Goal: Task Accomplishment & Management: Use online tool/utility

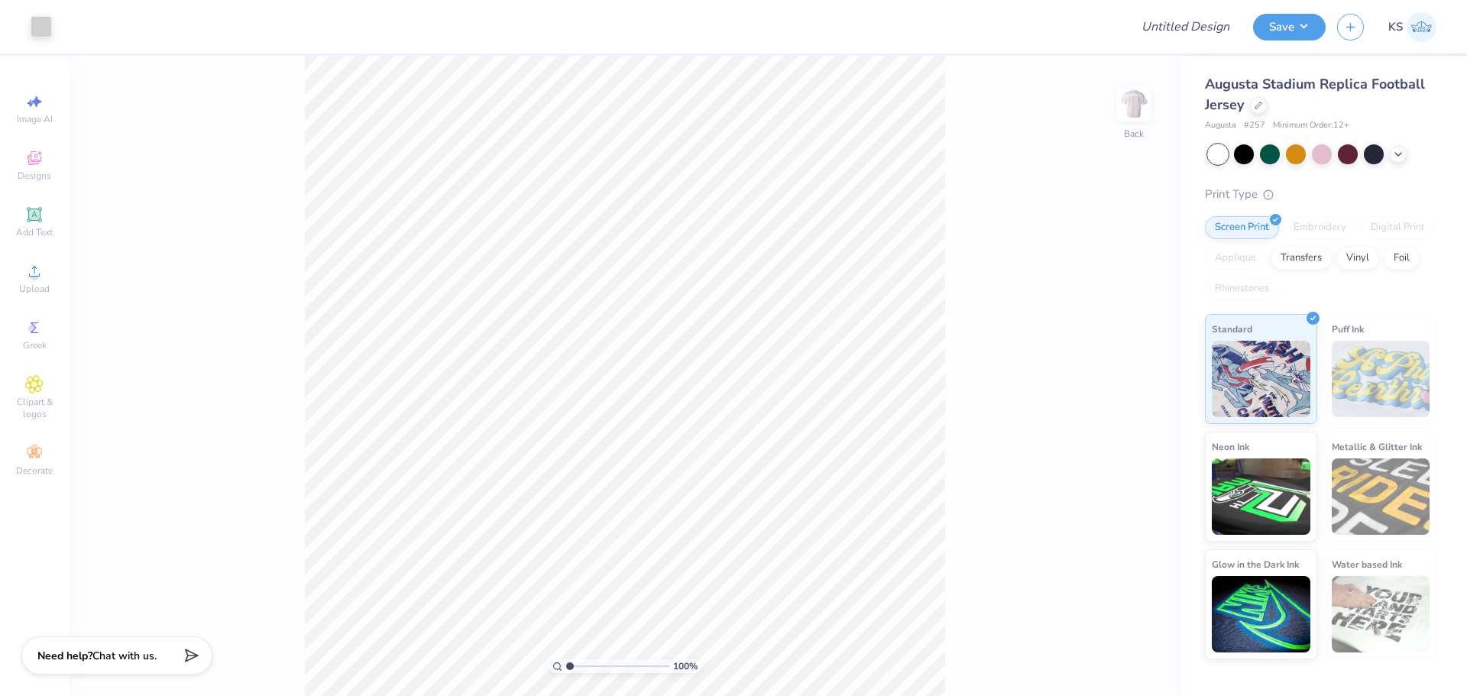
click at [1260, 125] on span "# 257" at bounding box center [1254, 125] width 21 height 13
drag, startPoint x: 1246, startPoint y: 124, endPoint x: 1264, endPoint y: 125, distance: 18.4
click at [1264, 125] on span "# 257" at bounding box center [1254, 125] width 21 height 13
copy span "# 257"
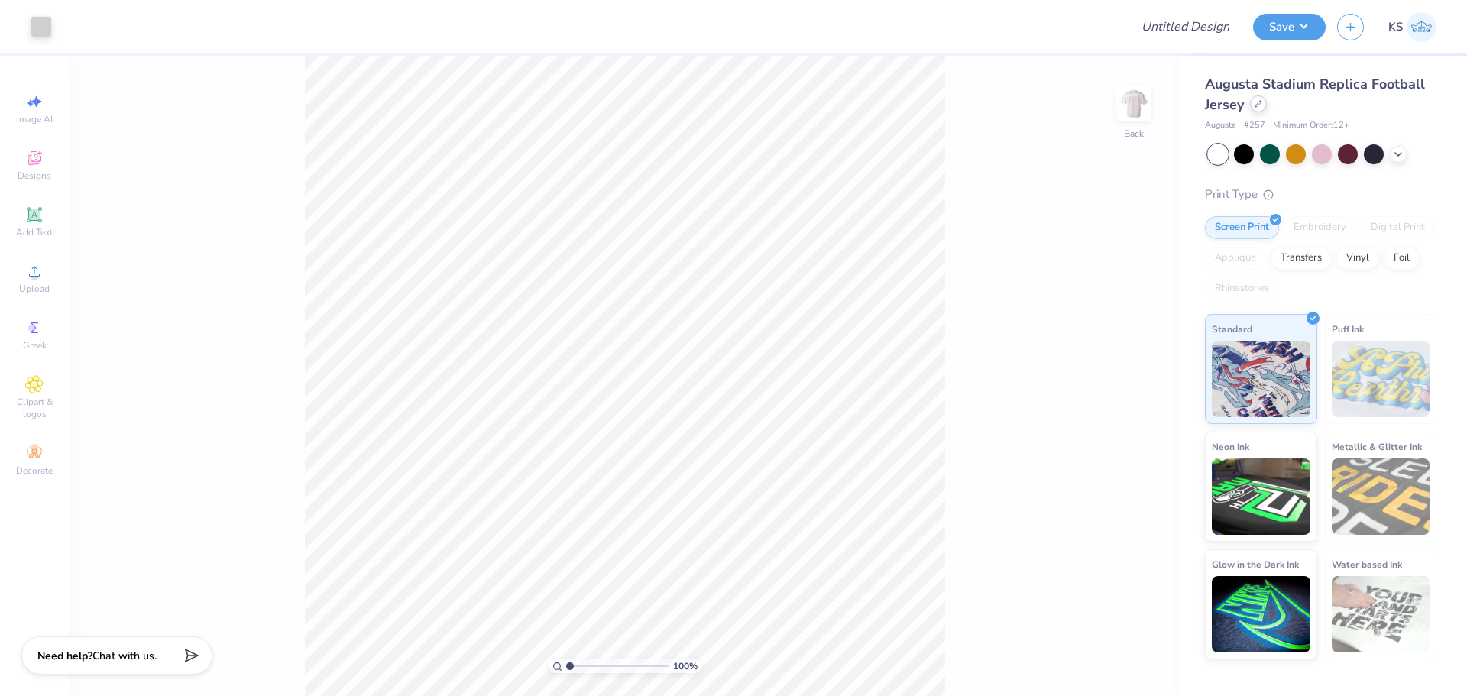
click at [1265, 103] on div at bounding box center [1258, 104] width 17 height 17
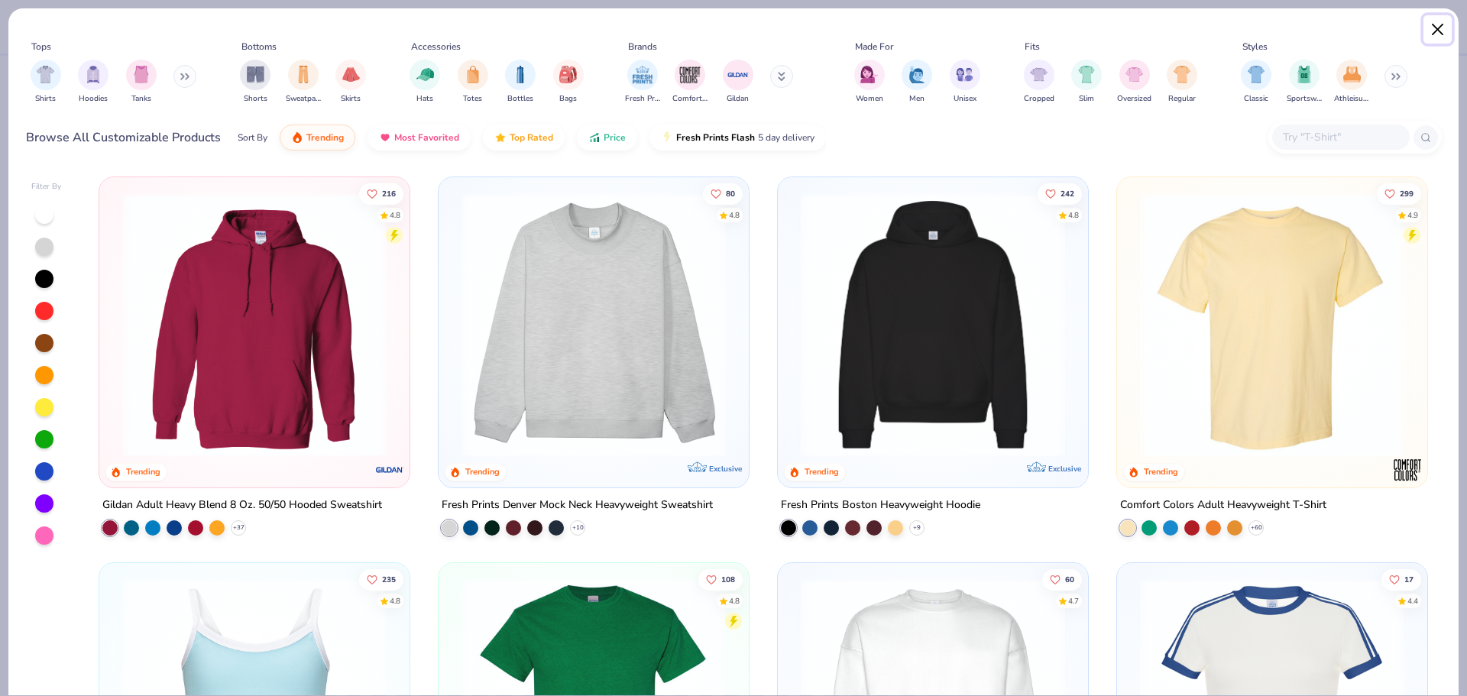
click at [1441, 31] on button "Close" at bounding box center [1438, 29] width 29 height 29
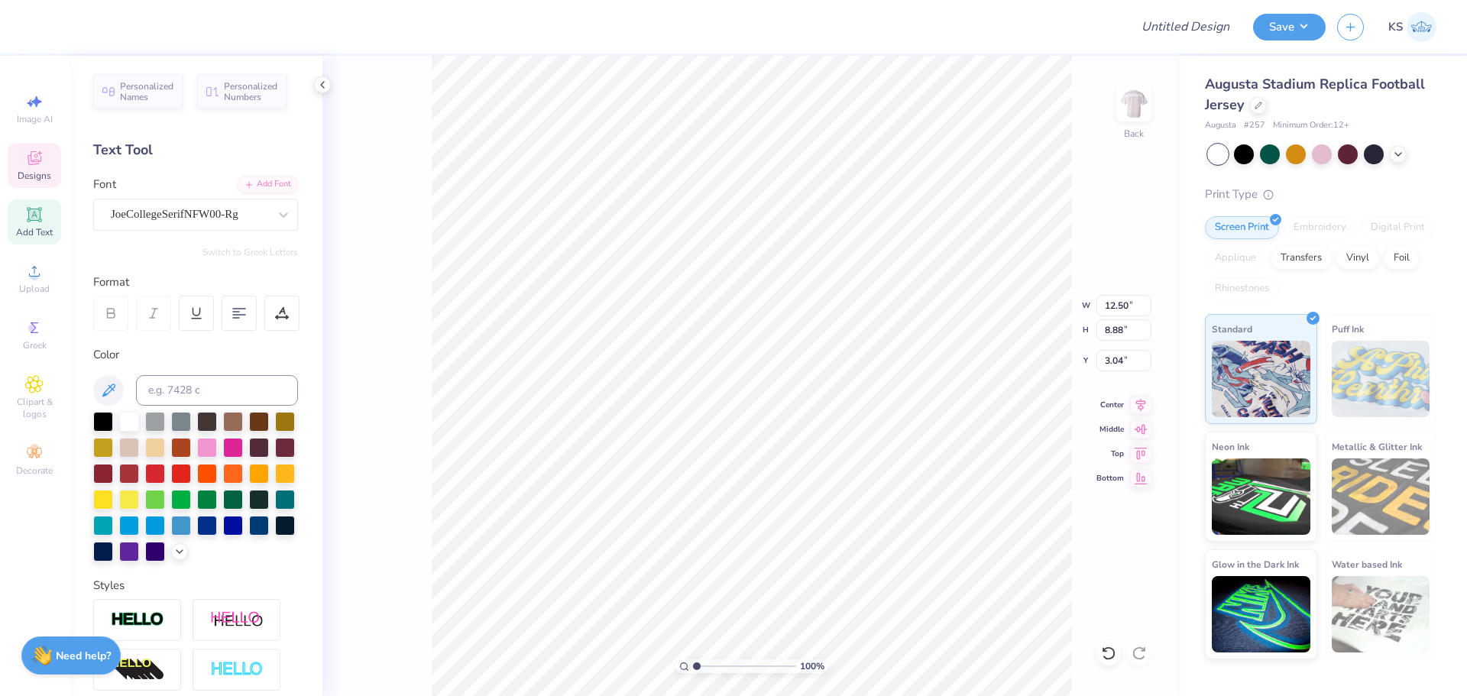
type input "7.73"
type input "0.65"
type input "1.82"
type input "4.05"
type input "1.00"
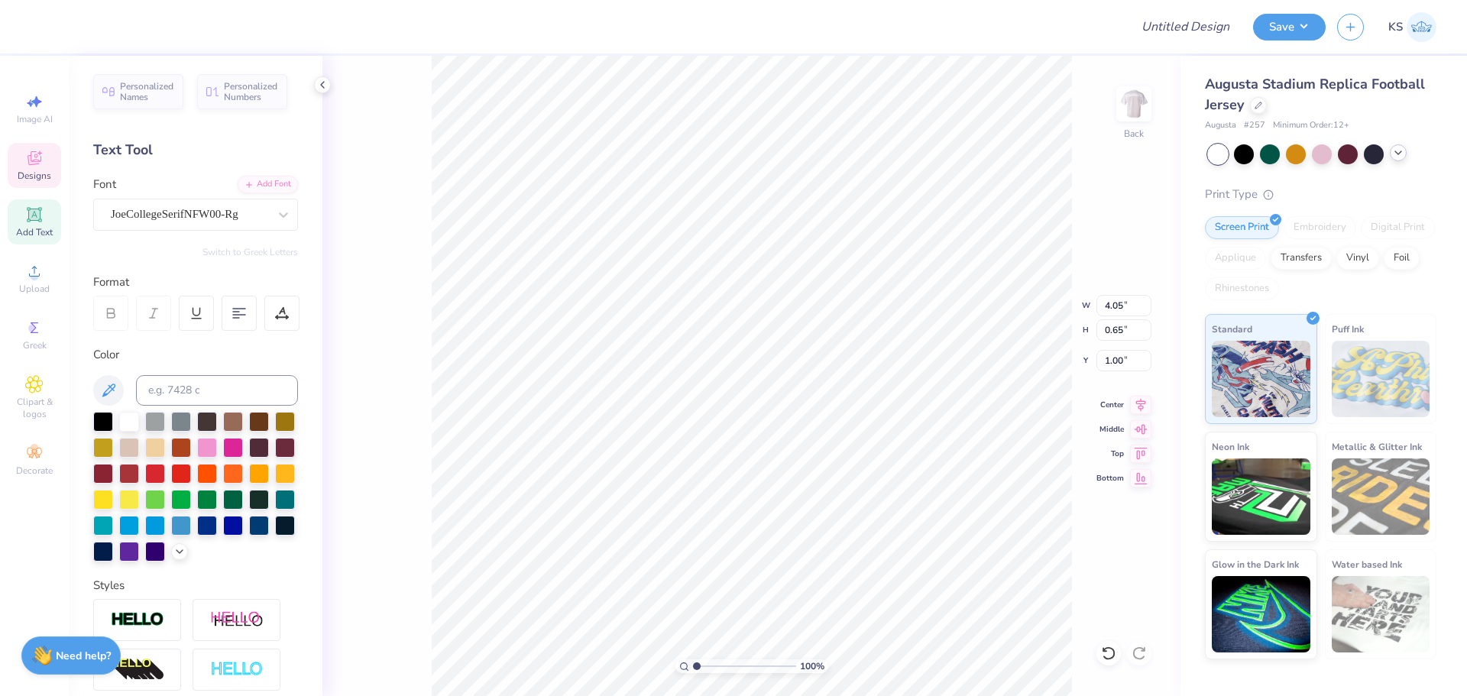
click at [1398, 149] on icon at bounding box center [1398, 153] width 12 height 12
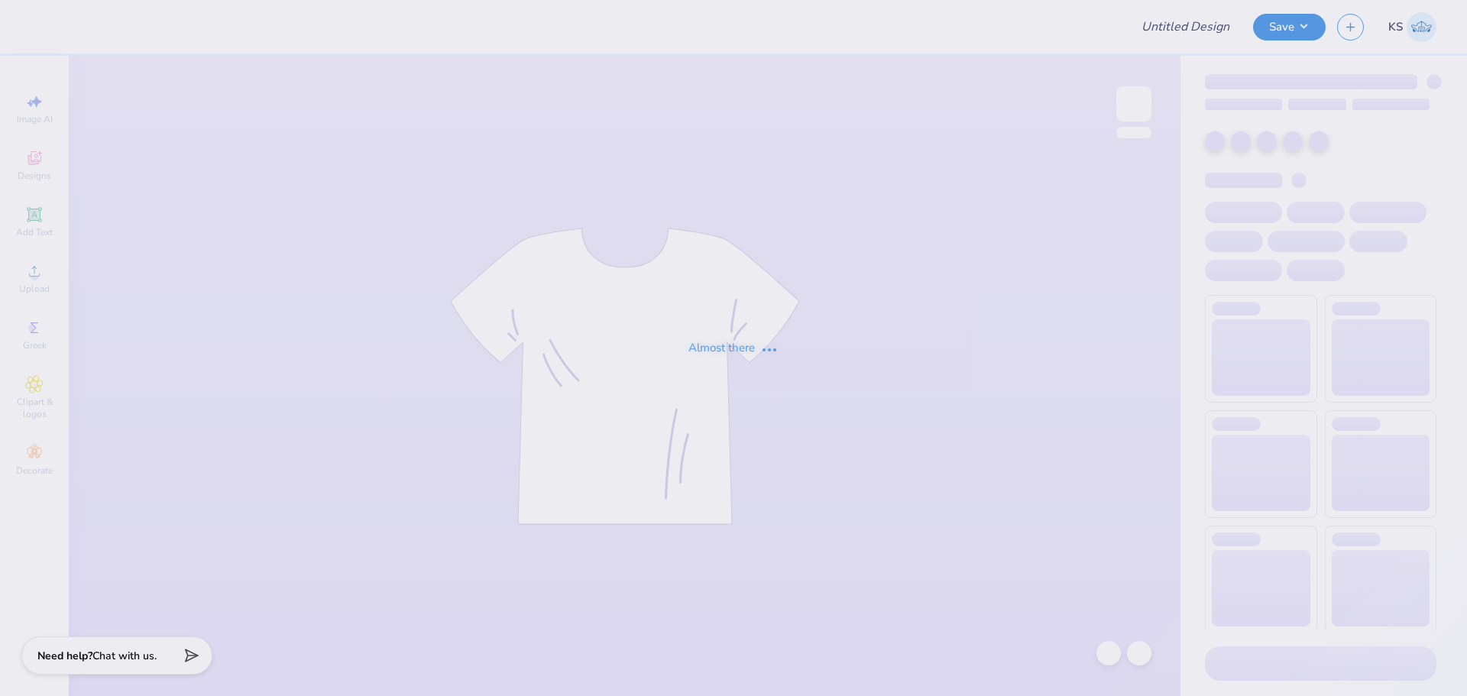
type input "[PERSON_NAME] : [PERSON_NAME] Salon"
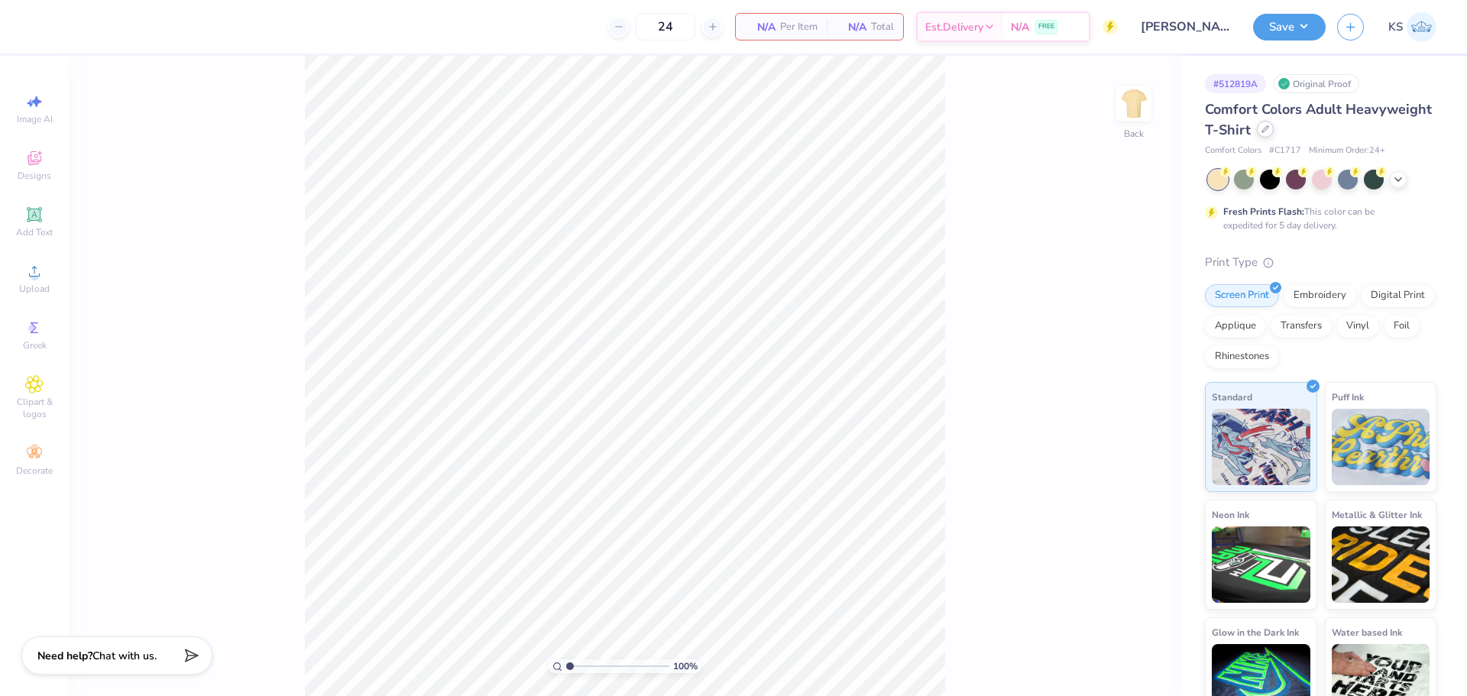
click at [1274, 131] on div at bounding box center [1265, 129] width 17 height 17
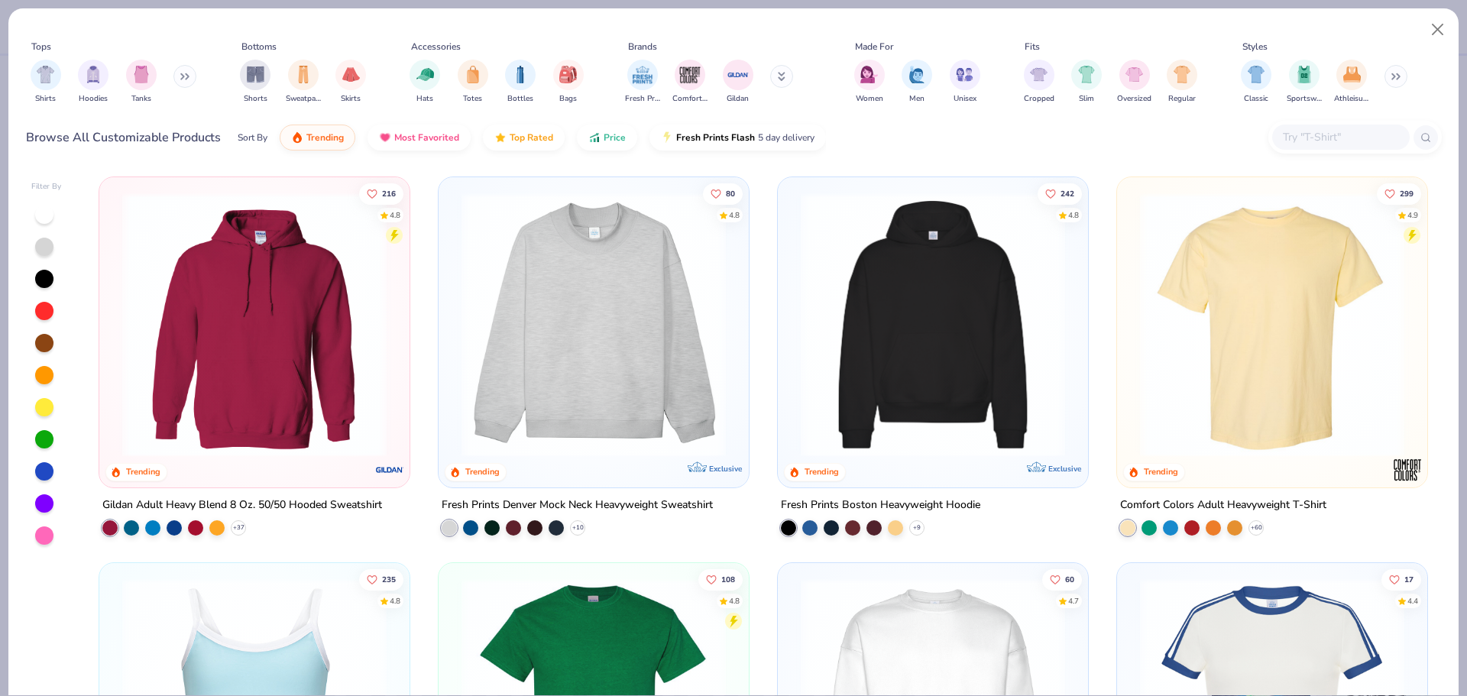
click at [1362, 131] on input "text" at bounding box center [1341, 137] width 118 height 18
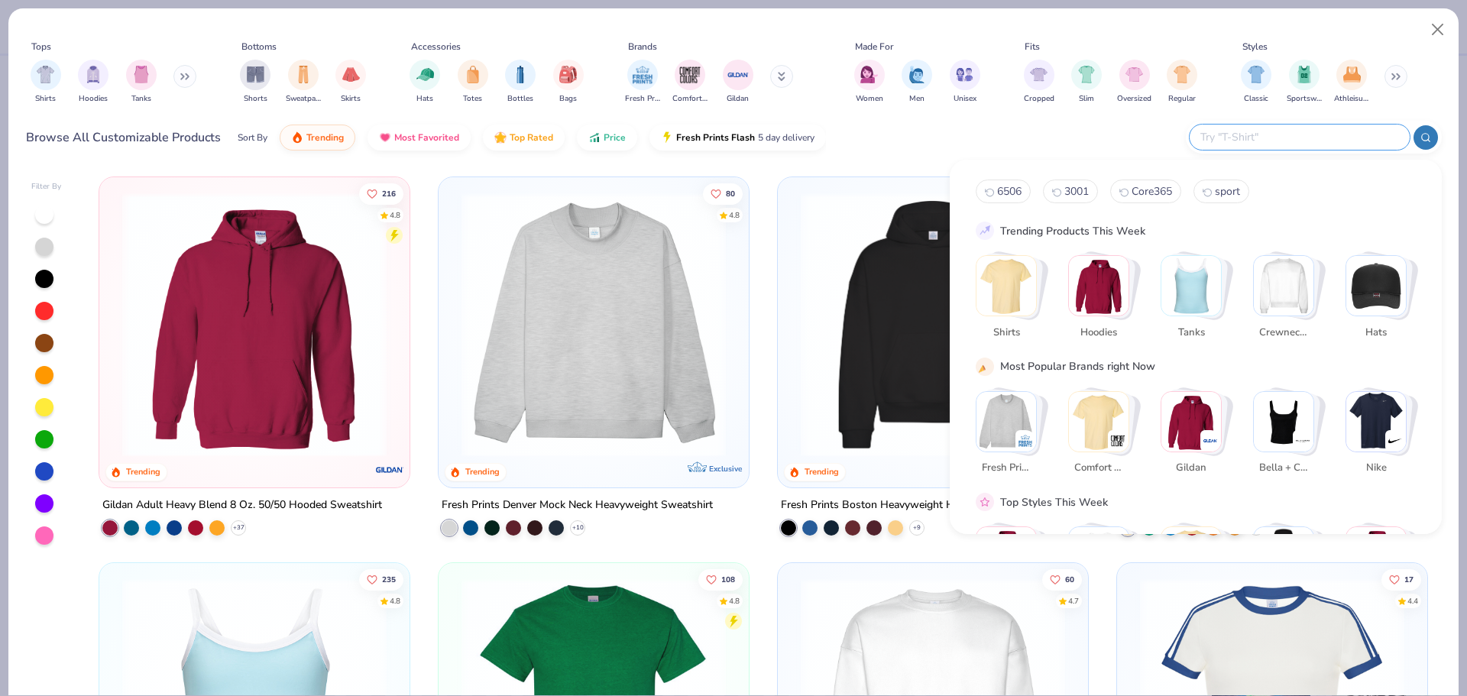
paste input "#257"
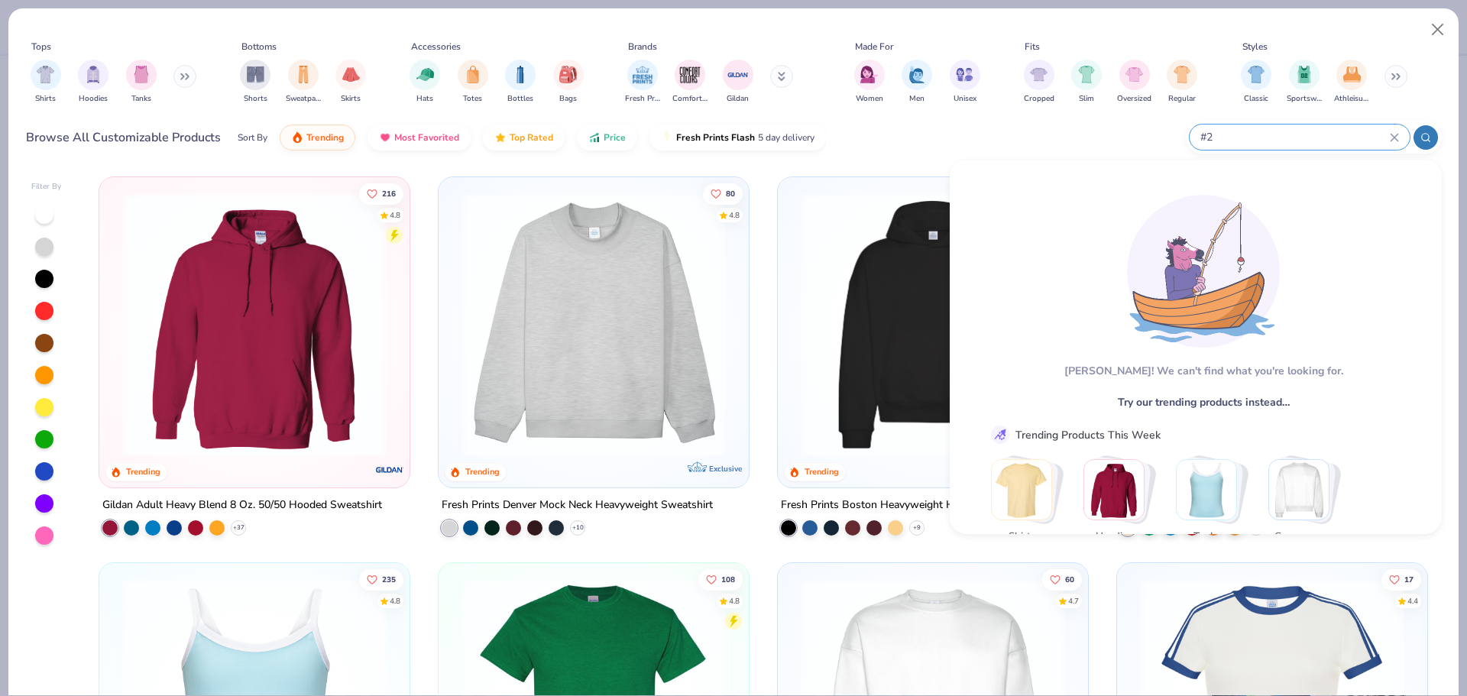
type input "#"
type input "#257"
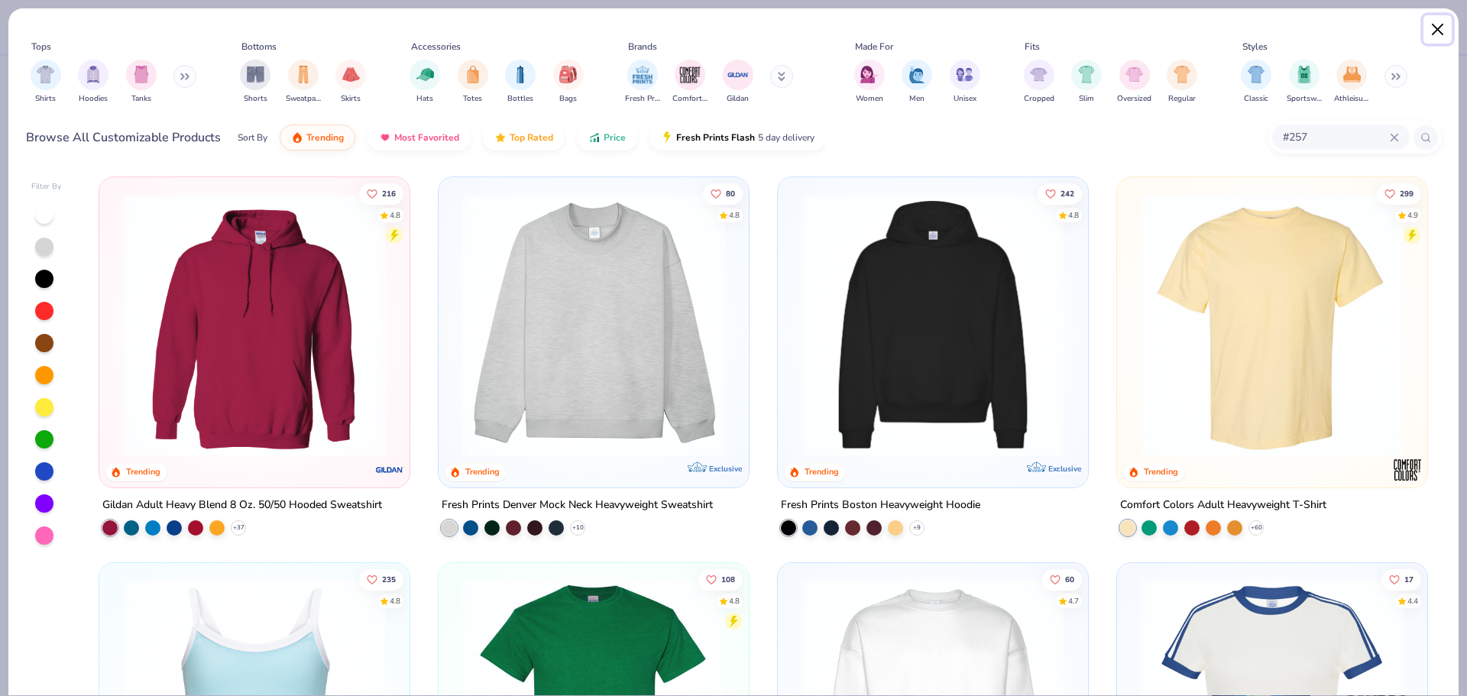
click at [1439, 28] on button "Close" at bounding box center [1438, 29] width 29 height 29
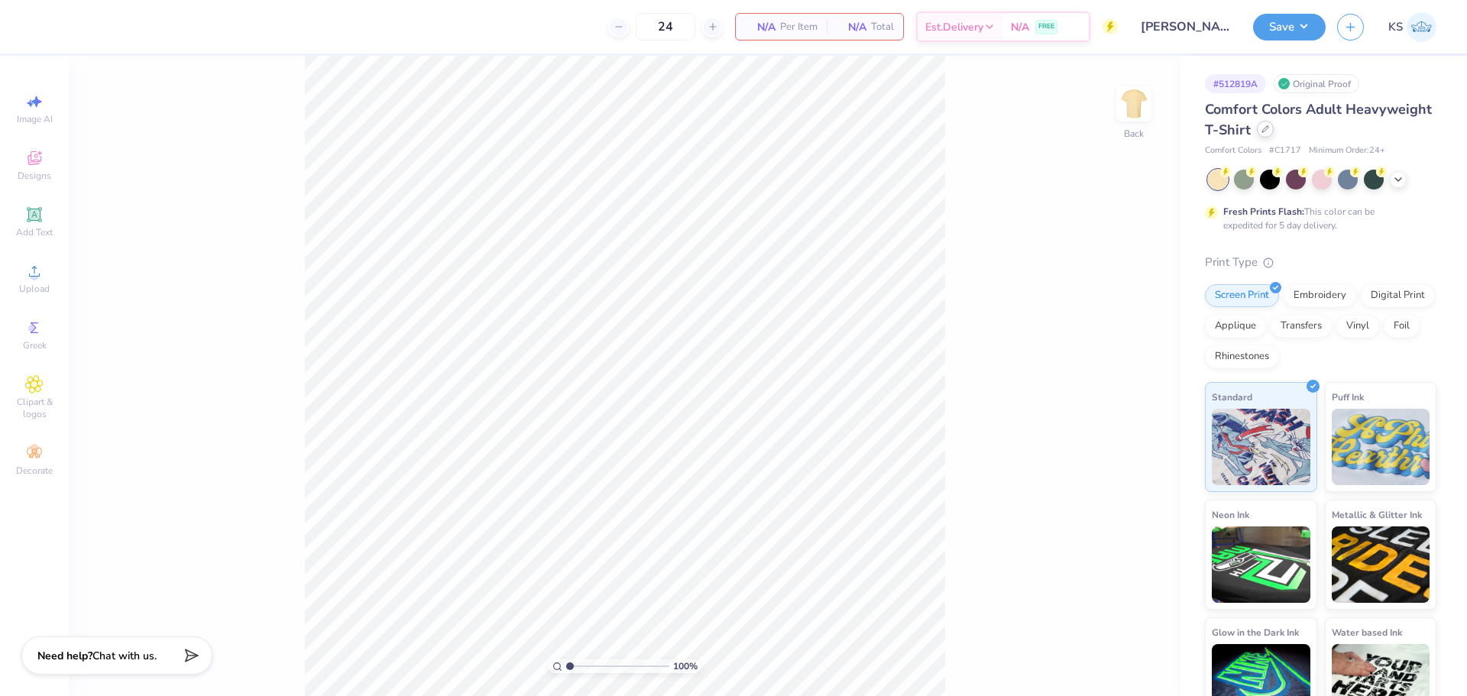
click at [1274, 131] on div at bounding box center [1265, 129] width 17 height 17
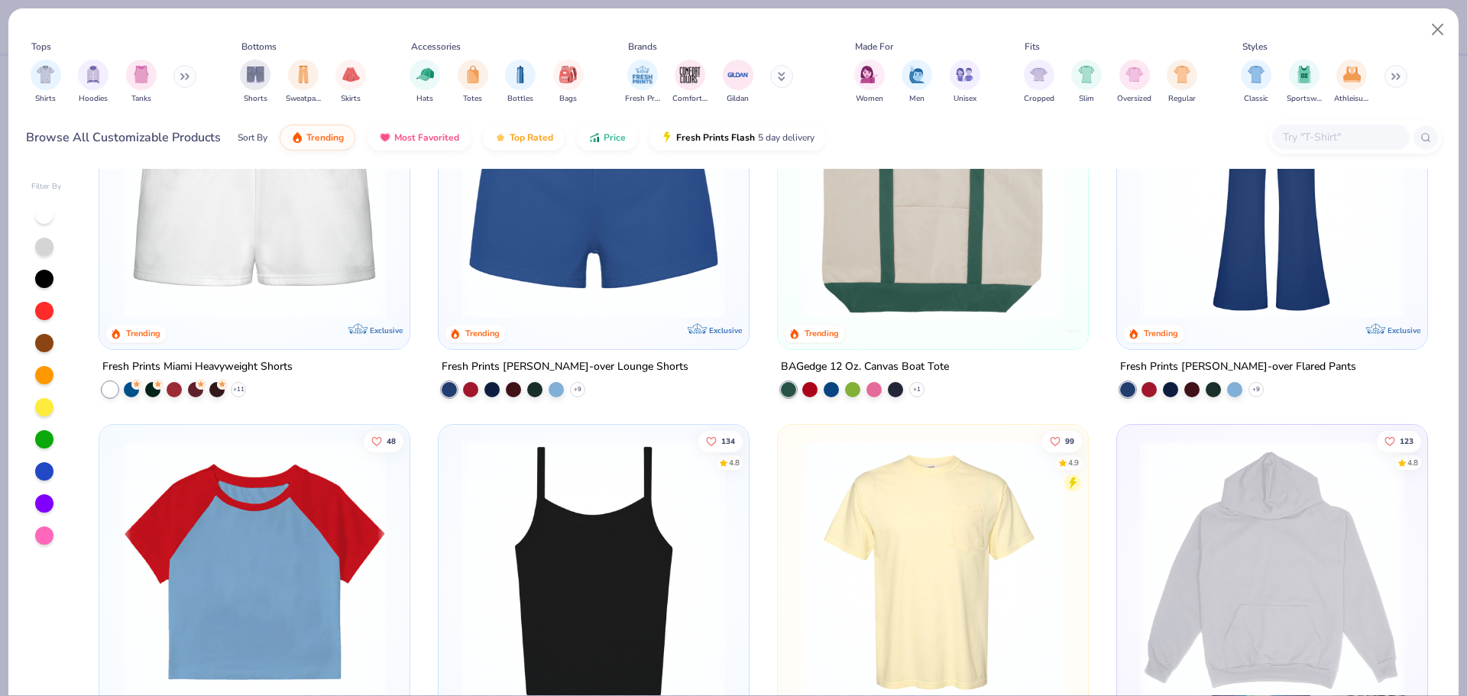
scroll to position [2216, 0]
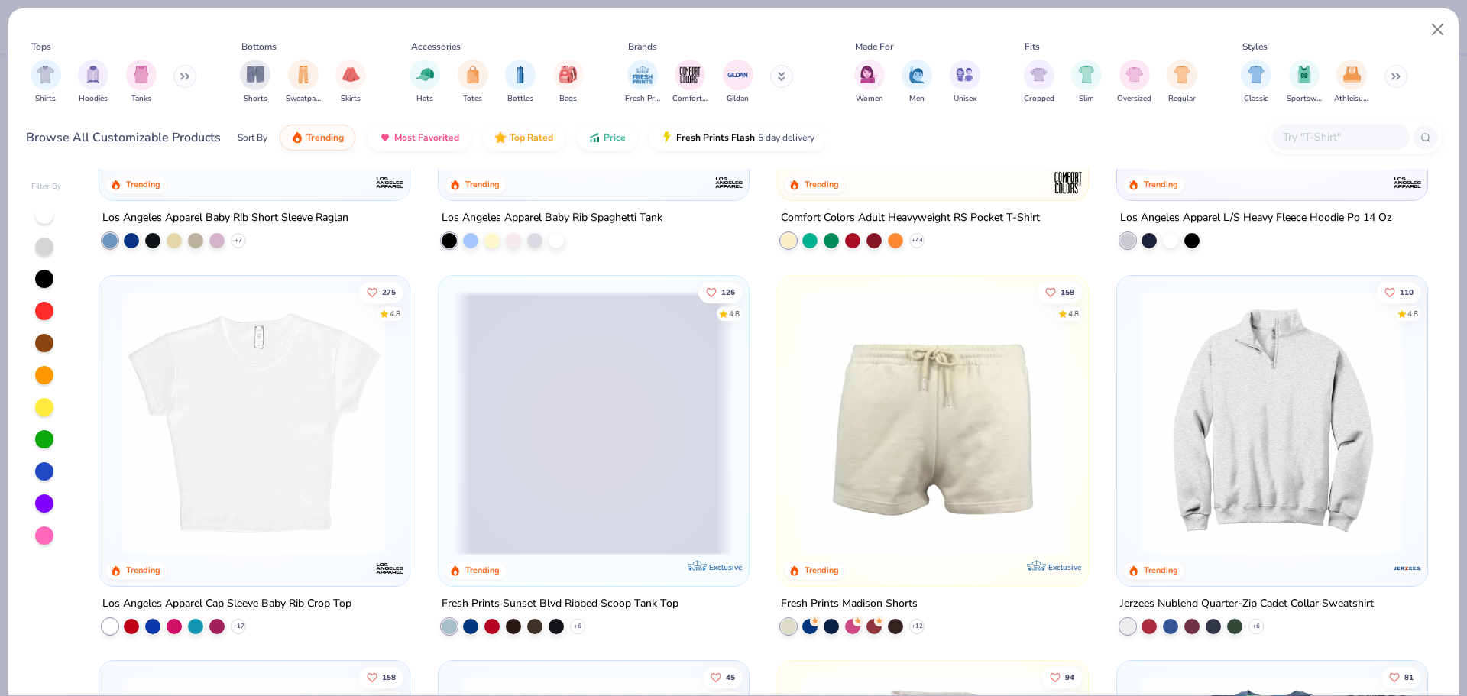
click at [1307, 136] on input "text" at bounding box center [1341, 137] width 118 height 18
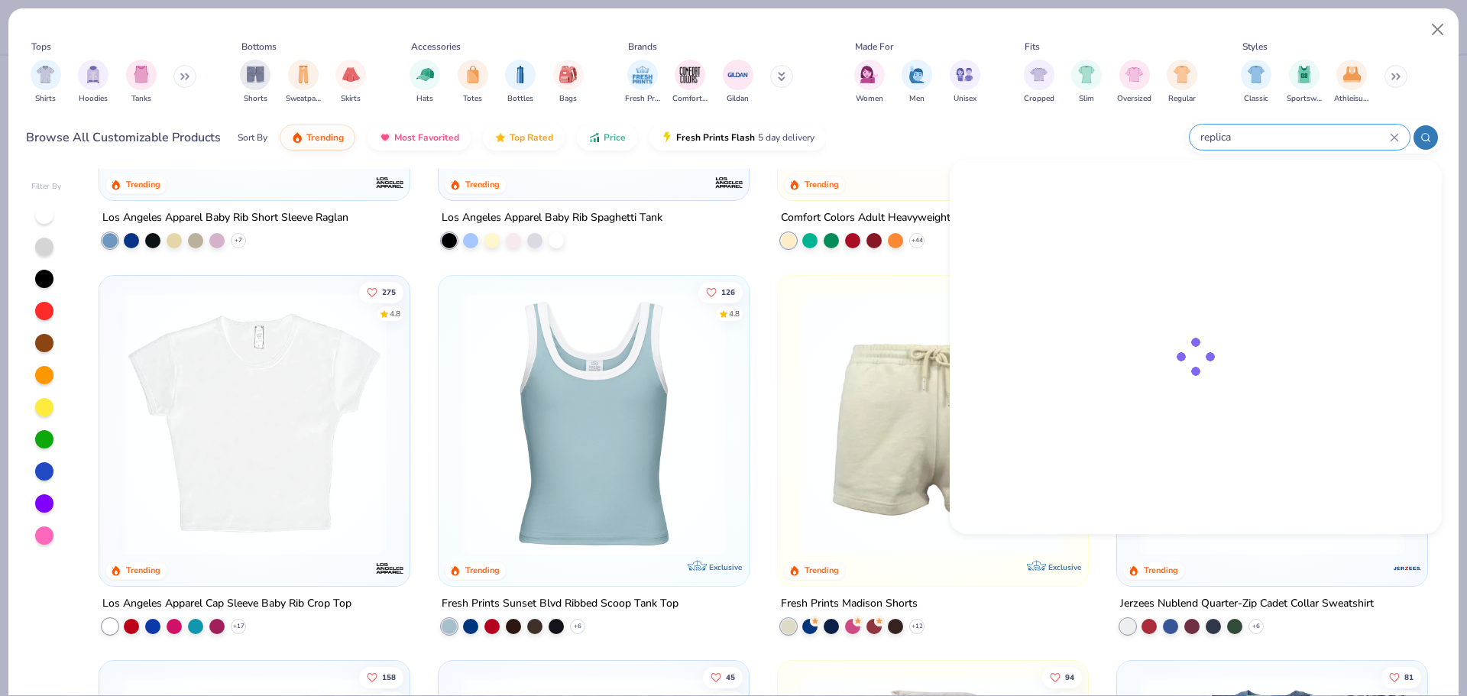
scroll to position [0, 0]
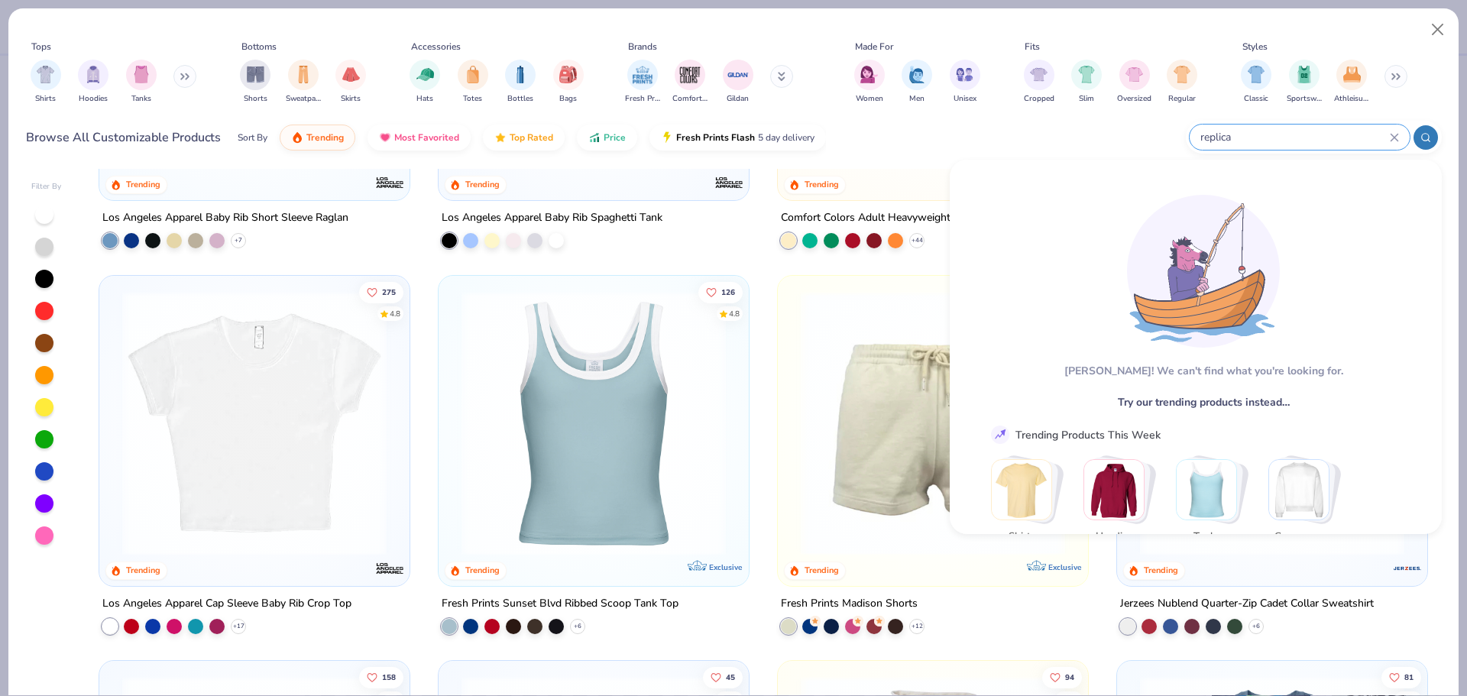
type input "replica"
click at [1433, 31] on button "Close" at bounding box center [1438, 29] width 29 height 29
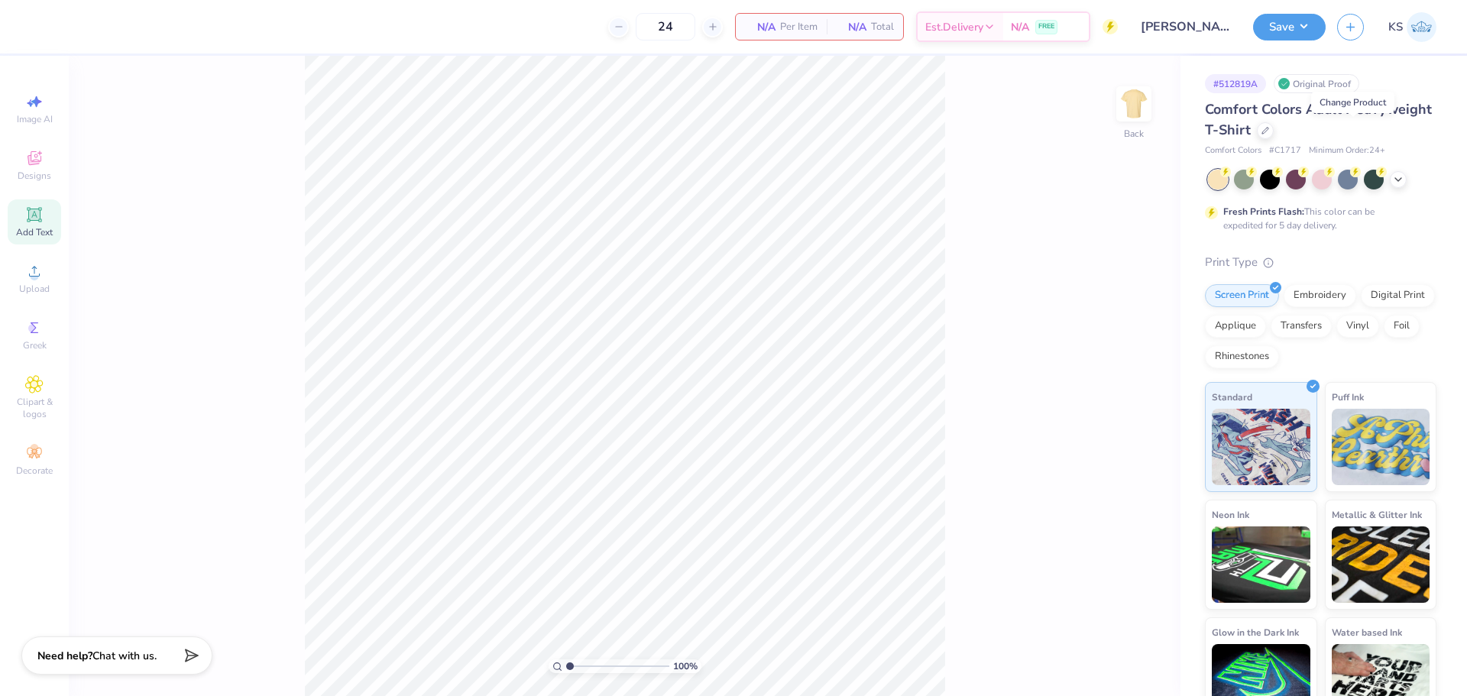
click at [34, 235] on span "Add Text" at bounding box center [34, 232] width 37 height 12
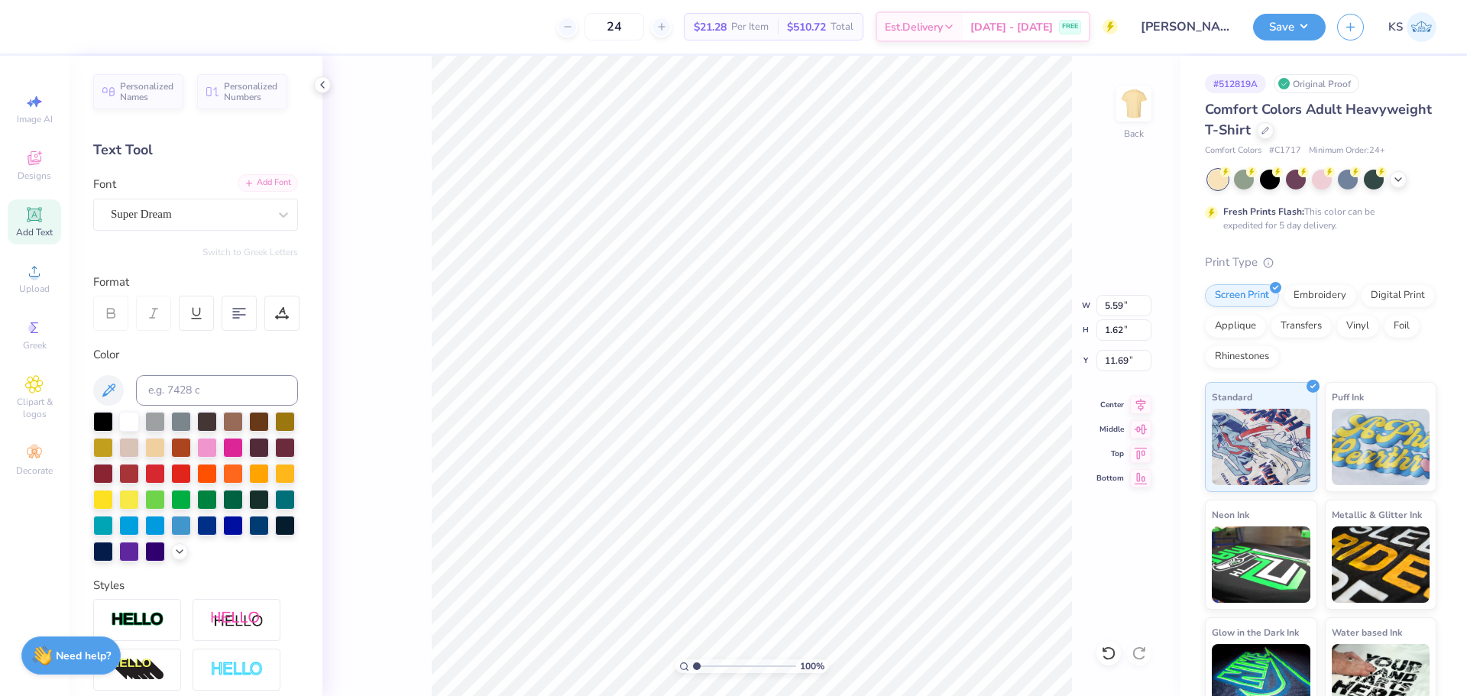
click at [274, 184] on div "Add Font" at bounding box center [268, 183] width 60 height 18
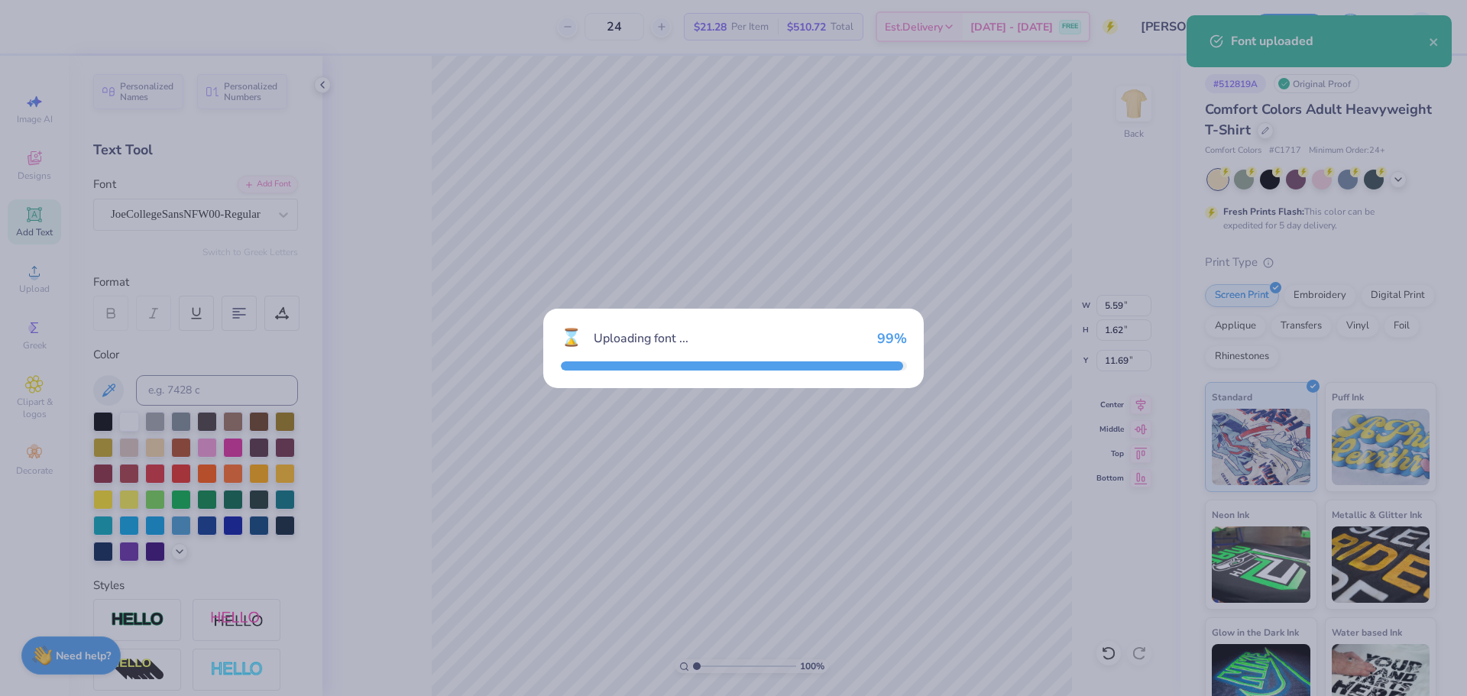
type input "4.91"
type input "1.82"
type input "11.59"
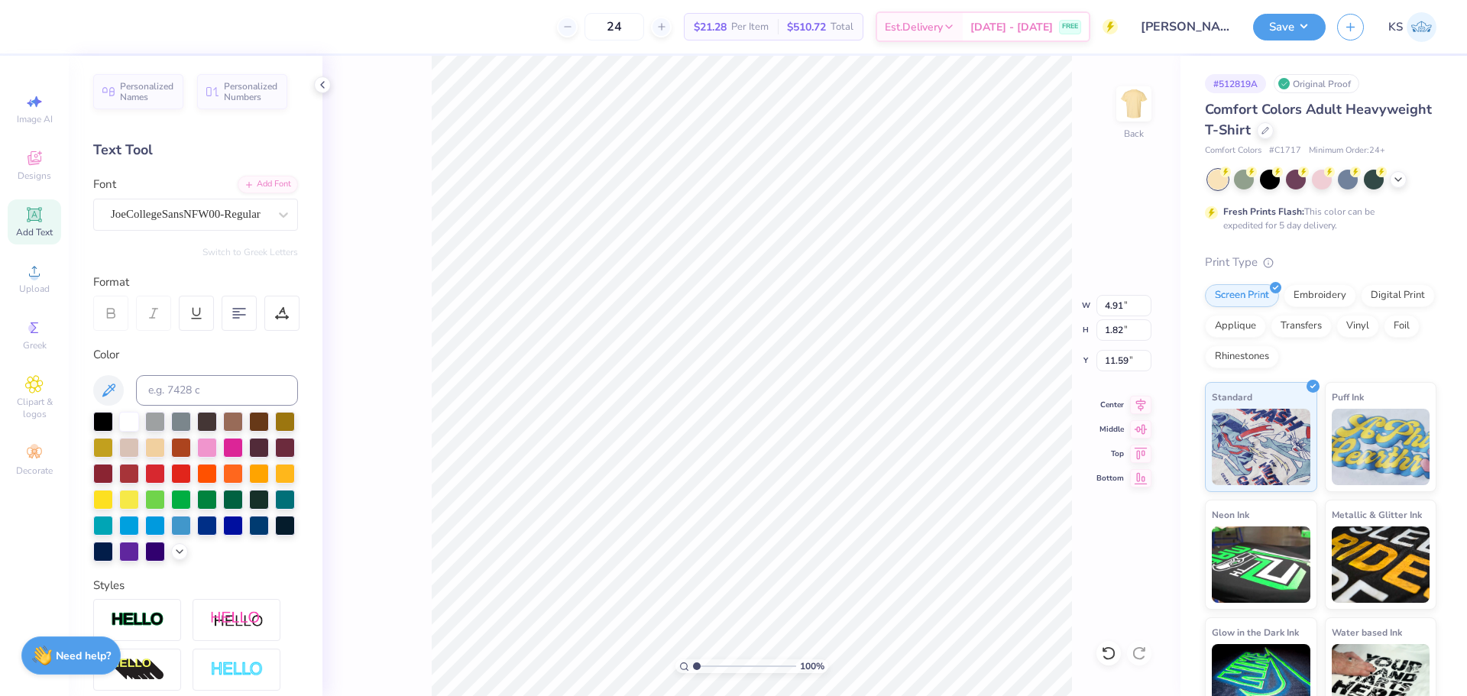
scroll to position [13, 5]
type textarea "COCO MARIE"
click at [271, 187] on div "Add Font" at bounding box center [268, 183] width 60 height 18
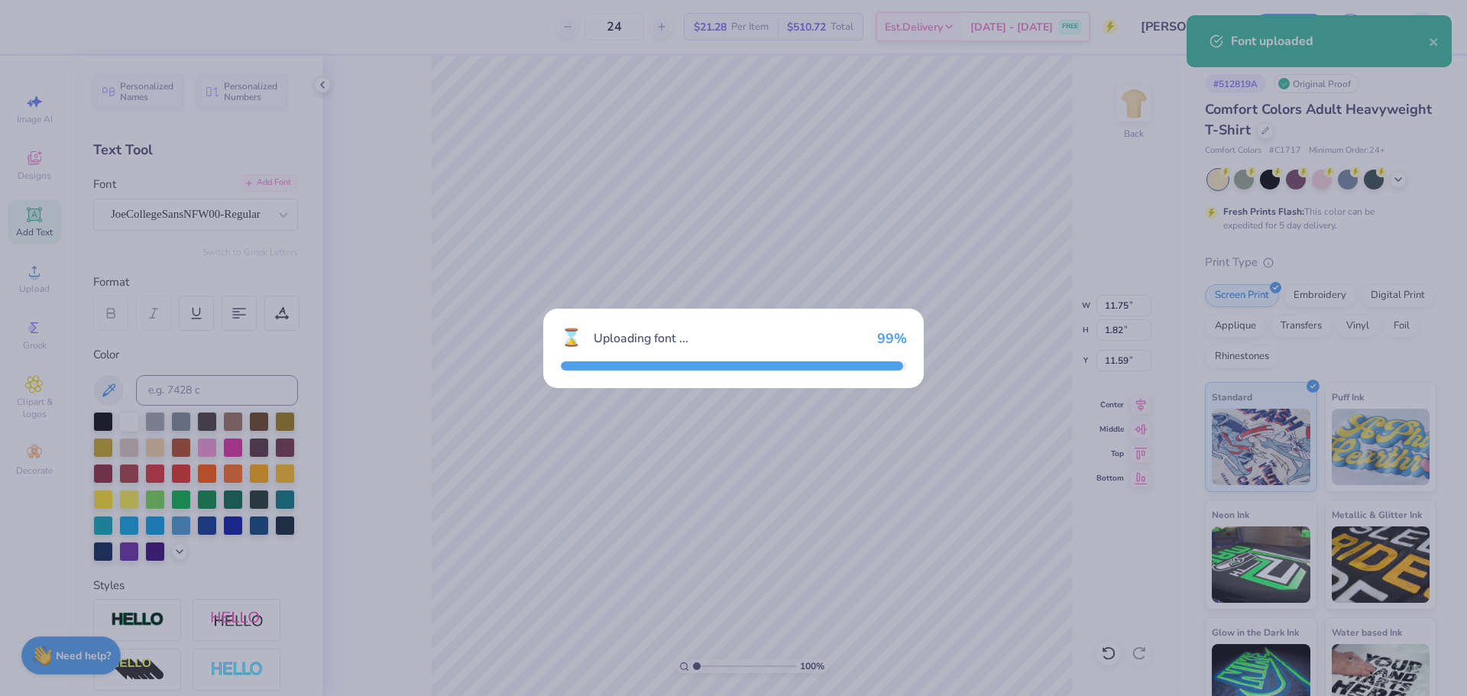
type input "11.26"
type input "1.81"
type input "11.60"
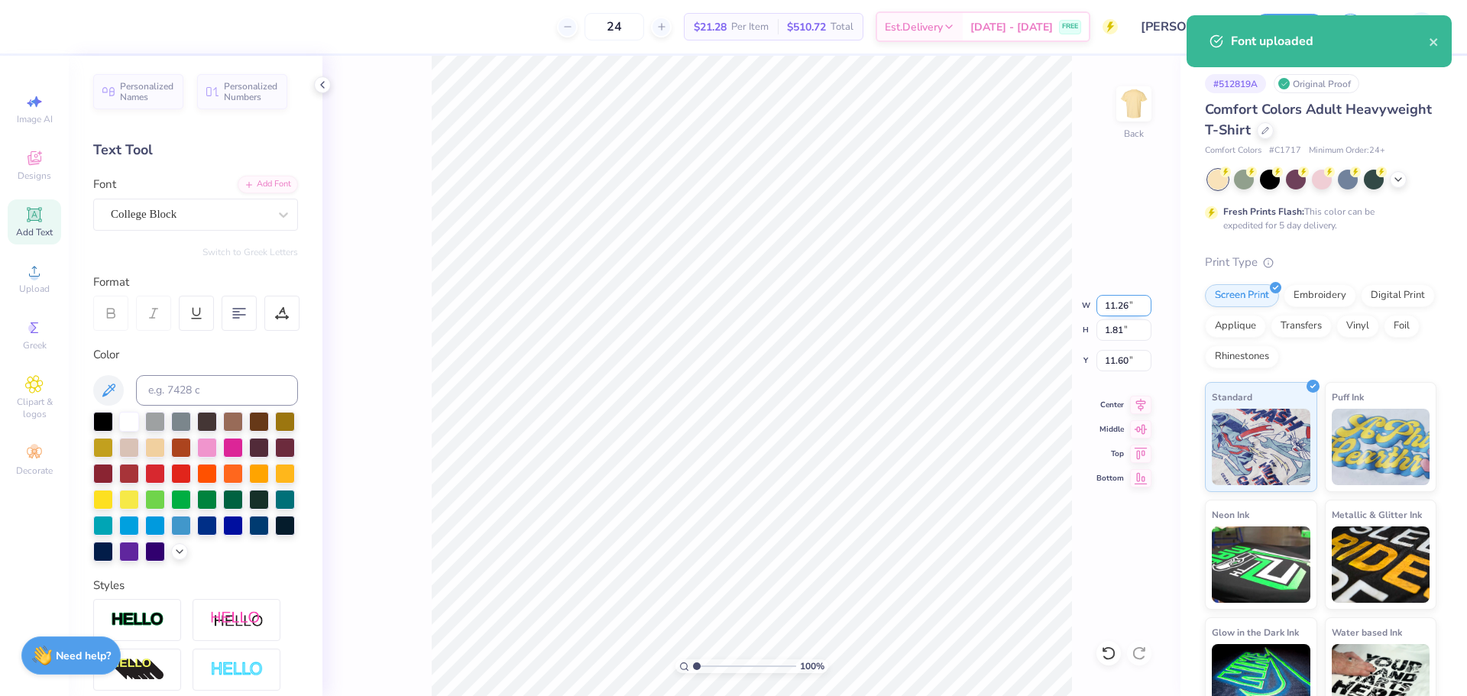
click at [1110, 300] on input "11.26" at bounding box center [1124, 305] width 55 height 21
type input "12.00"
type input "1.93"
click at [1132, 362] on input "11.54" at bounding box center [1124, 360] width 55 height 21
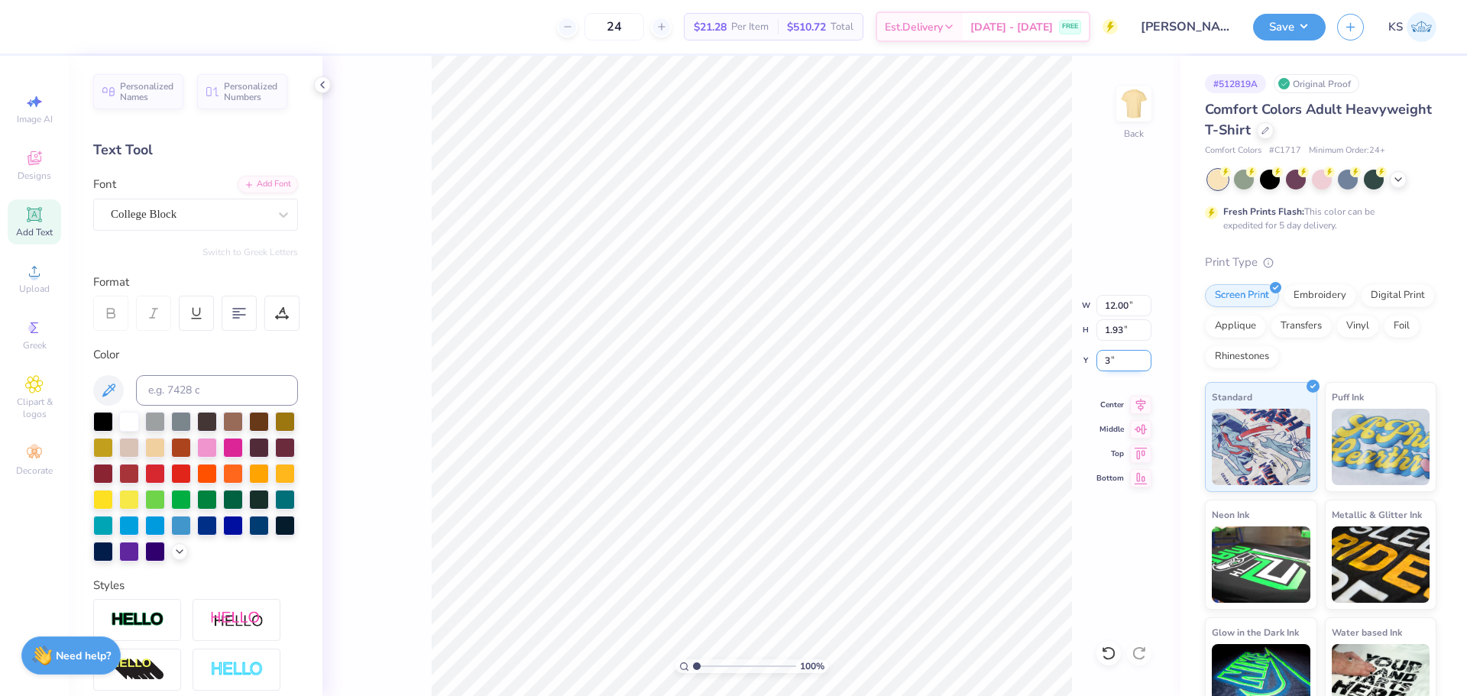
type input "3.00"
type input "5.36"
type textarea "25"
type input "2.27"
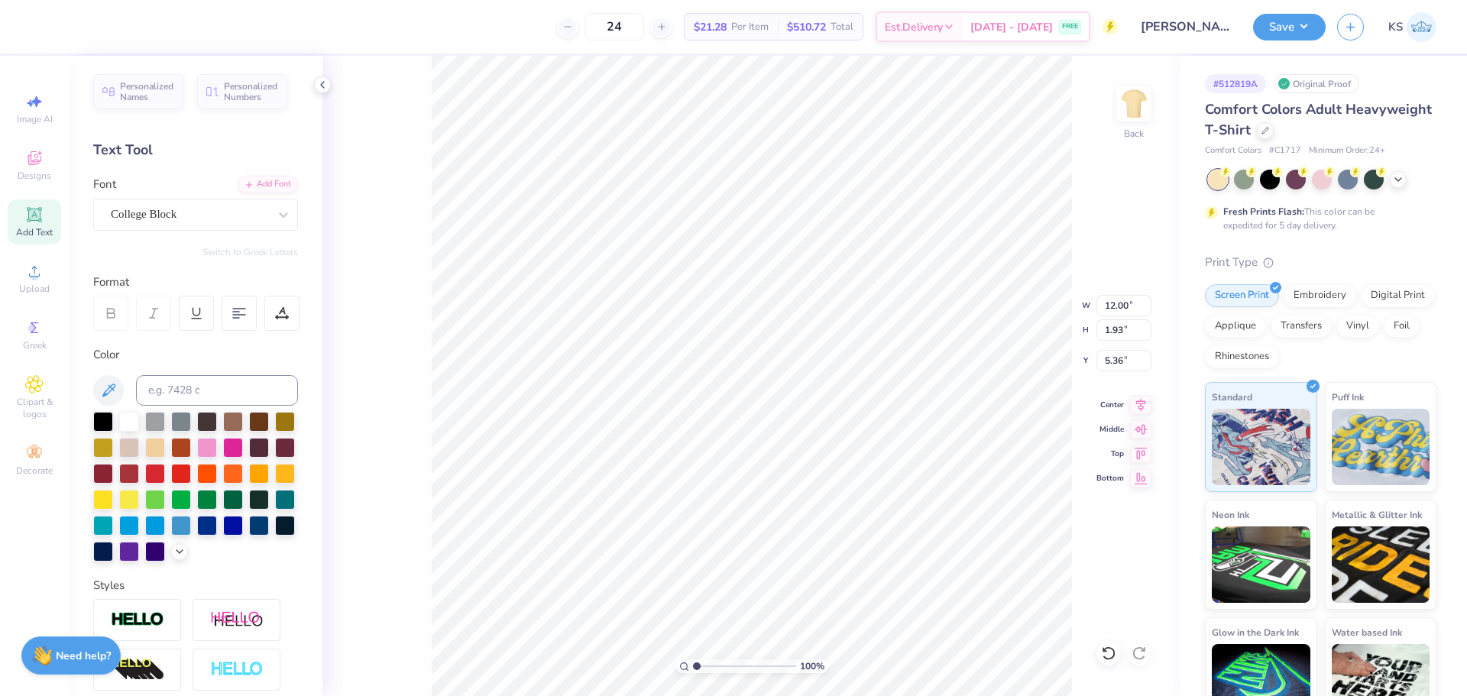
type input "1.92"
type input "7.72"
click at [40, 276] on icon at bounding box center [34, 271] width 18 height 18
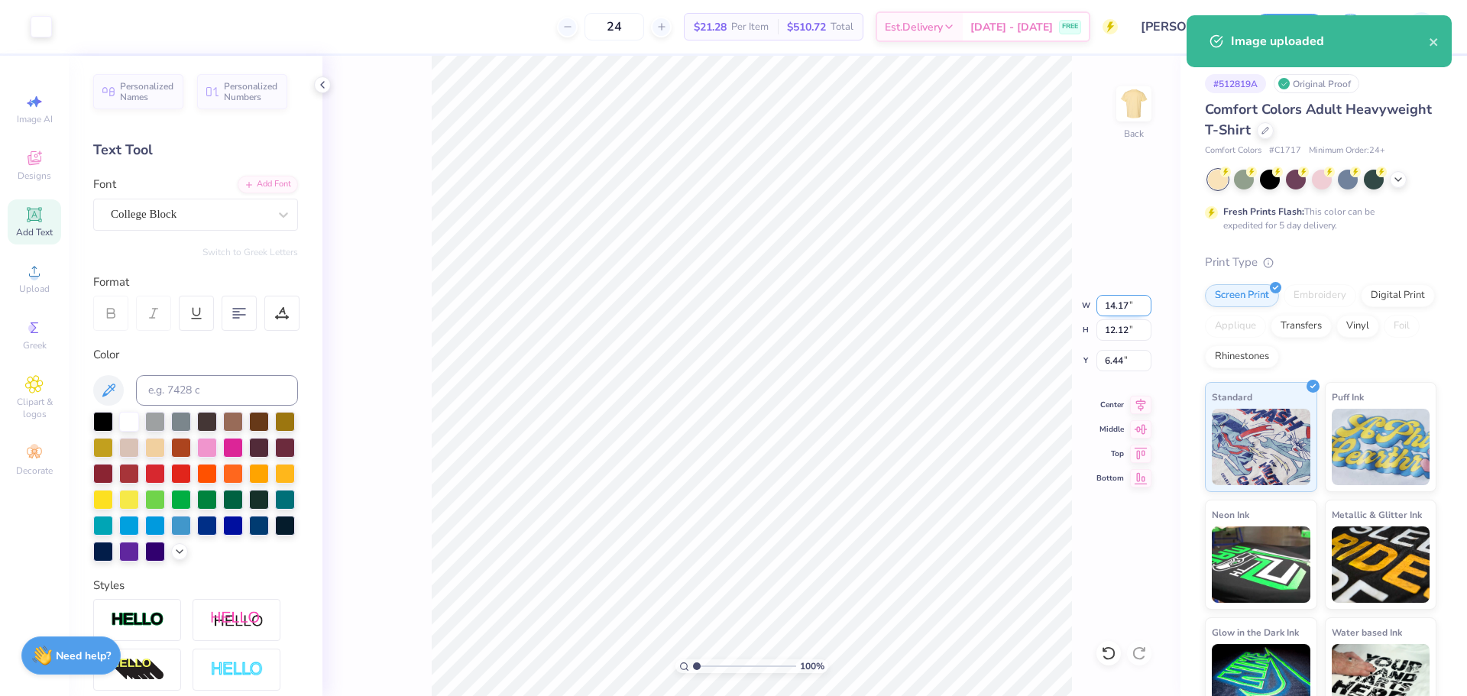
click at [1111, 300] on input "14.17" at bounding box center [1124, 305] width 55 height 21
type input "12.00"
type input "10.26"
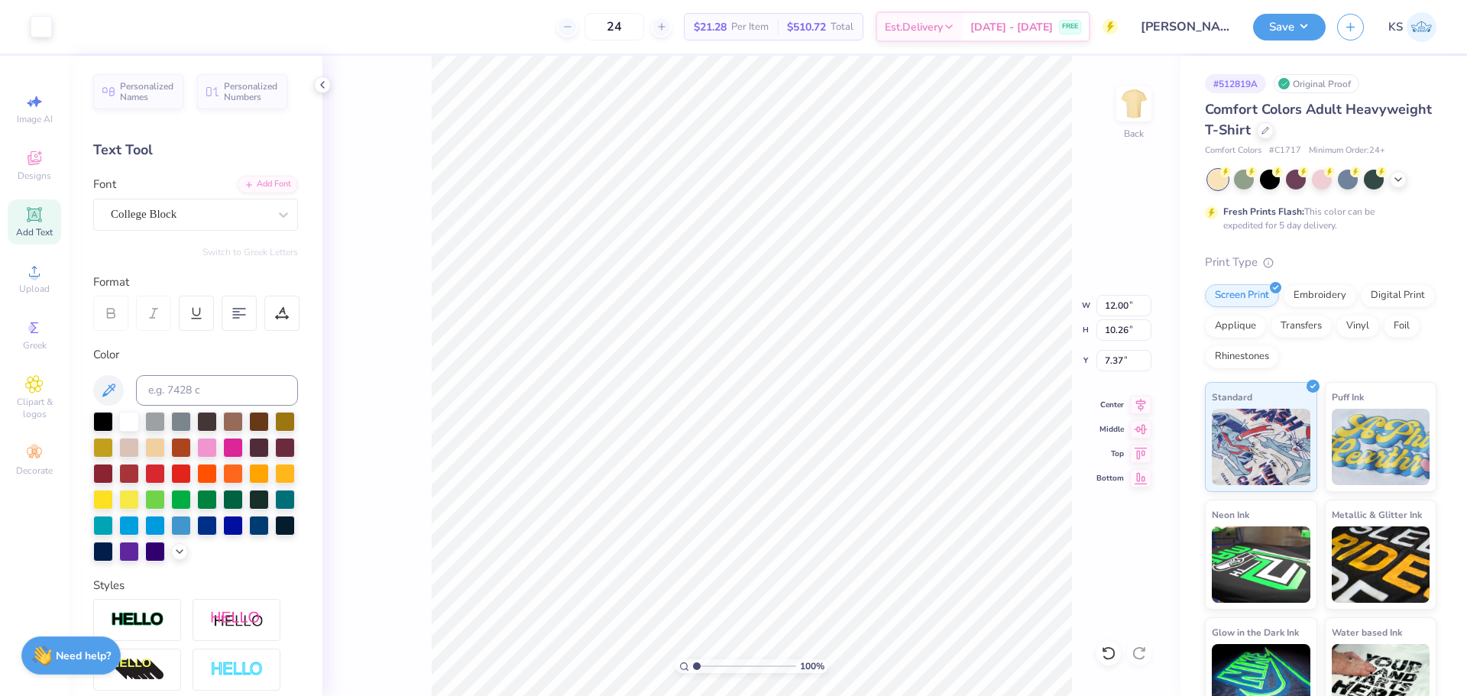
type input "5.48"
click at [1142, 403] on icon at bounding box center [1140, 403] width 21 height 18
click at [1298, 18] on button "Save" at bounding box center [1289, 24] width 73 height 27
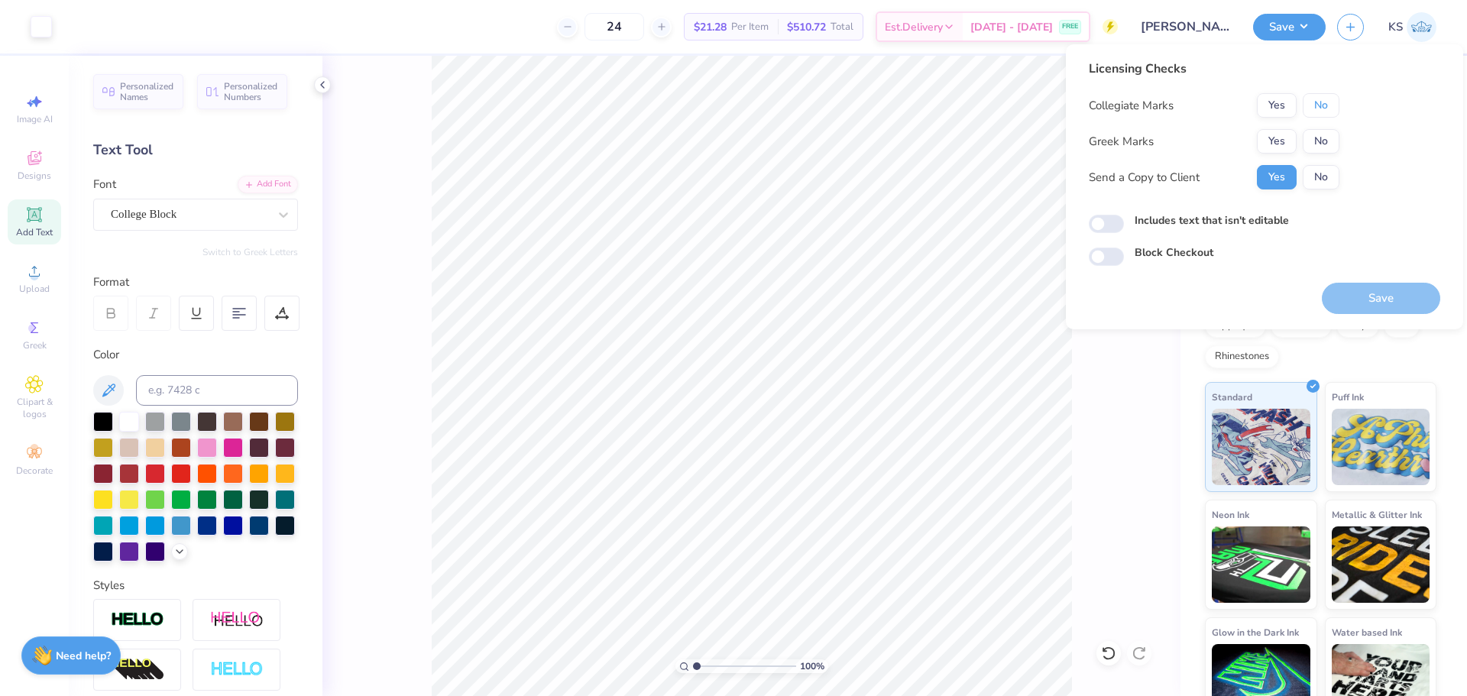
drag, startPoint x: 1320, startPoint y: 105, endPoint x: 1321, endPoint y: 125, distance: 19.9
click at [1320, 109] on button "No" at bounding box center [1321, 105] width 37 height 24
click at [1324, 139] on button "No" at bounding box center [1321, 141] width 37 height 24
click at [1350, 303] on button "Save" at bounding box center [1381, 298] width 118 height 31
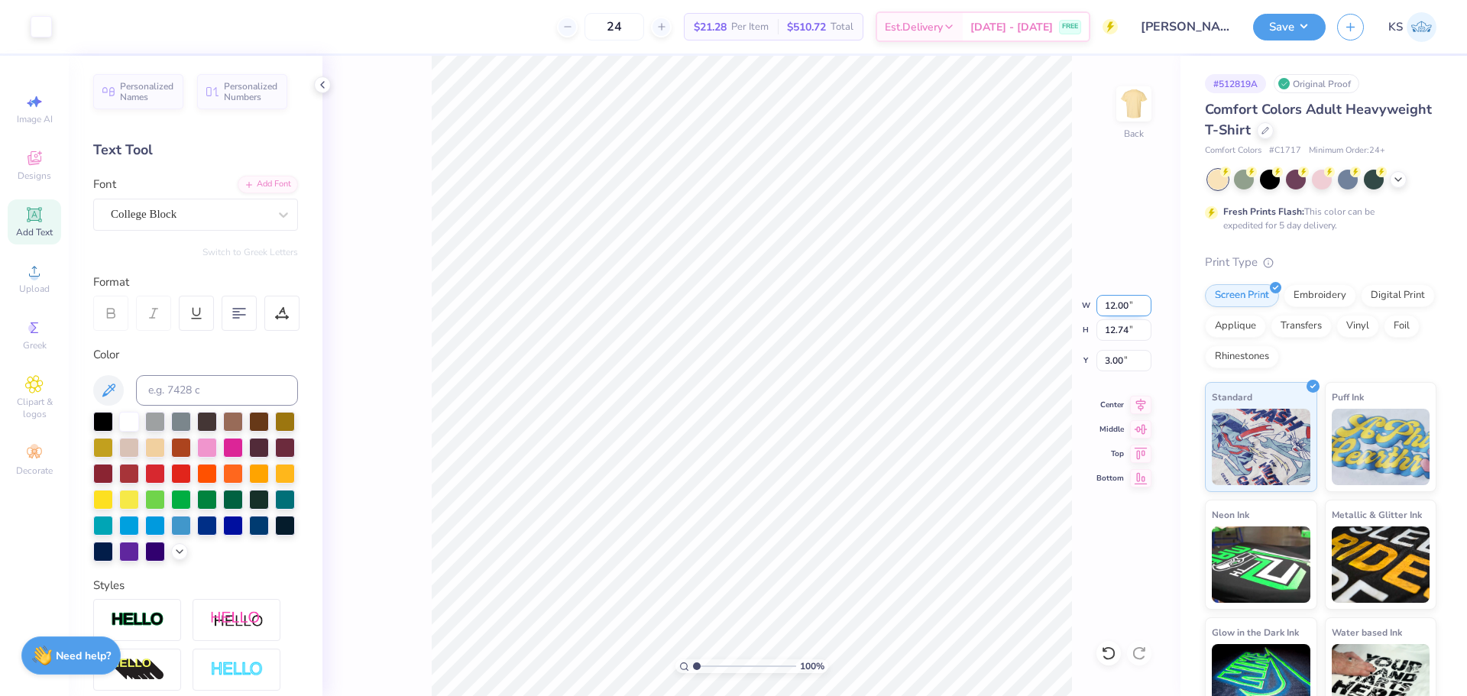
click at [1118, 306] on input "12.00" at bounding box center [1124, 305] width 55 height 21
type input "10.00"
type input "10.62"
drag, startPoint x: 1130, startPoint y: 361, endPoint x: 1132, endPoint y: 352, distance: 9.5
click at [1130, 361] on input "4.06" at bounding box center [1124, 360] width 55 height 21
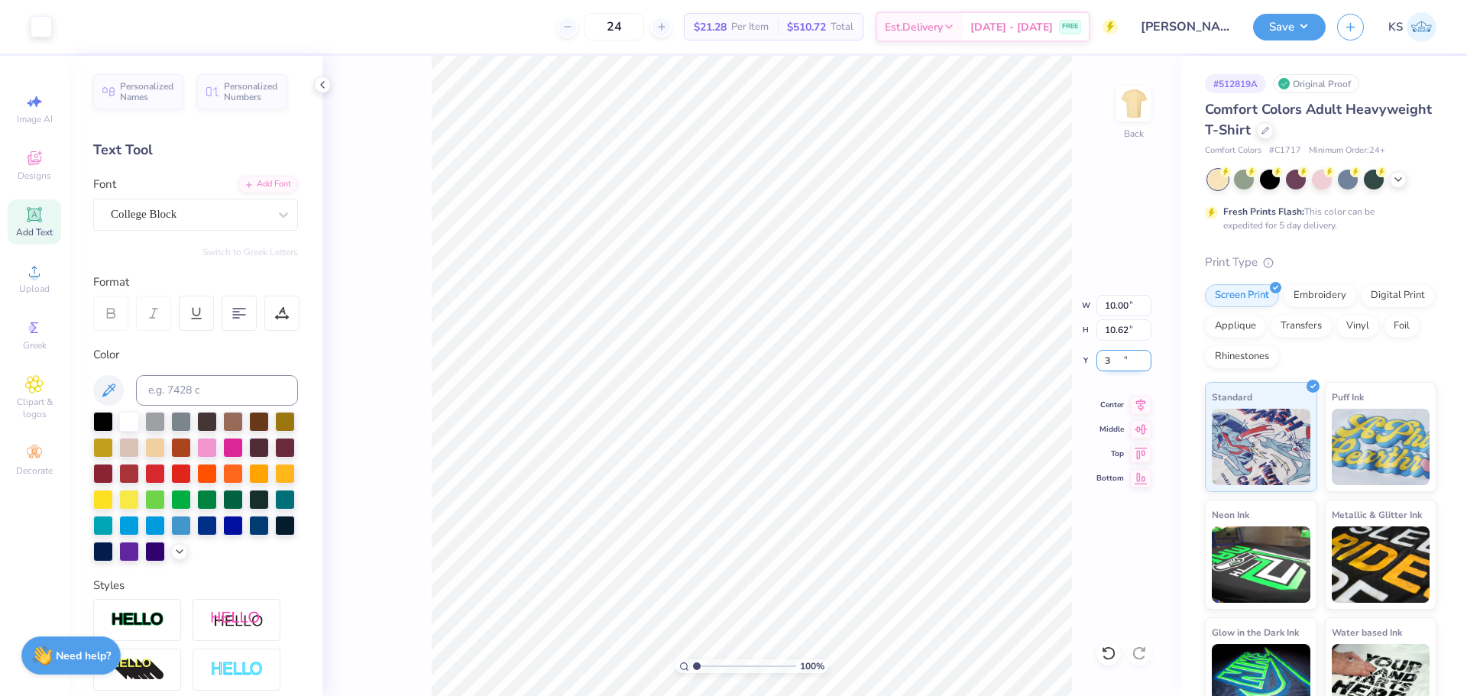
type input "3.00"
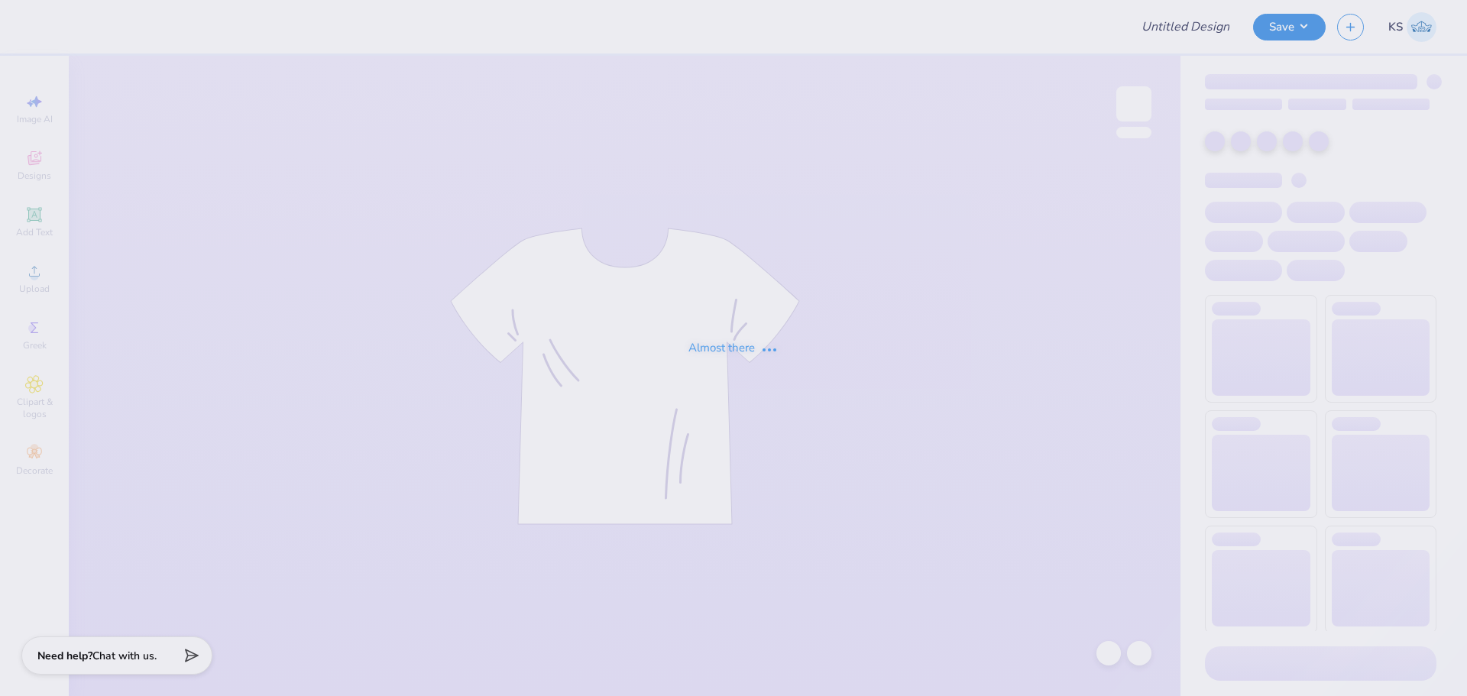
type input "CPC T-Shirts for Recruitment"
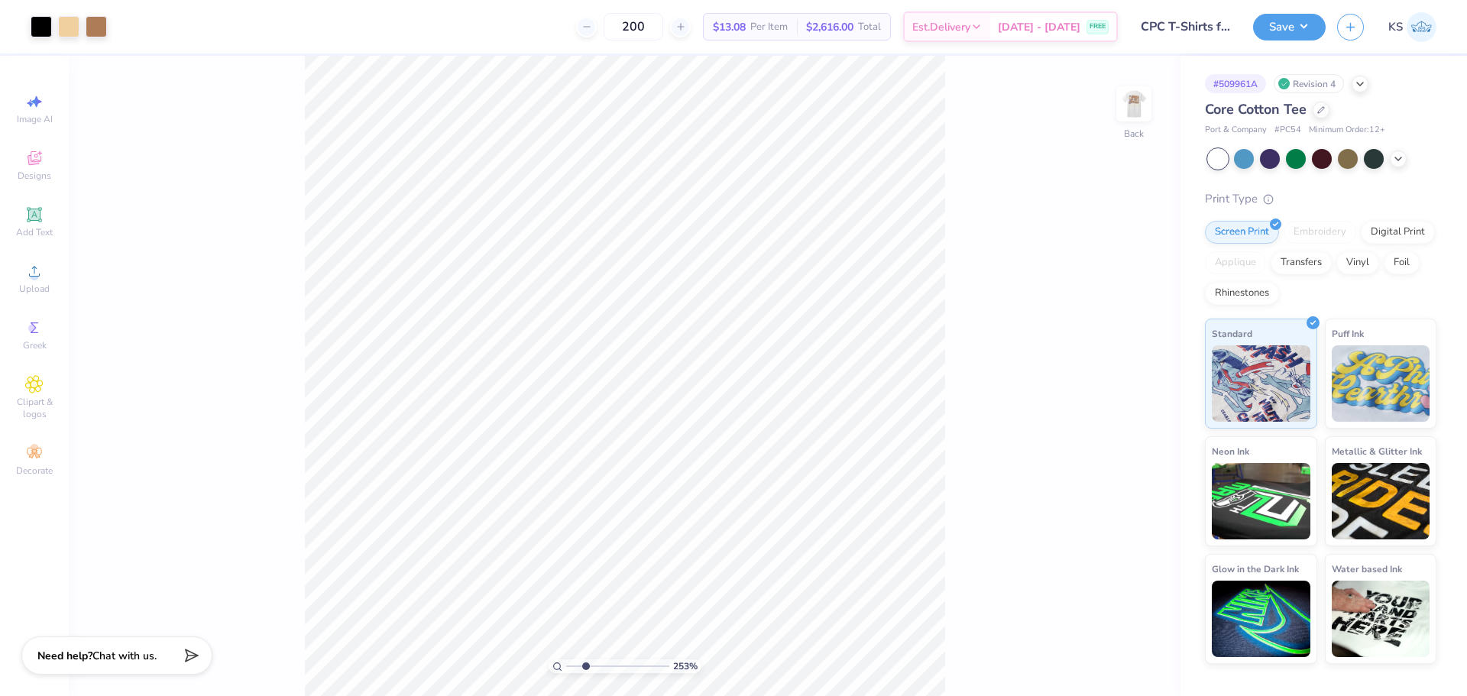
drag, startPoint x: 592, startPoint y: 662, endPoint x: 584, endPoint y: 660, distance: 8.5
click at [585, 666] on input "range" at bounding box center [617, 667] width 103 height 14
drag, startPoint x: 605, startPoint y: 665, endPoint x: 592, endPoint y: 668, distance: 14.1
type input "3.12"
click at [592, 668] on input "range" at bounding box center [617, 667] width 103 height 14
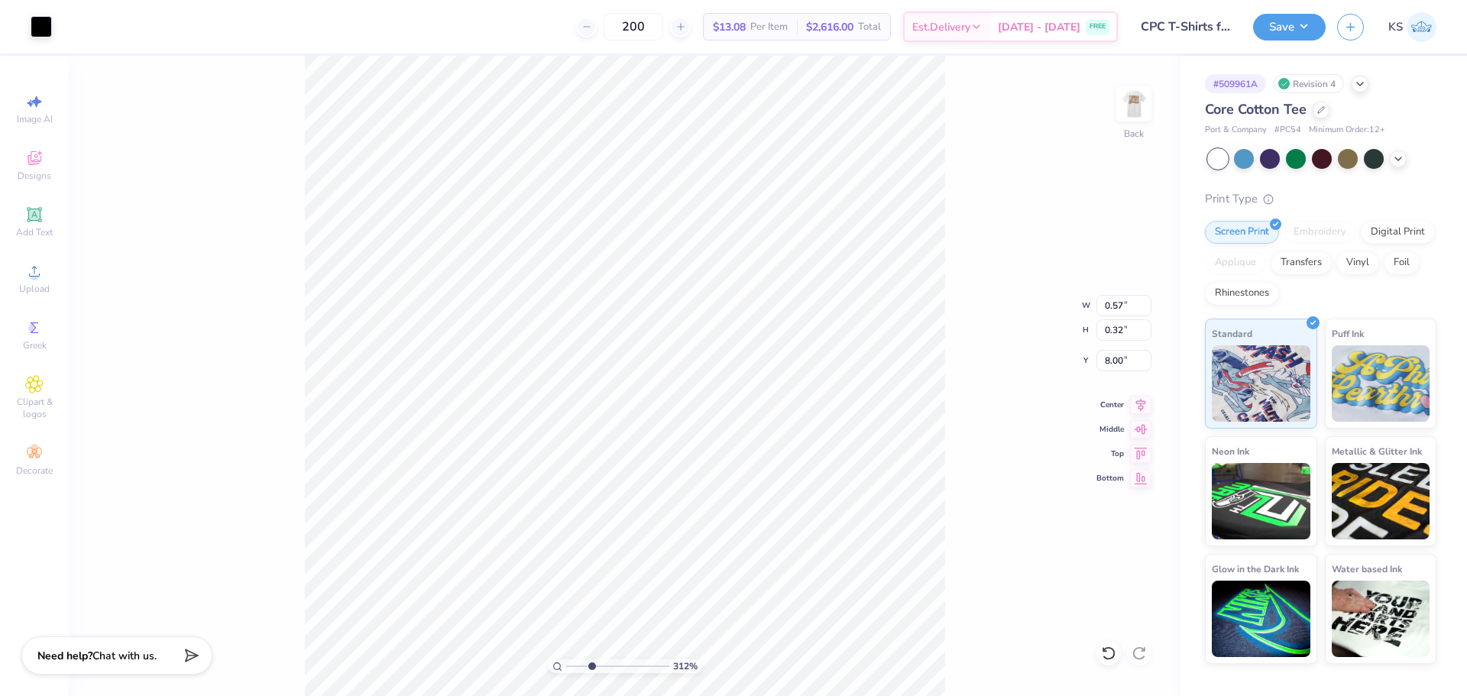
type input "0.57"
type input "0.32"
type input "9.10"
type input "12.10"
type input "8.04"
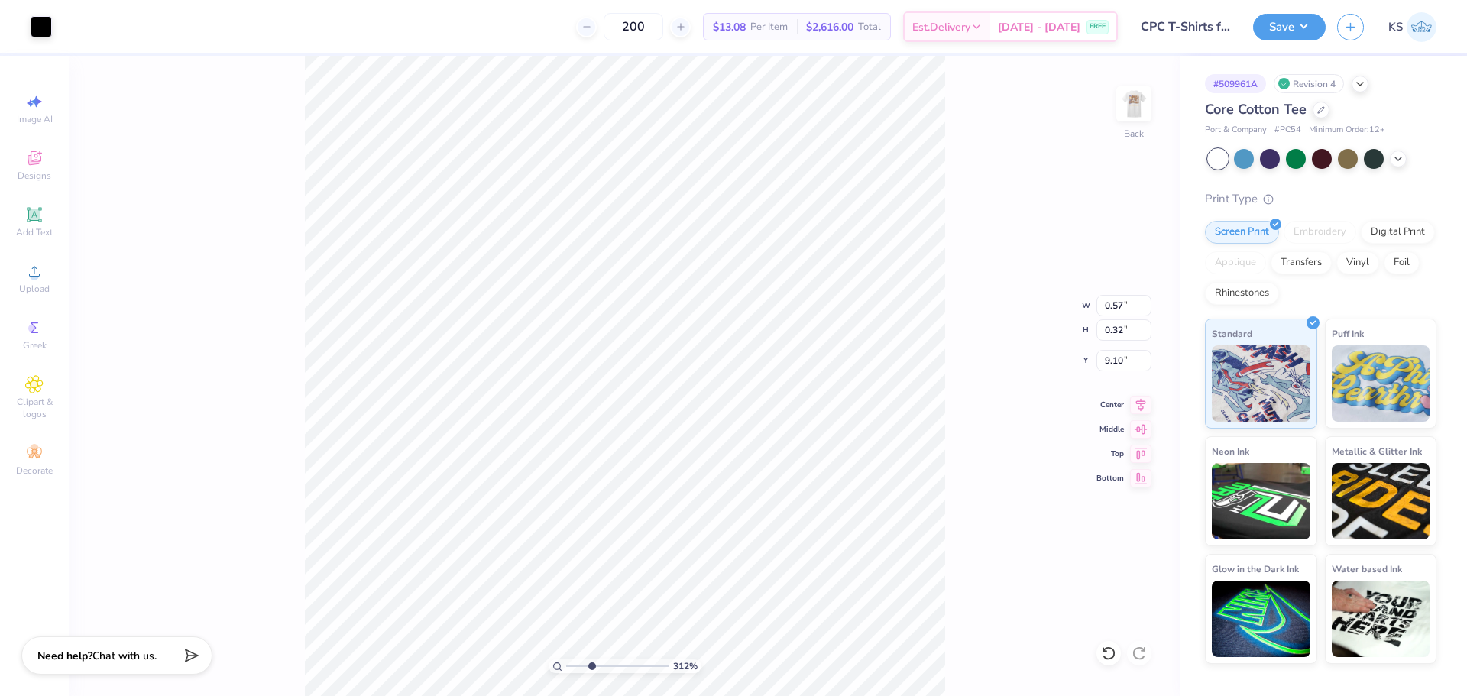
type input "2.05"
click at [1110, 660] on icon at bounding box center [1108, 653] width 15 height 15
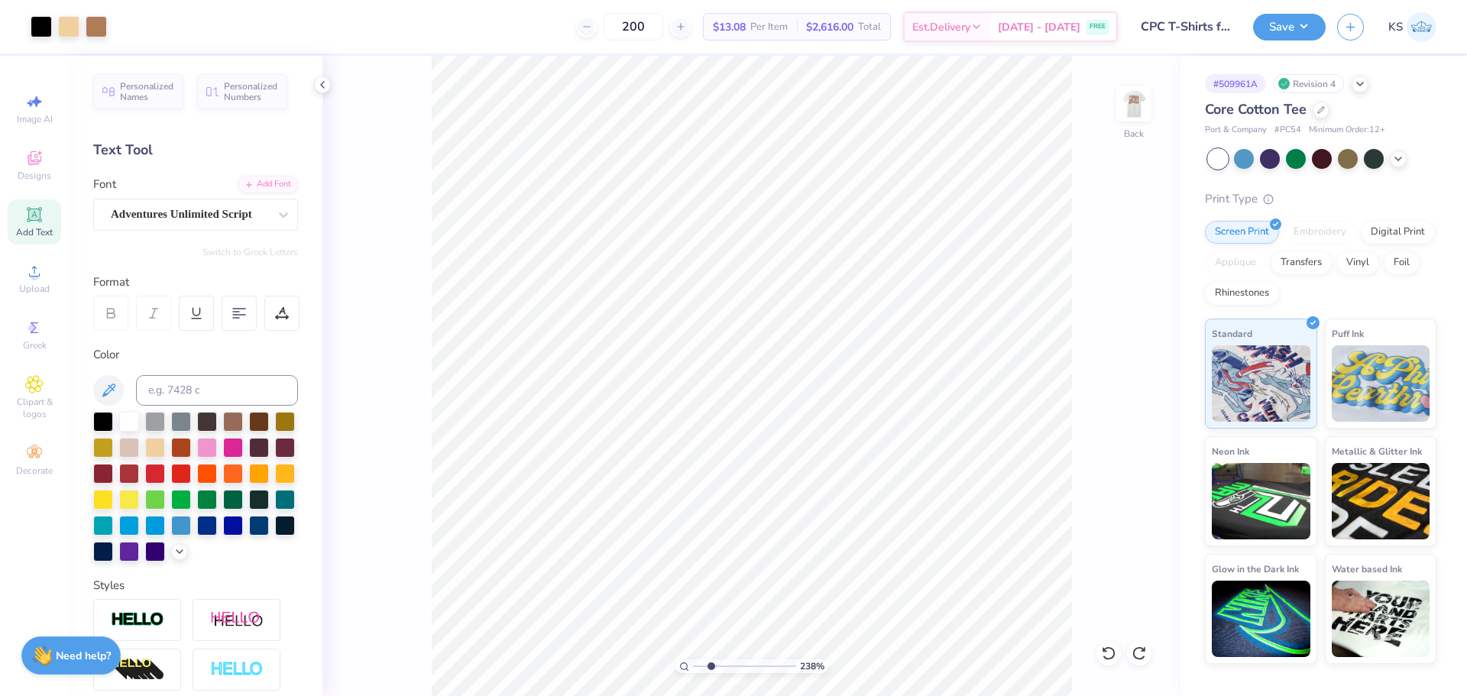
click at [711, 669] on input "range" at bounding box center [744, 667] width 103 height 14
click at [325, 83] on icon at bounding box center [322, 85] width 12 height 12
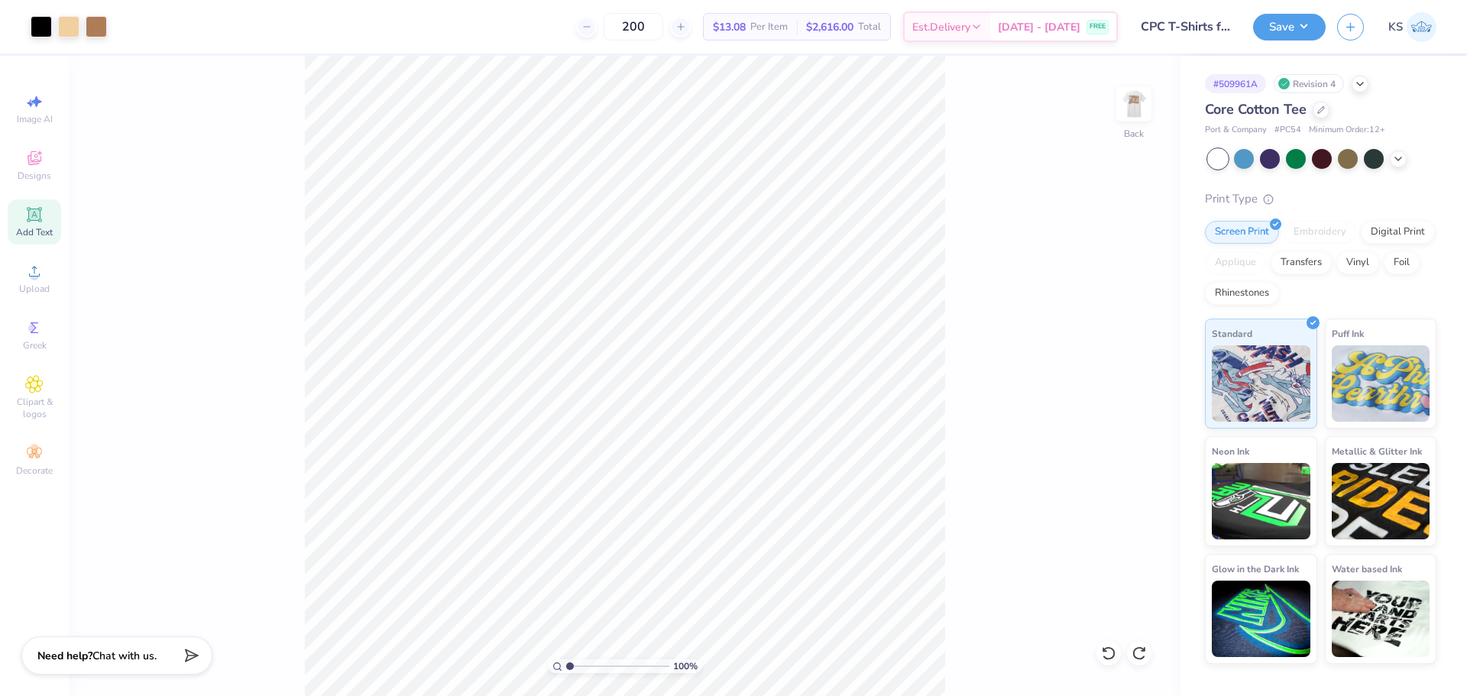
drag, startPoint x: 588, startPoint y: 663, endPoint x: 488, endPoint y: 668, distance: 100.2
type input "1"
click at [566, 668] on input "range" at bounding box center [617, 667] width 103 height 14
click at [1118, 305] on input "12.10" at bounding box center [1124, 305] width 55 height 21
click at [1115, 363] on input "2.05" at bounding box center [1124, 360] width 55 height 21
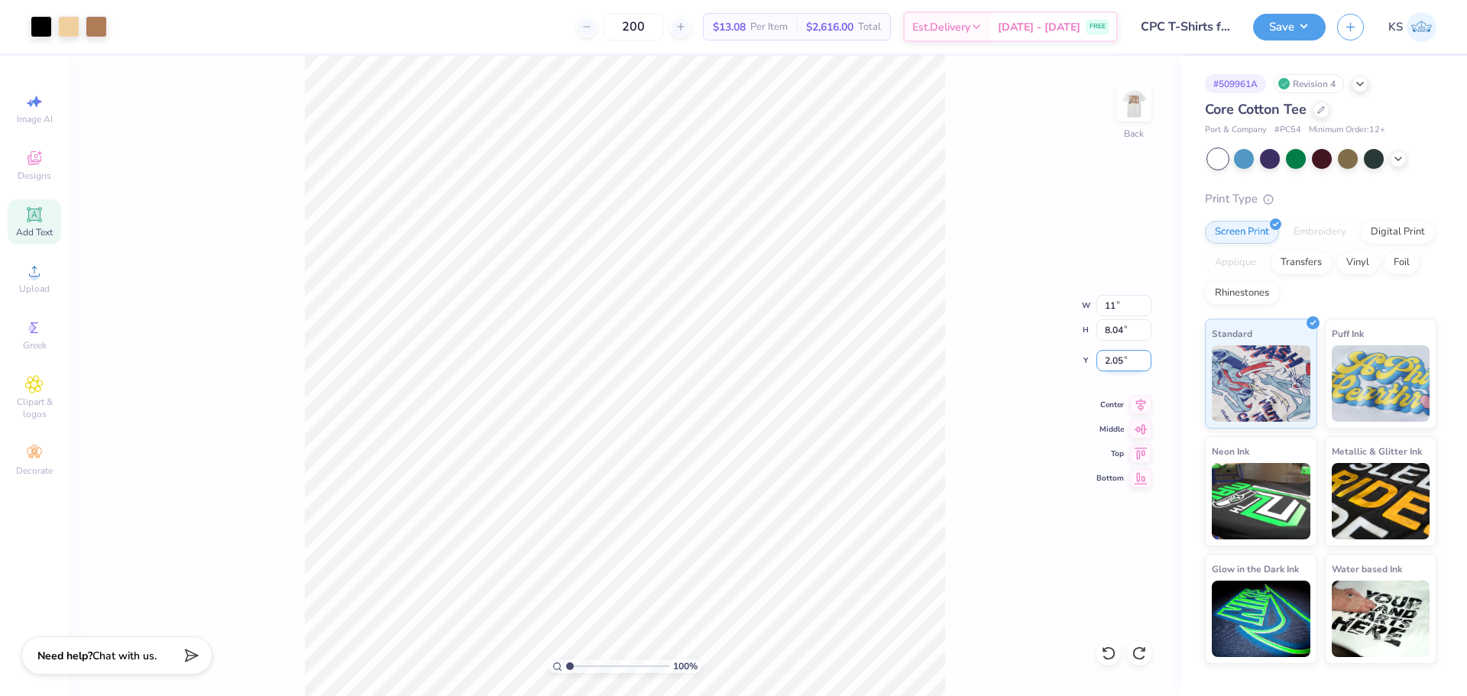
type input "11.00"
type input "7.31"
type input "3.00"
click at [1141, 404] on icon at bounding box center [1141, 402] width 10 height 13
click at [1125, 361] on input "3.00" at bounding box center [1124, 360] width 55 height 21
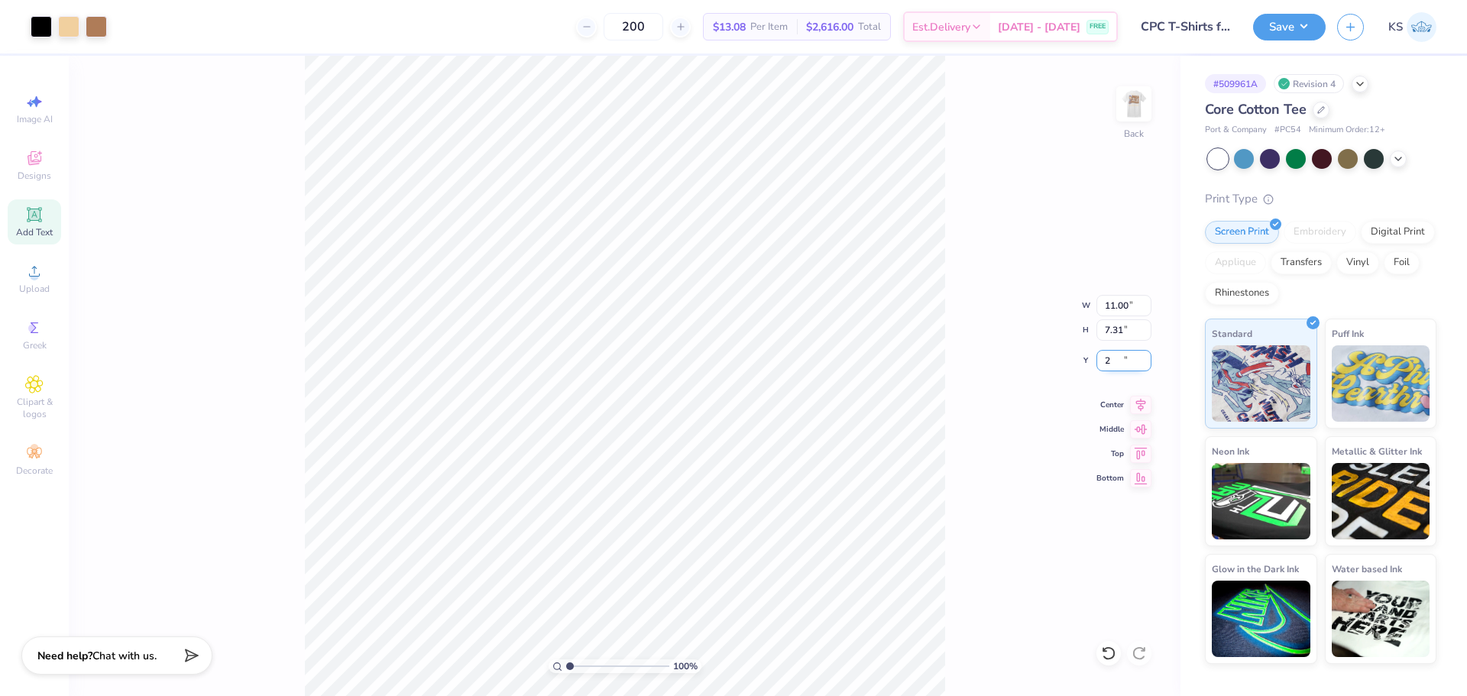
type input "2.00"
click at [1140, 401] on icon at bounding box center [1141, 402] width 10 height 13
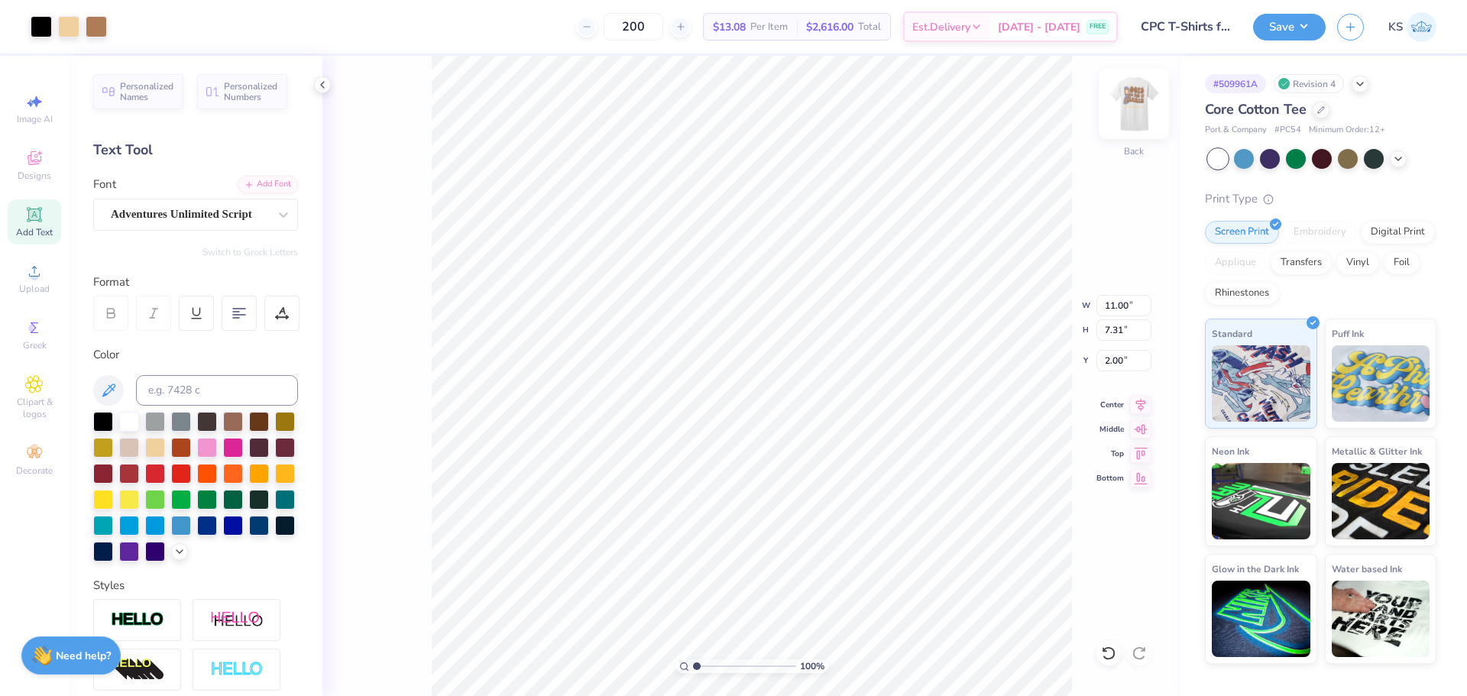
click at [1142, 113] on img at bounding box center [1134, 103] width 61 height 61
click at [1146, 92] on div "100 % Front" at bounding box center [752, 376] width 858 height 640
click at [1126, 319] on input "11.40" at bounding box center [1124, 317] width 55 height 21
type input "10.50"
type input "12.76"
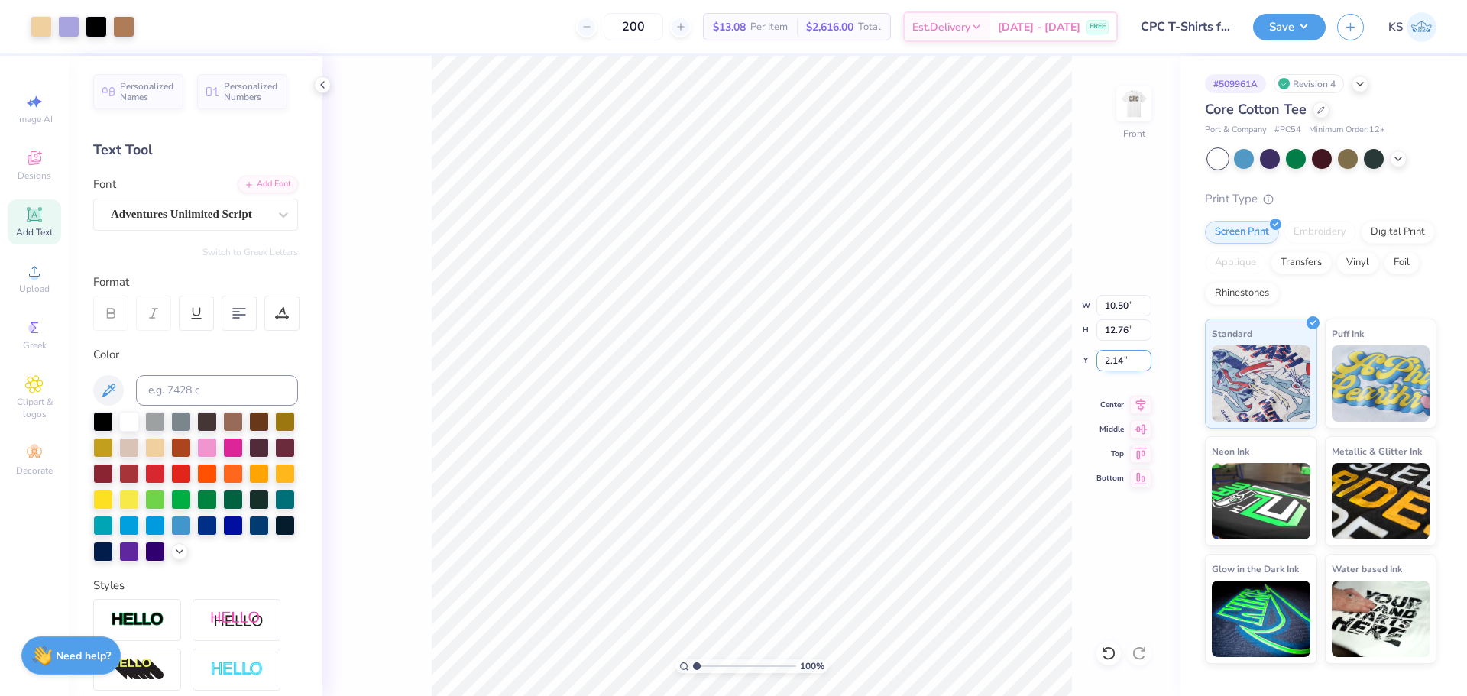
click at [1120, 362] on input "2.14" at bounding box center [1124, 360] width 55 height 21
type input "2.00"
click at [1143, 402] on icon at bounding box center [1140, 403] width 21 height 18
click at [1277, 33] on button "Save" at bounding box center [1289, 24] width 73 height 27
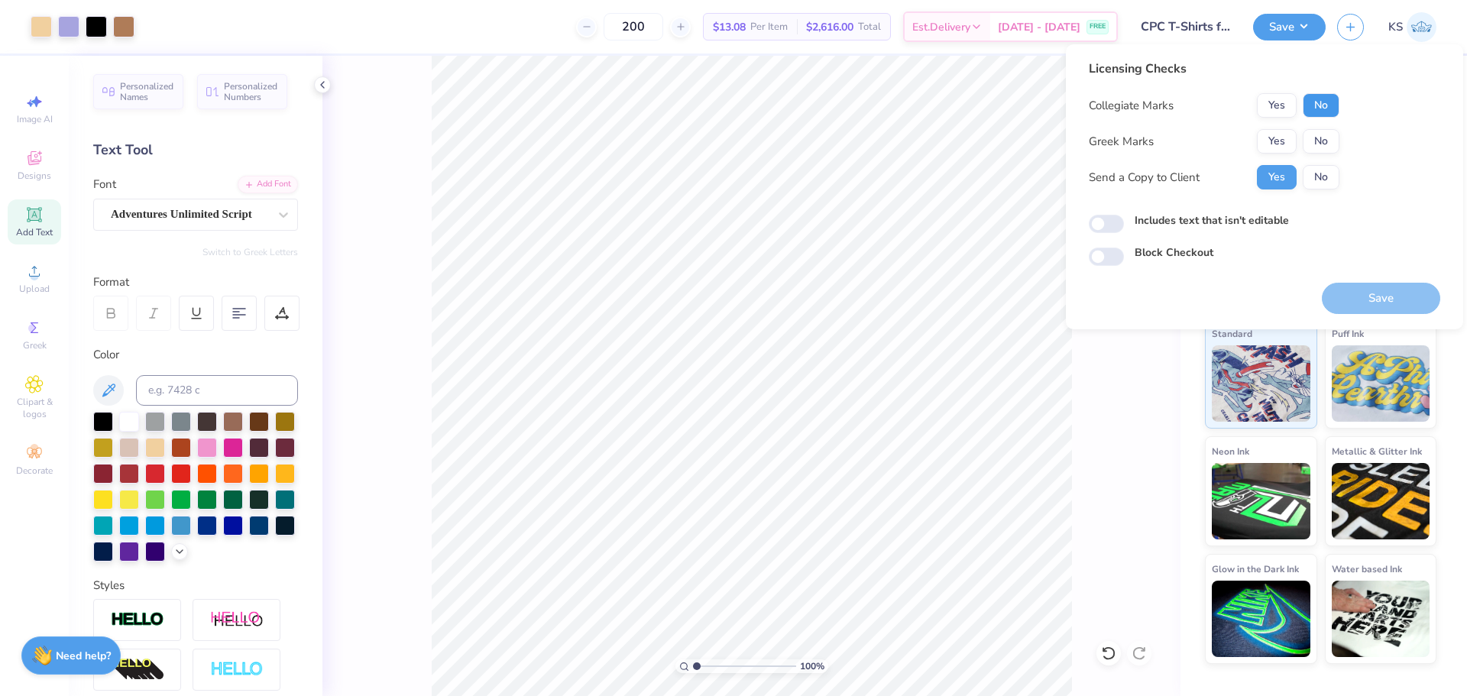
click at [1315, 106] on button "No" at bounding box center [1321, 105] width 37 height 24
click at [1291, 135] on button "Yes" at bounding box center [1277, 141] width 40 height 24
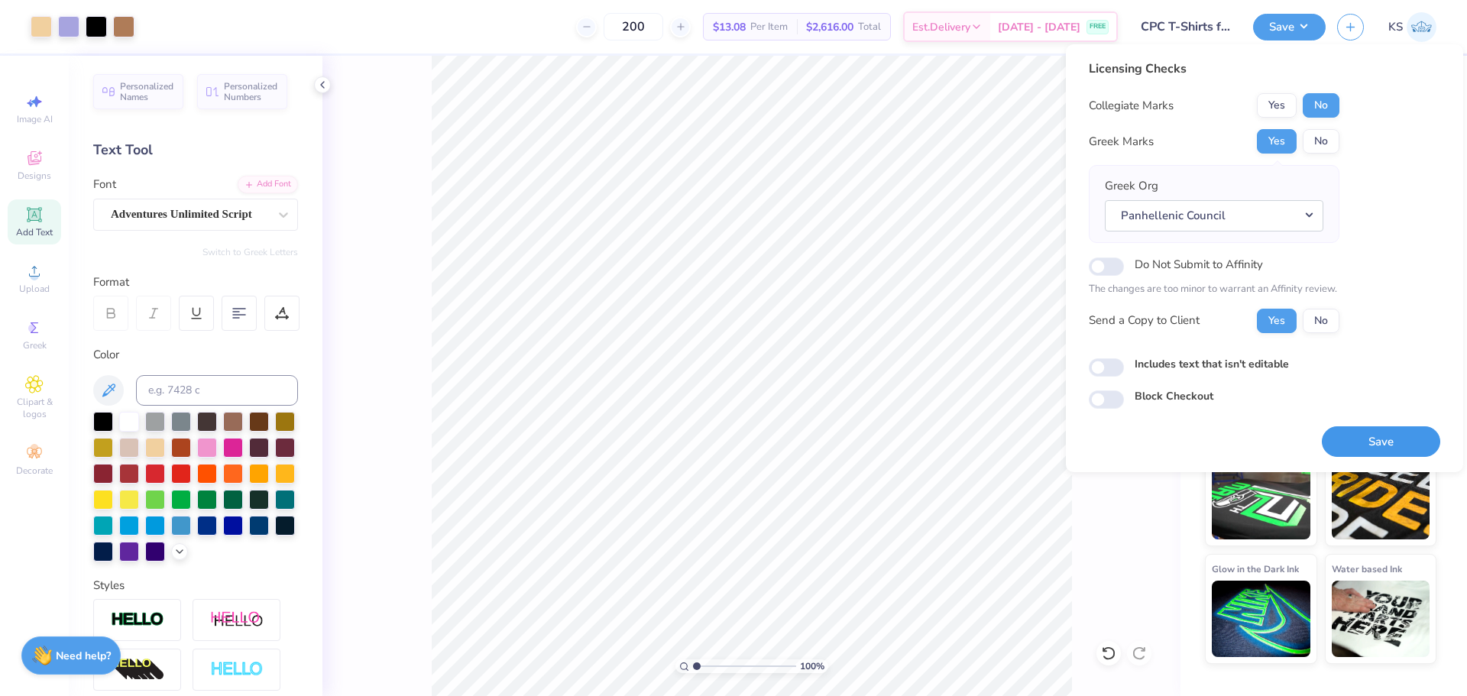
click at [1365, 434] on button "Save" at bounding box center [1381, 441] width 118 height 31
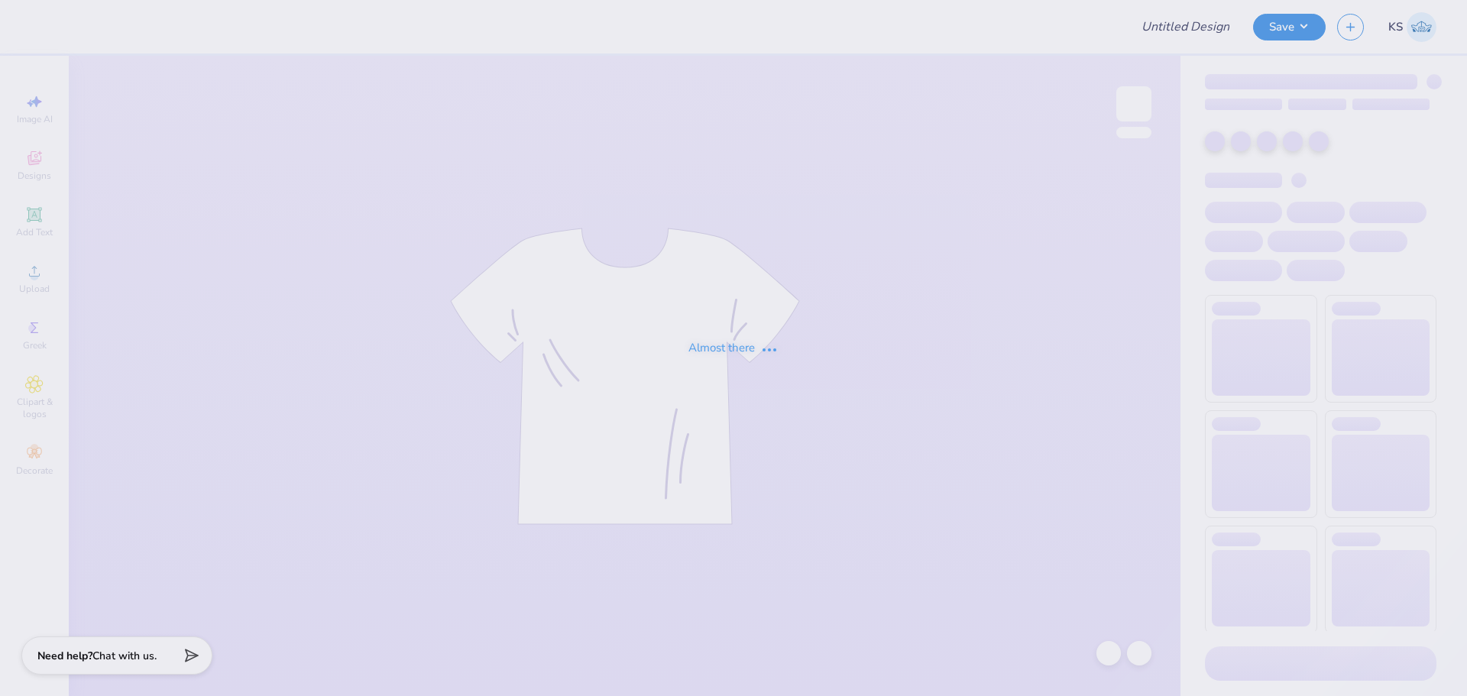
type input "[GEOGRAPHIC_DATA] : [PERSON_NAME]"
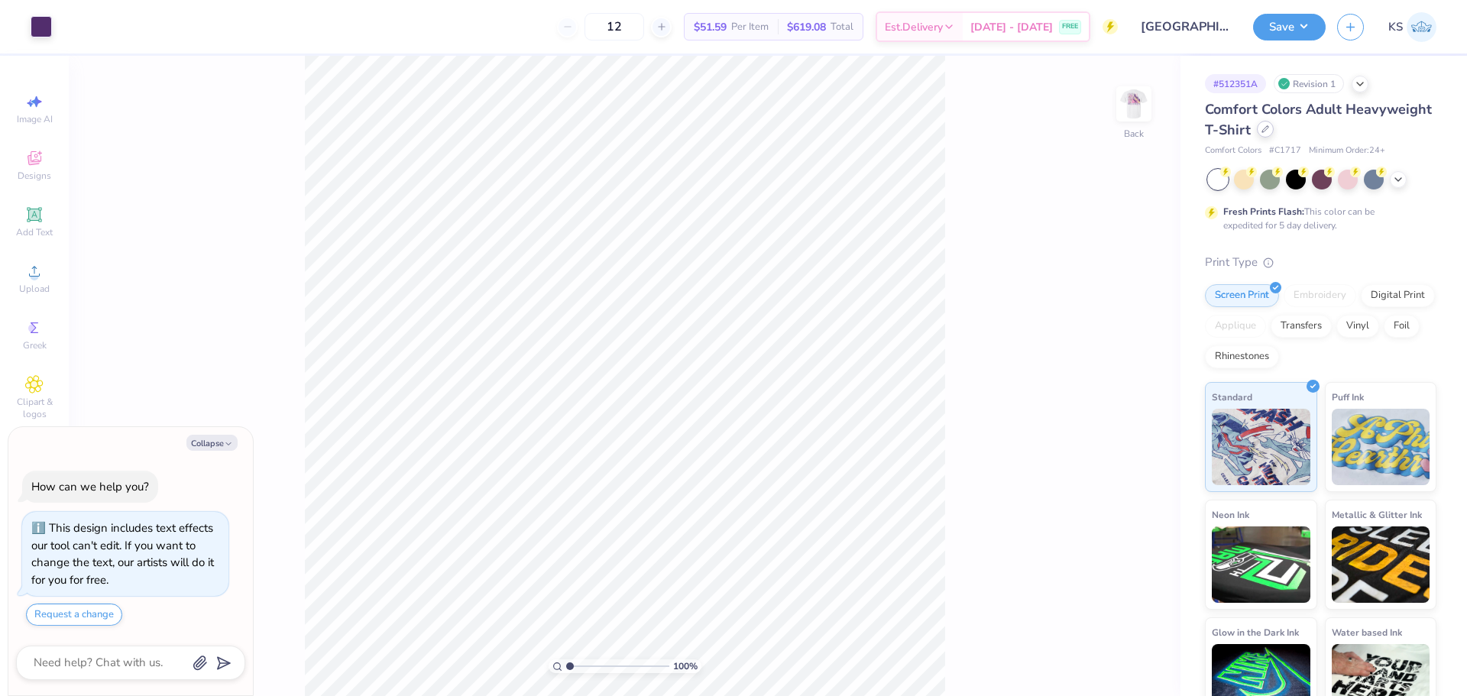
click at [1358, 137] on div "Comfort Colors Adult Heavyweight T-Shirt" at bounding box center [1321, 119] width 232 height 41
click at [1269, 131] on icon at bounding box center [1266, 129] width 8 height 8
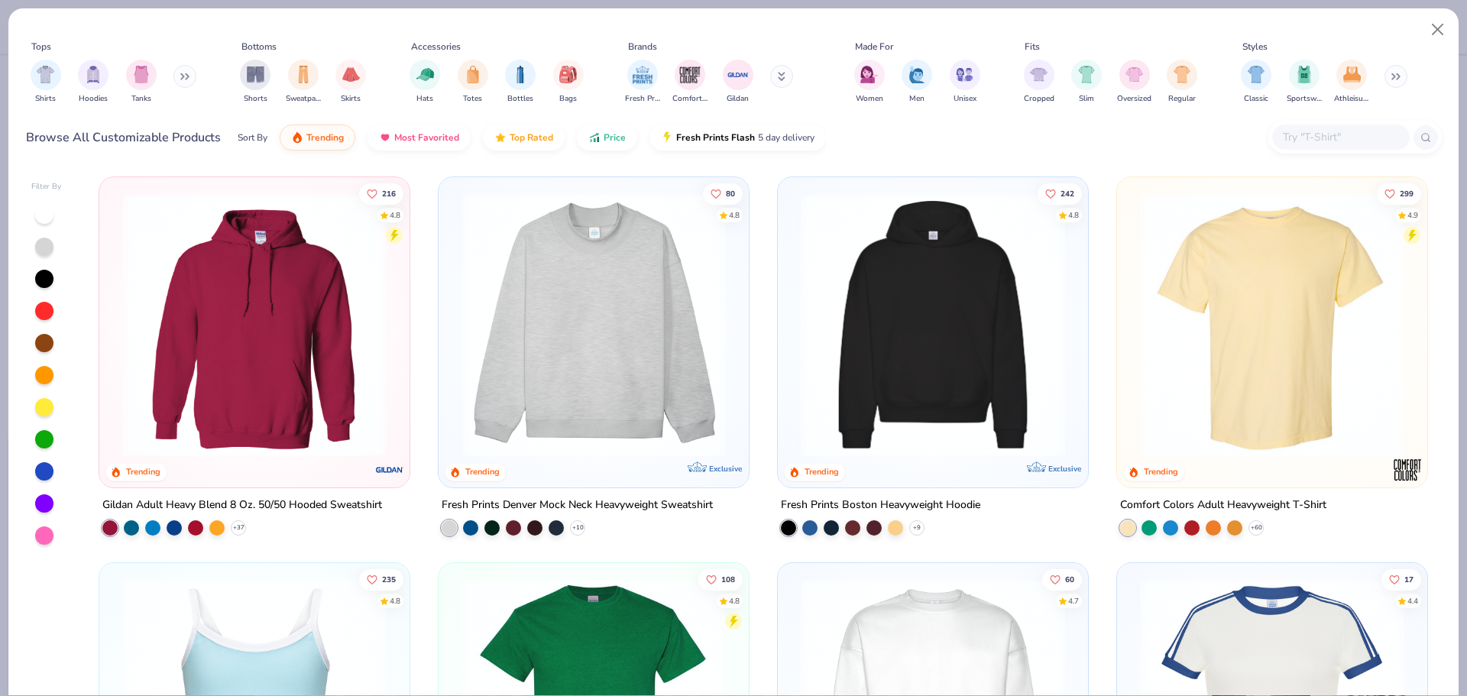
type textarea "x"
click at [1318, 143] on input "text" at bounding box center [1341, 137] width 118 height 18
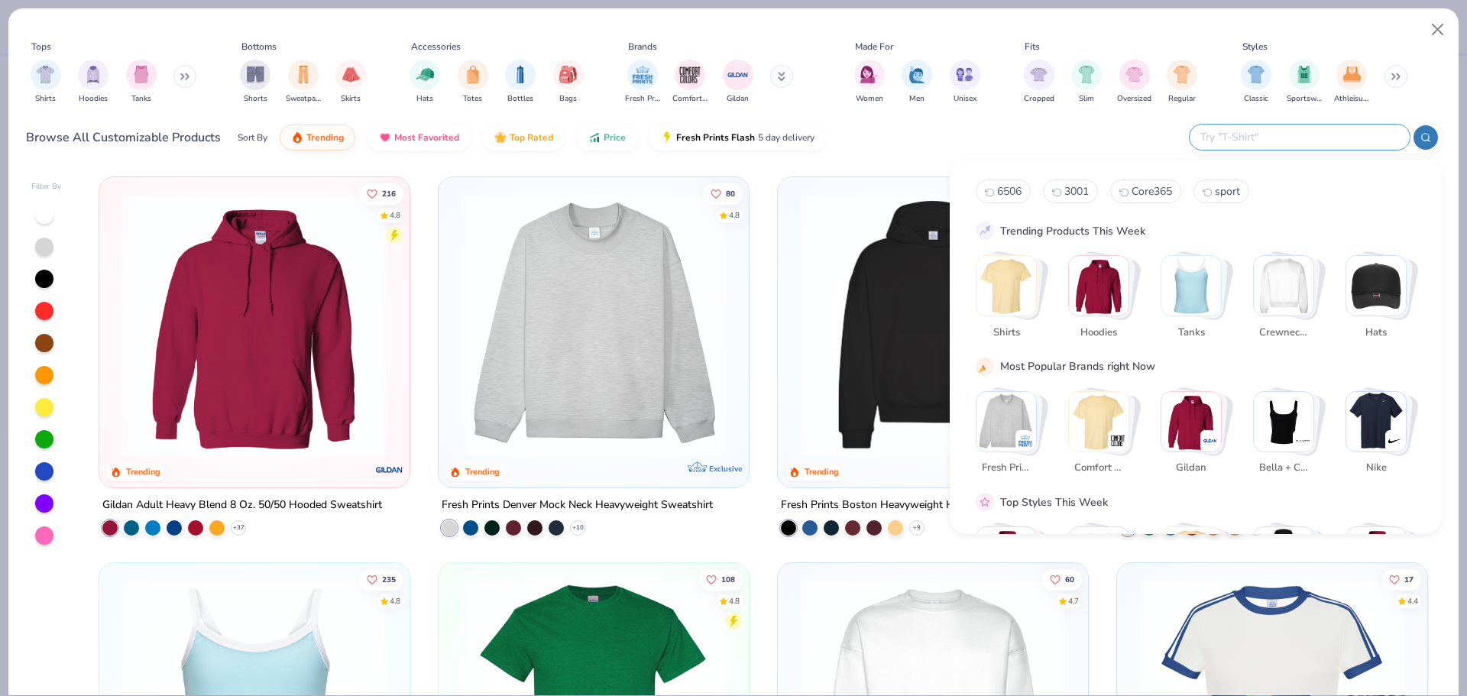
paste input "FP87"
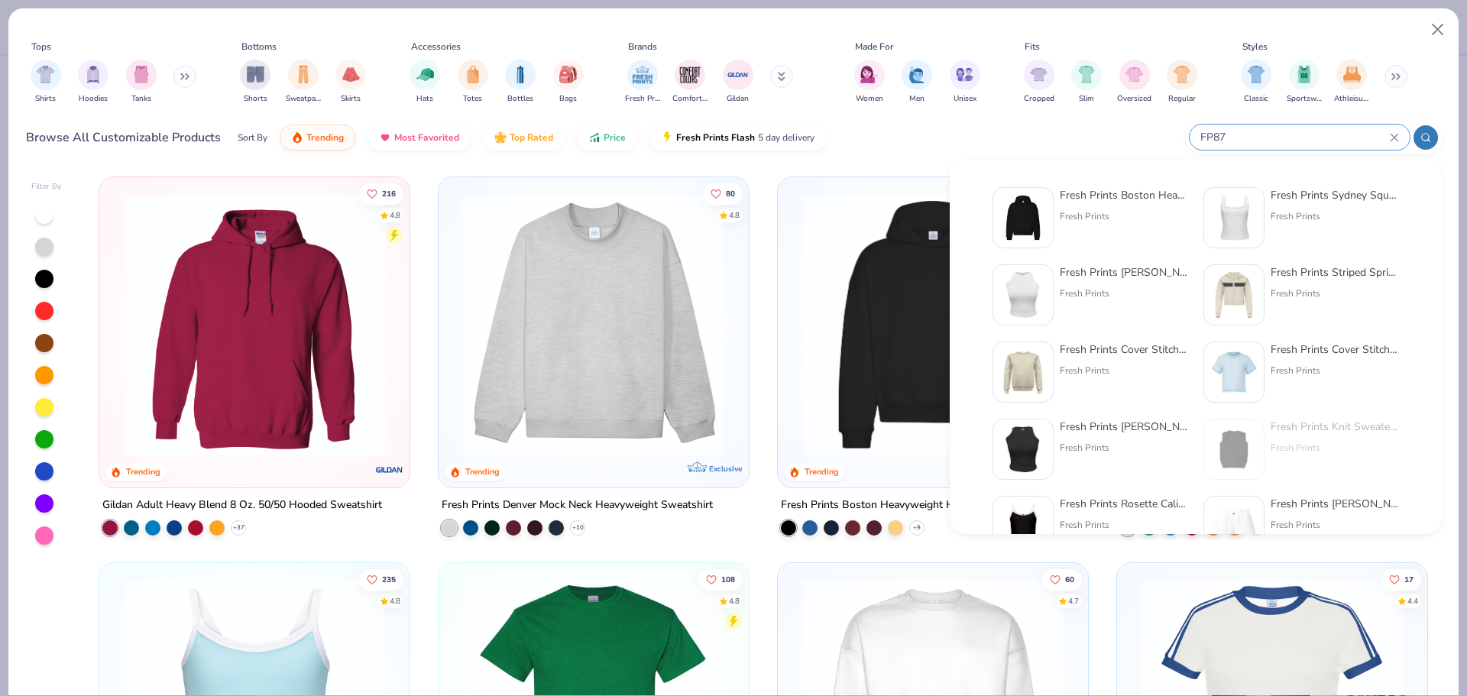
type input "FP87"
click at [1068, 232] on div "Fresh Prints Boston Heavyweight Hoodie Fresh Prints" at bounding box center [1124, 217] width 128 height 61
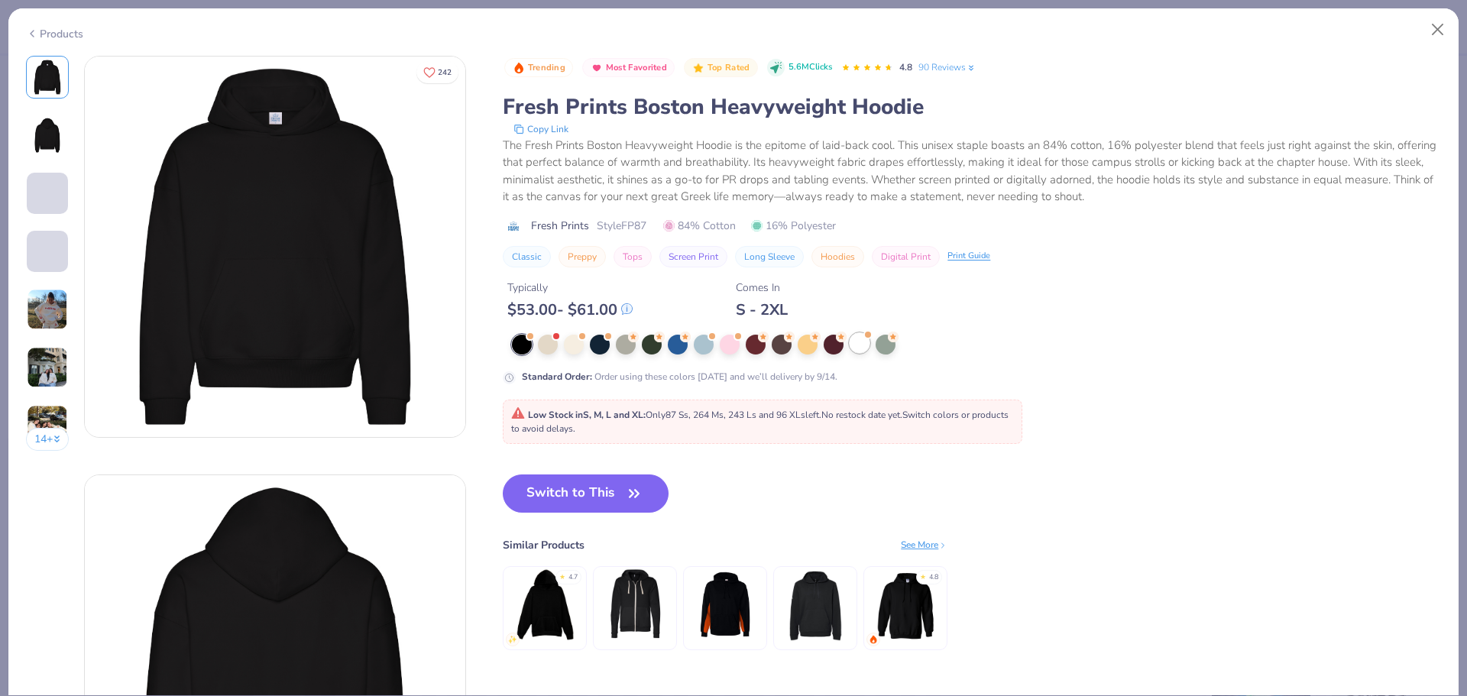
click at [861, 343] on div at bounding box center [860, 343] width 20 height 20
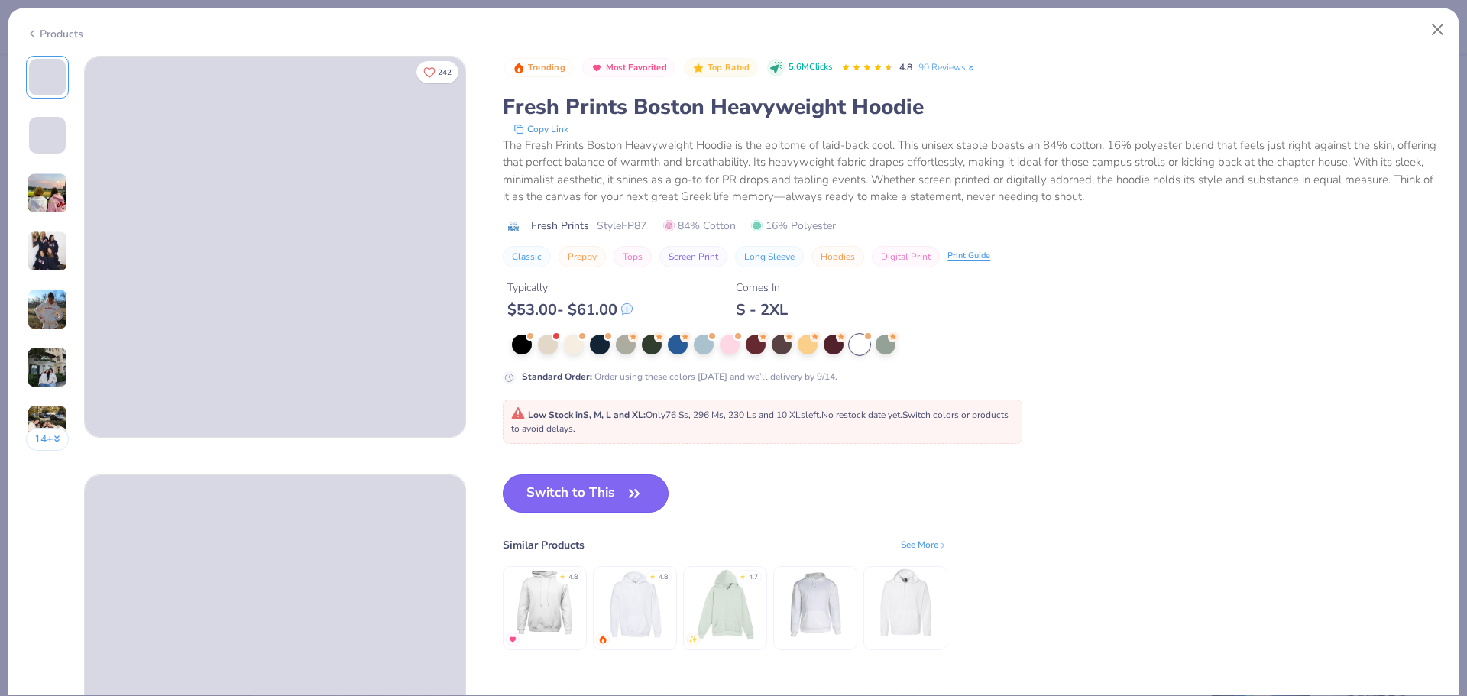
click at [642, 491] on icon "button" at bounding box center [634, 493] width 21 height 21
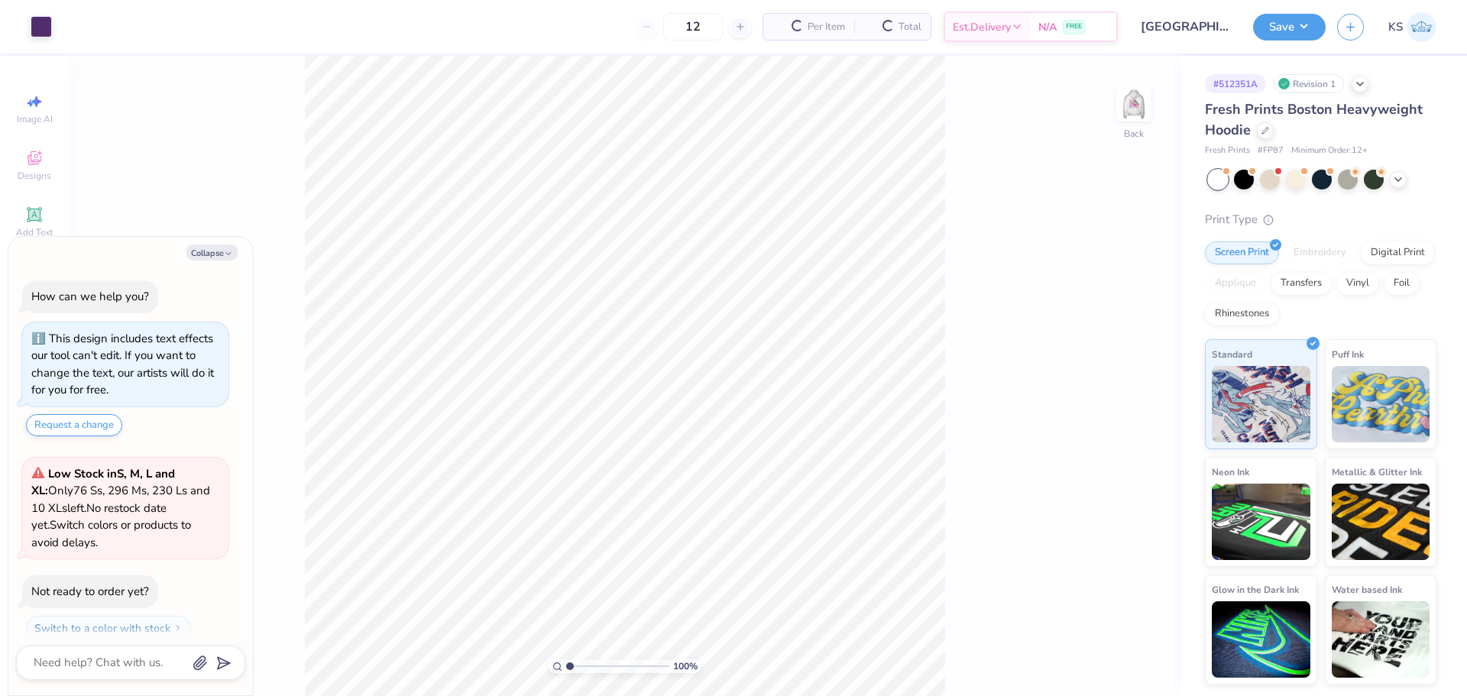
scroll to position [44, 0]
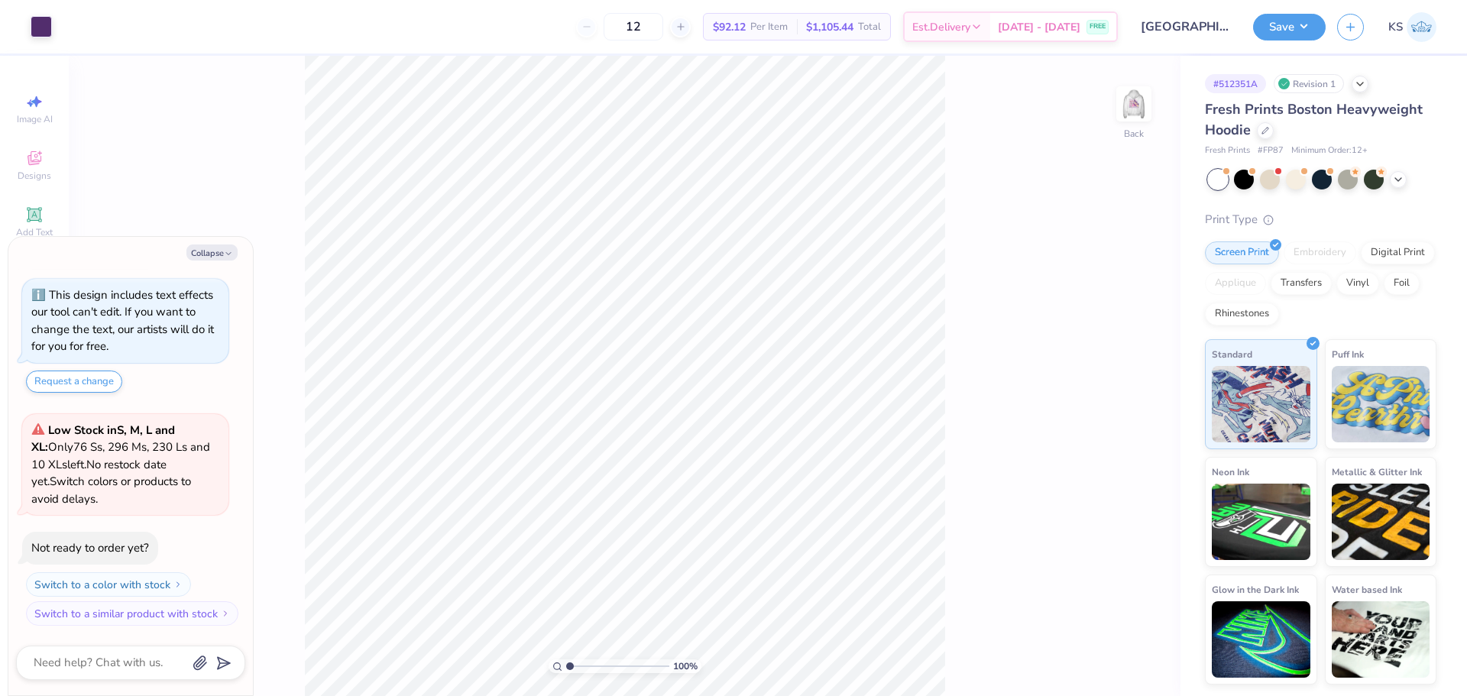
type textarea "x"
click at [1124, 314] on input "3.50" at bounding box center [1124, 317] width 55 height 21
type input "3"
type textarea "x"
type input "3.00"
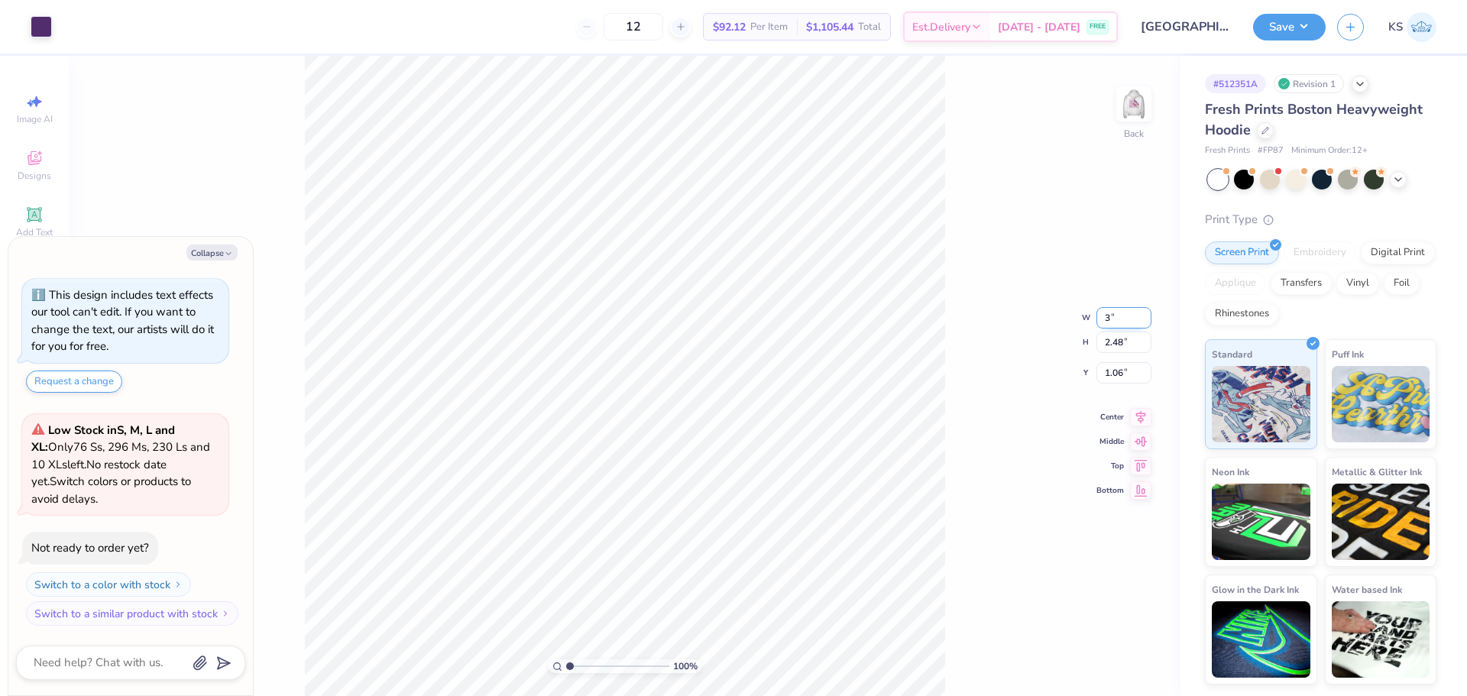
type input "2.13"
type input "1.24"
type textarea "x"
click at [1120, 358] on input "2.75" at bounding box center [1124, 360] width 55 height 21
type input "3"
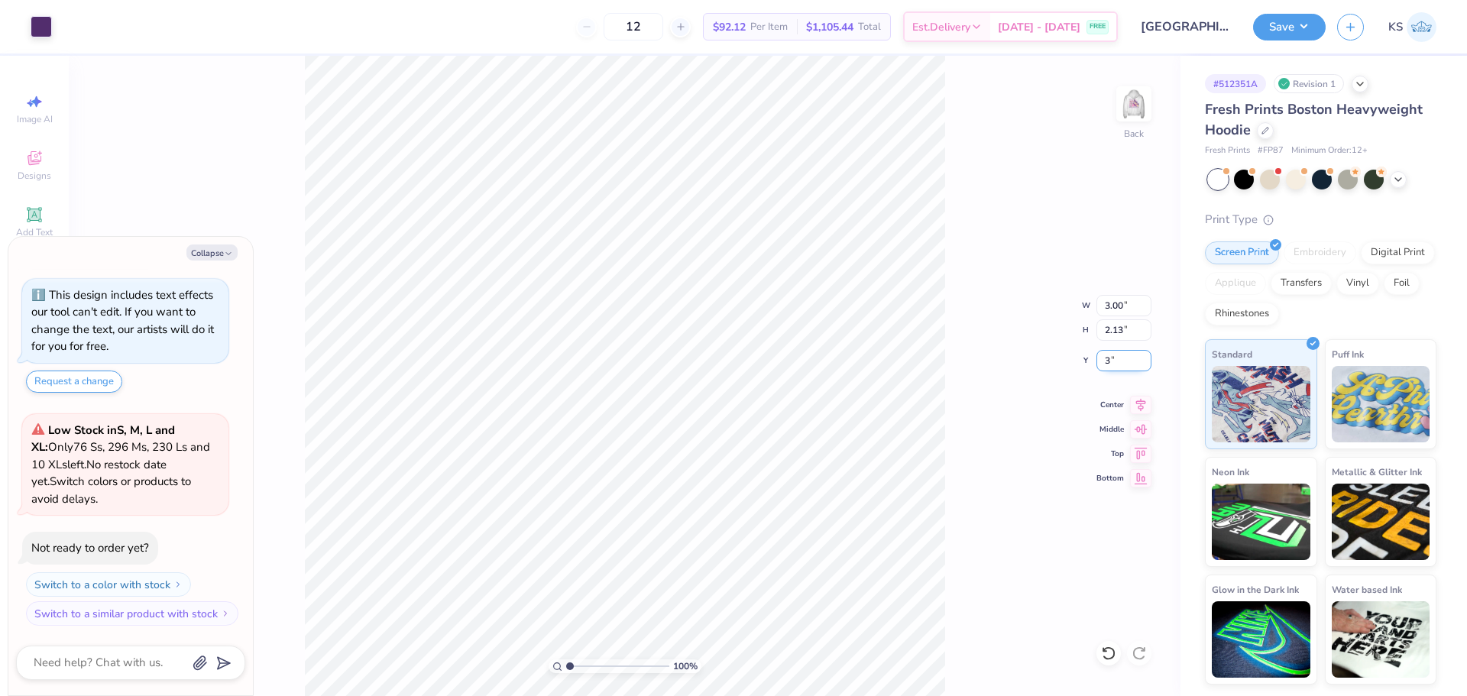
type textarea "x"
type input "3.00"
click at [1136, 70] on div "100 % Back" at bounding box center [625, 376] width 1112 height 640
click at [1136, 102] on img at bounding box center [1134, 103] width 61 height 61
type textarea "x"
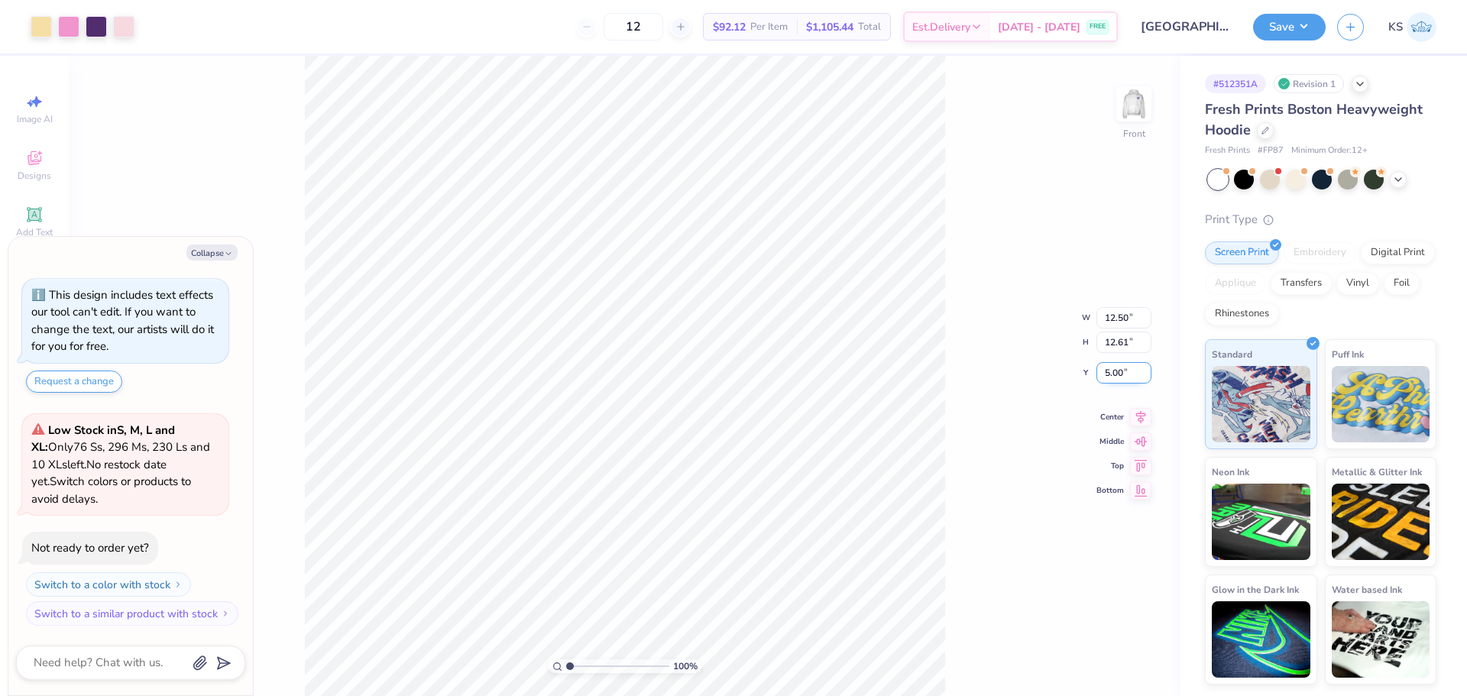
click at [1128, 374] on input "5.00" at bounding box center [1124, 372] width 55 height 21
type input "6"
type textarea "x"
type input "6.00"
click at [1139, 399] on icon at bounding box center [1141, 402] width 10 height 13
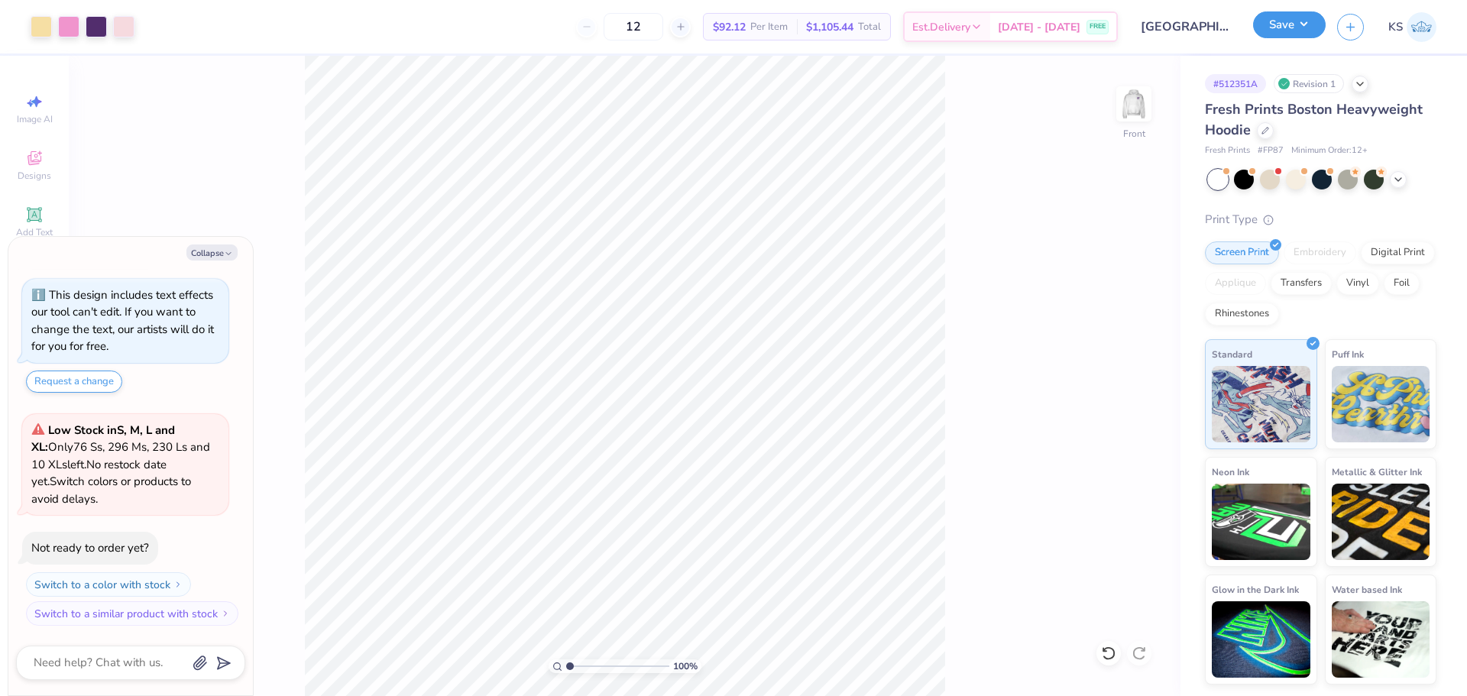
click at [1277, 33] on button "Save" at bounding box center [1289, 24] width 73 height 27
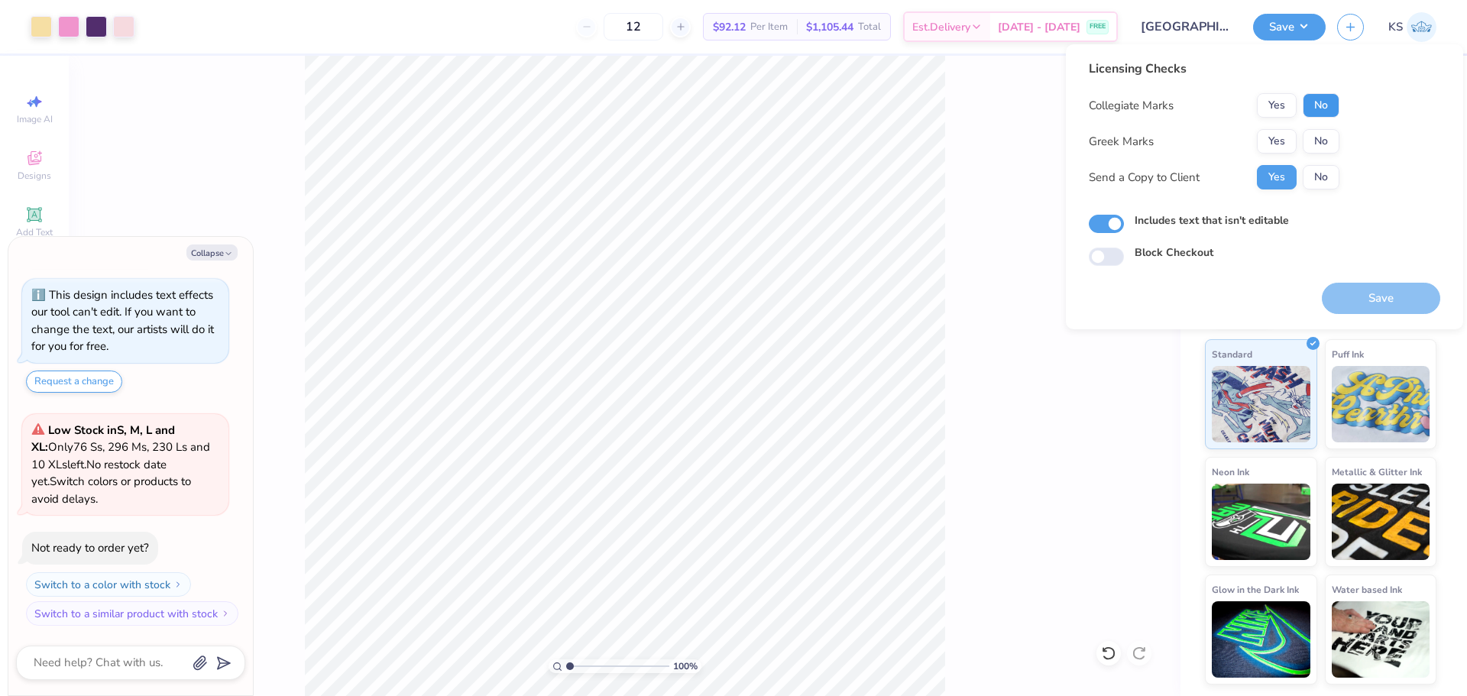
click at [1319, 102] on button "No" at bounding box center [1321, 105] width 37 height 24
click at [1276, 135] on button "Yes" at bounding box center [1277, 141] width 40 height 24
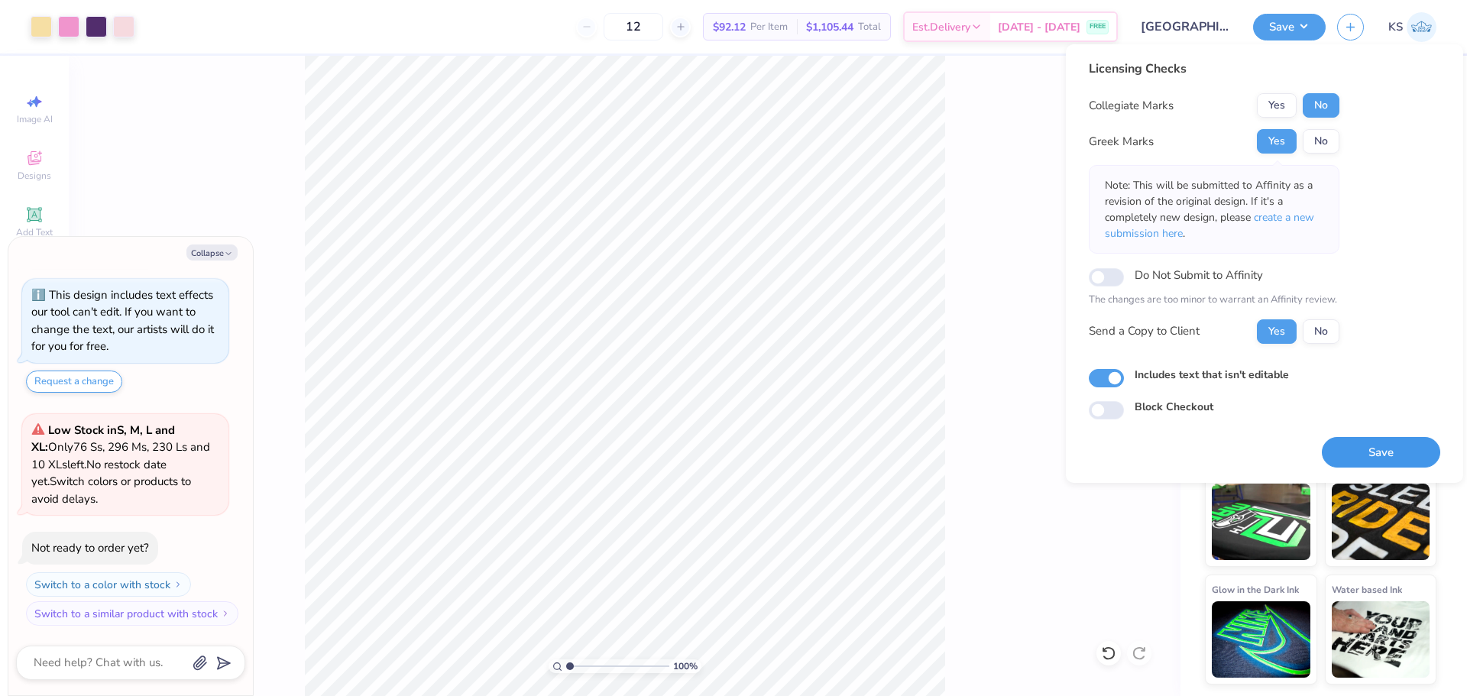
click at [1382, 439] on button "Save" at bounding box center [1381, 452] width 118 height 31
type textarea "x"
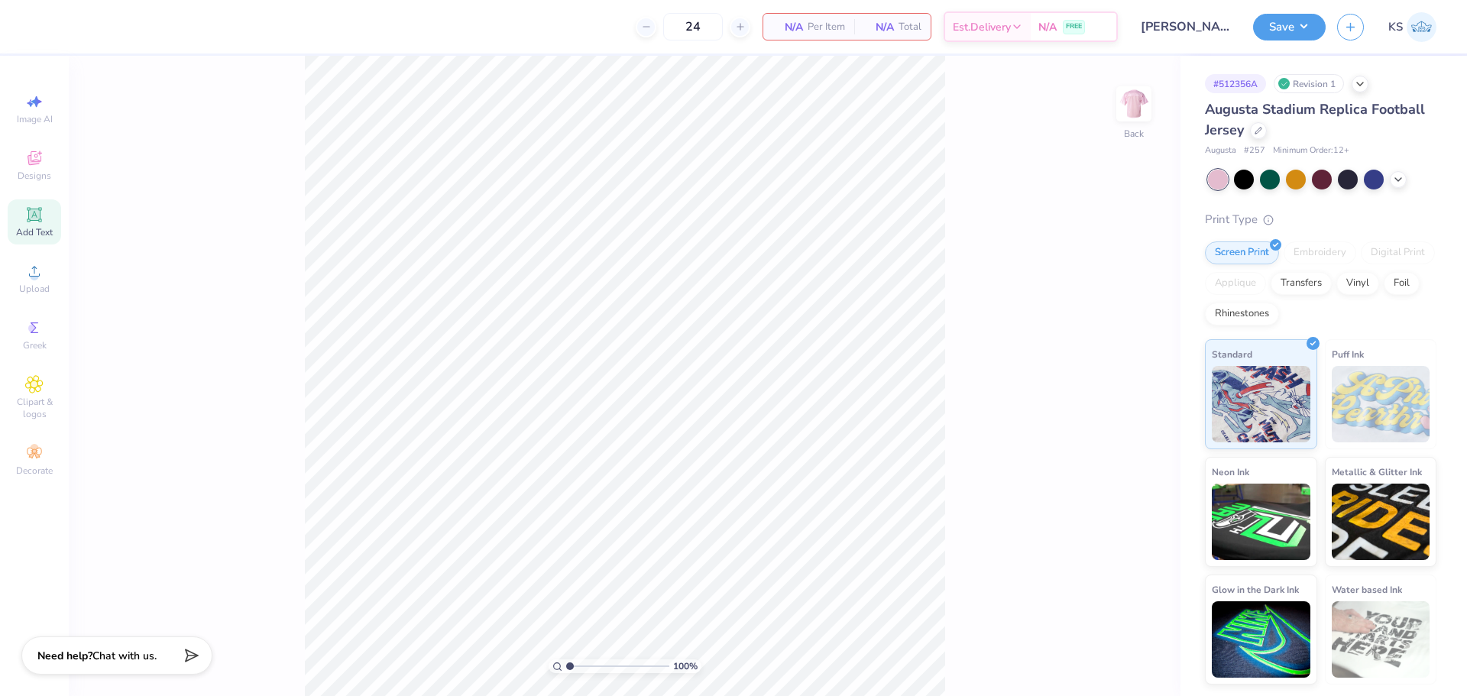
click at [32, 212] on icon at bounding box center [33, 214] width 11 height 11
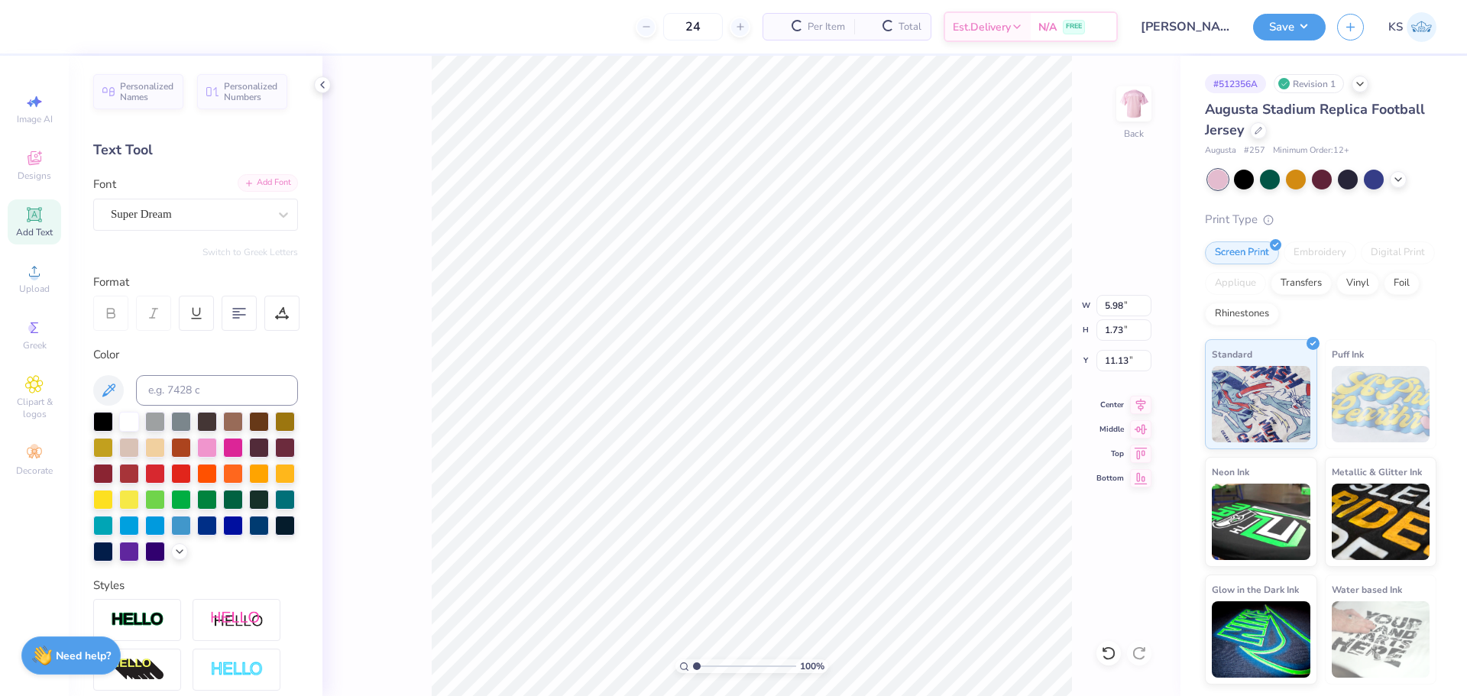
click at [271, 180] on div "Add Font" at bounding box center [268, 183] width 60 height 18
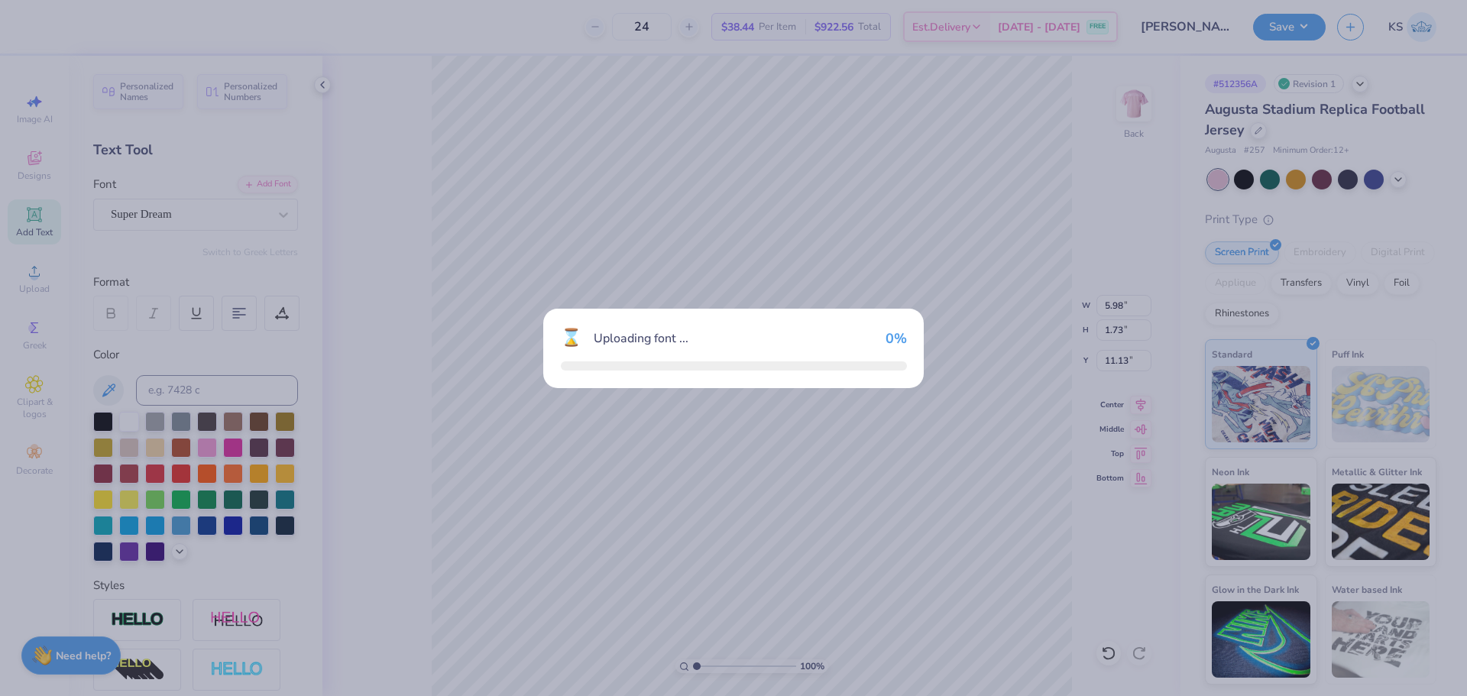
type input "5.20"
type input "1.93"
type input "11.03"
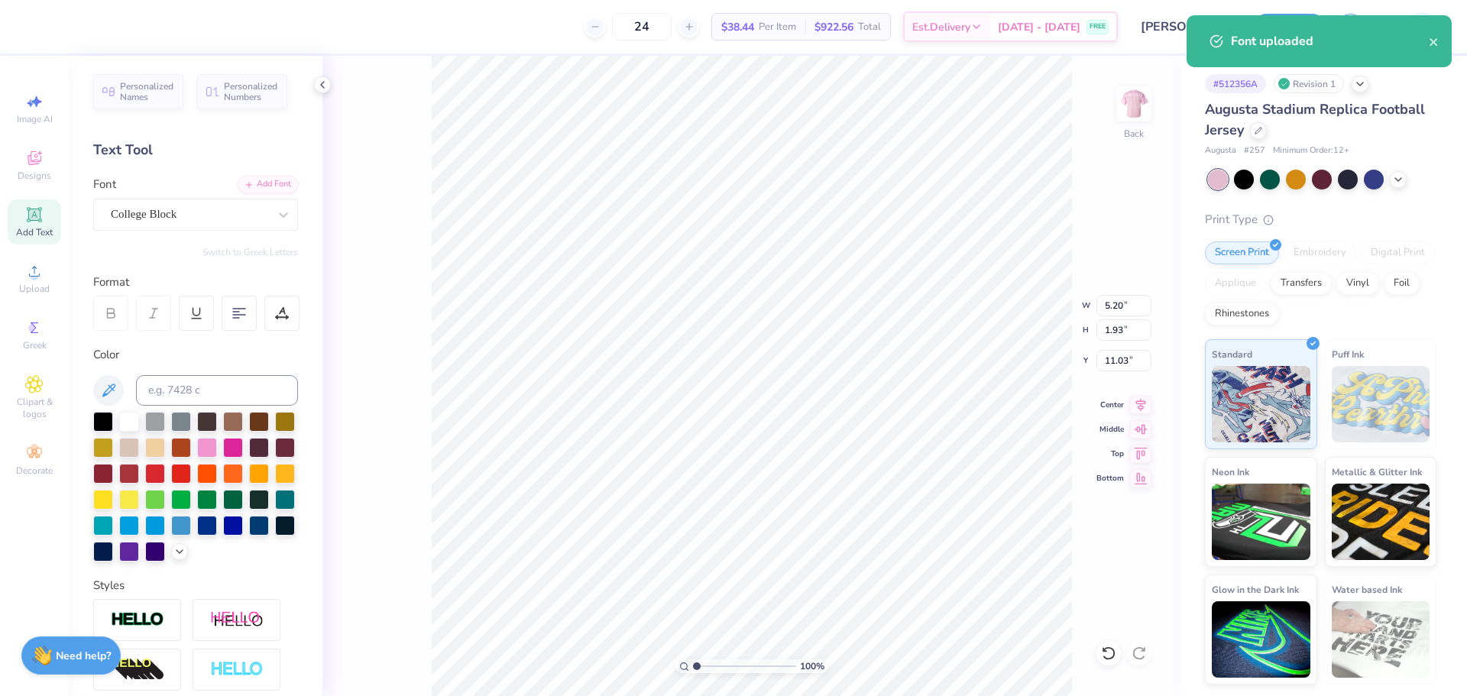
type textarea "PHI MU"
type input "6.91"
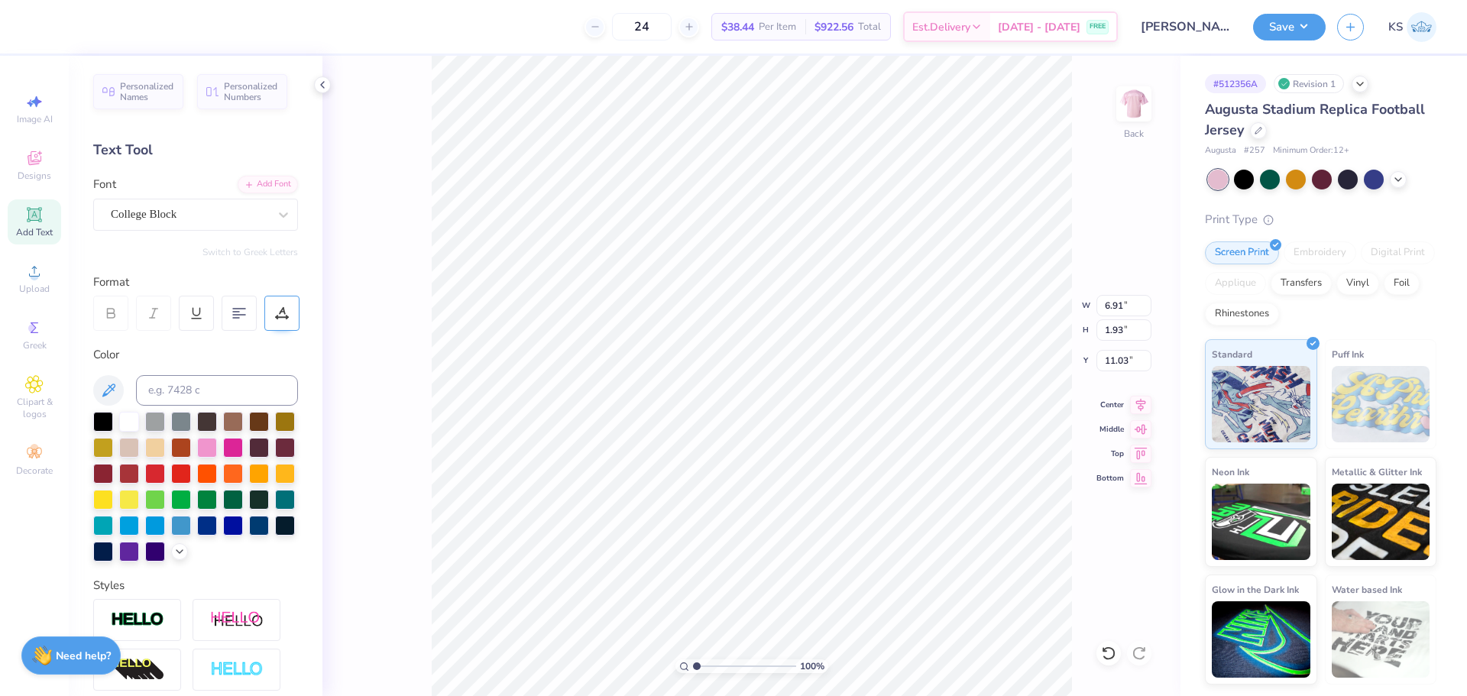
click at [276, 307] on icon at bounding box center [282, 313] width 14 height 14
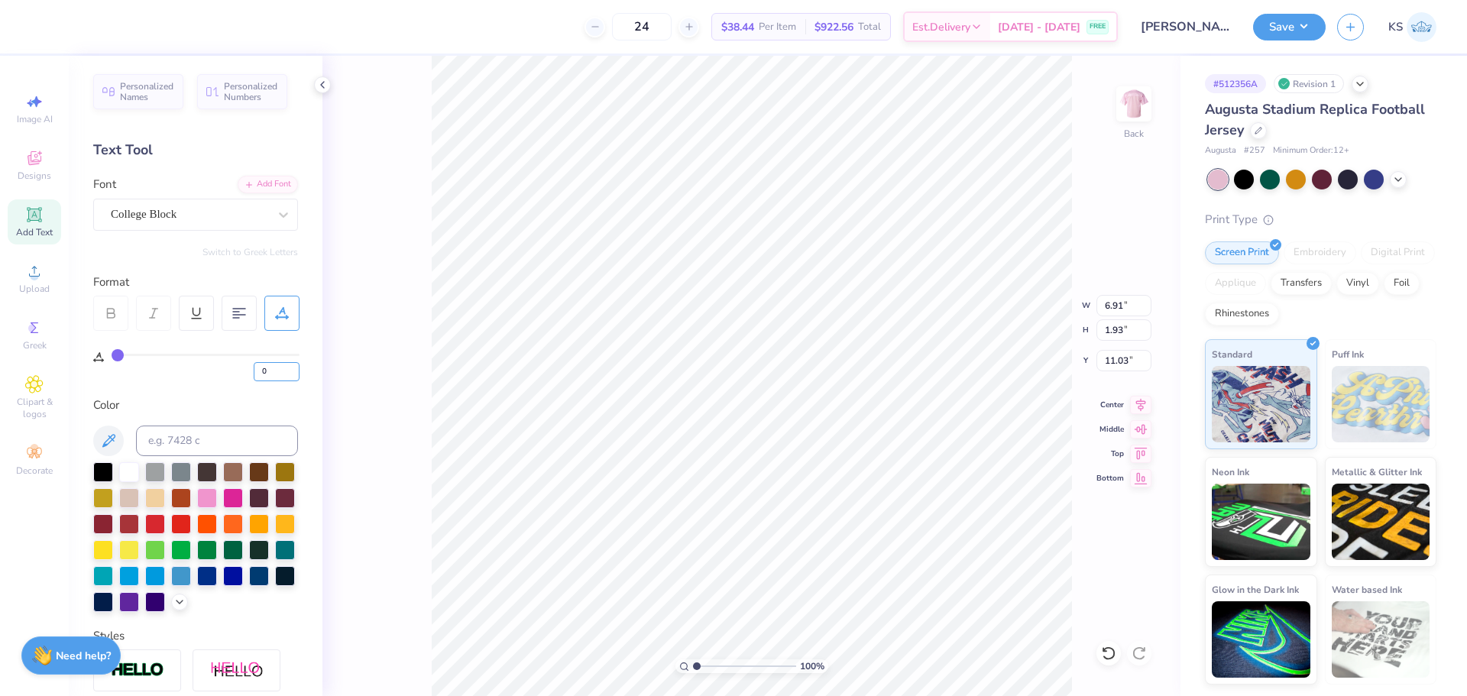
drag, startPoint x: 284, startPoint y: 371, endPoint x: 291, endPoint y: 358, distance: 15.1
click at [288, 368] on input "0" at bounding box center [277, 371] width 46 height 19
type input "10"
type input "8.15"
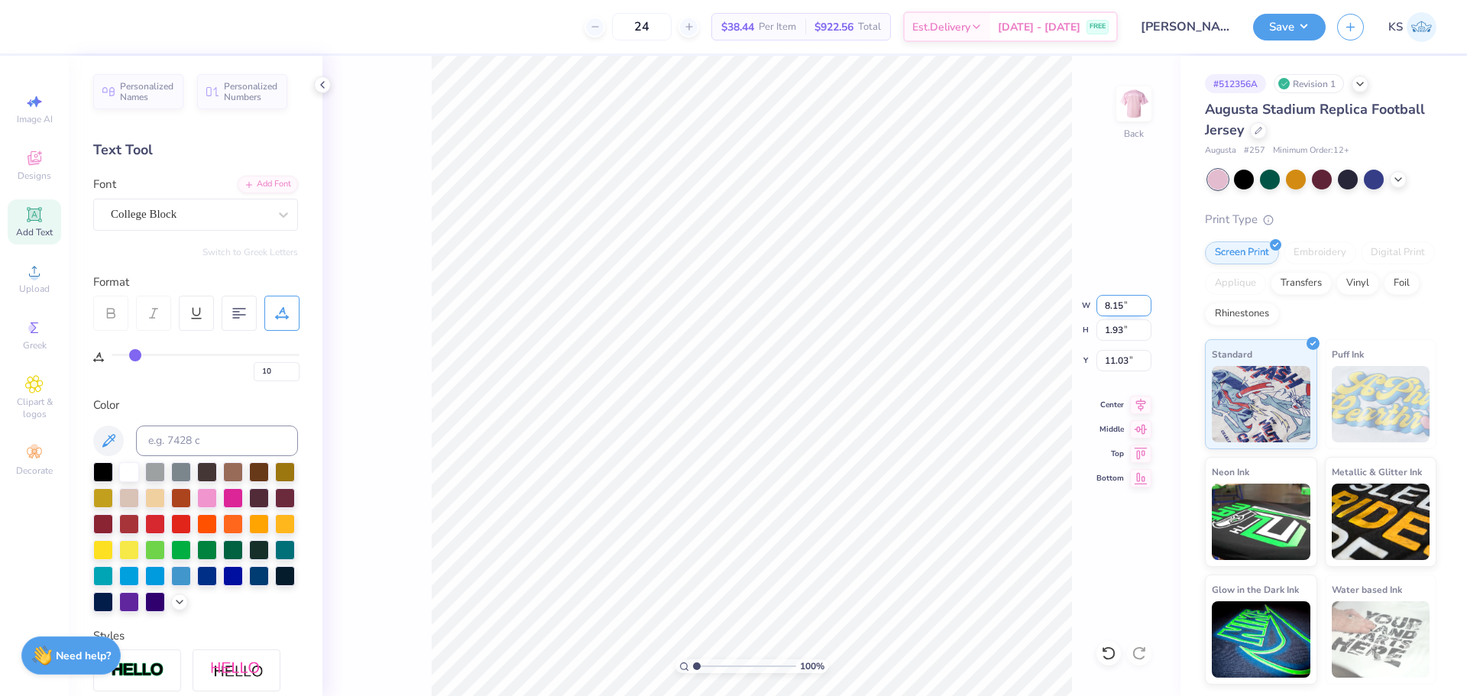
click at [1130, 306] on input "8.15" at bounding box center [1124, 305] width 55 height 21
click at [1119, 335] on input "1.93" at bounding box center [1124, 329] width 55 height 21
type input "1.50"
type input "6.33"
click at [1117, 357] on input "11.25" at bounding box center [1124, 360] width 55 height 21
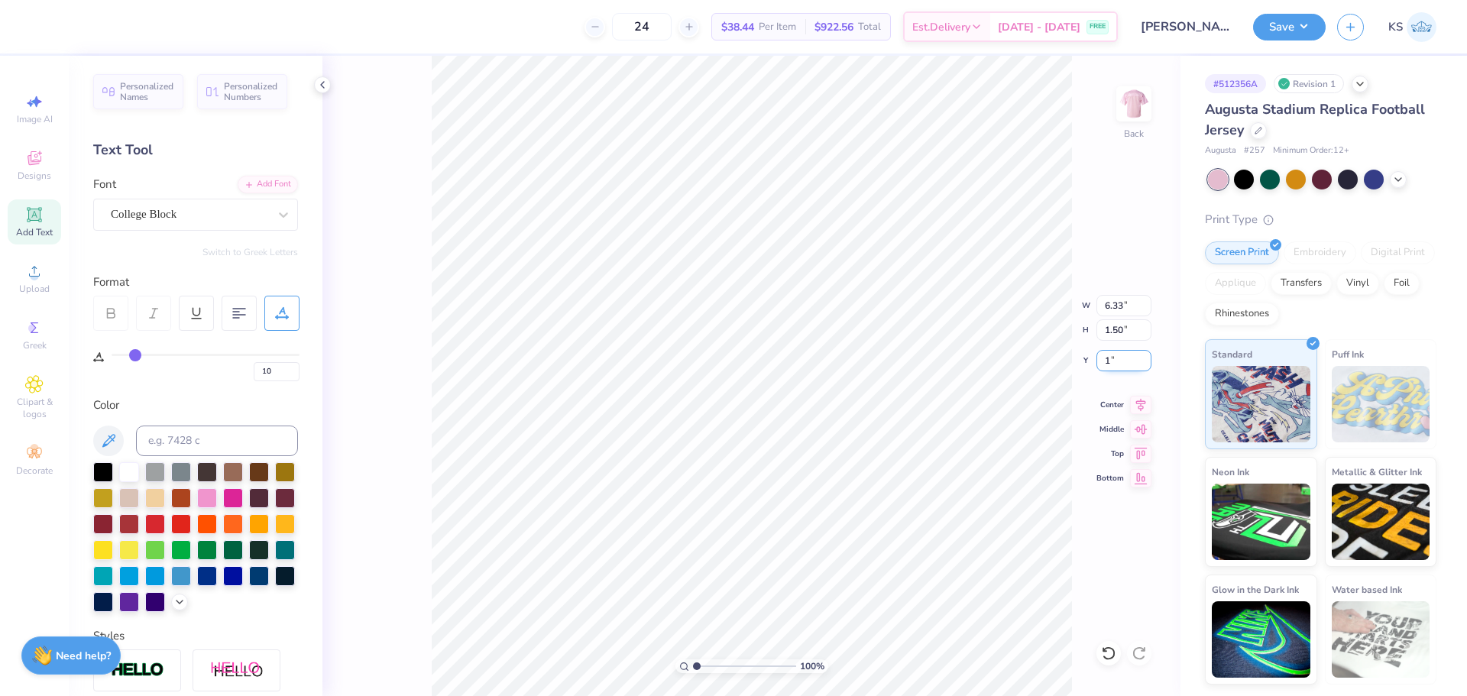
type input "1.00"
click at [1251, 135] on div "Augusta Stadium Replica Football Jersey" at bounding box center [1321, 119] width 232 height 41
click at [1267, 131] on div "Augusta Stadium Replica Football Jersey" at bounding box center [1321, 119] width 232 height 41
click at [1262, 128] on icon at bounding box center [1259, 129] width 8 height 8
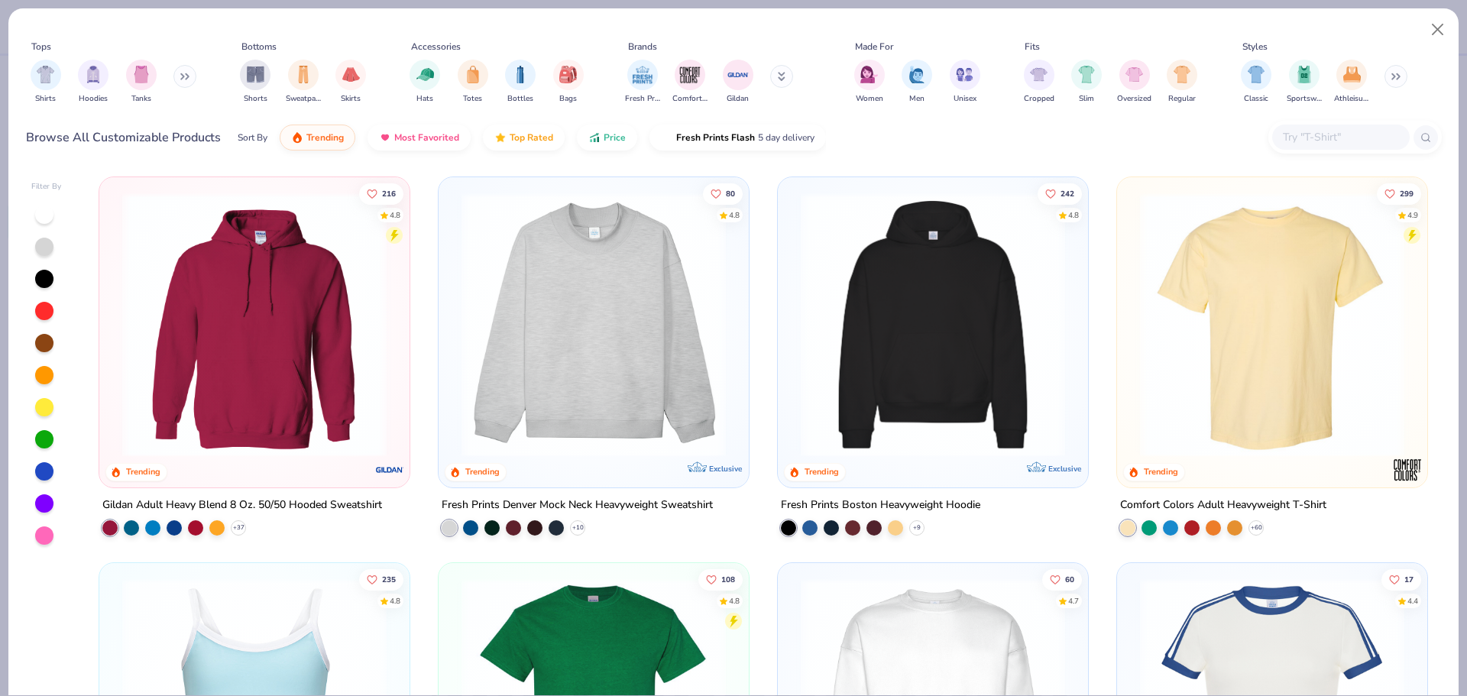
click at [1302, 133] on input "text" at bounding box center [1341, 137] width 118 height 18
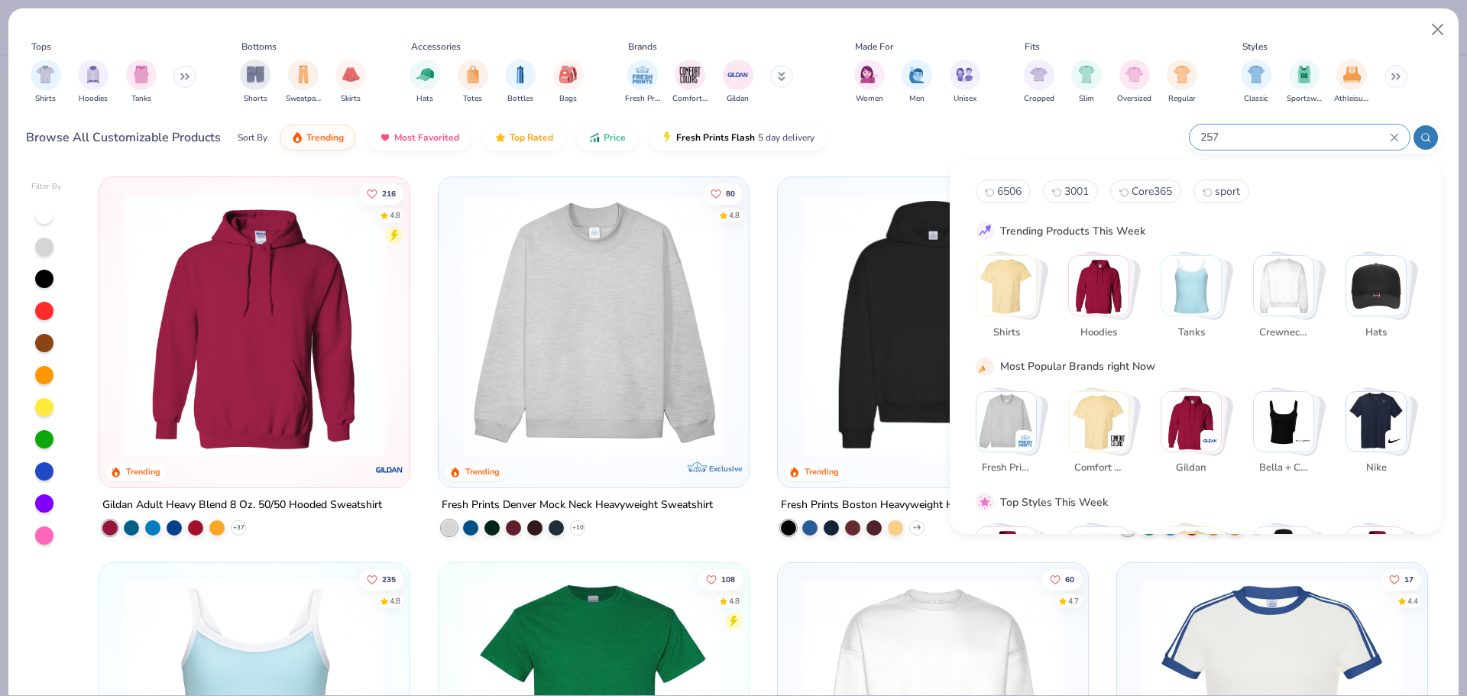
type input "257"
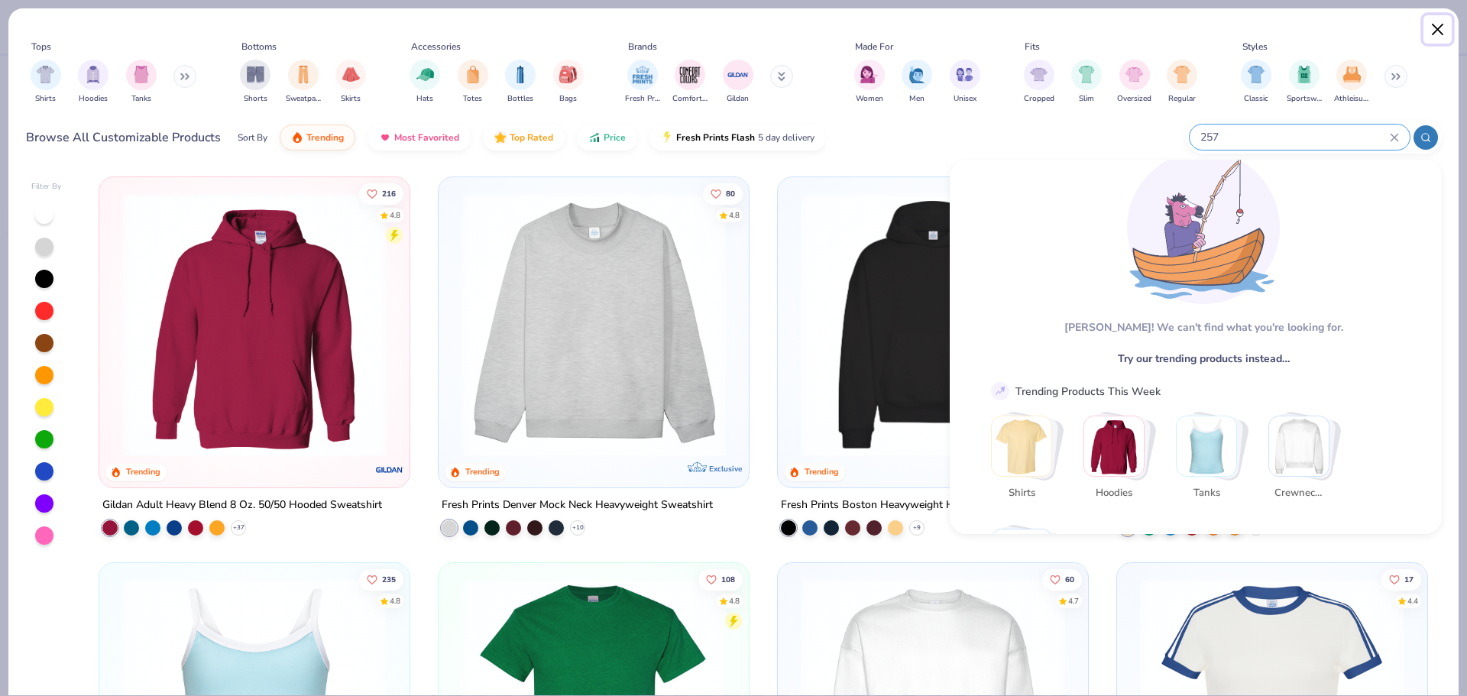
scroll to position [133, 0]
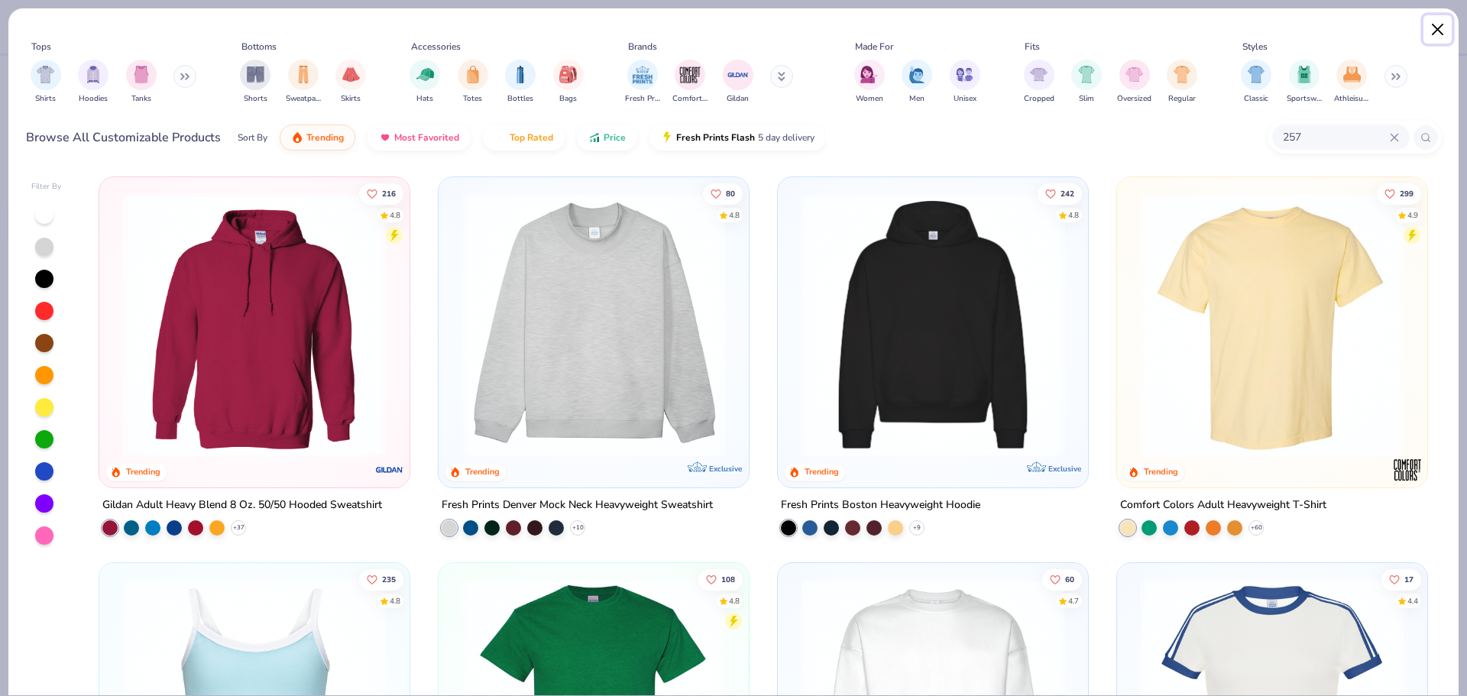
click at [1430, 35] on button "Close" at bounding box center [1438, 29] width 29 height 29
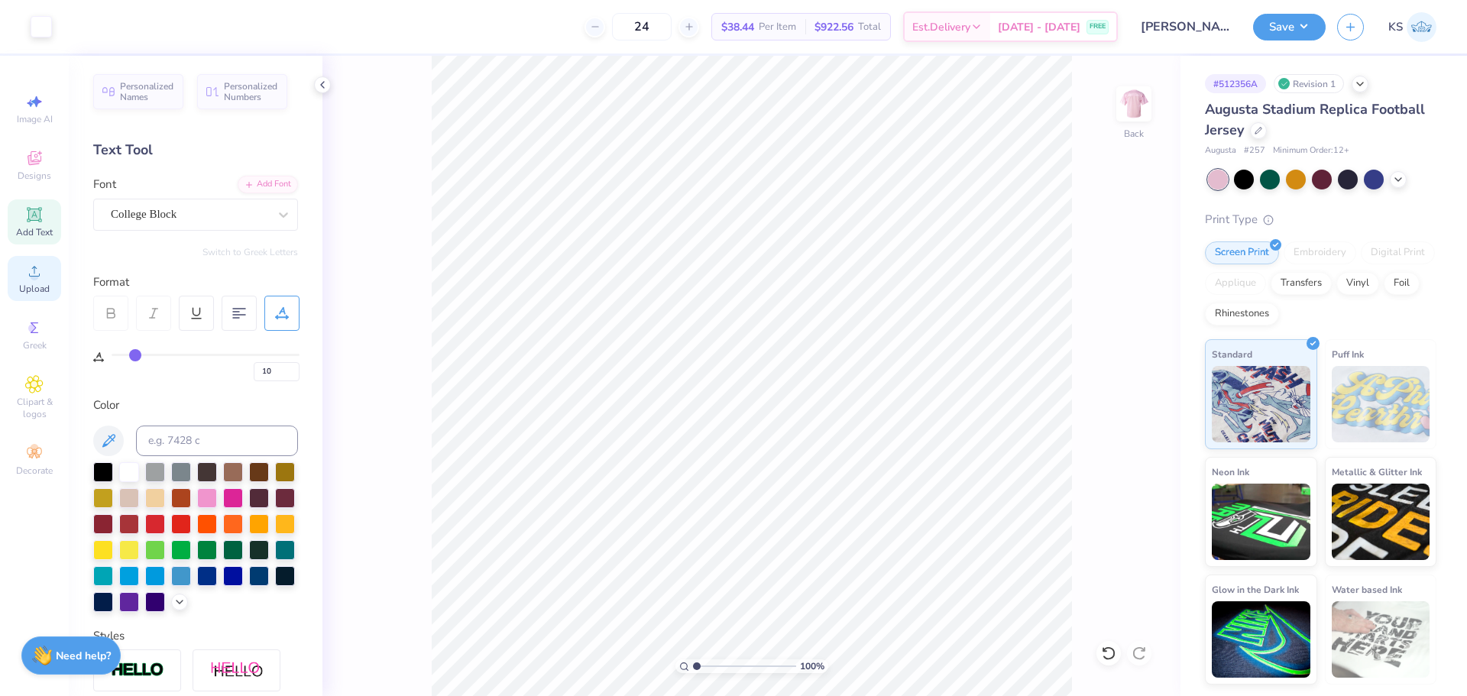
click at [41, 274] on icon at bounding box center [34, 271] width 18 height 18
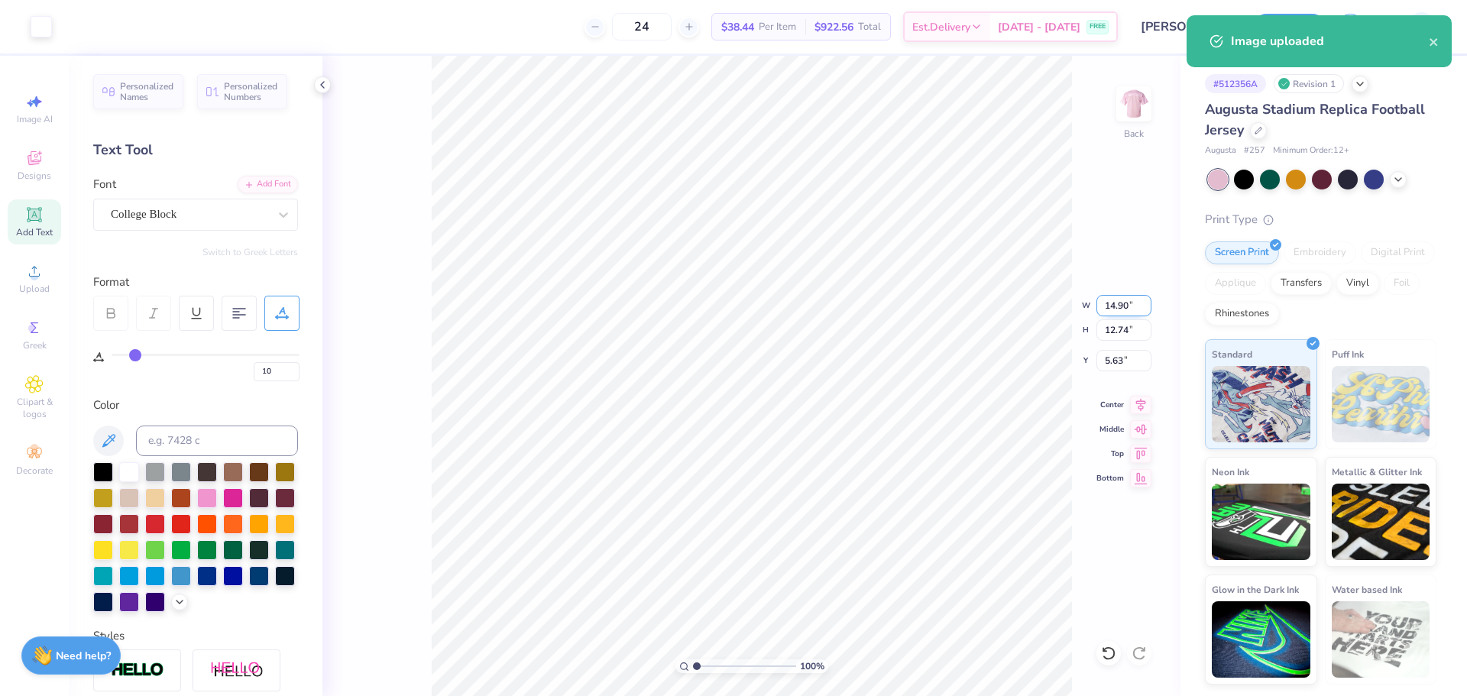
click at [1116, 301] on input "14.90" at bounding box center [1124, 305] width 55 height 21
type input "12.00"
type input "10.26"
click at [1126, 358] on input "6.87" at bounding box center [1124, 360] width 55 height 21
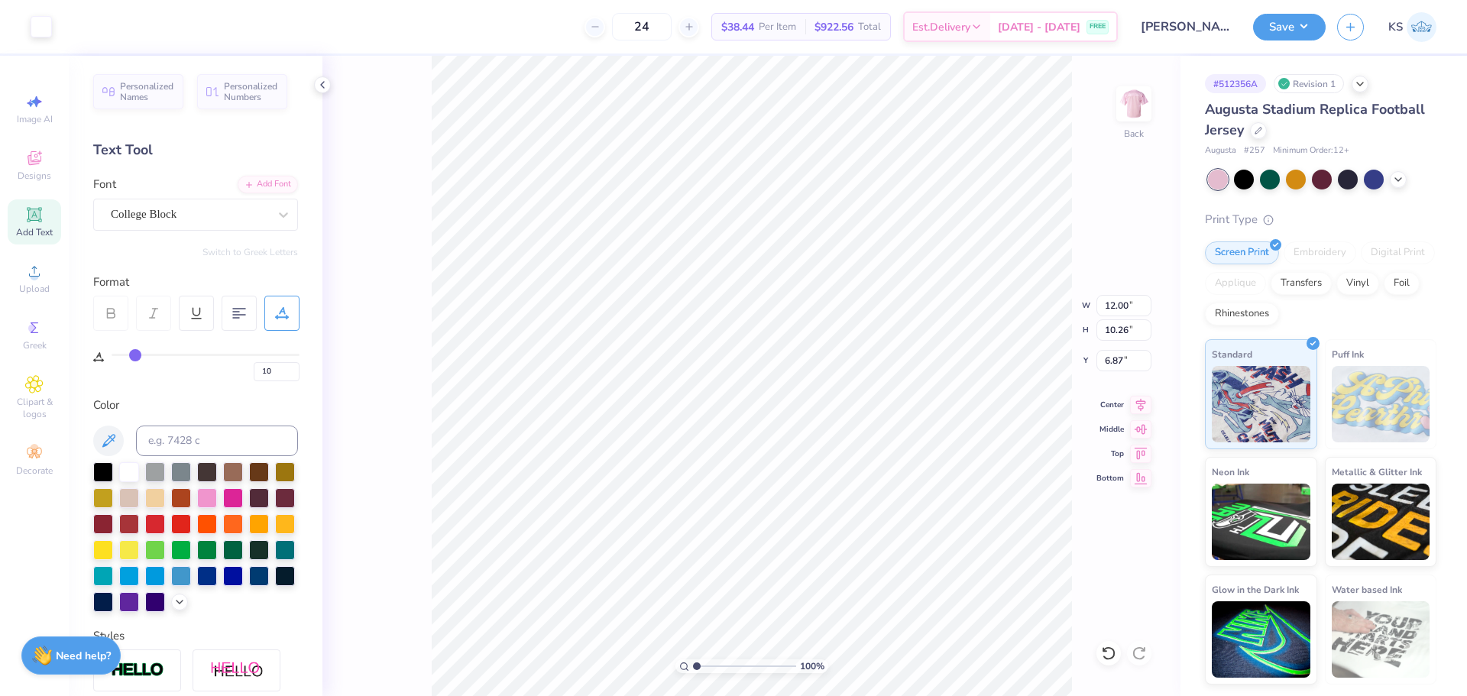
type input "3.26"
drag, startPoint x: 1143, startPoint y: 396, endPoint x: 1122, endPoint y: 395, distance: 21.4
click at [1143, 396] on icon at bounding box center [1140, 403] width 21 height 18
click at [1131, 106] on img at bounding box center [1134, 103] width 61 height 61
click at [1140, 396] on icon at bounding box center [1140, 403] width 21 height 18
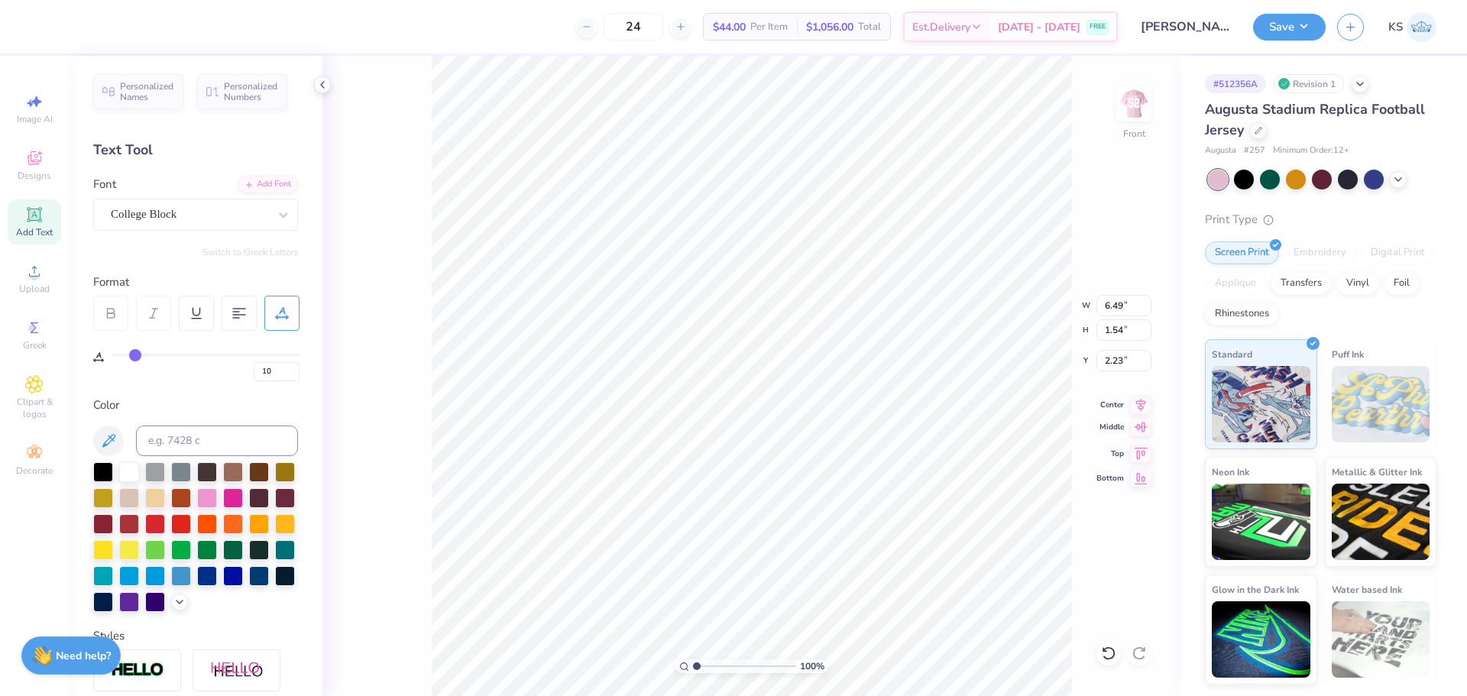
click at [1144, 425] on icon at bounding box center [1140, 427] width 21 height 18
type input "2.48"
click at [1130, 303] on input "6.49" at bounding box center [1124, 305] width 55 height 21
type input "12.00"
type input "2.84"
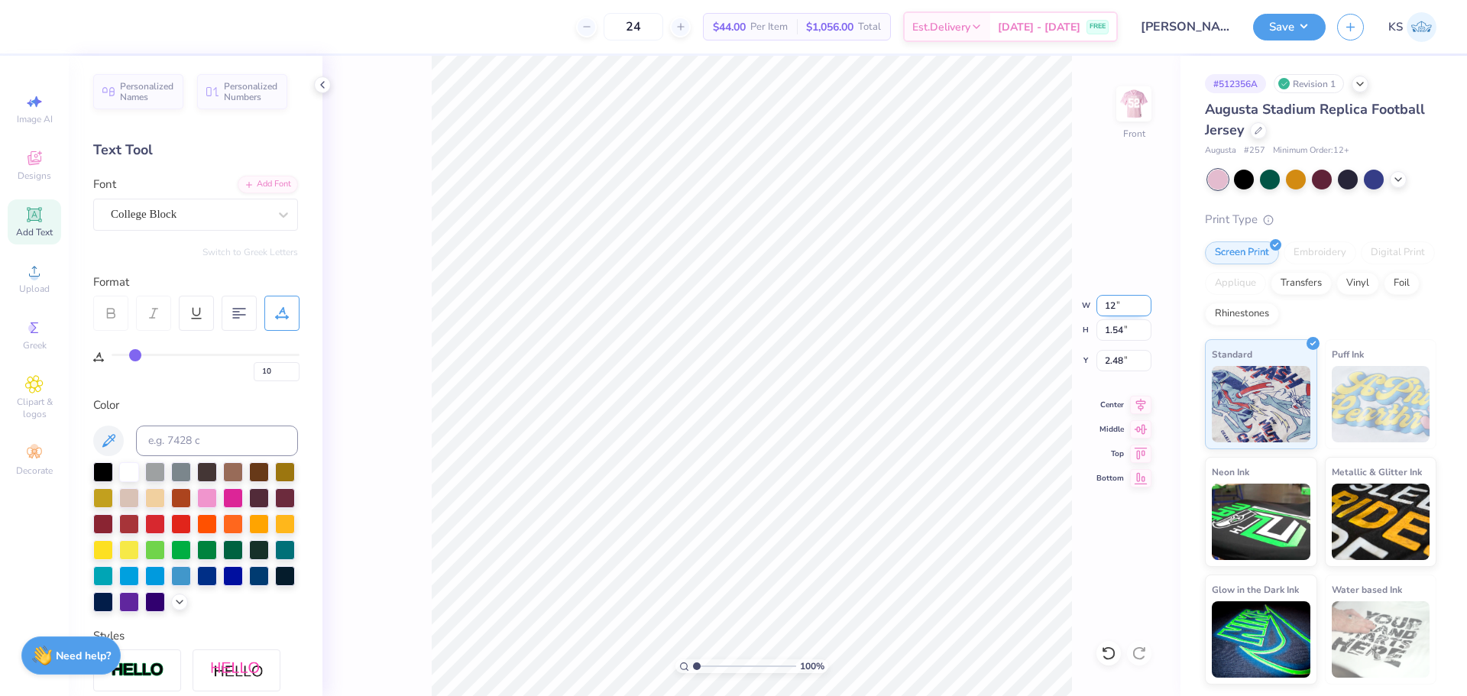
type input "1.83"
drag, startPoint x: 1137, startPoint y: 406, endPoint x: 1139, endPoint y: 420, distance: 13.9
click at [1137, 407] on icon at bounding box center [1140, 403] width 21 height 18
drag, startPoint x: 1142, startPoint y: 426, endPoint x: 1134, endPoint y: 426, distance: 7.7
click at [1142, 427] on icon at bounding box center [1141, 427] width 13 height 10
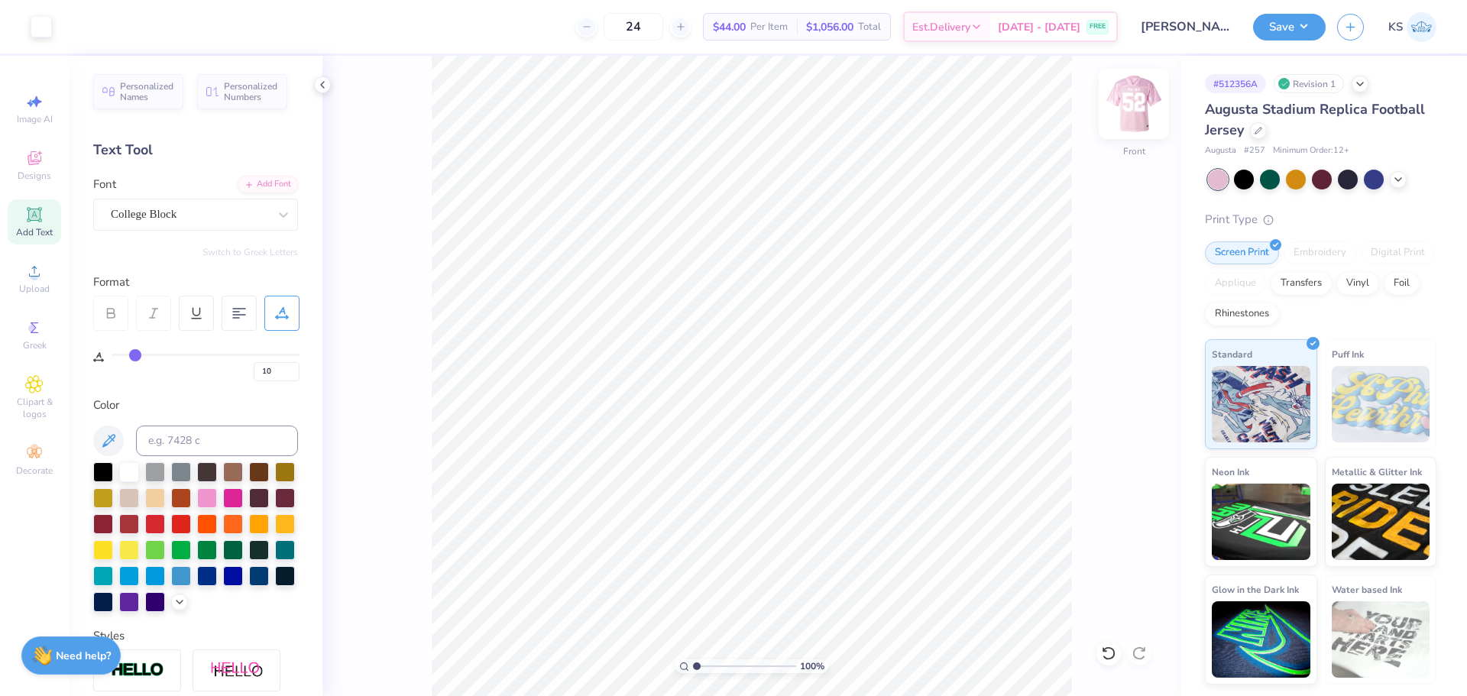
click at [1141, 99] on img at bounding box center [1134, 103] width 61 height 61
click at [1133, 110] on img at bounding box center [1134, 103] width 61 height 61
click at [1286, 22] on button "Save" at bounding box center [1289, 24] width 73 height 27
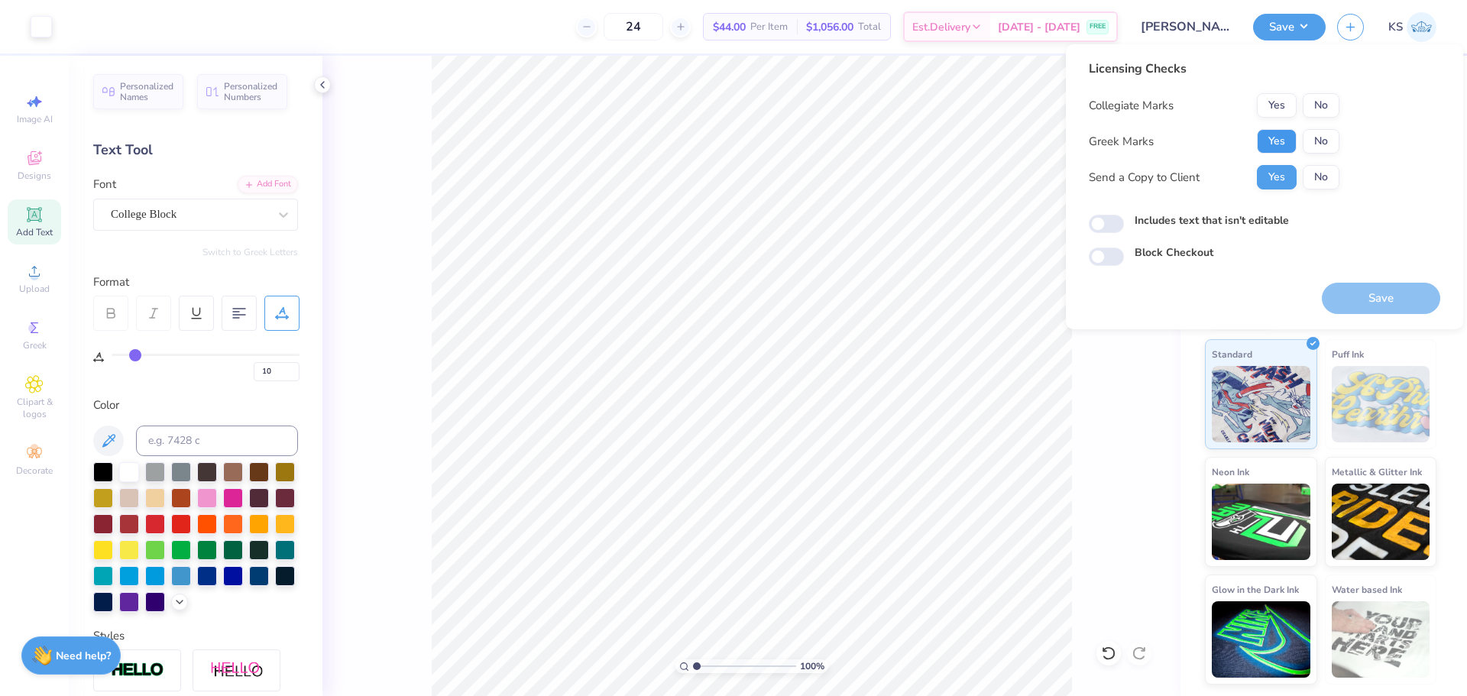
click at [1287, 134] on button "Yes" at bounding box center [1277, 141] width 40 height 24
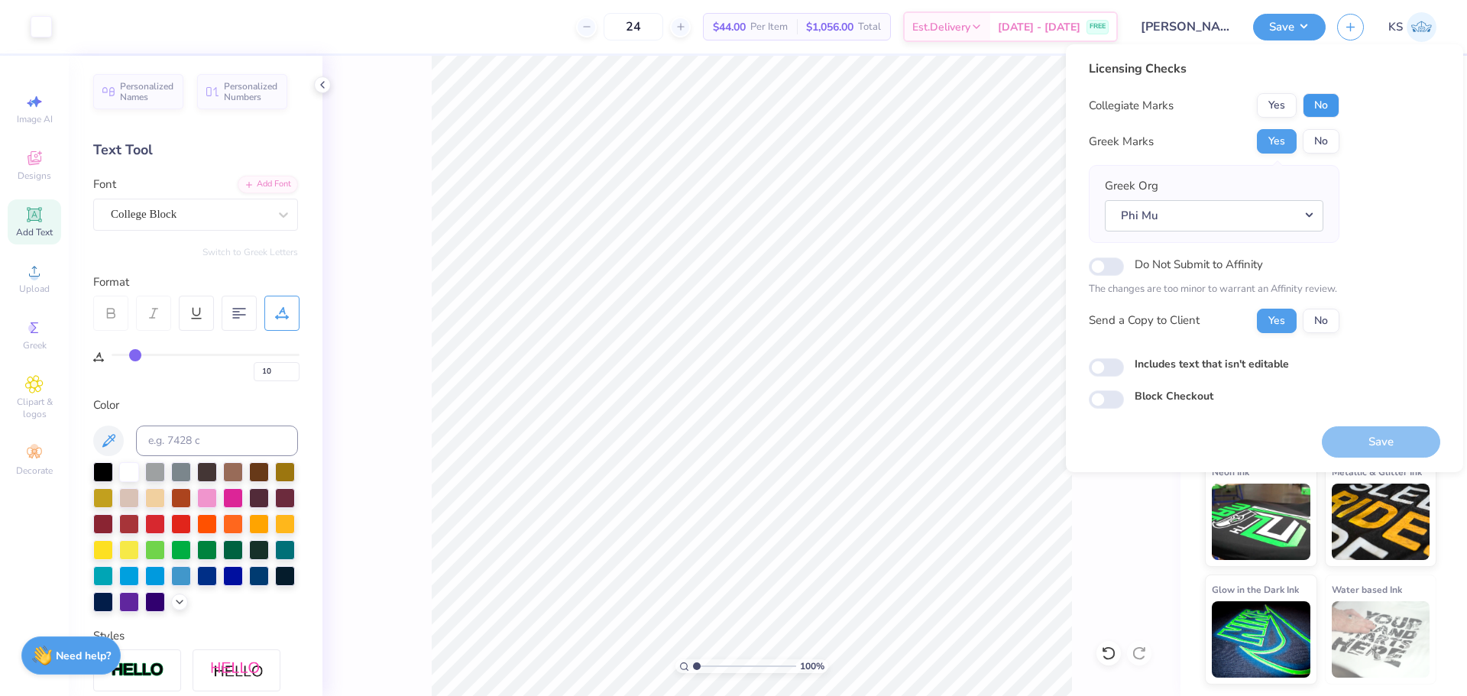
click at [1327, 105] on button "No" at bounding box center [1321, 105] width 37 height 24
click at [1353, 450] on button "Save" at bounding box center [1381, 441] width 118 height 31
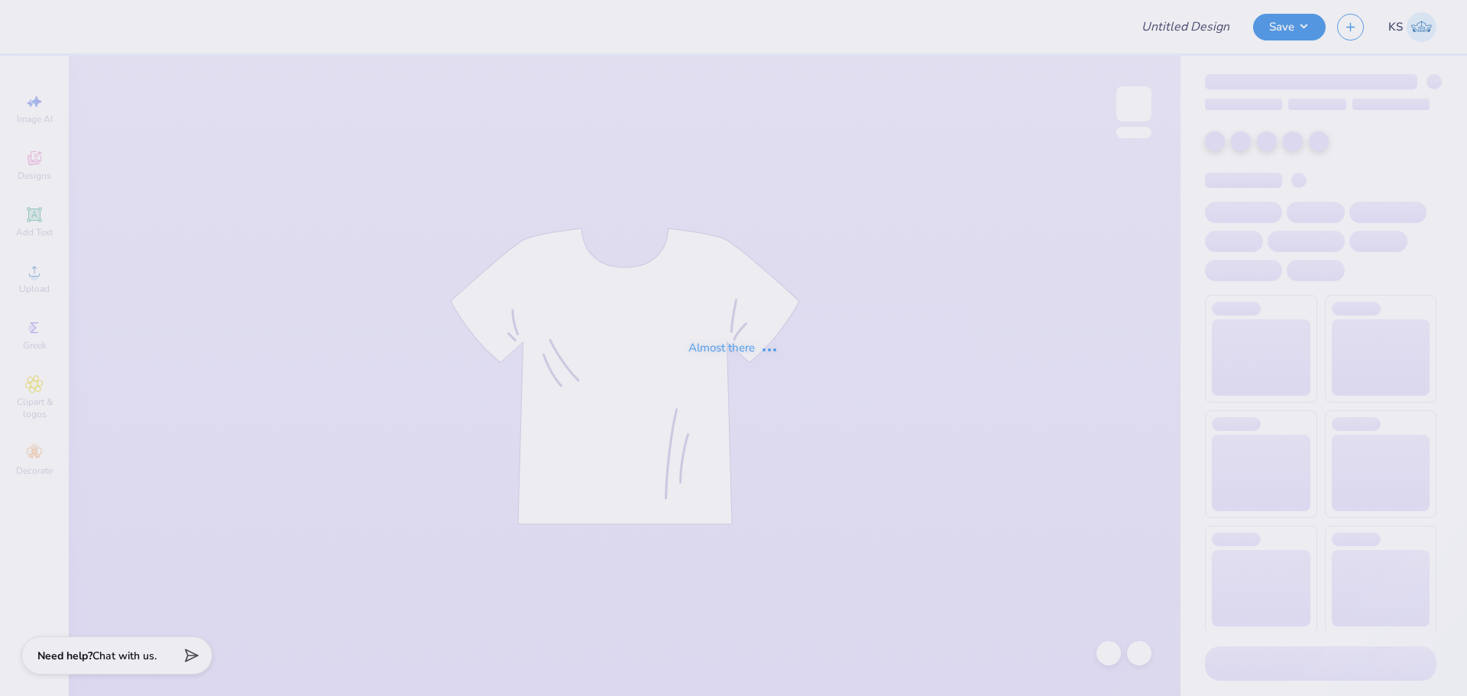
type input "GS PT"
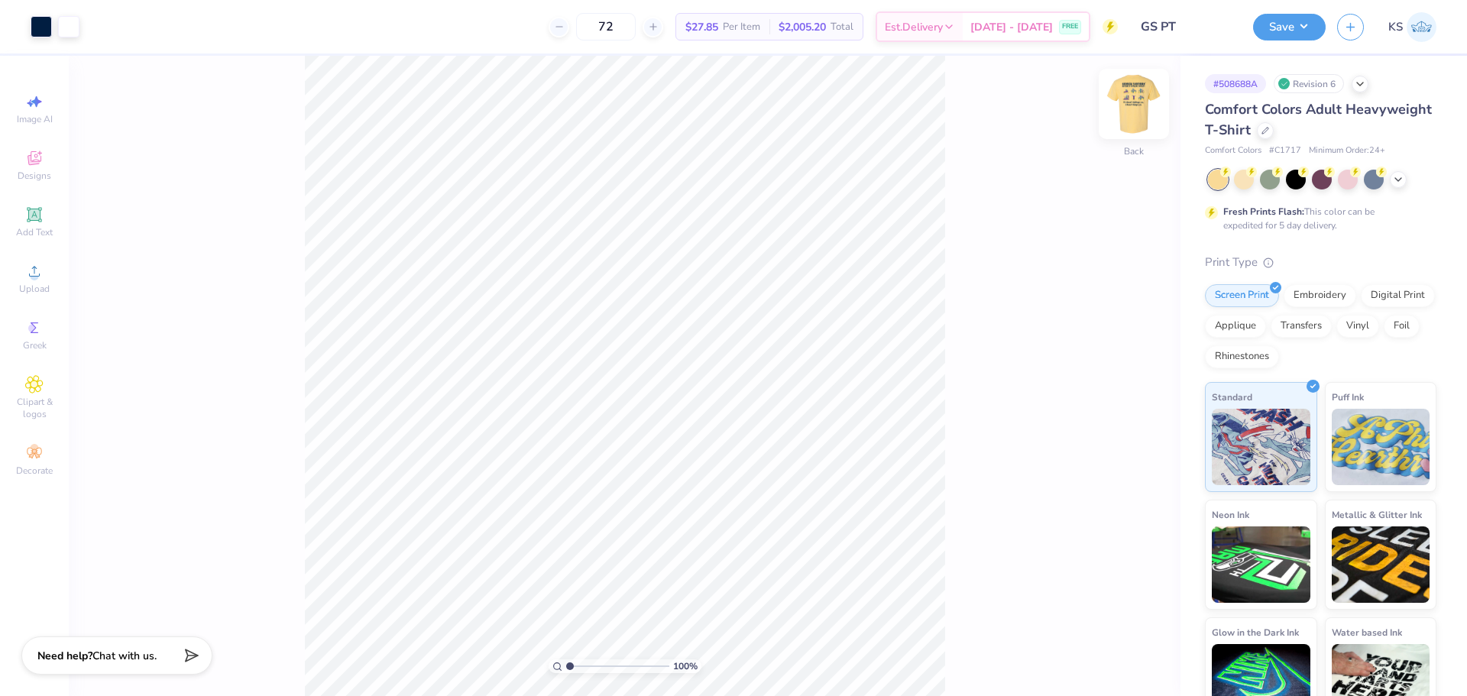
click at [1131, 108] on img at bounding box center [1134, 103] width 61 height 61
drag, startPoint x: 575, startPoint y: 667, endPoint x: 585, endPoint y: 662, distance: 10.6
click at [585, 665] on input "range" at bounding box center [617, 667] width 103 height 14
type input "2.45"
type input "4.38"
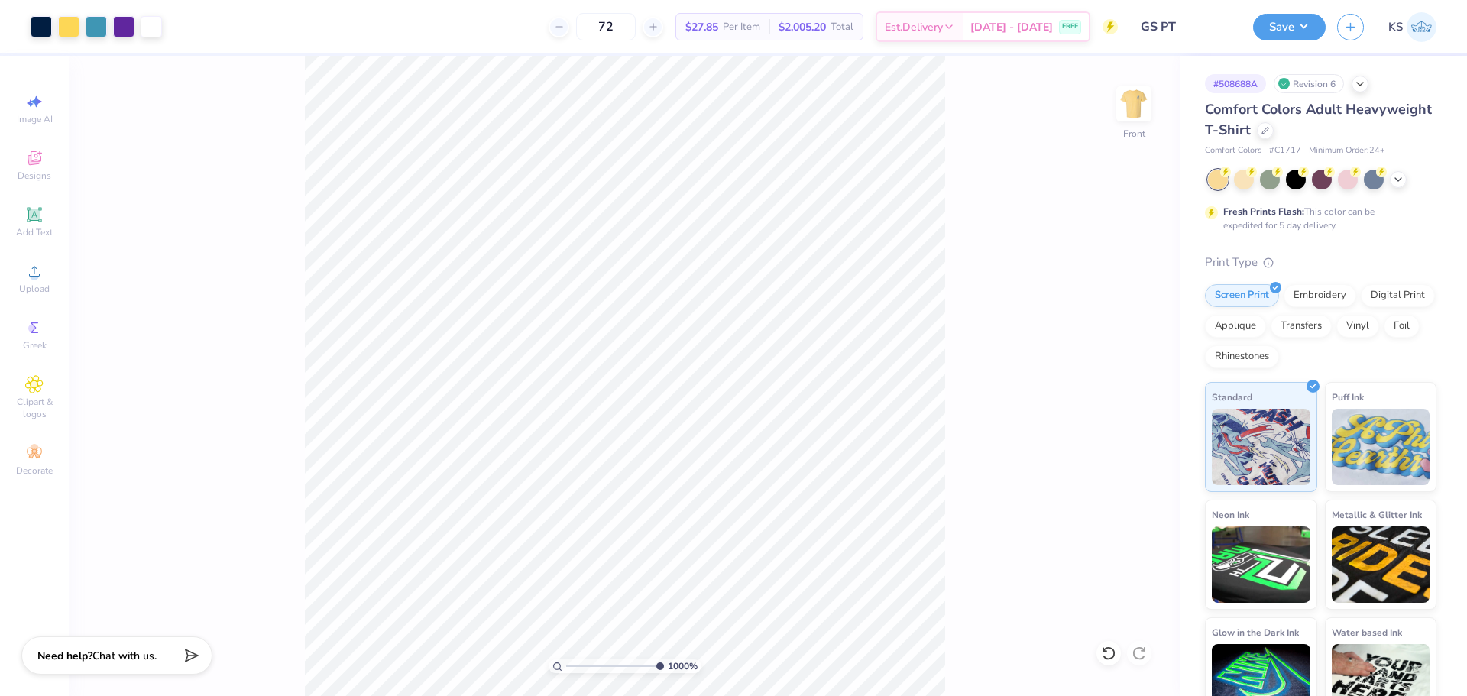
drag, startPoint x: 591, startPoint y: 664, endPoint x: 665, endPoint y: 653, distance: 75.0
type input "10"
click at [664, 660] on input "range" at bounding box center [615, 667] width 98 height 14
click at [780, 0] on html "Art colors 72 $27.85 Per Item $2,005.20 Total Est. Delivery [DATE] - [DATE] FRE…" at bounding box center [733, 348] width 1467 height 696
click at [145, 73] on div "1000 % Front" at bounding box center [625, 376] width 1112 height 640
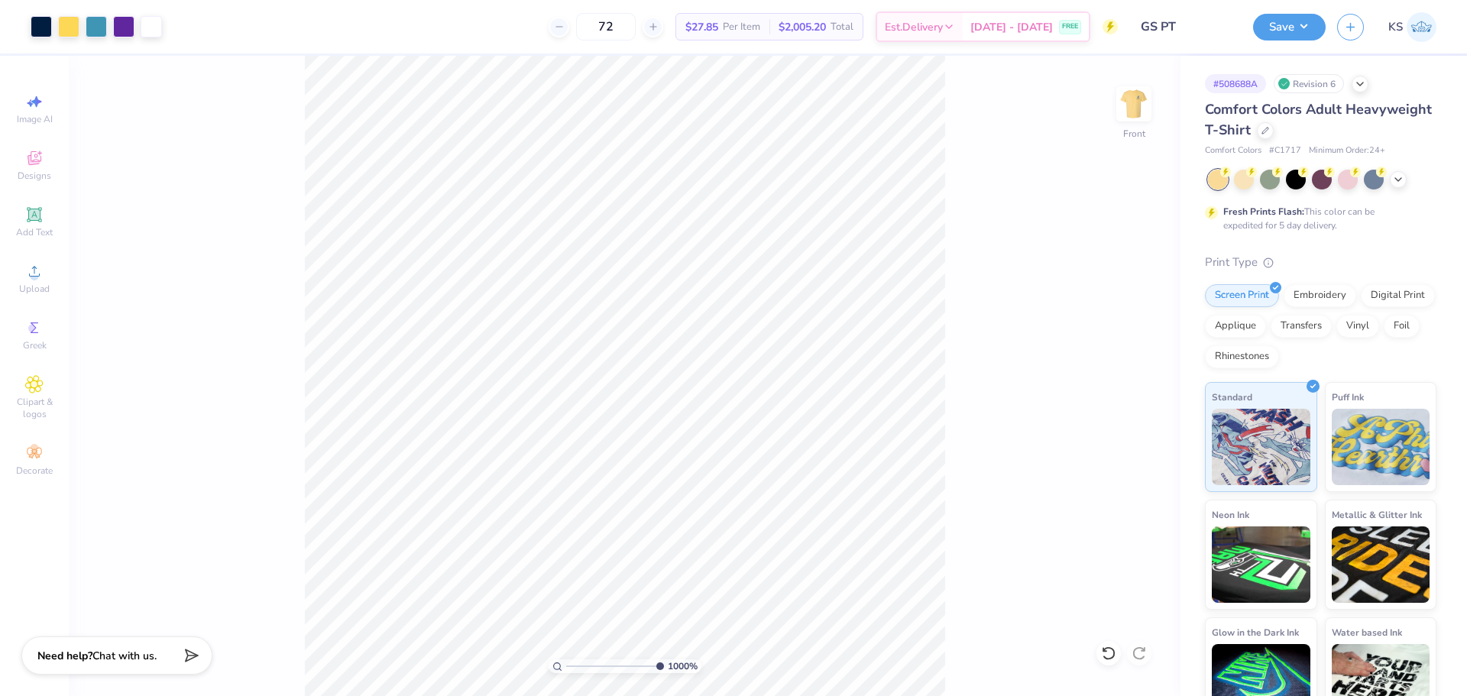
click at [235, 248] on div "1000 % Front" at bounding box center [625, 376] width 1112 height 640
type input "11.22"
click at [224, 422] on div "1000 % Front" at bounding box center [625, 376] width 1112 height 640
type input "11.22"
drag, startPoint x: 609, startPoint y: 665, endPoint x: 540, endPoint y: 660, distance: 69.0
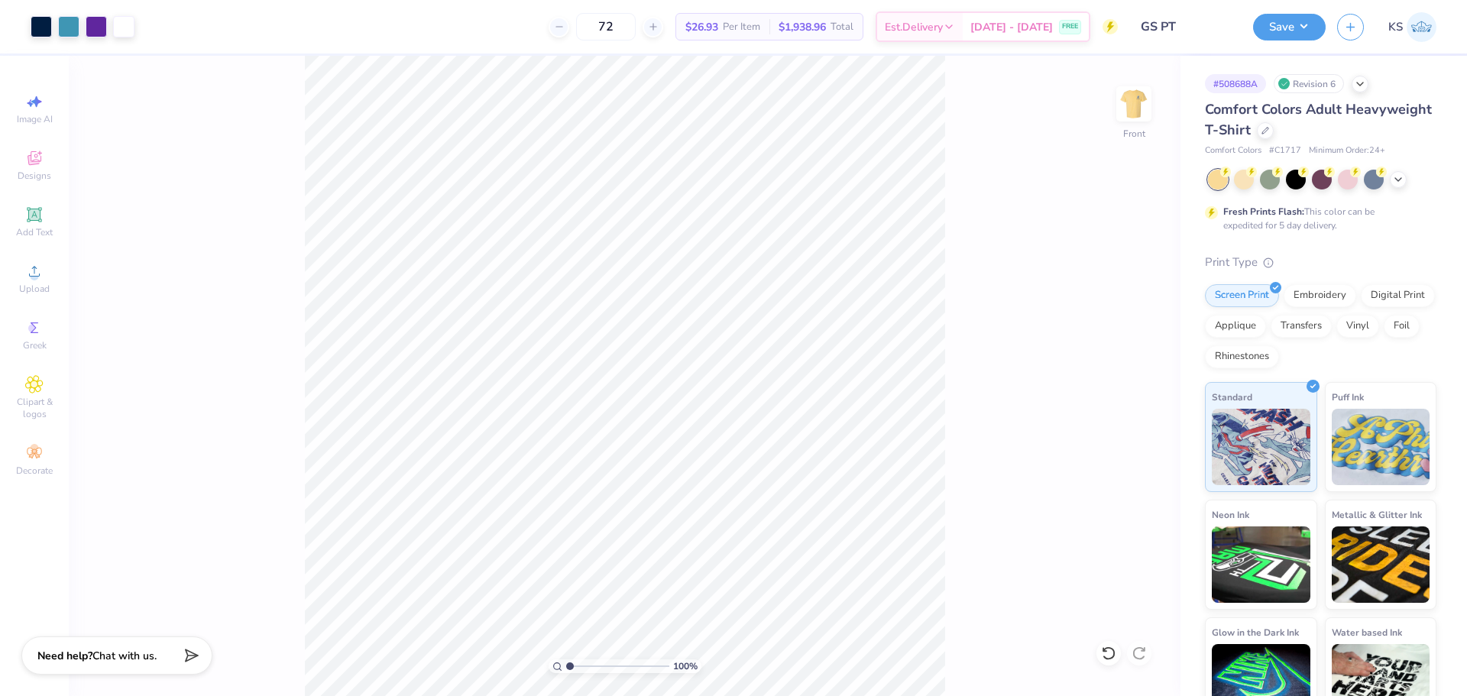
type input "1"
click at [566, 660] on input "range" at bounding box center [617, 667] width 103 height 14
click at [713, 507] on li "Group" at bounding box center [697, 515] width 120 height 30
click at [1106, 651] on icon at bounding box center [1105, 649] width 3 height 3
click at [1104, 653] on icon at bounding box center [1108, 653] width 15 height 15
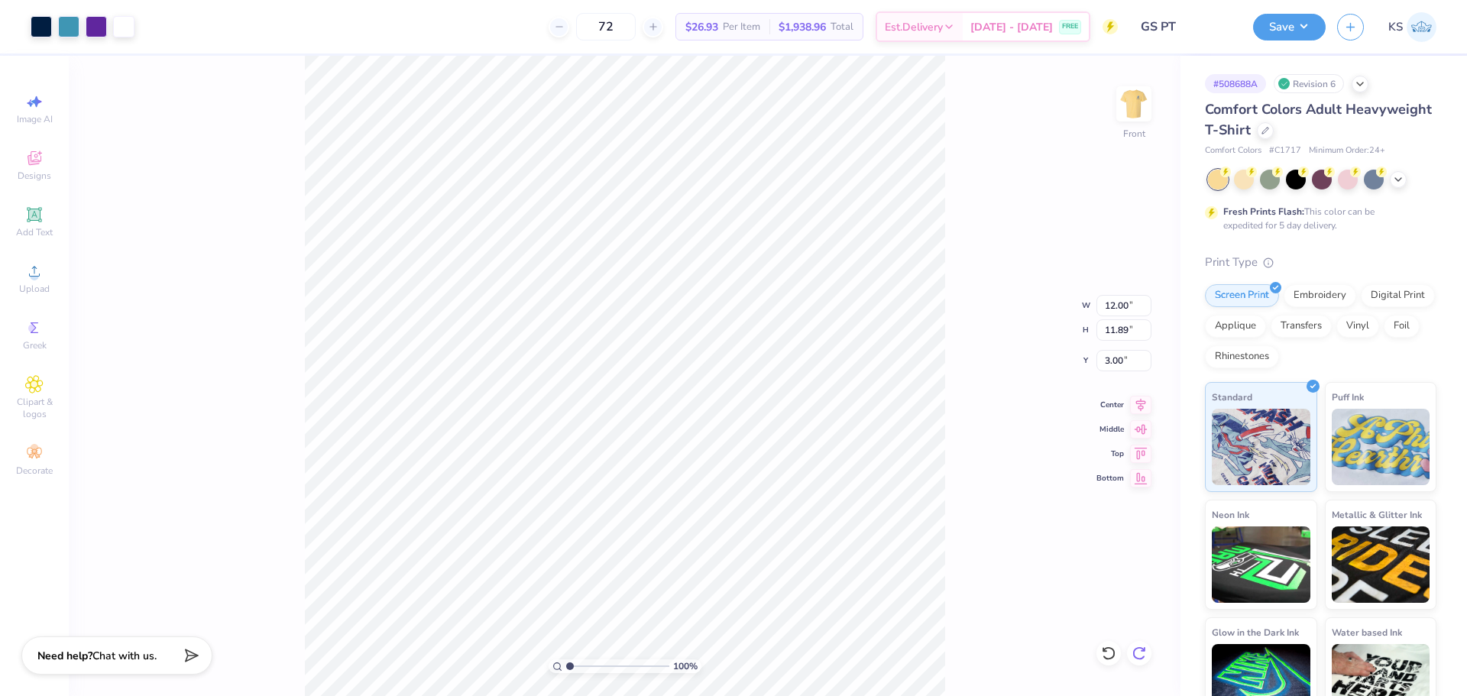
click at [1146, 658] on icon at bounding box center [1139, 653] width 15 height 15
click at [1148, 103] on img at bounding box center [1134, 103] width 61 height 61
click at [1149, 109] on img at bounding box center [1134, 103] width 61 height 61
click at [1293, 28] on button "Save" at bounding box center [1289, 24] width 73 height 27
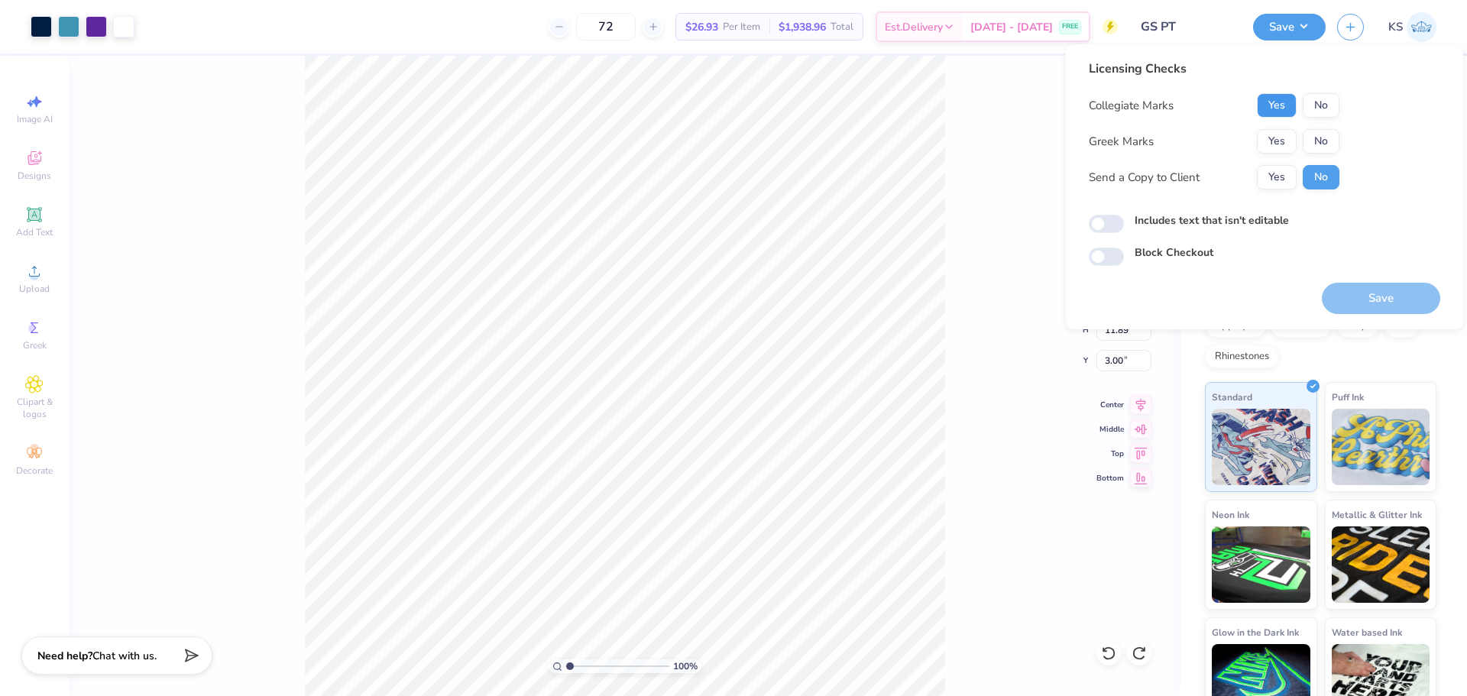
click at [1285, 104] on button "Yes" at bounding box center [1277, 105] width 40 height 24
click at [1314, 145] on button "No" at bounding box center [1321, 141] width 37 height 24
click at [1272, 177] on button "Yes" at bounding box center [1277, 177] width 40 height 24
click at [1361, 290] on button "Save" at bounding box center [1381, 298] width 118 height 31
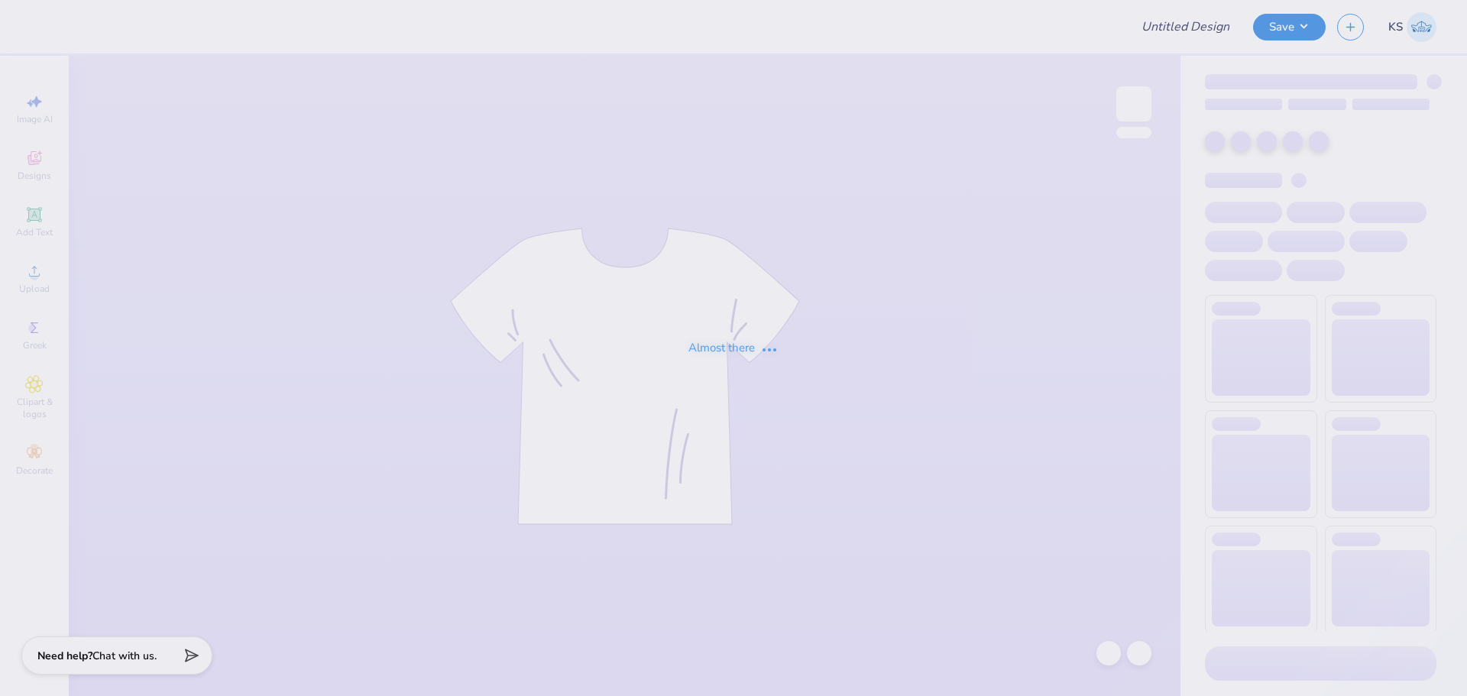
type input "Marywood University : [PERSON_NAME]"
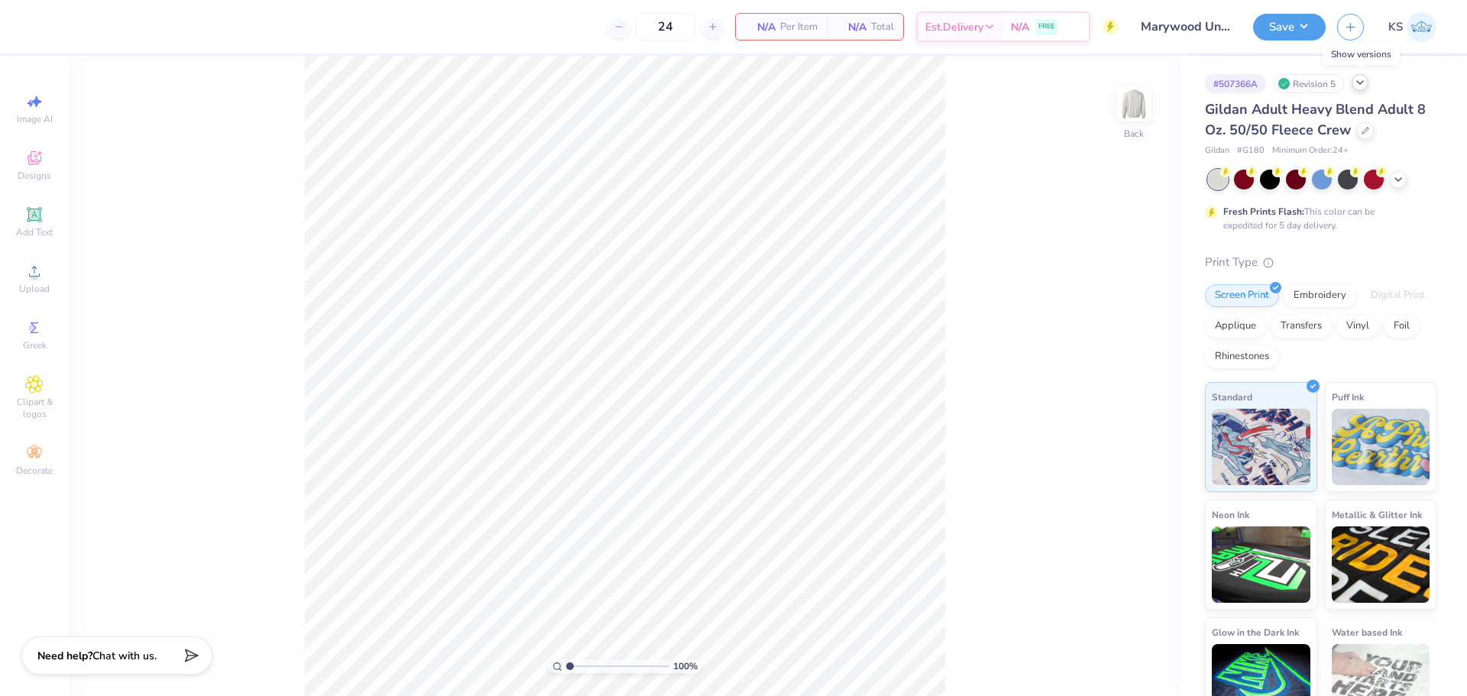
click at [1358, 82] on icon at bounding box center [1360, 82] width 12 height 12
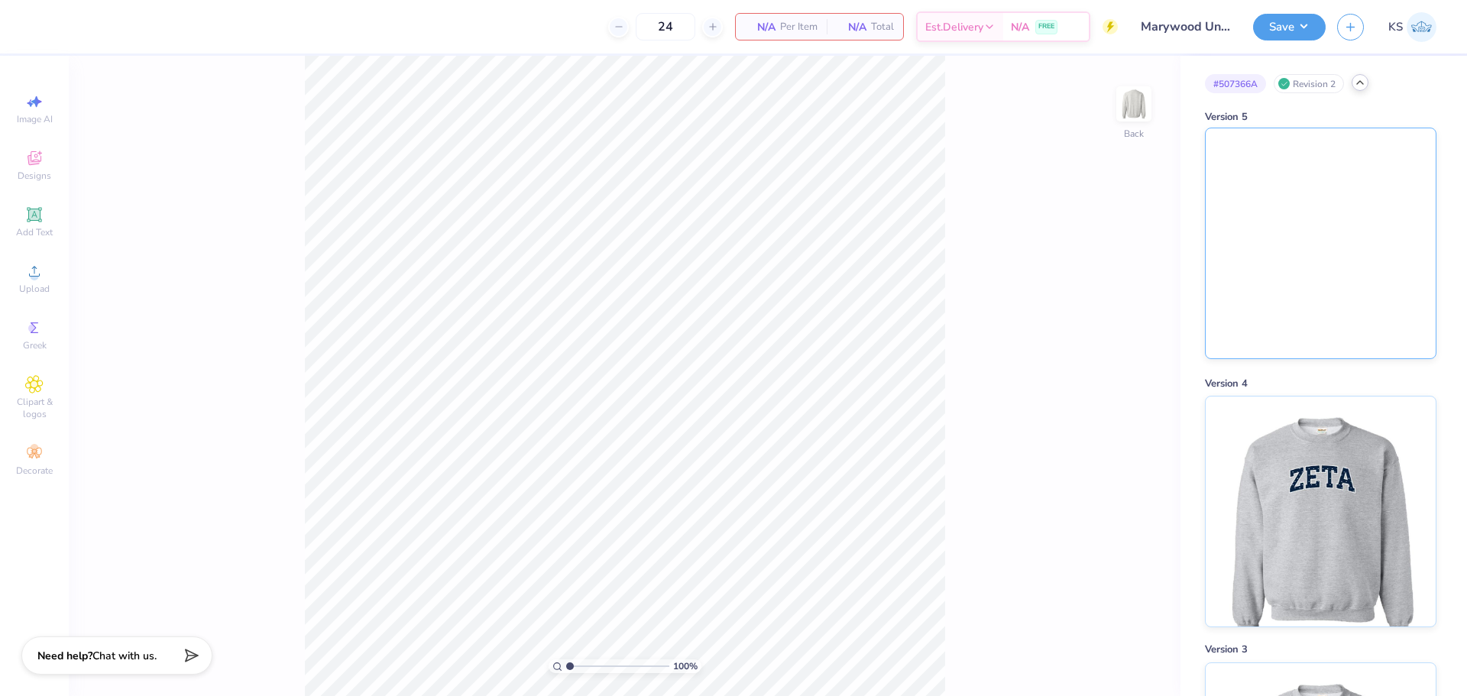
click at [1343, 232] on img at bounding box center [1321, 243] width 230 height 230
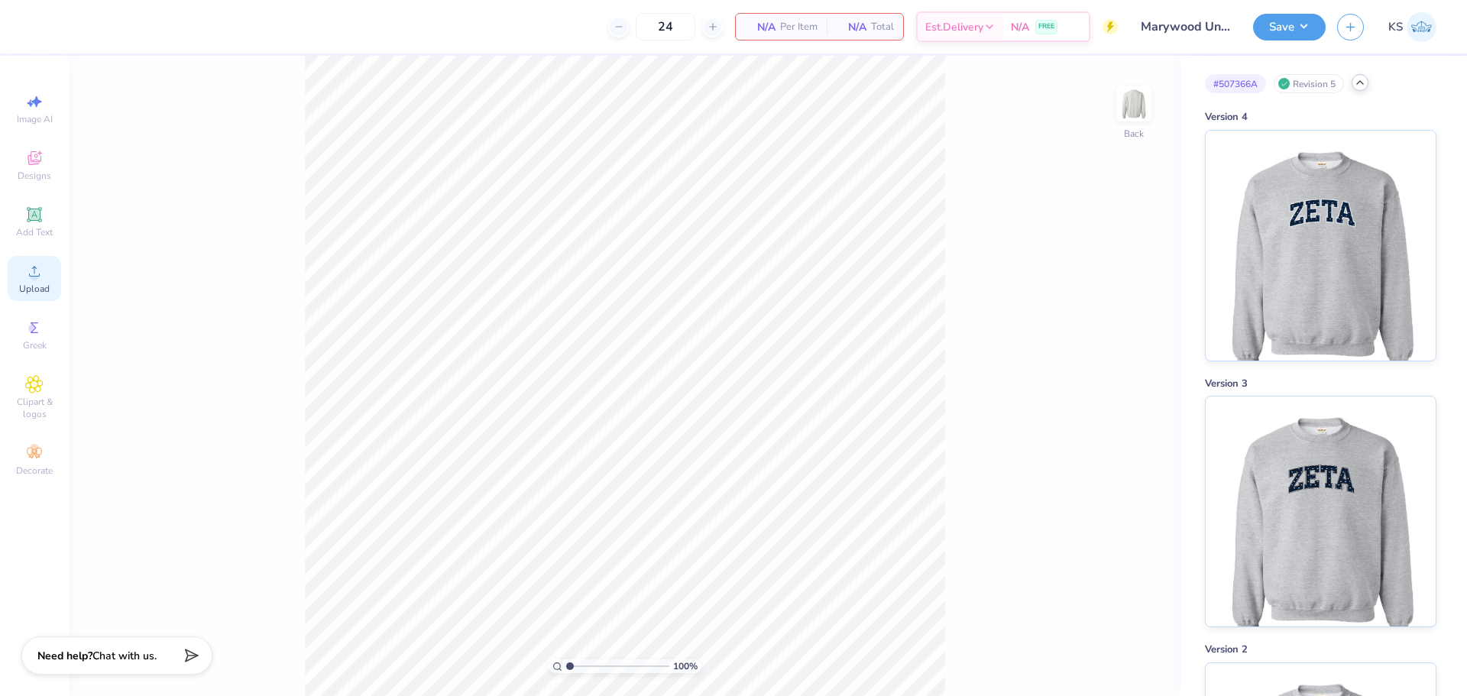
click at [31, 290] on span "Upload" at bounding box center [34, 289] width 31 height 12
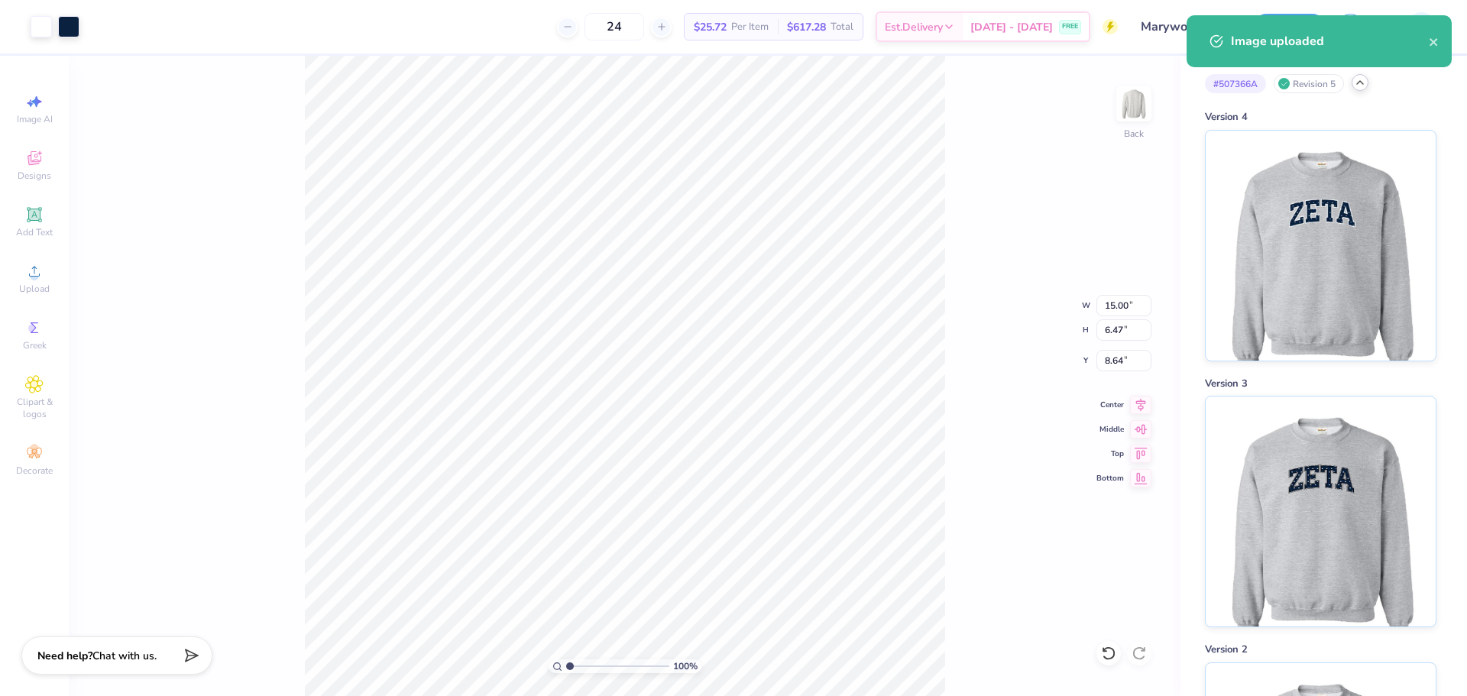
click at [1363, 83] on icon at bounding box center [1360, 82] width 12 height 12
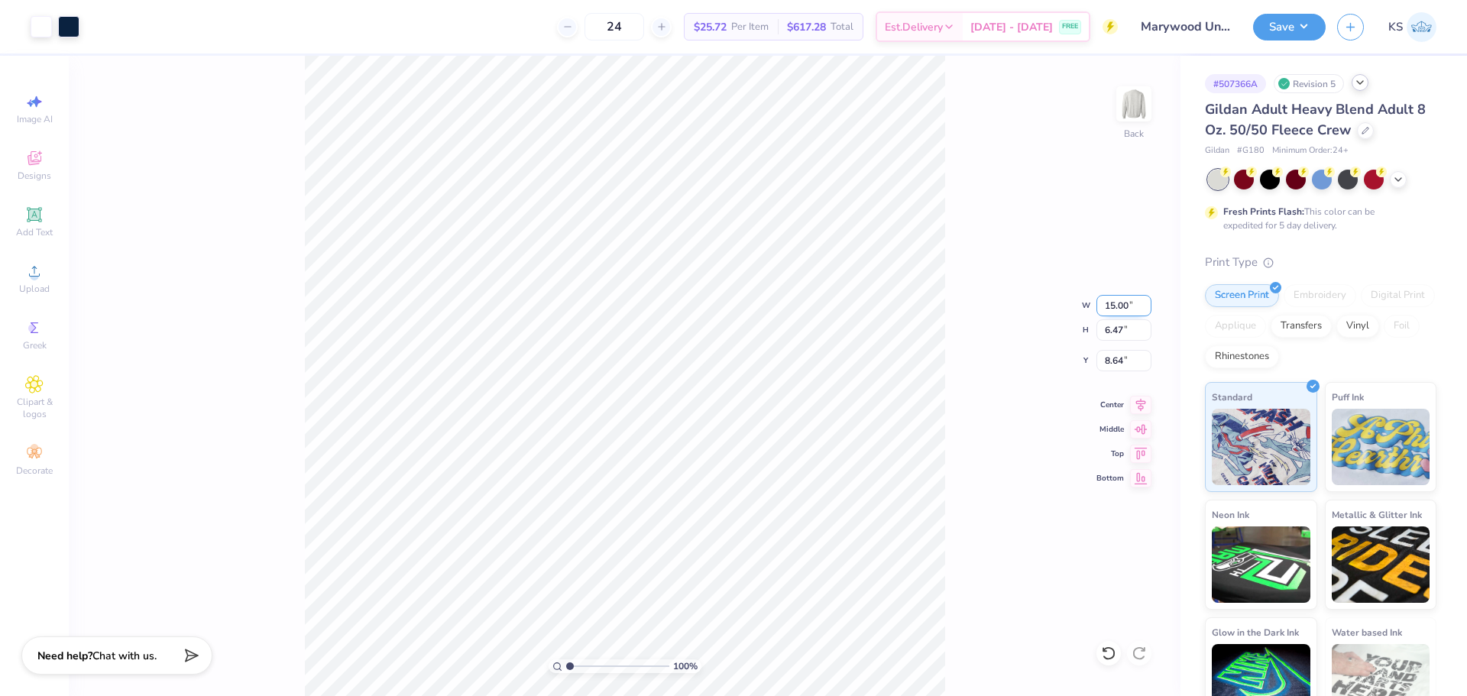
click at [1110, 303] on input "15.00" at bounding box center [1124, 305] width 55 height 21
type input "12.00"
type input "5.17"
click at [1114, 358] on input "9.29" at bounding box center [1124, 360] width 55 height 21
type input "3.00"
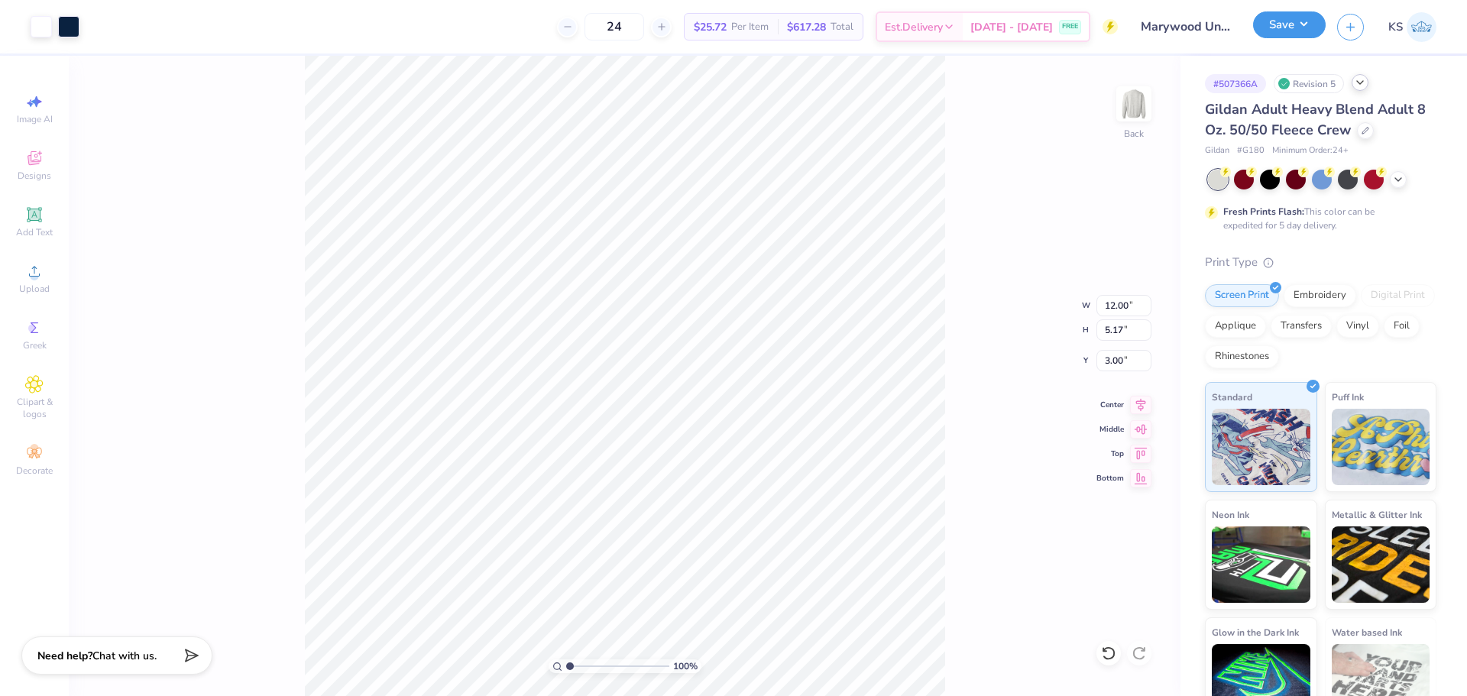
click at [1283, 27] on button "Save" at bounding box center [1289, 24] width 73 height 27
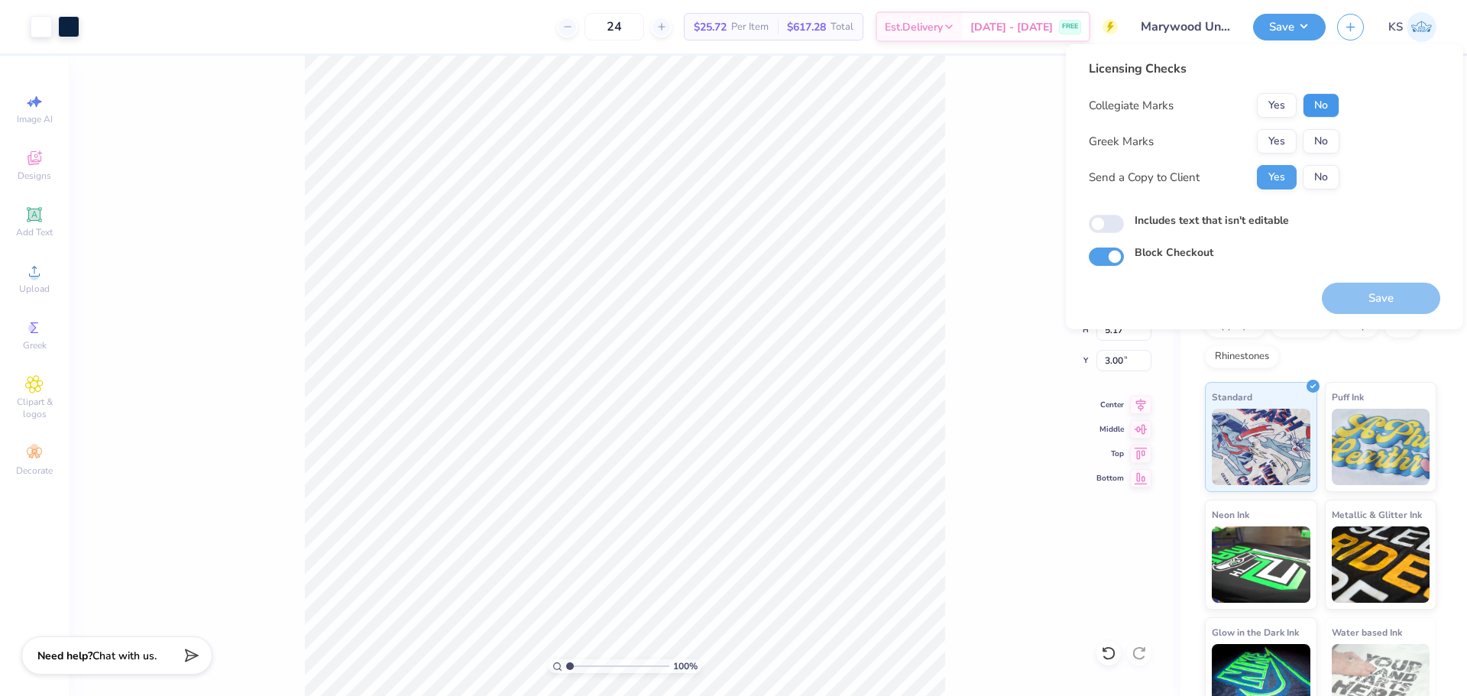
click at [1311, 109] on button "No" at bounding box center [1321, 105] width 37 height 24
click at [1315, 138] on button "No" at bounding box center [1321, 141] width 37 height 24
click at [1344, 298] on button "Save" at bounding box center [1381, 298] width 118 height 31
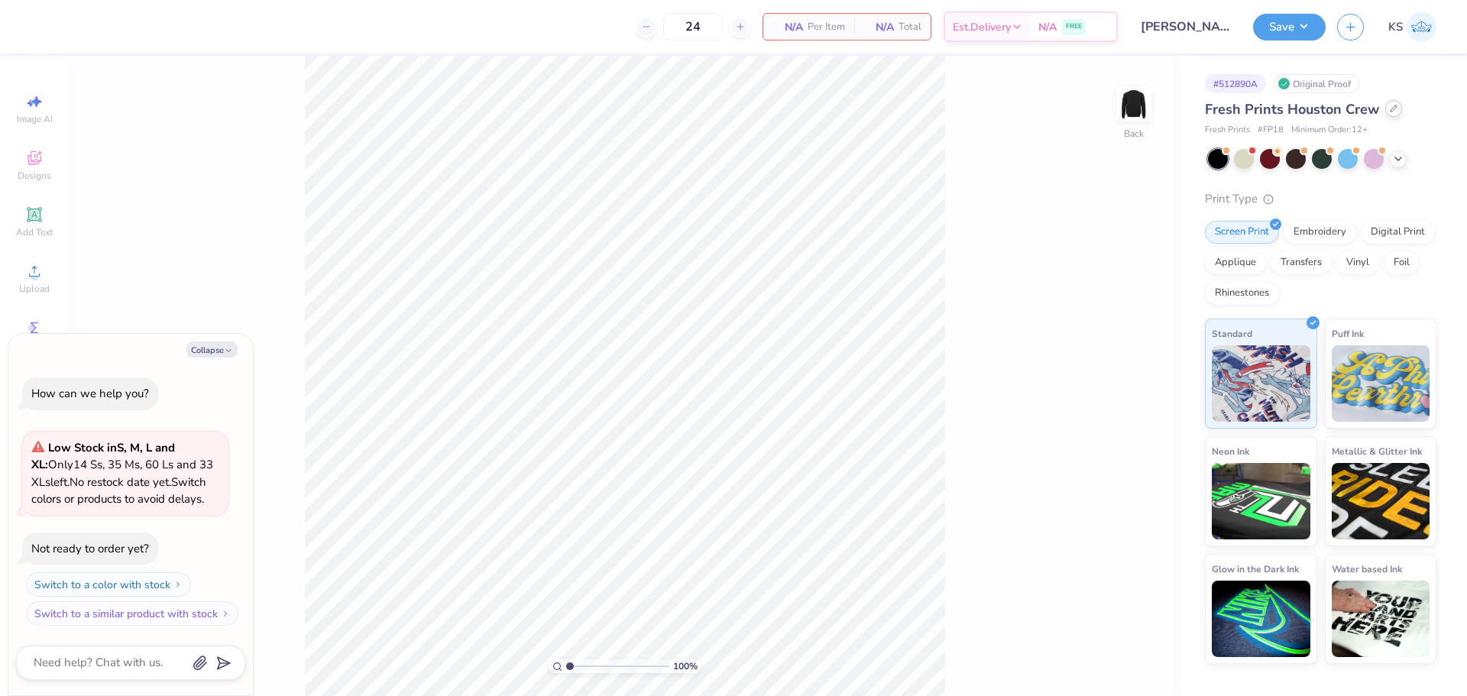
click at [1390, 106] on icon at bounding box center [1394, 109] width 8 height 8
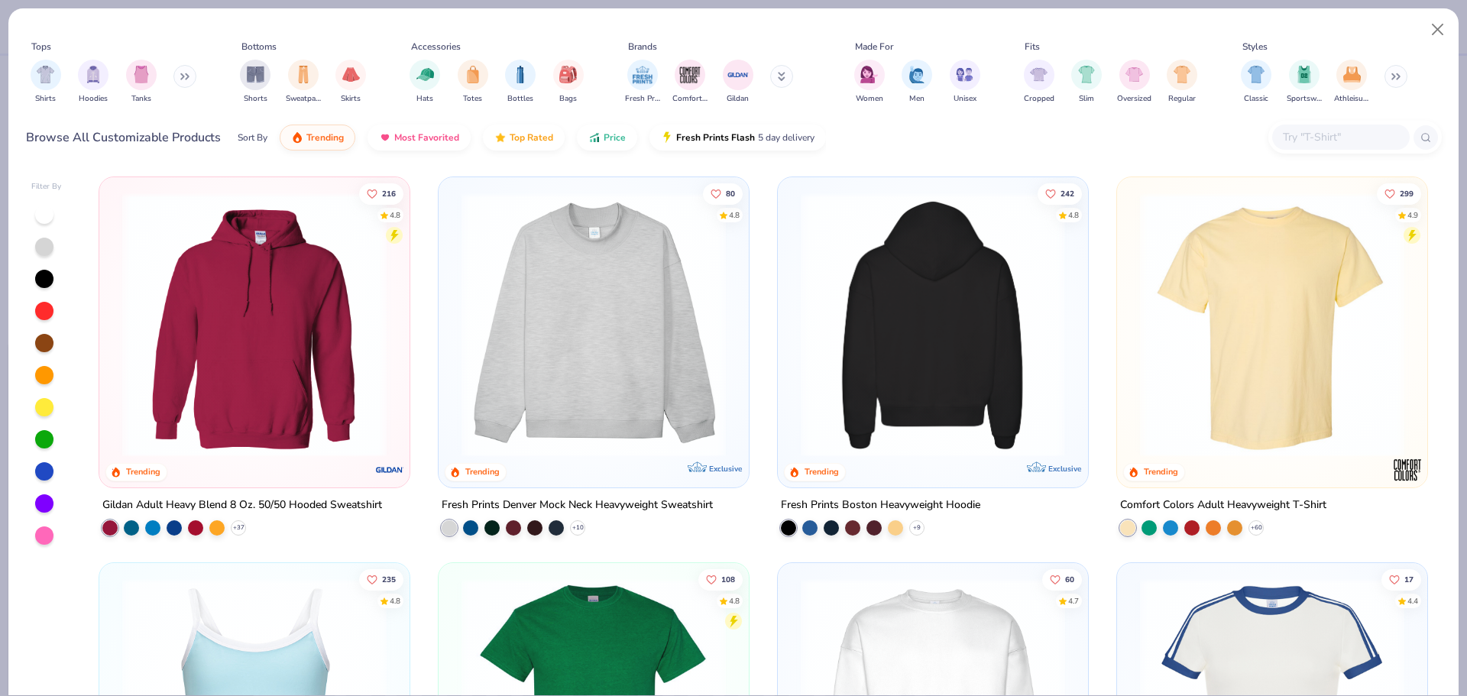
click at [1224, 295] on img at bounding box center [1273, 325] width 280 height 264
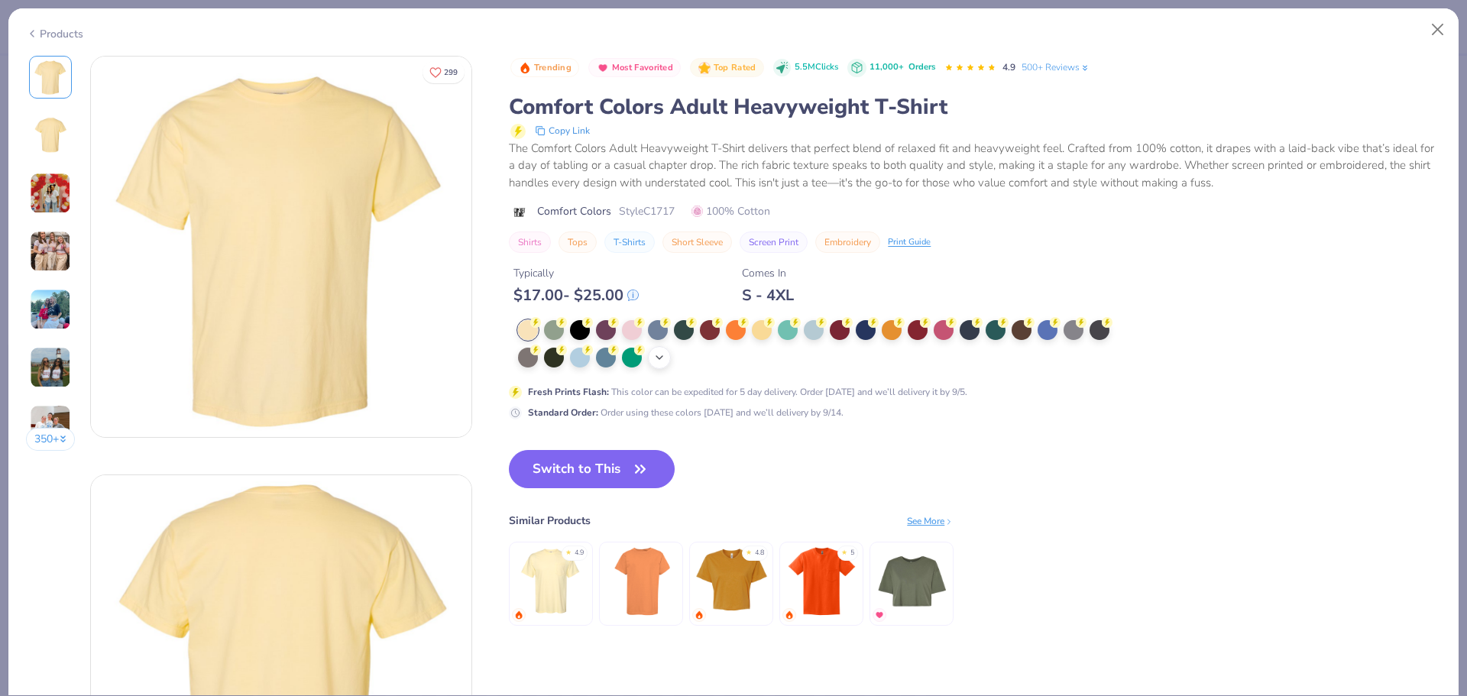
click at [666, 358] on icon at bounding box center [659, 358] width 12 height 12
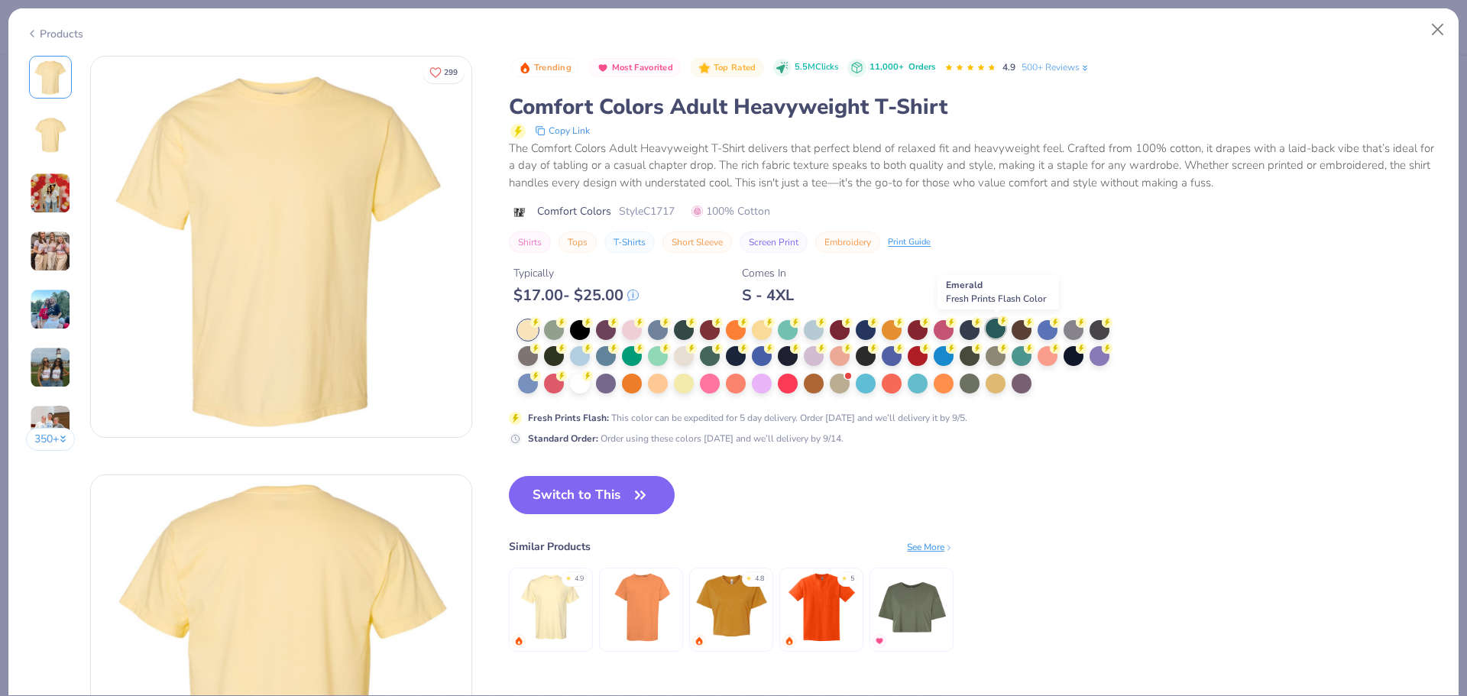
click at [1003, 333] on div at bounding box center [996, 329] width 20 height 20
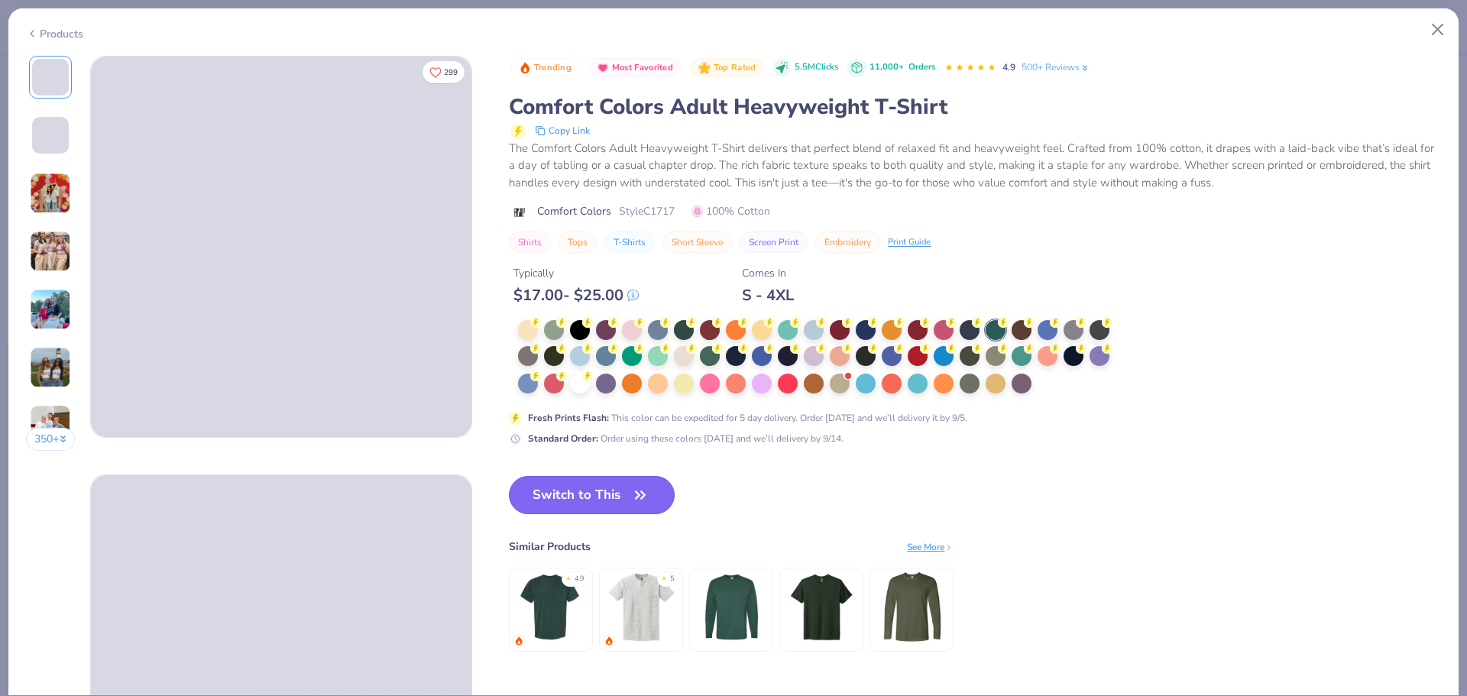
click at [599, 489] on button "Switch to This" at bounding box center [592, 495] width 166 height 38
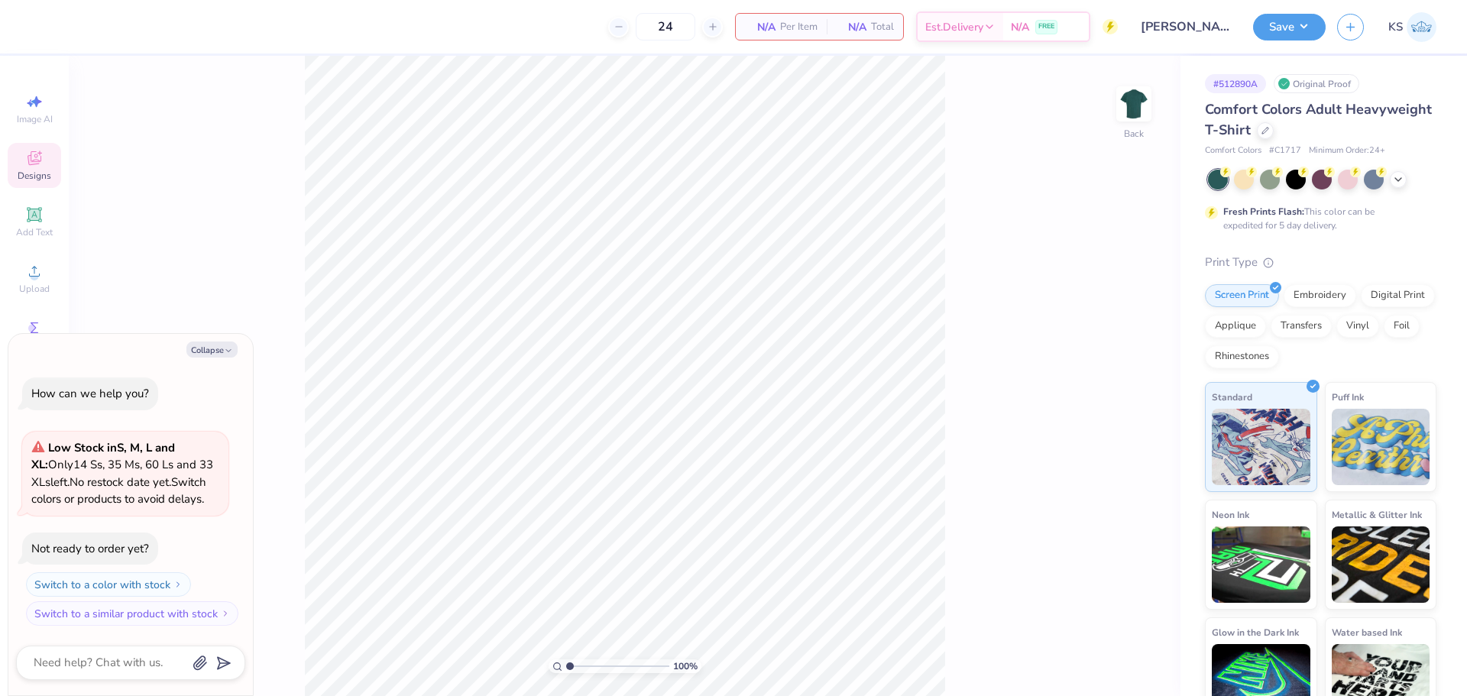
click at [31, 167] on div "Designs" at bounding box center [34, 165] width 53 height 45
type textarea "x"
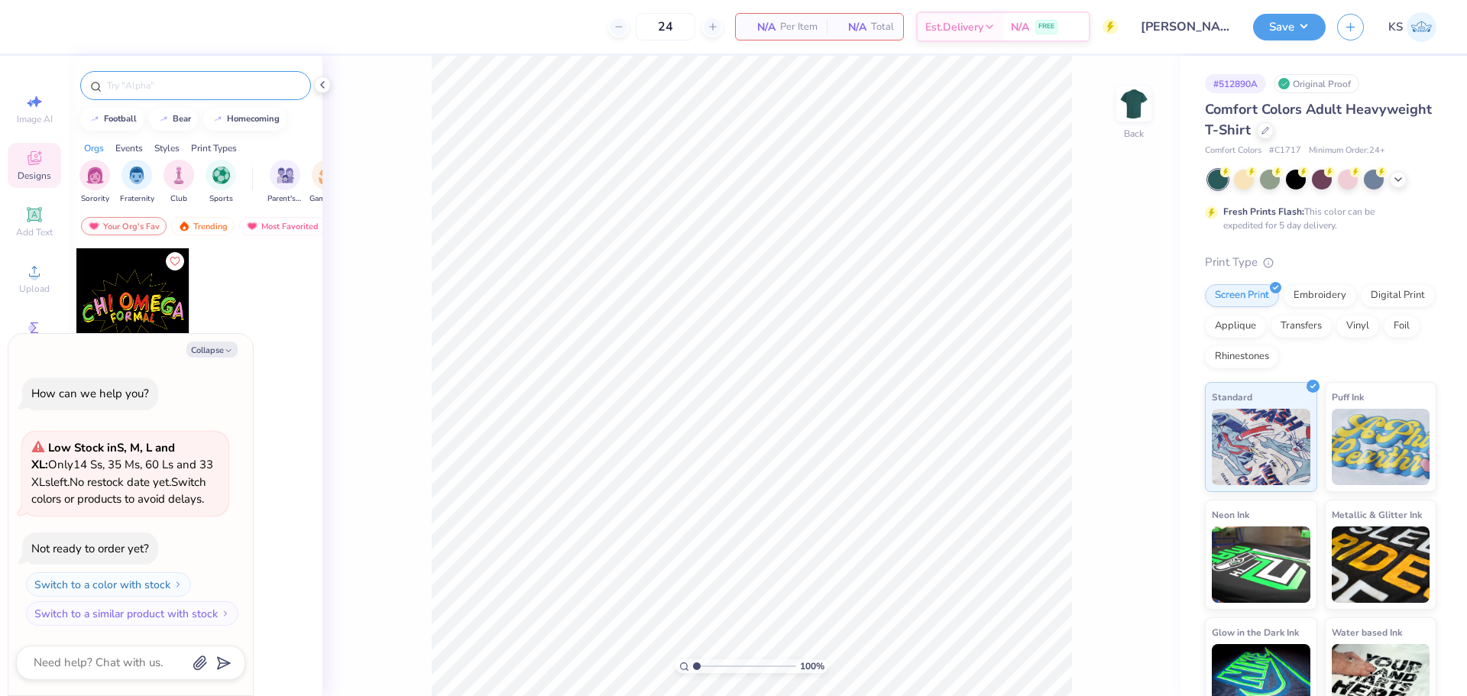
click at [199, 89] on input "text" at bounding box center [203, 85] width 196 height 15
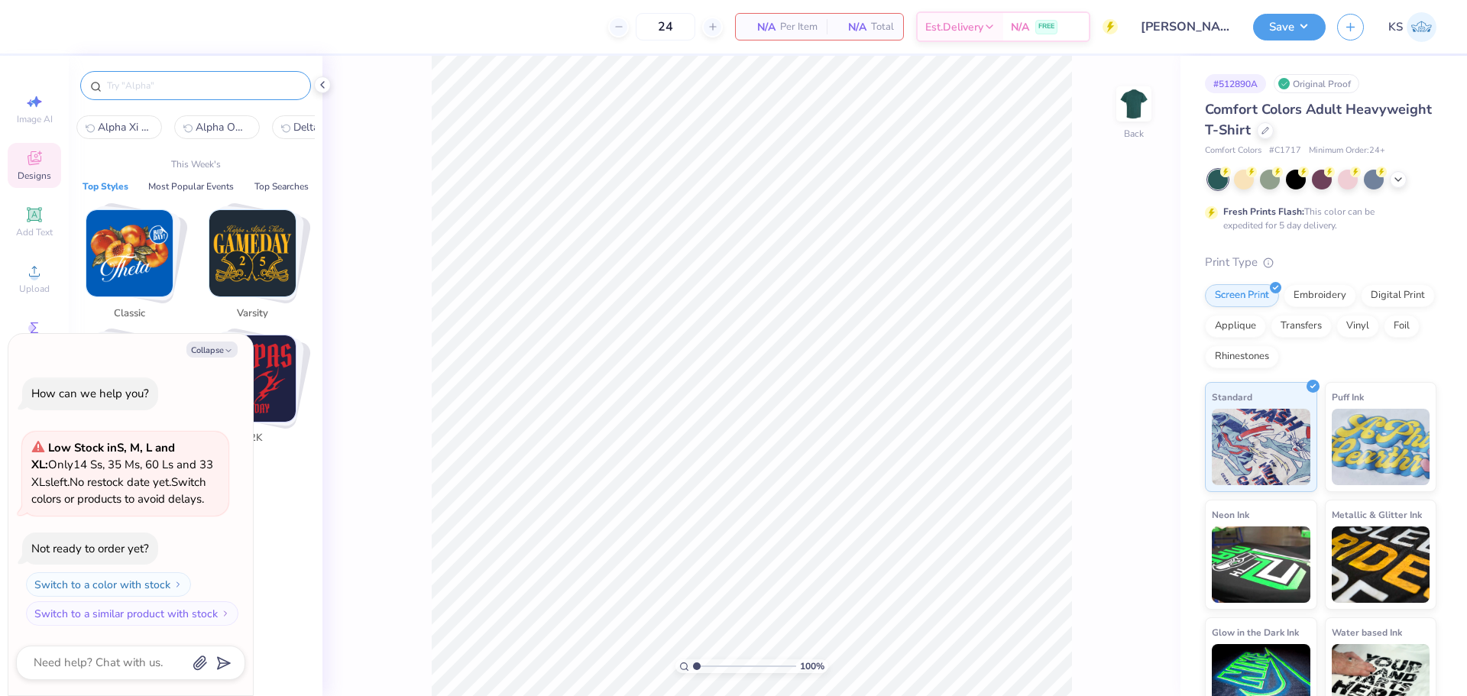
paste input "Dark Mode Football Parent's Weekend Sweater"
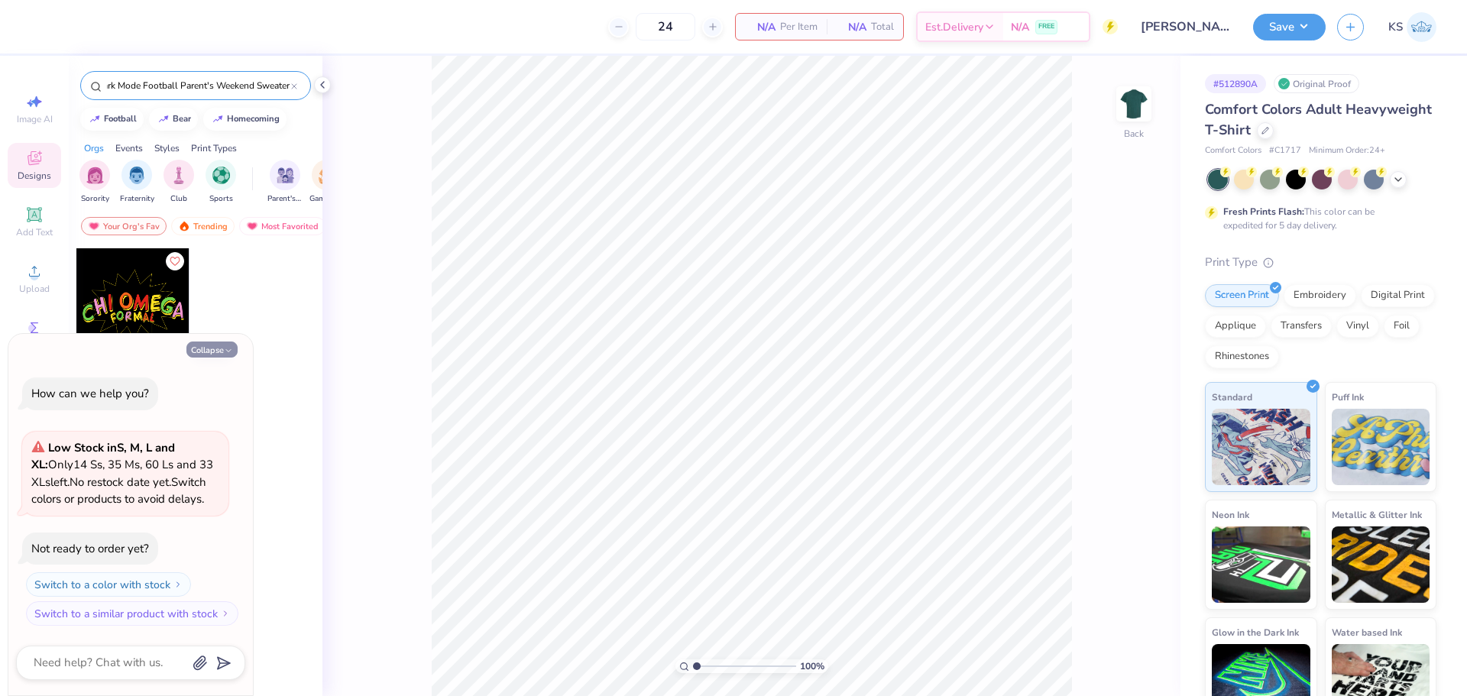
type input "Dark Mode Football Parent's Weekend Sweater"
click at [221, 345] on button "Collapse" at bounding box center [211, 350] width 51 height 16
type textarea "x"
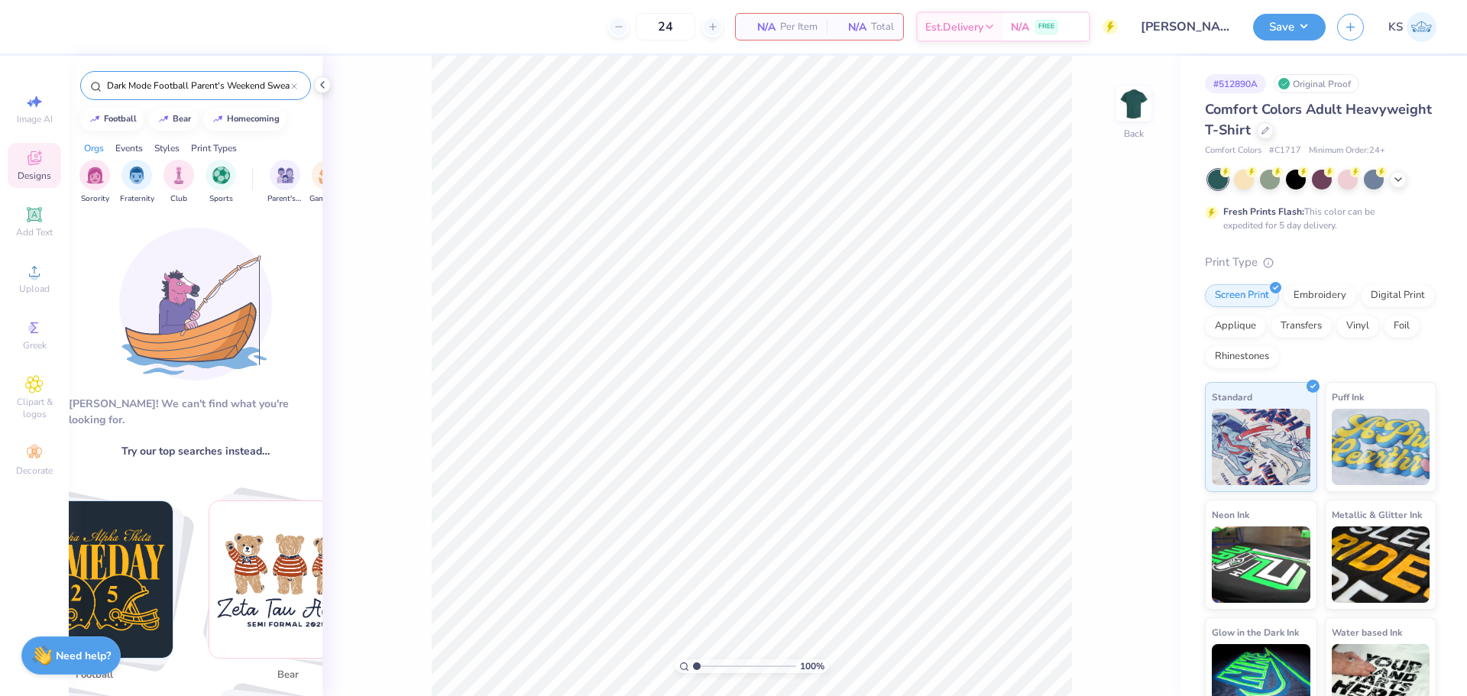
click at [269, 75] on div "Dark Mode Football Parent's Weekend Sweater" at bounding box center [195, 85] width 231 height 29
click at [264, 84] on input "Dark Mode Football Parent's Weekend Sweater" at bounding box center [198, 85] width 186 height 15
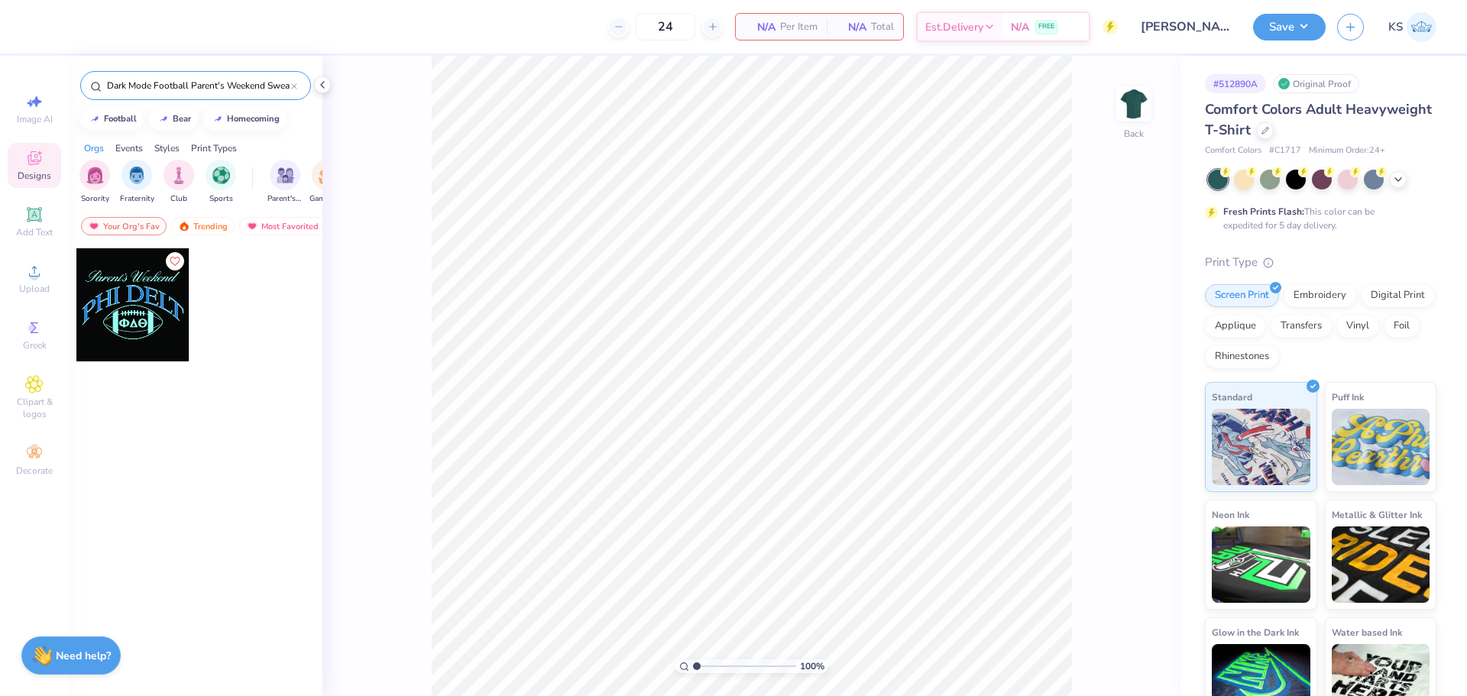
click at [98, 325] on div at bounding box center [132, 304] width 113 height 113
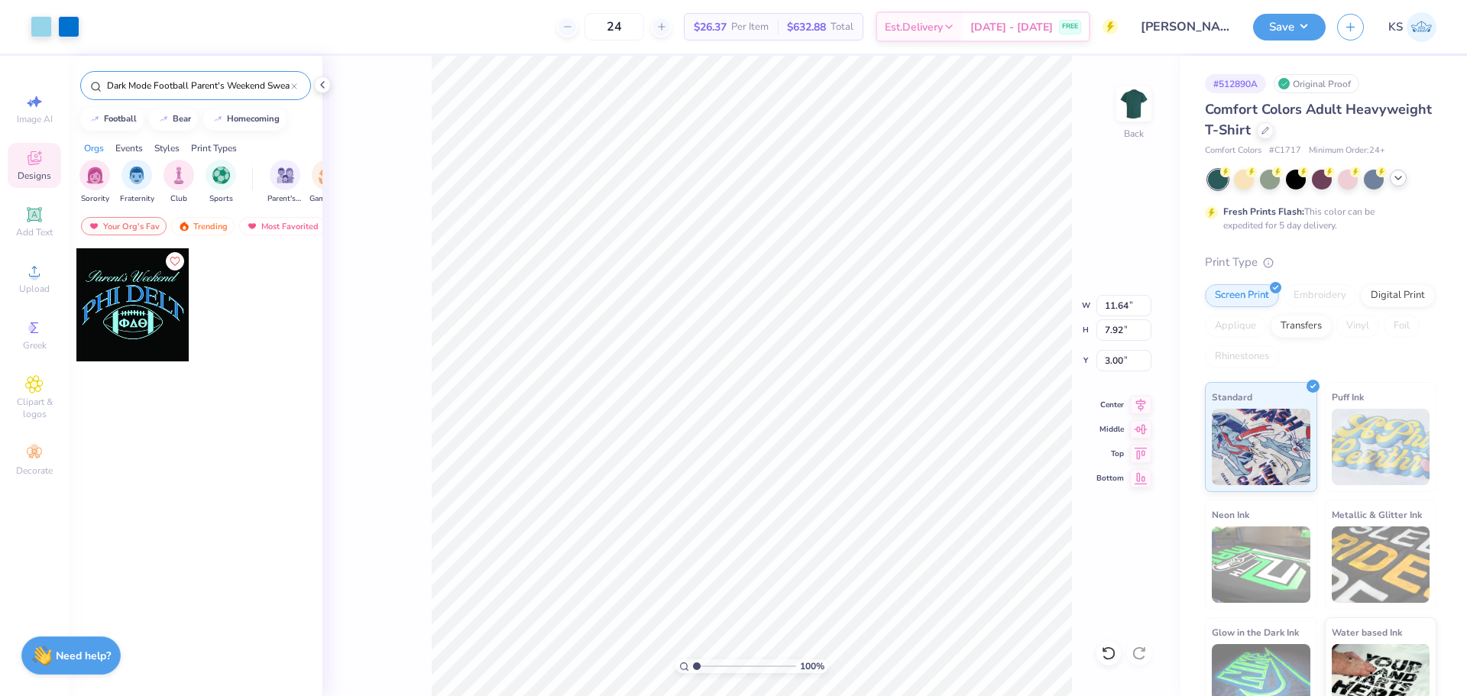
click at [1392, 176] on div at bounding box center [1398, 178] width 17 height 17
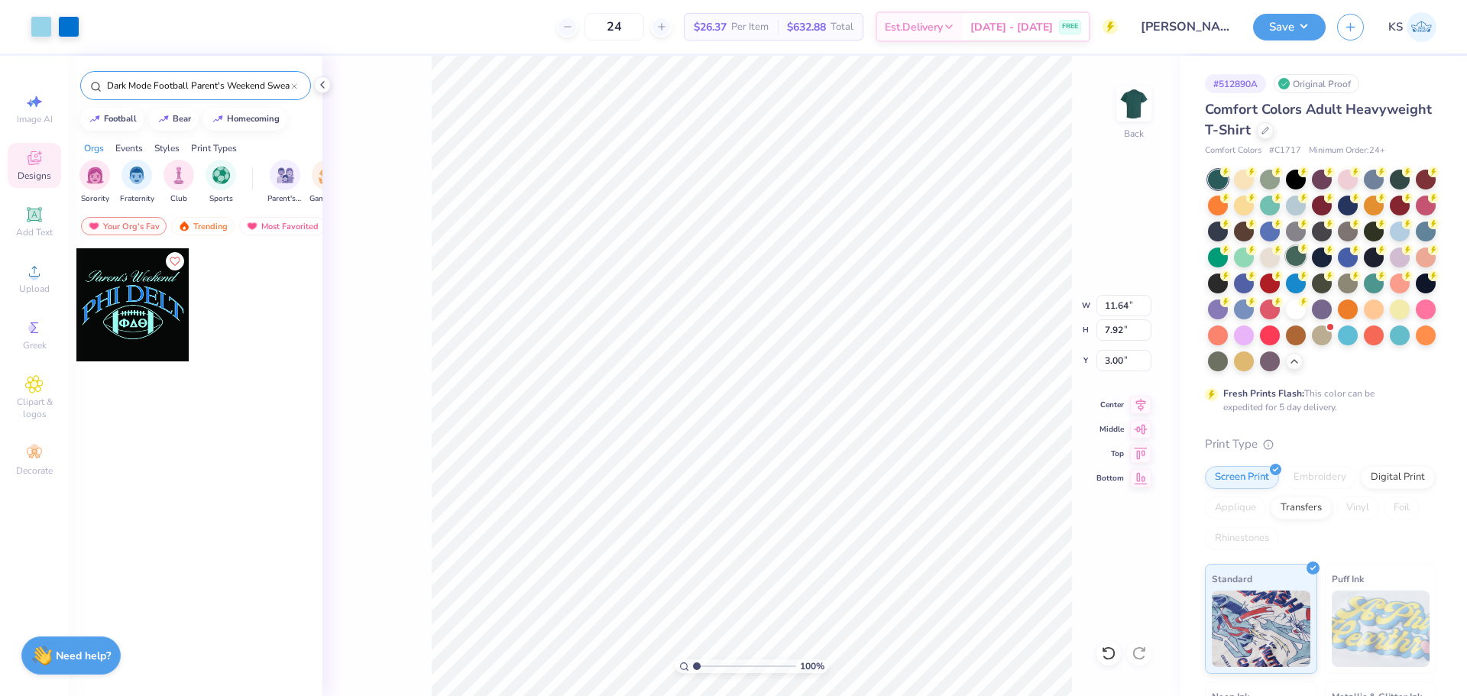
click at [1309, 253] on icon at bounding box center [1303, 248] width 11 height 11
click at [1406, 170] on icon at bounding box center [1407, 171] width 5 height 8
click at [1228, 365] on div at bounding box center [1218, 360] width 20 height 20
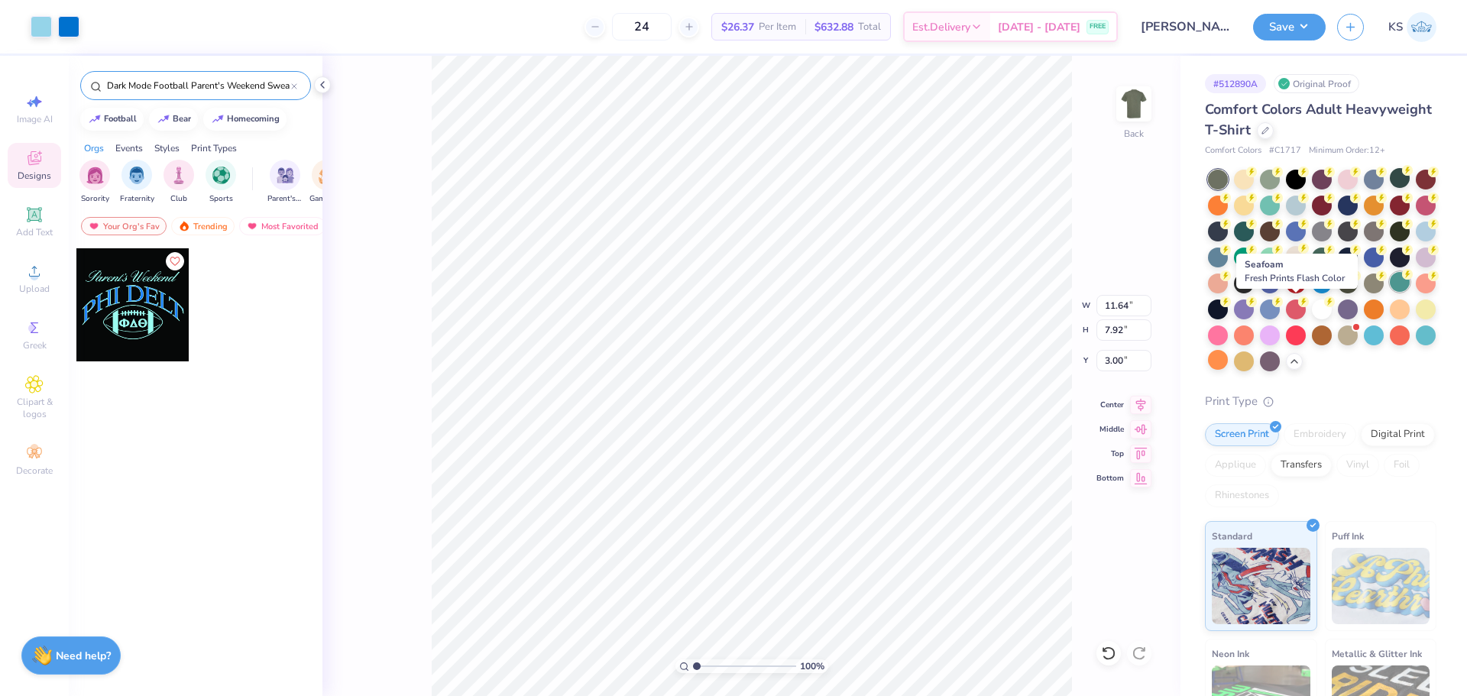
click at [1390, 292] on div at bounding box center [1400, 282] width 20 height 20
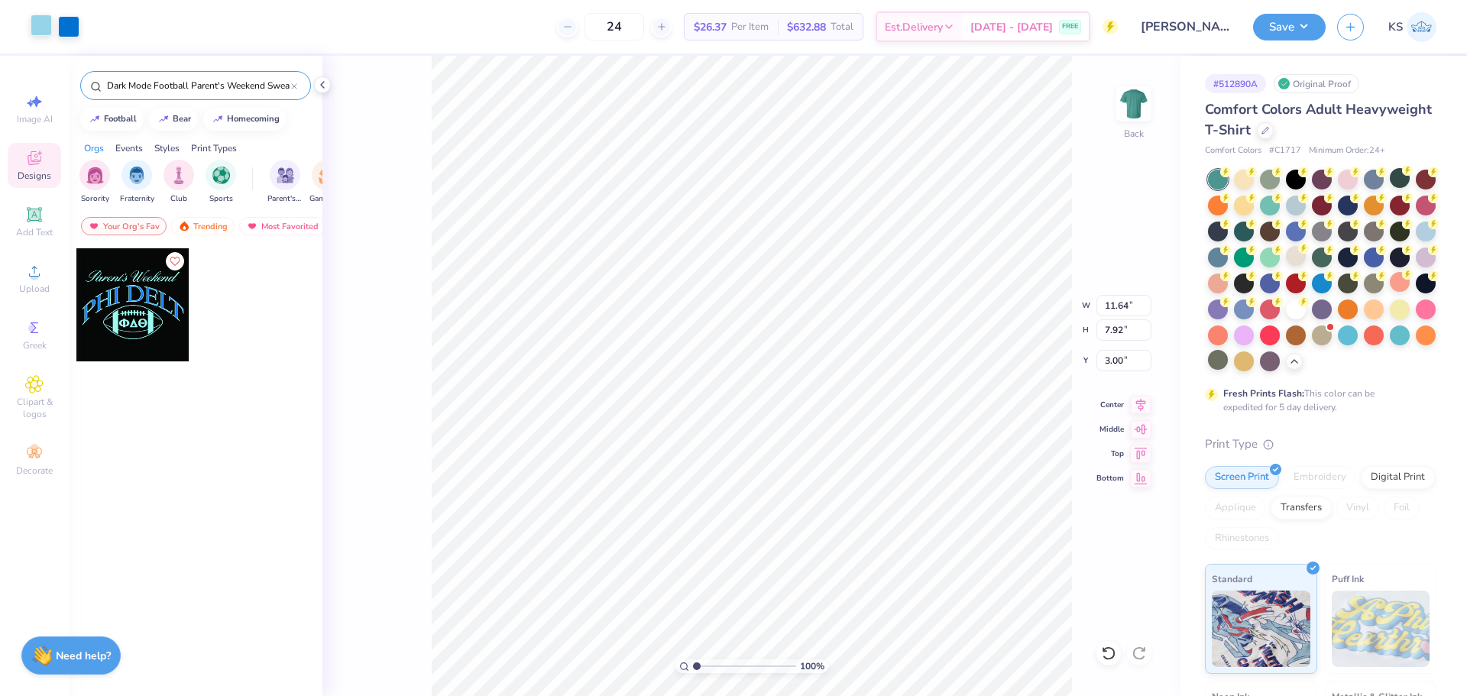
click at [48, 28] on div at bounding box center [41, 25] width 21 height 21
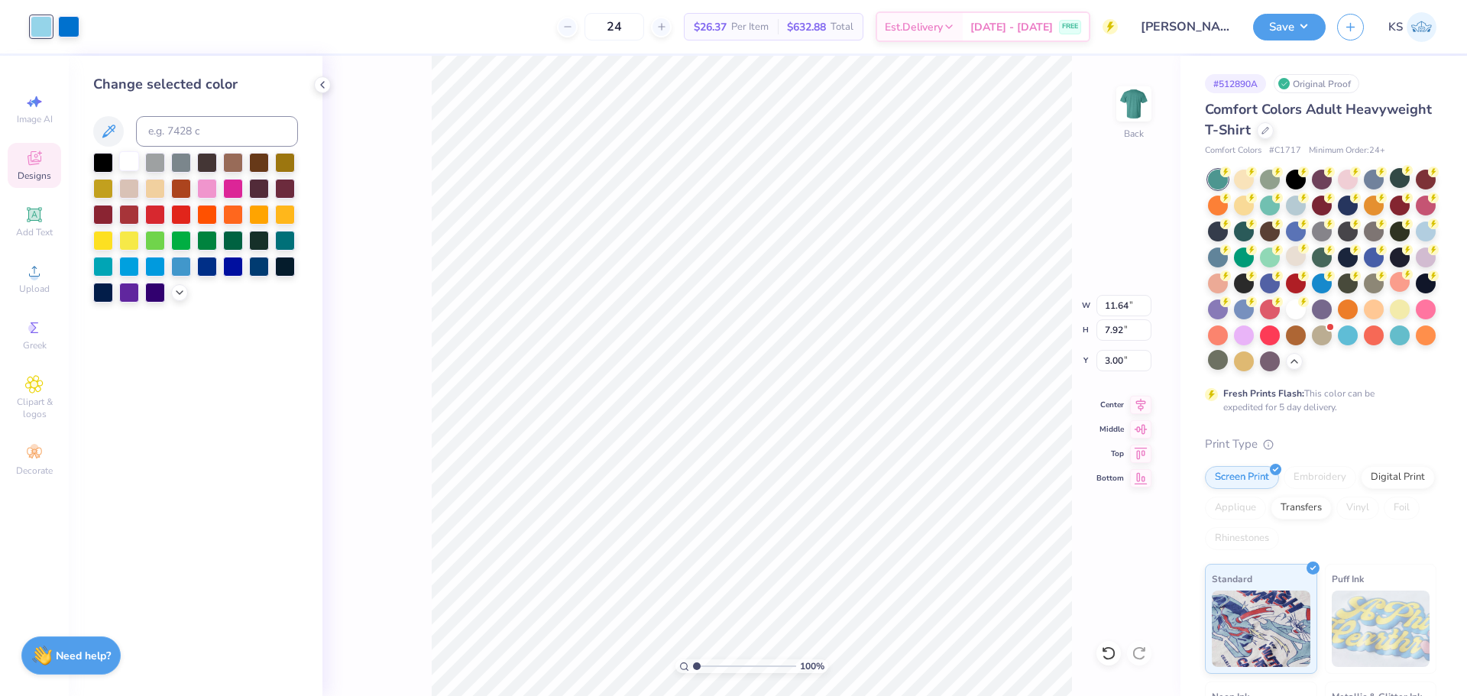
click at [128, 158] on div at bounding box center [129, 161] width 20 height 20
click at [72, 24] on div at bounding box center [68, 25] width 21 height 21
click at [256, 234] on div at bounding box center [259, 239] width 20 height 20
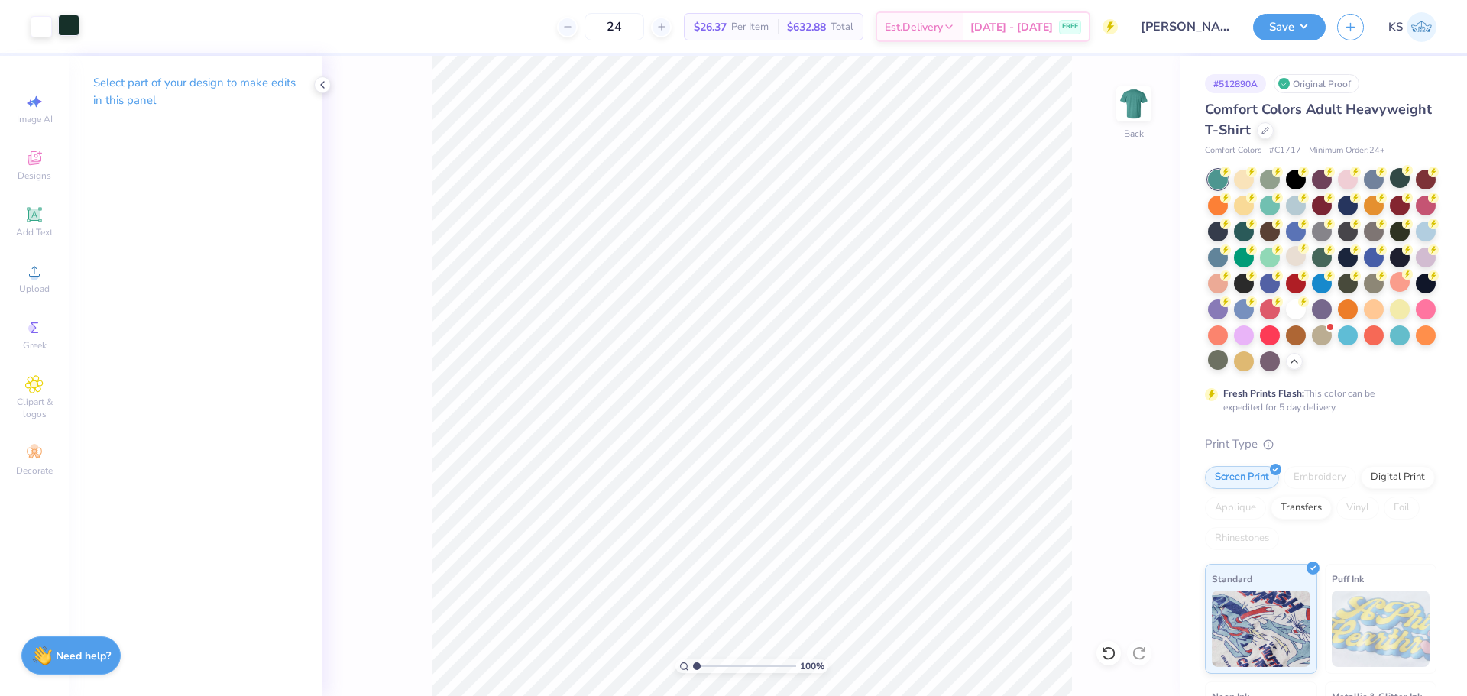
click at [73, 26] on div at bounding box center [68, 25] width 21 height 21
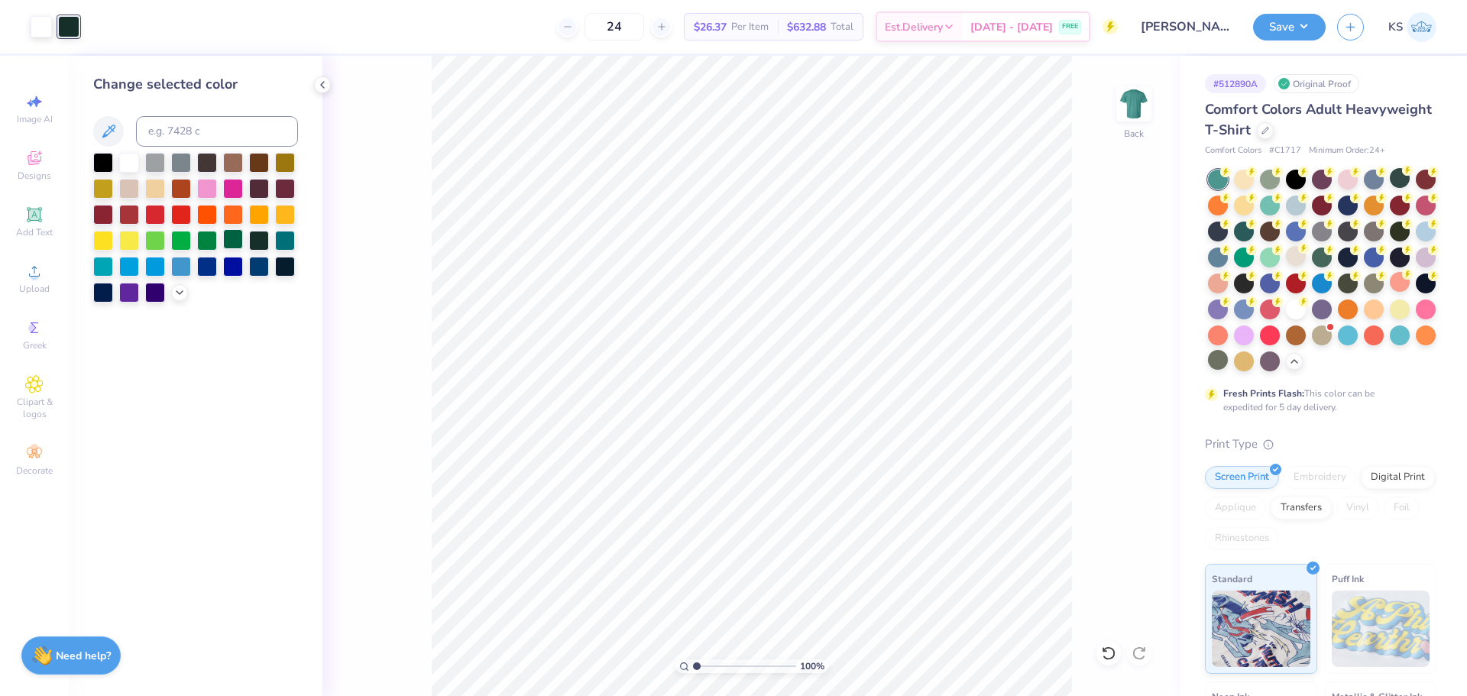
click at [230, 239] on div at bounding box center [233, 239] width 20 height 20
click at [206, 235] on div at bounding box center [207, 239] width 20 height 20
click at [176, 238] on div at bounding box center [181, 239] width 20 height 20
click at [158, 245] on div at bounding box center [155, 239] width 20 height 20
click at [205, 242] on div at bounding box center [207, 239] width 20 height 20
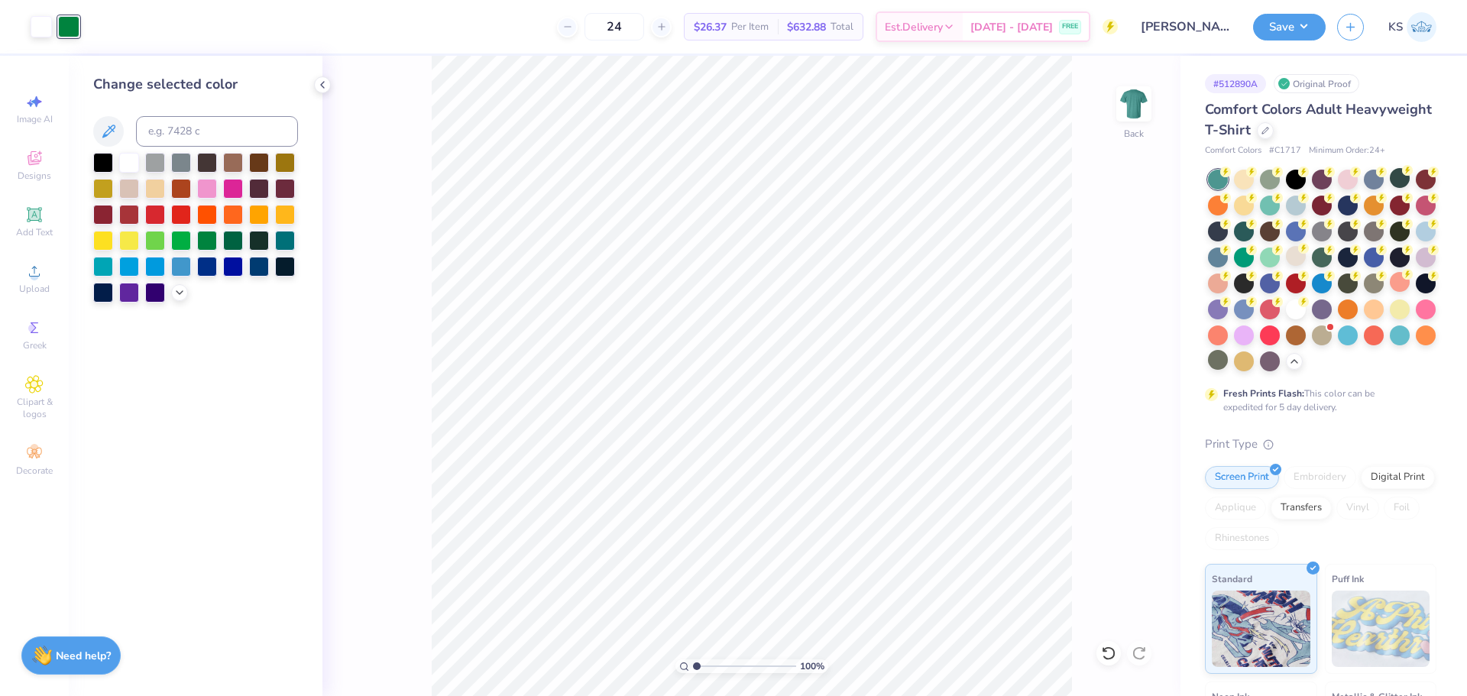
click at [429, 381] on div "100 % Back" at bounding box center [752, 376] width 858 height 640
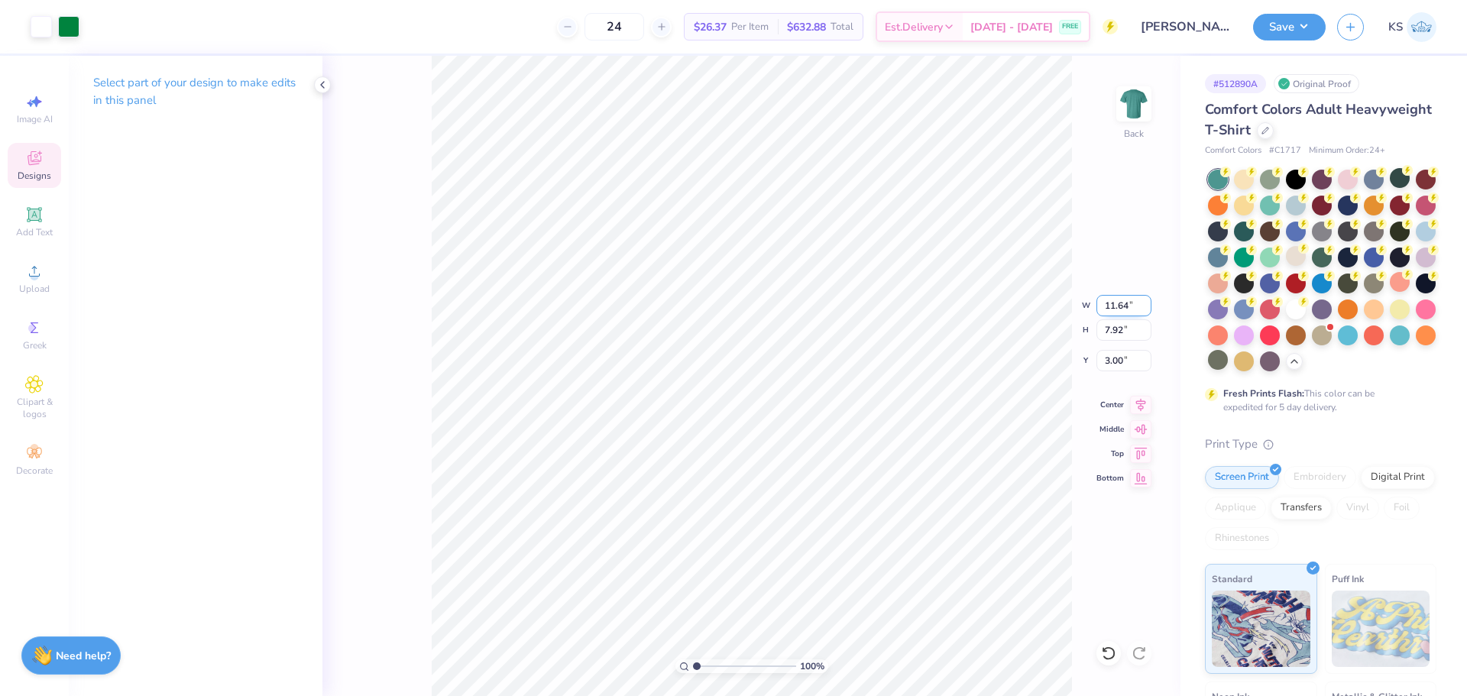
click at [1126, 309] on input "11.64" at bounding box center [1124, 305] width 55 height 21
type input "11.00"
type input "7.49"
click at [1131, 356] on input "3.22" at bounding box center [1124, 360] width 55 height 21
type input "3.00"
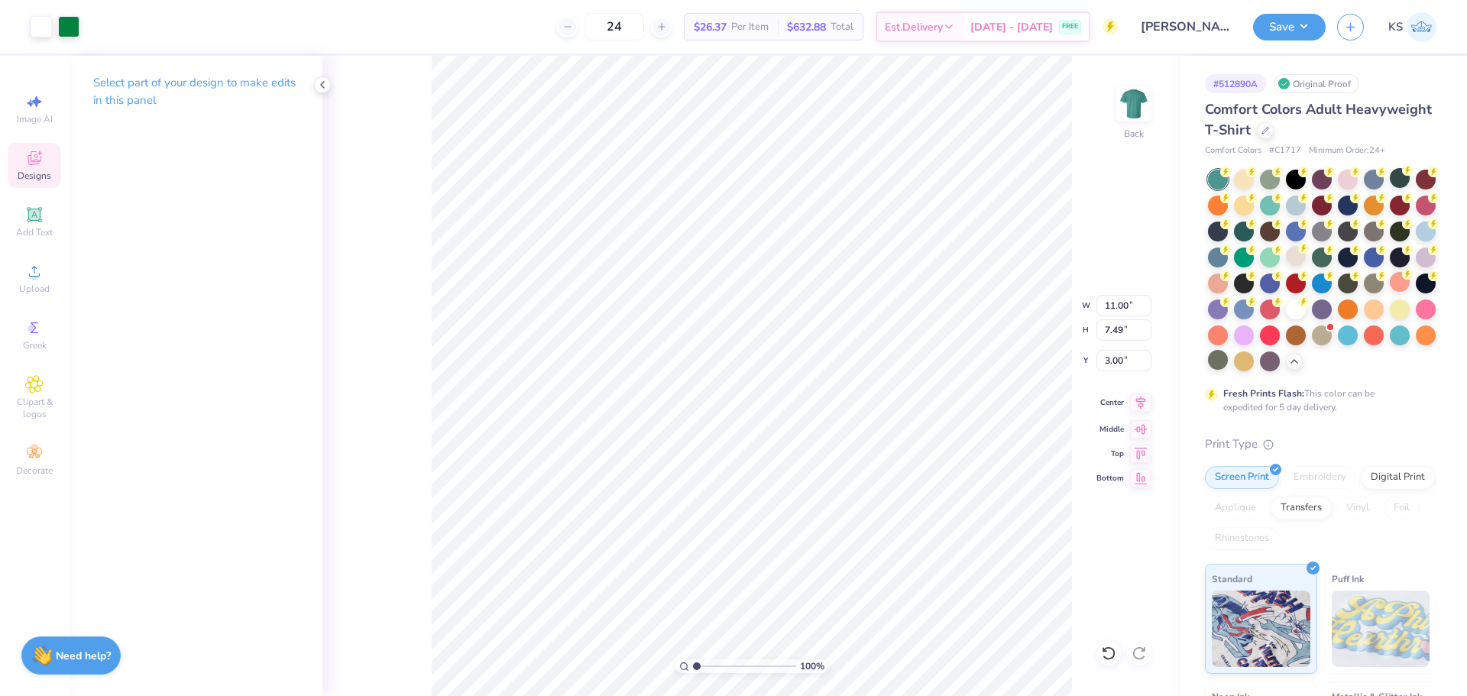
click at [1144, 408] on icon at bounding box center [1140, 403] width 21 height 18
type input "9.23"
click at [1110, 650] on icon at bounding box center [1108, 653] width 15 height 15
click at [852, 671] on li "Send to Back" at bounding box center [858, 678] width 120 height 30
click at [48, 28] on div at bounding box center [41, 25] width 21 height 21
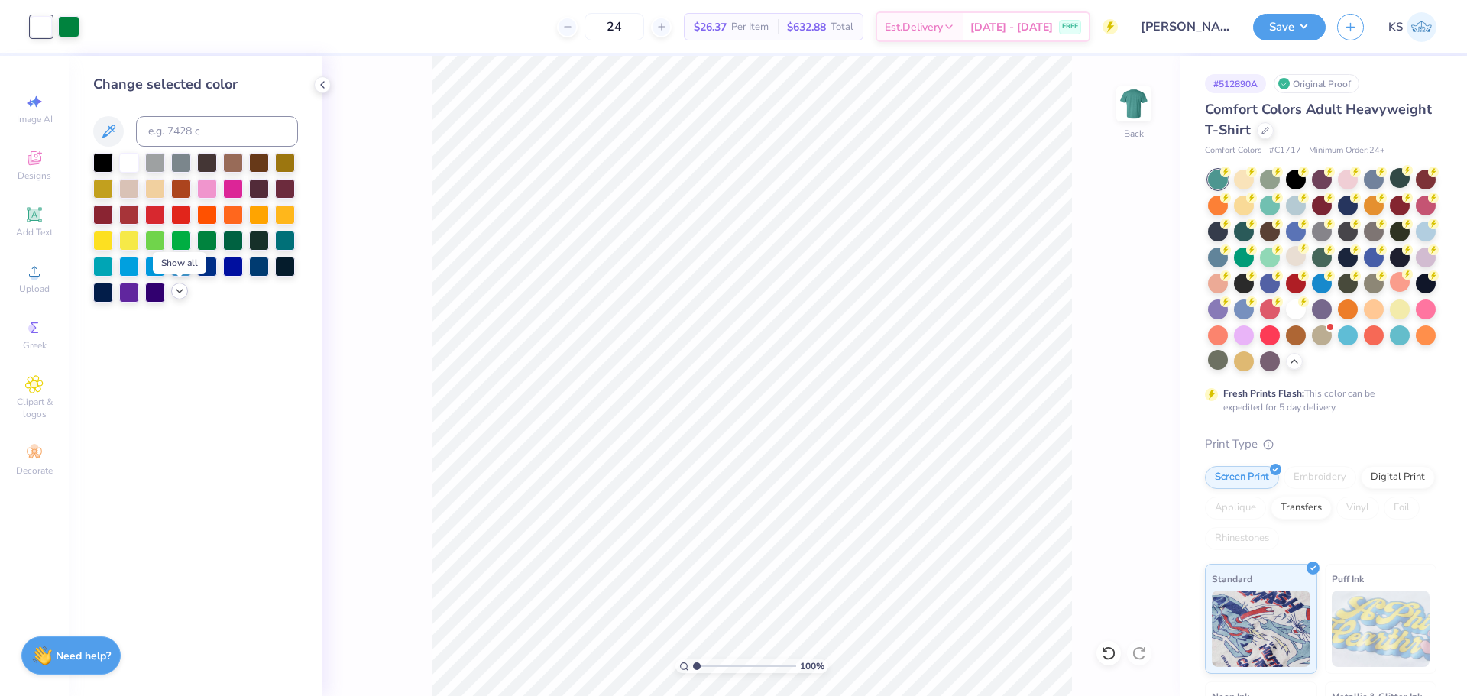
click at [179, 290] on icon at bounding box center [179, 291] width 12 height 12
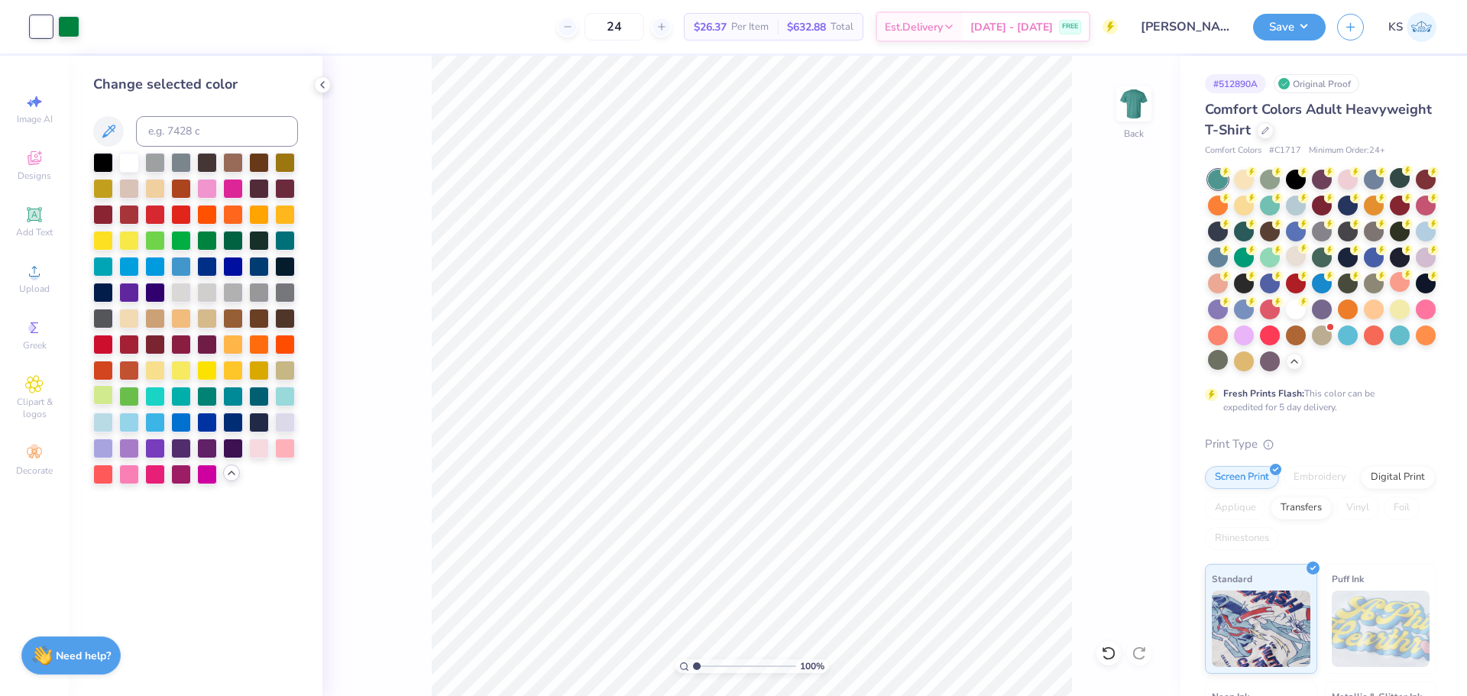
click at [97, 397] on div at bounding box center [103, 395] width 20 height 20
click at [74, 30] on div at bounding box center [68, 25] width 21 height 21
click at [126, 394] on div at bounding box center [129, 395] width 20 height 20
click at [1110, 659] on icon at bounding box center [1108, 654] width 13 height 14
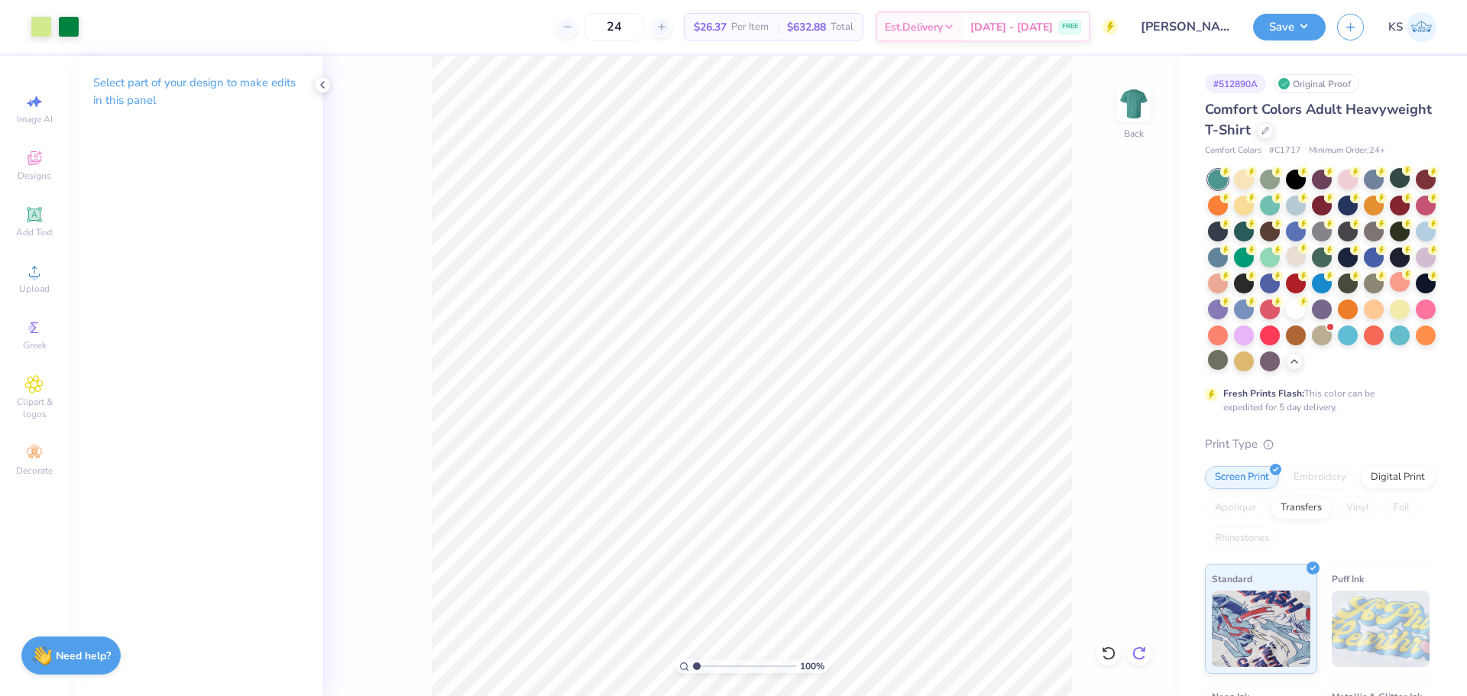
click at [1147, 656] on div at bounding box center [1139, 653] width 24 height 24
click at [1114, 649] on icon at bounding box center [1108, 653] width 15 height 15
click at [1137, 651] on icon at bounding box center [1139, 653] width 15 height 15
click at [1119, 356] on input "3.00" at bounding box center [1124, 360] width 55 height 21
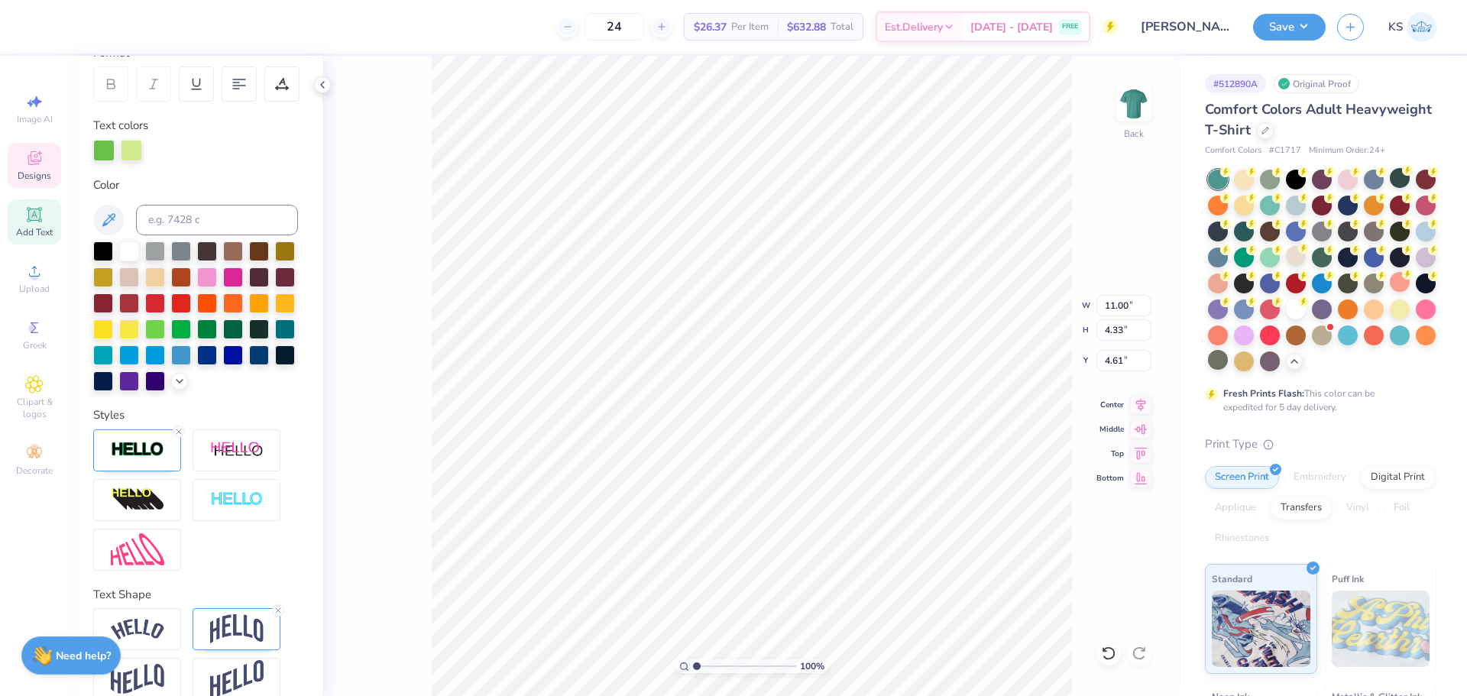
scroll to position [277, 0]
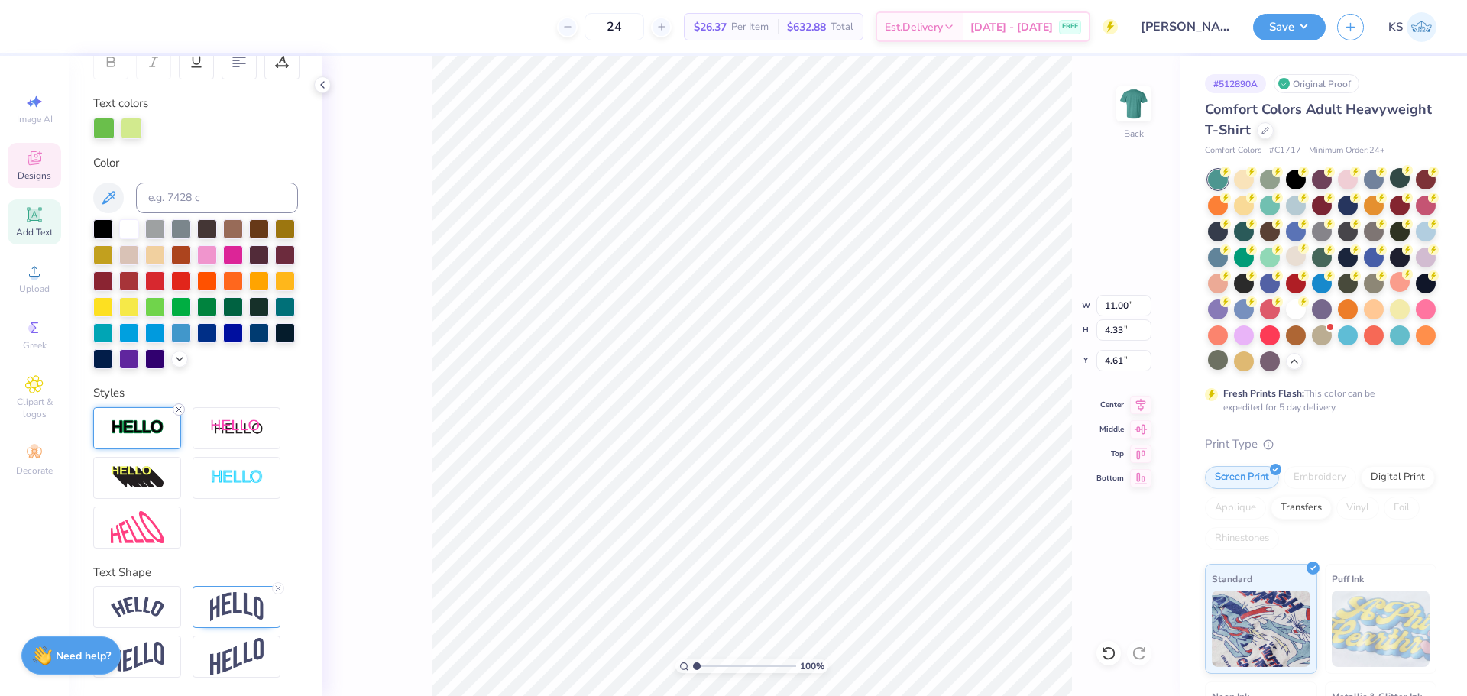
click at [179, 409] on line at bounding box center [179, 409] width 5 height 5
type input "10.95"
type input "4.28"
type input "4.64"
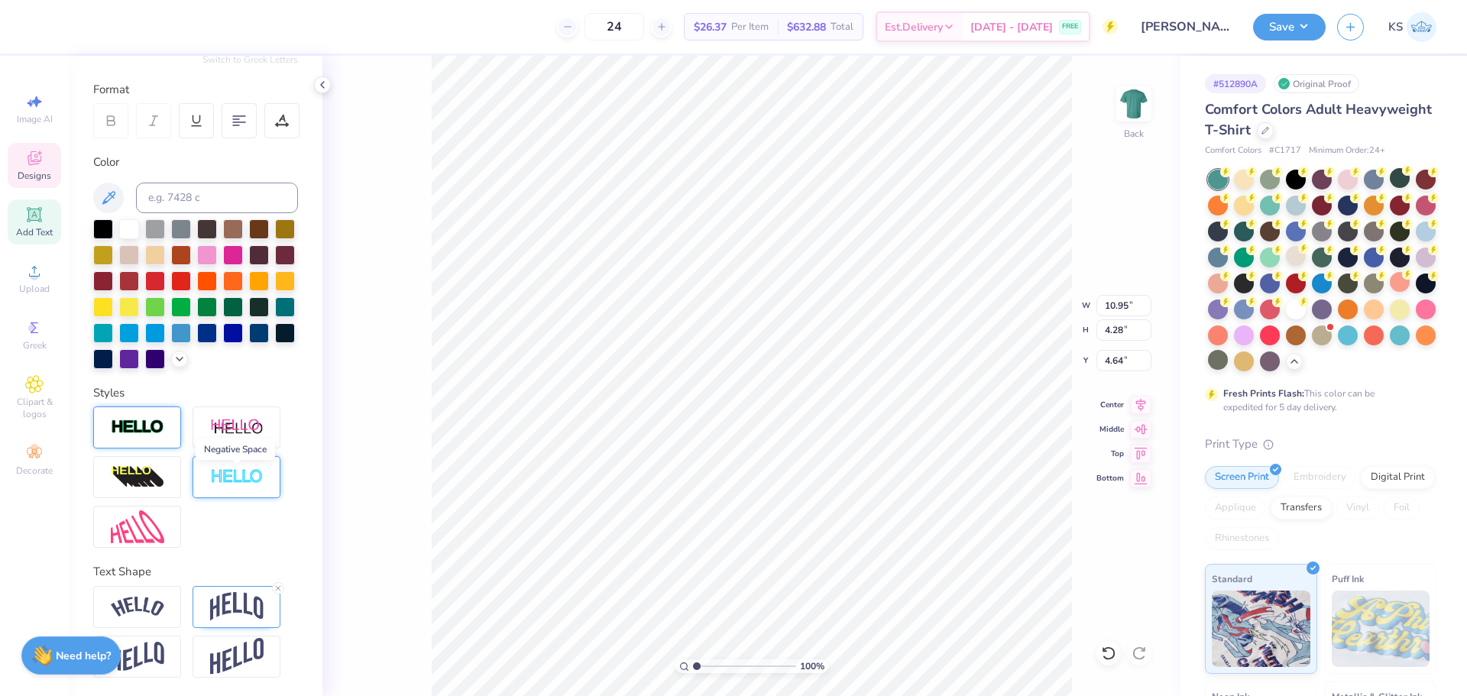
click at [245, 481] on img at bounding box center [236, 477] width 53 height 18
type input "10.96"
type input "4.29"
type input "4.63"
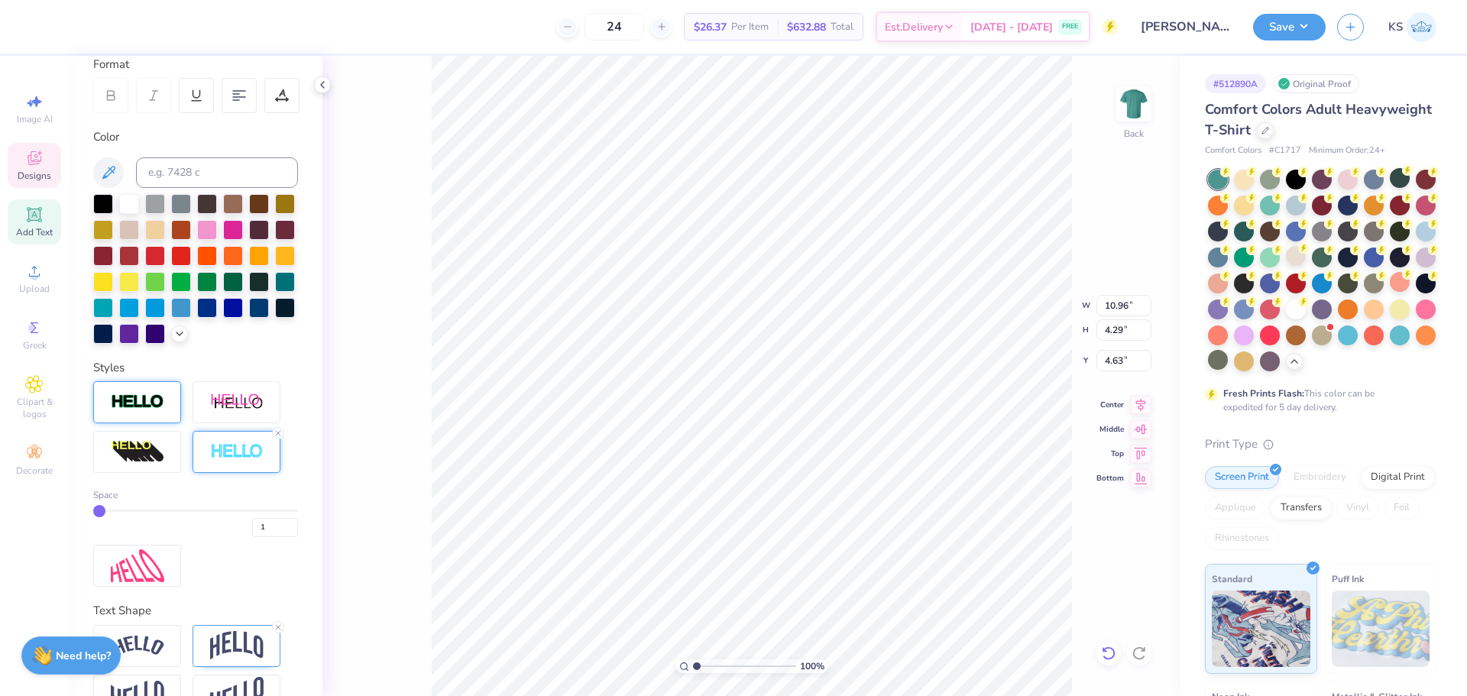
click at [1108, 650] on icon at bounding box center [1108, 653] width 15 height 15
type input "10.95"
type input "4.28"
type input "4.64"
click at [1108, 650] on icon at bounding box center [1108, 653] width 15 height 15
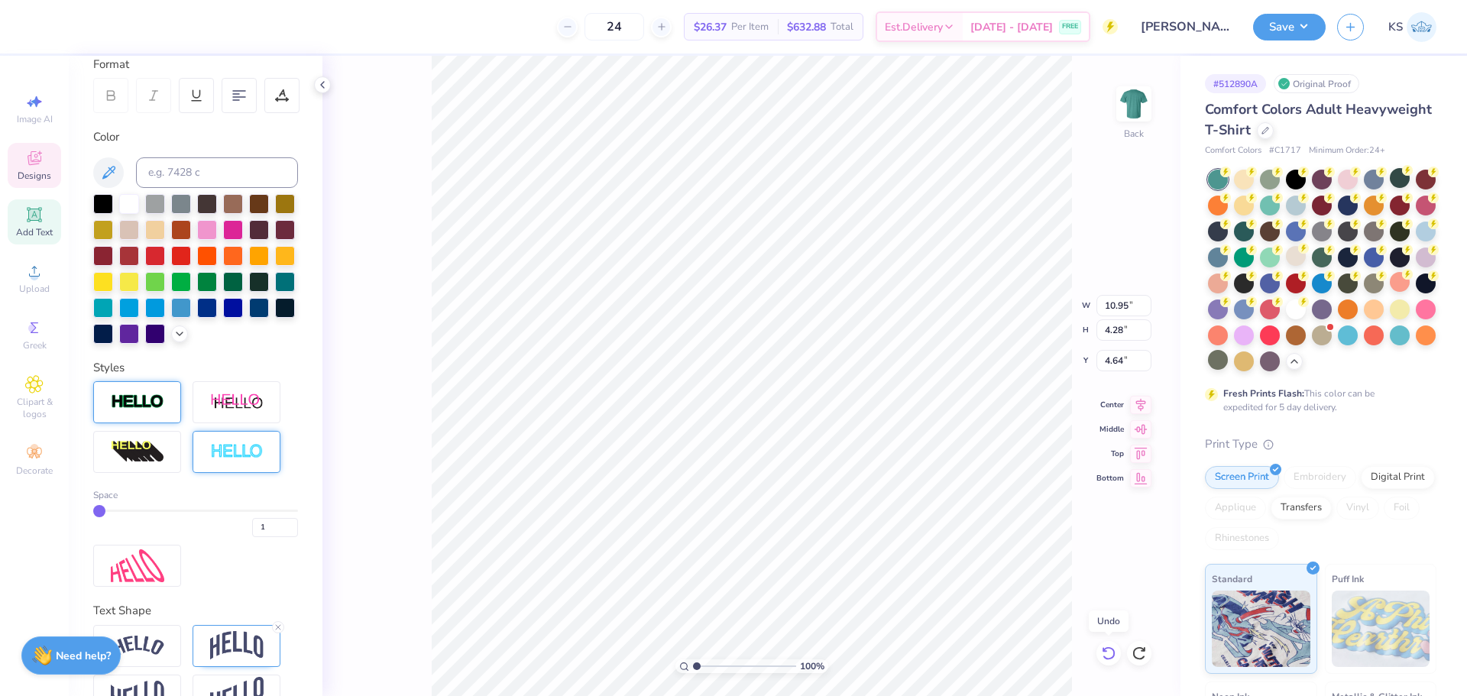
type input "11.00"
type input "4.33"
type input "4.61"
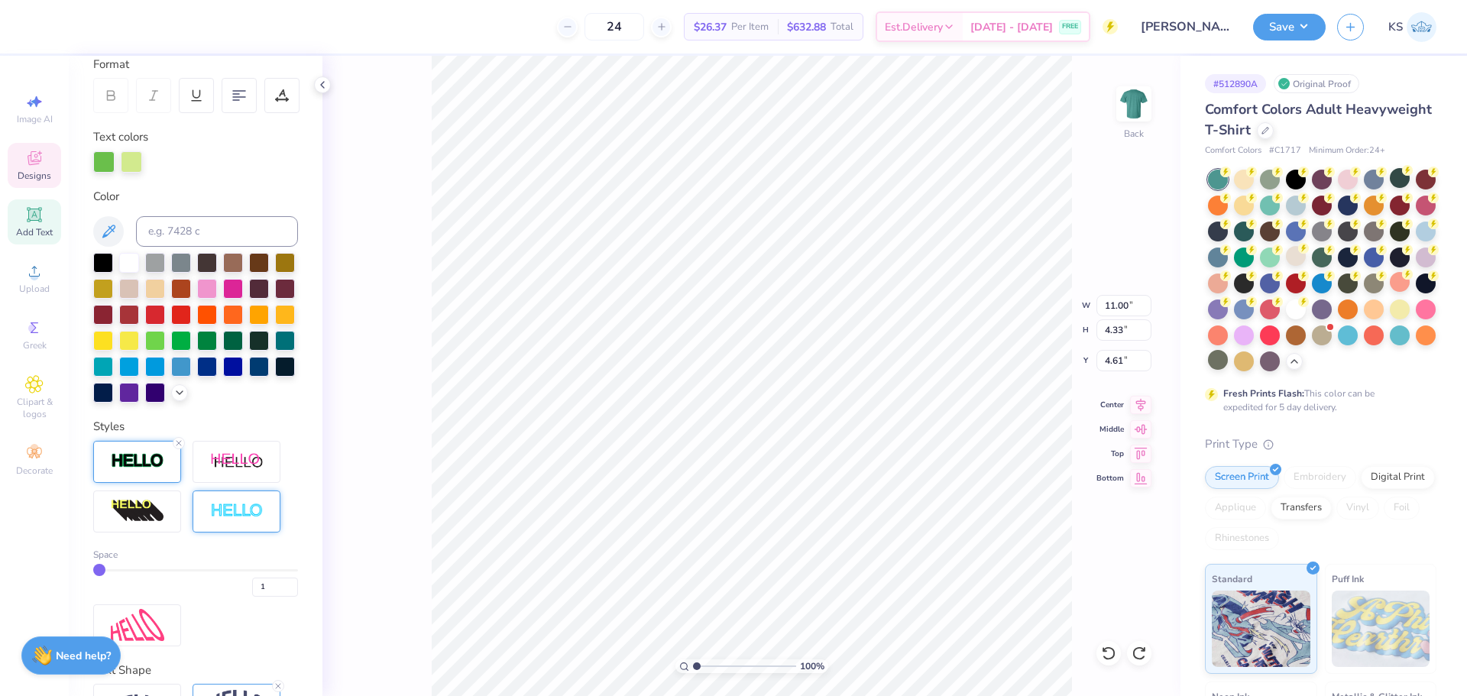
click at [151, 470] on img at bounding box center [137, 461] width 53 height 18
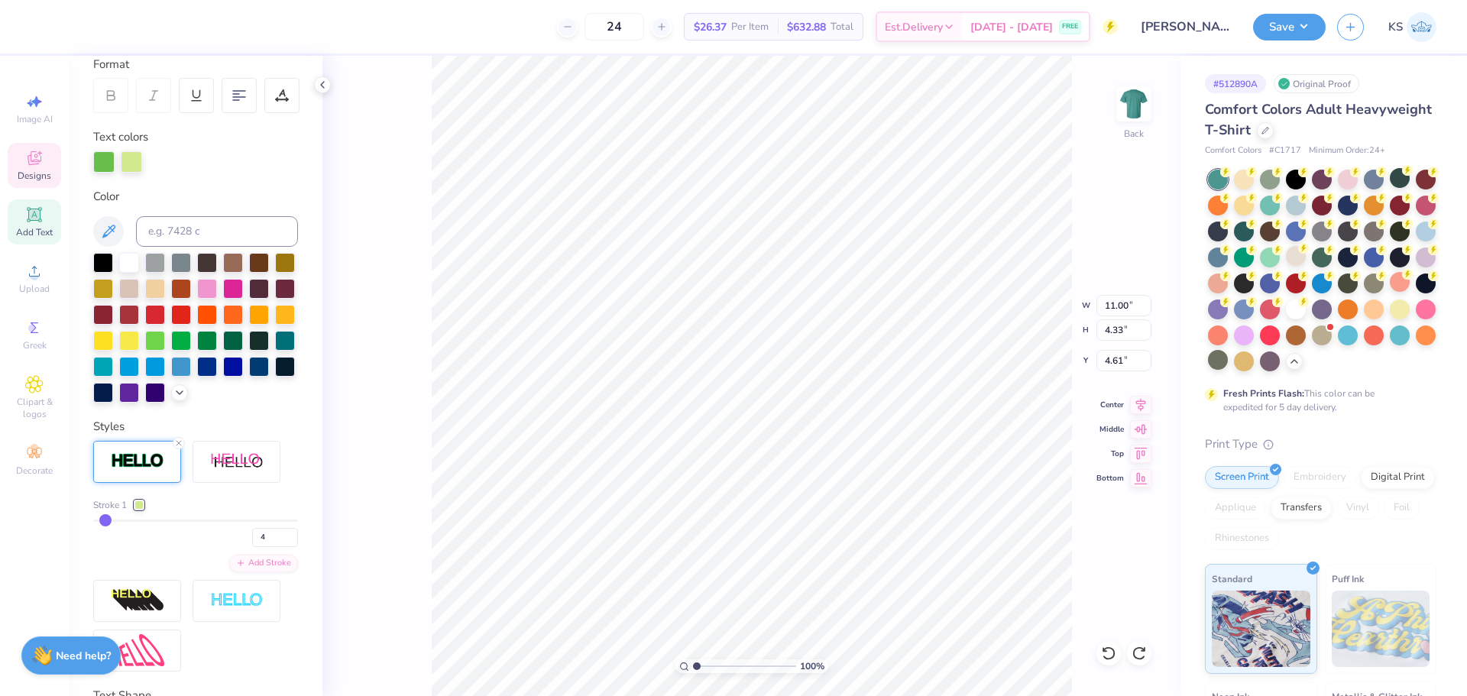
click at [182, 448] on icon at bounding box center [178, 443] width 9 height 9
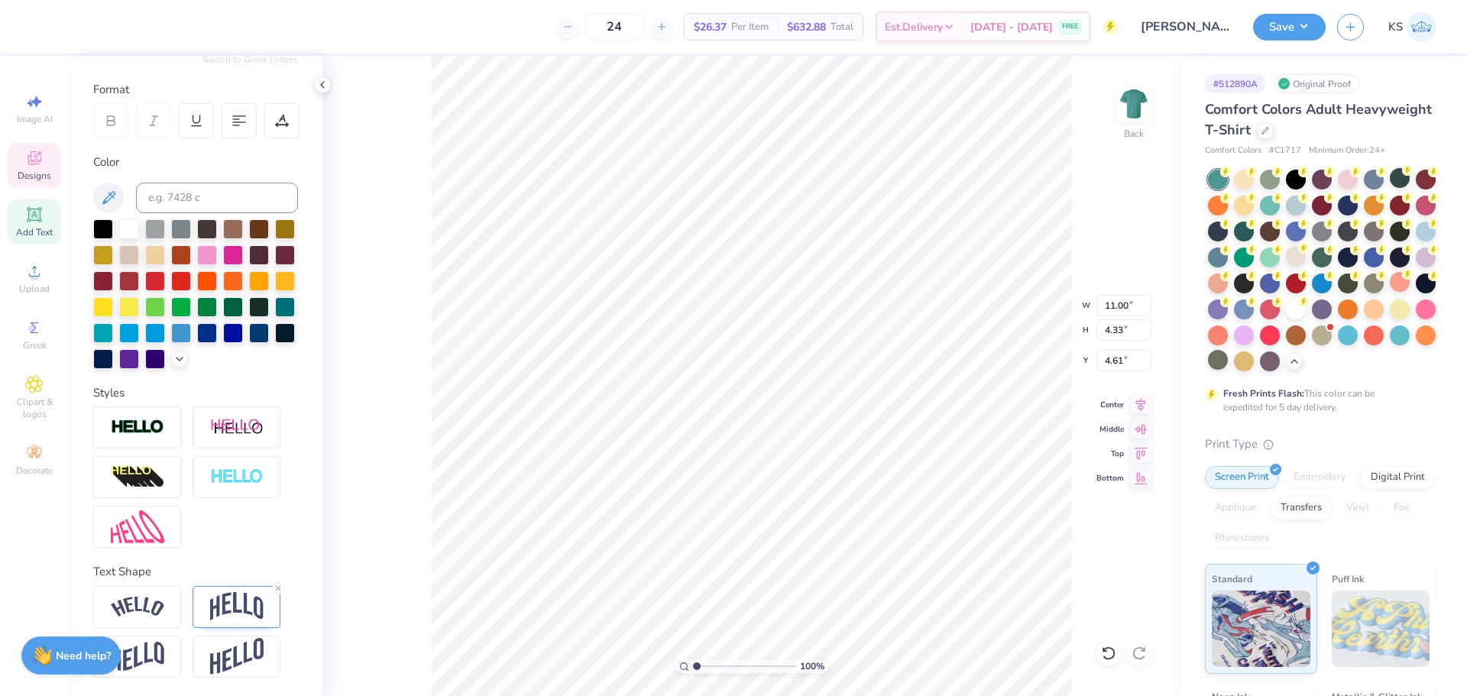
type input "10.95"
type input "4.28"
type input "4.64"
click at [240, 594] on img at bounding box center [236, 606] width 53 height 29
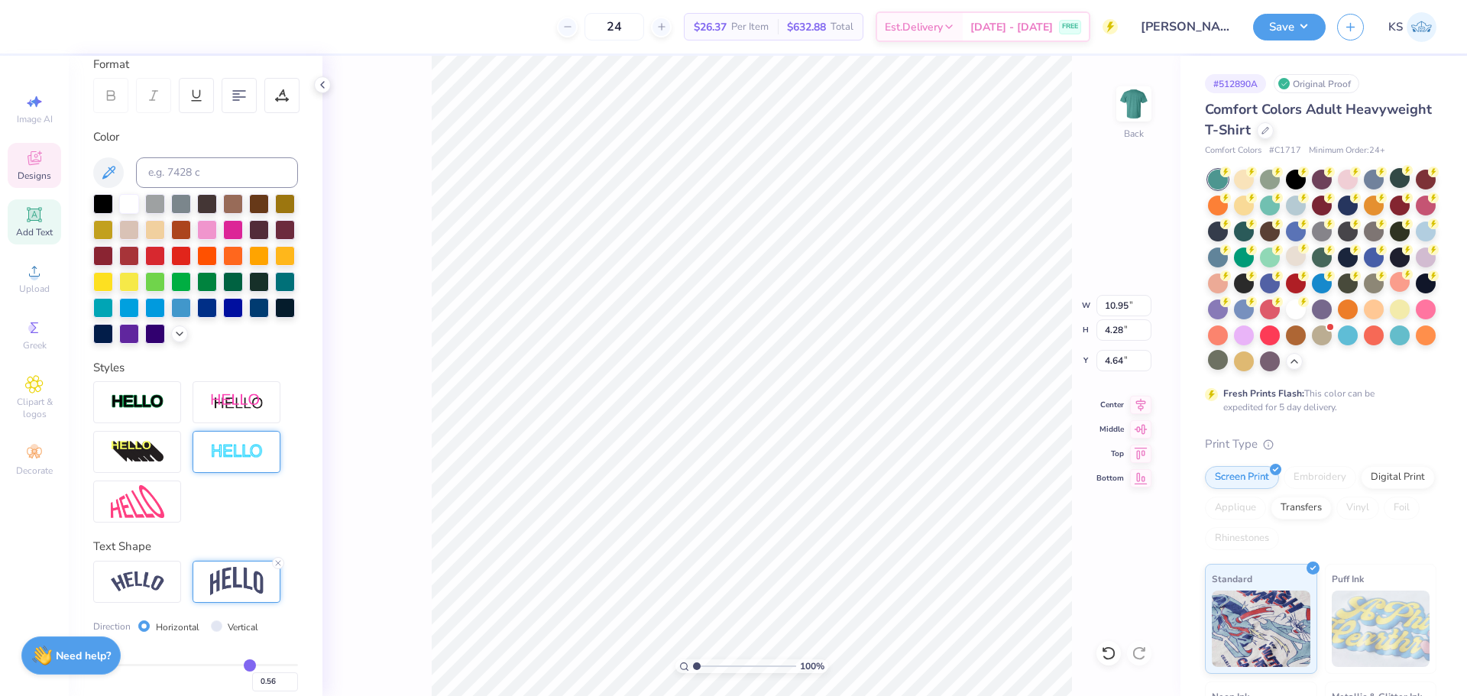
click at [246, 461] on img at bounding box center [236, 452] width 53 height 18
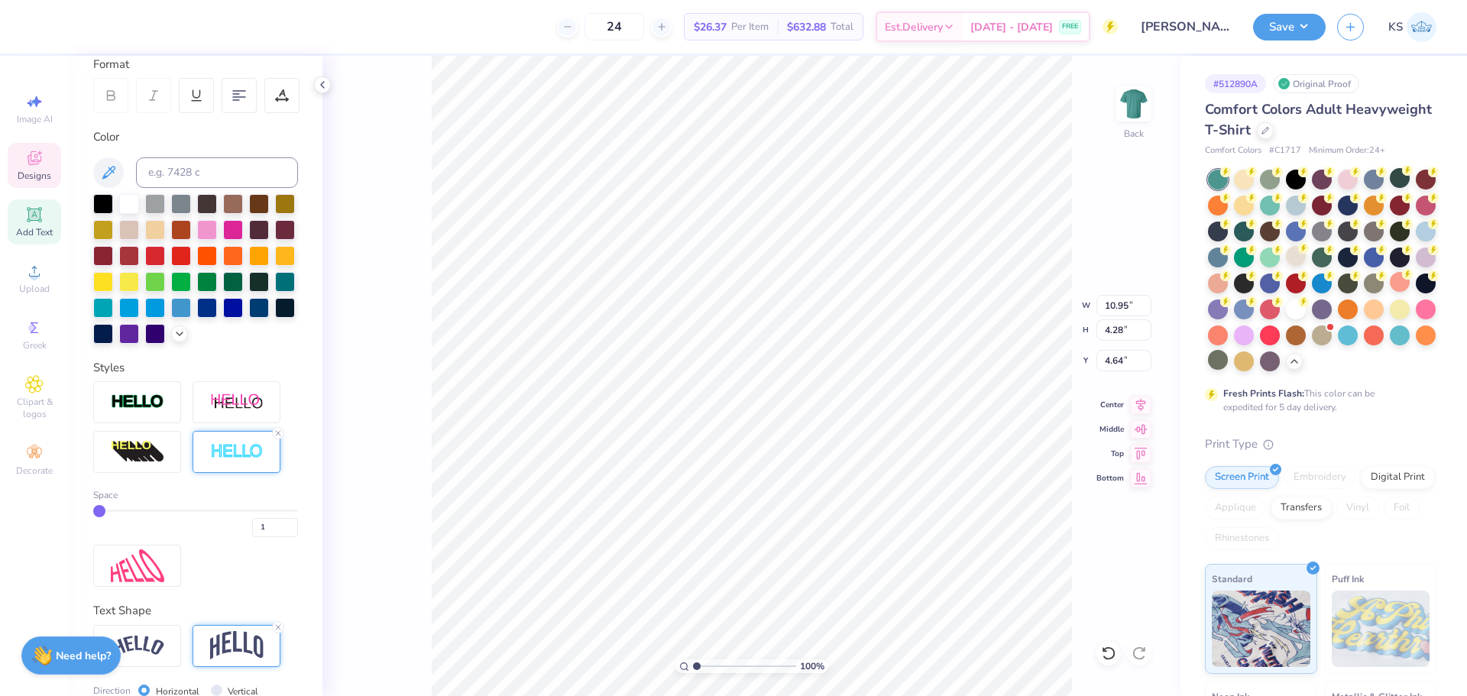
type input "10.96"
type input "4.29"
type input "4.63"
click at [281, 537] on input "1" at bounding box center [275, 527] width 46 height 19
click at [279, 537] on input "2" at bounding box center [275, 527] width 46 height 19
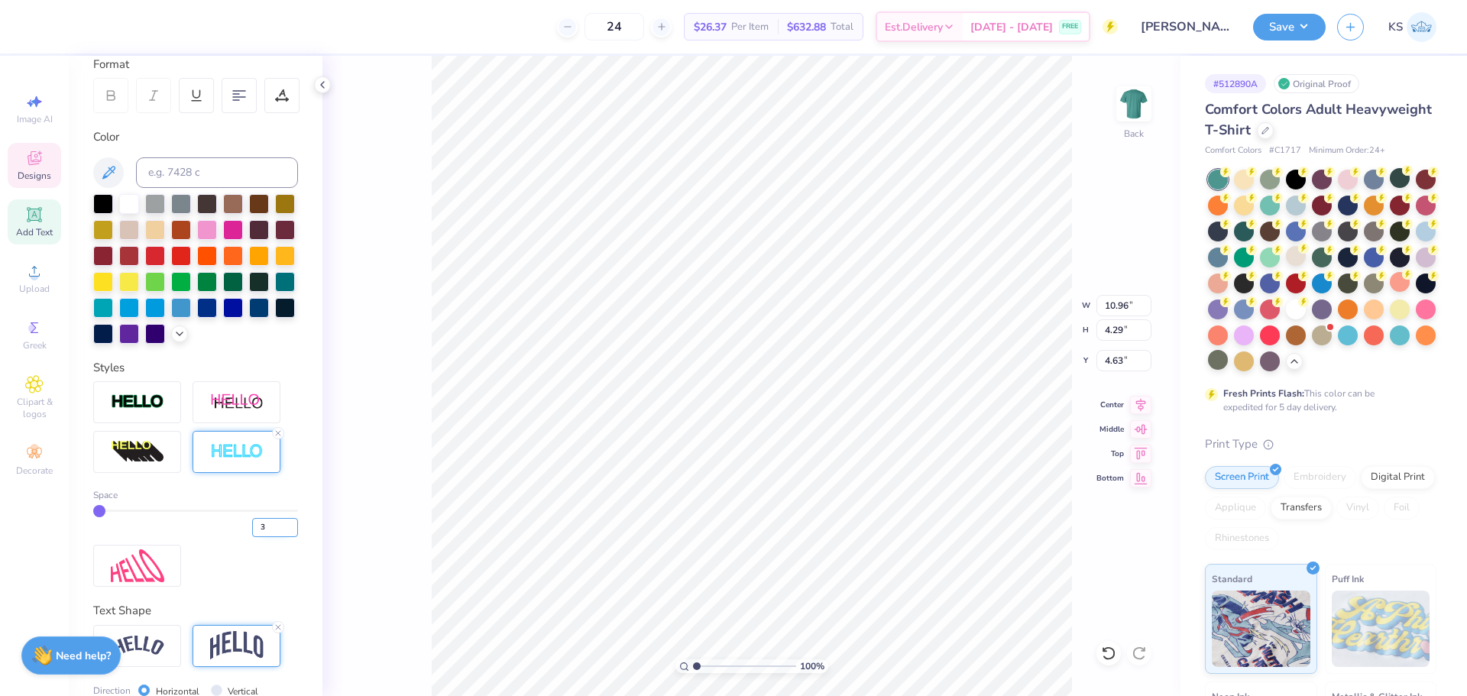
click at [279, 537] on input "3" at bounding box center [275, 527] width 46 height 19
type input "4"
click at [279, 537] on input "4" at bounding box center [275, 527] width 46 height 19
type input "4"
click at [284, 579] on div "Space 4" at bounding box center [195, 484] width 205 height 206
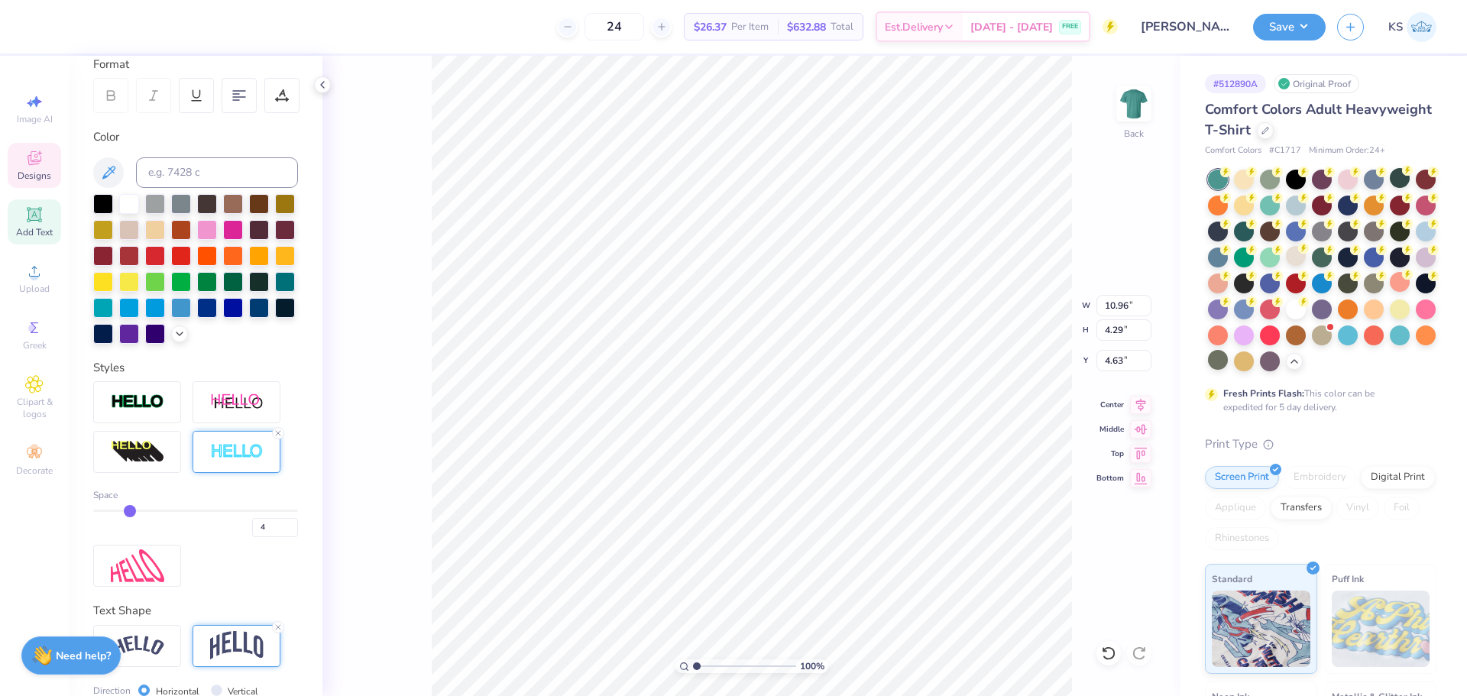
type input "11.00"
type input "4.33"
type input "4.61"
click at [63, 35] on div at bounding box center [68, 25] width 21 height 21
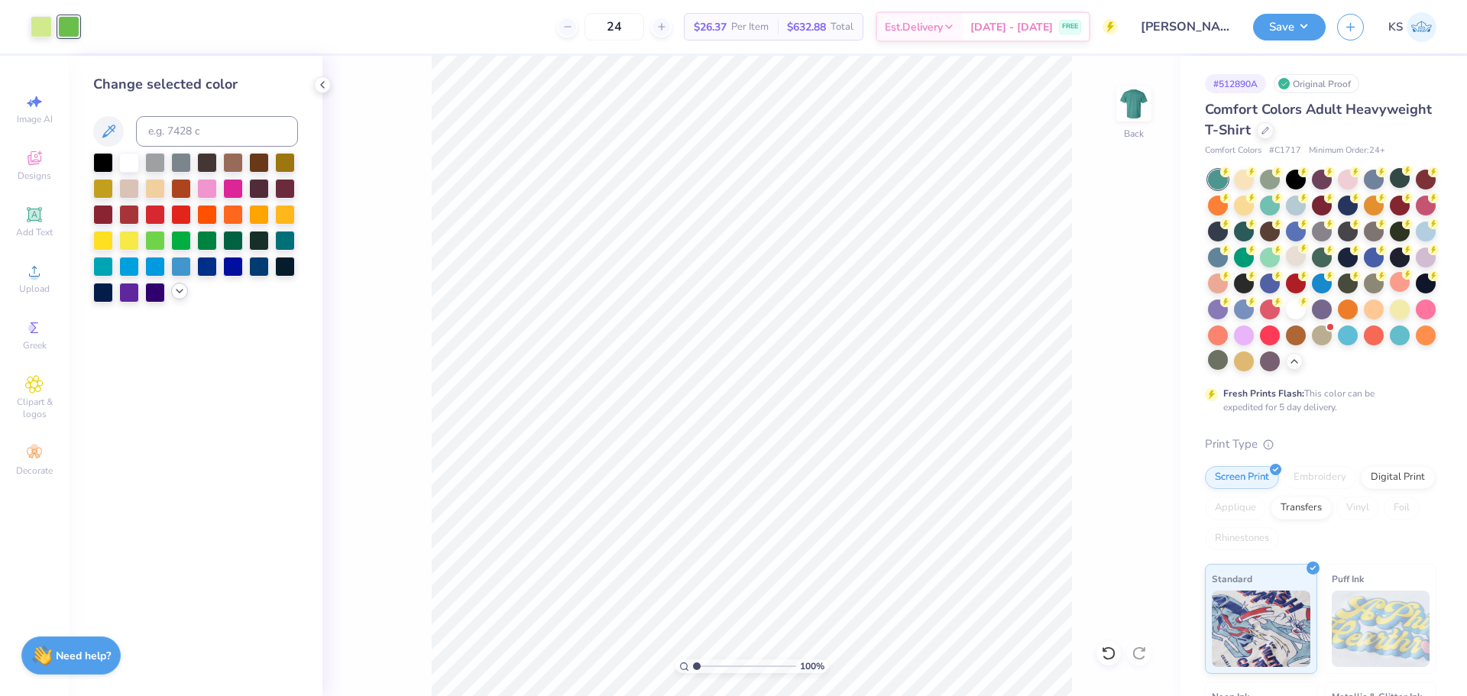
click at [172, 293] on div at bounding box center [179, 291] width 17 height 17
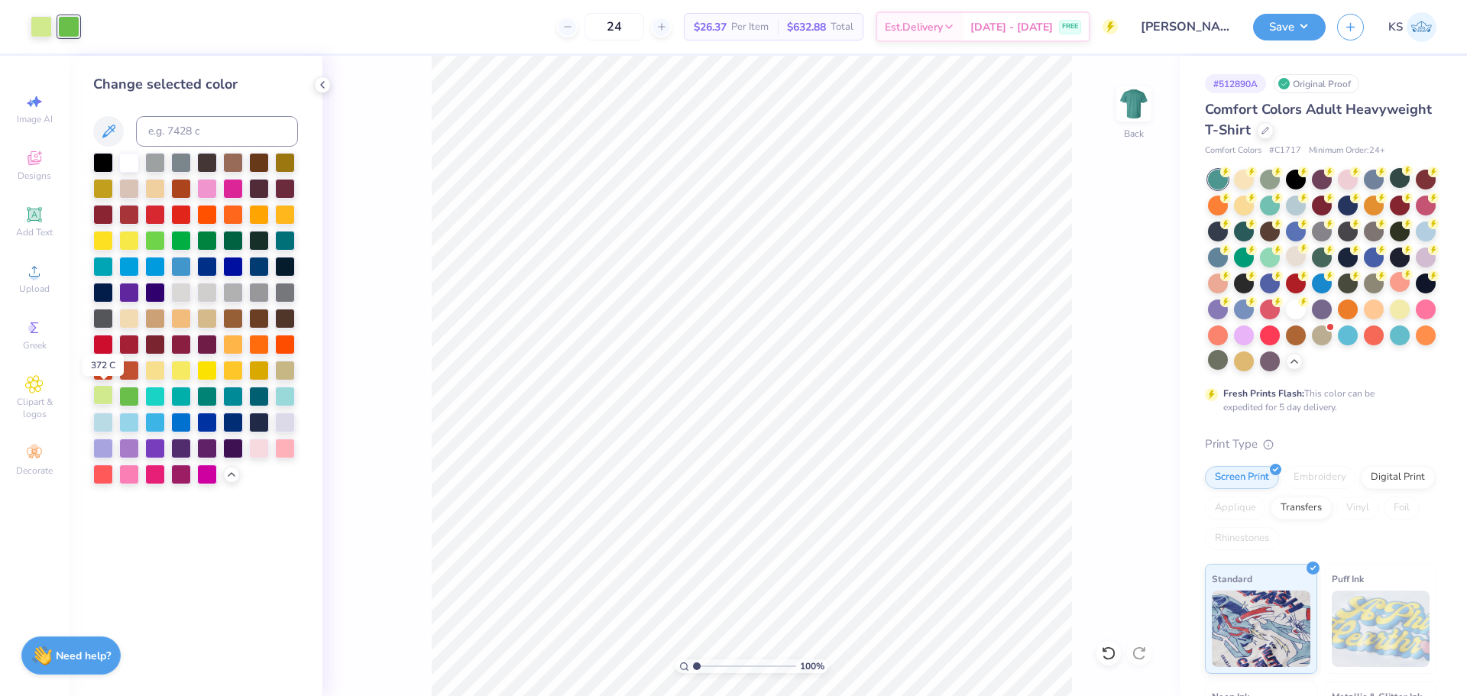
click at [104, 396] on div at bounding box center [103, 395] width 20 height 20
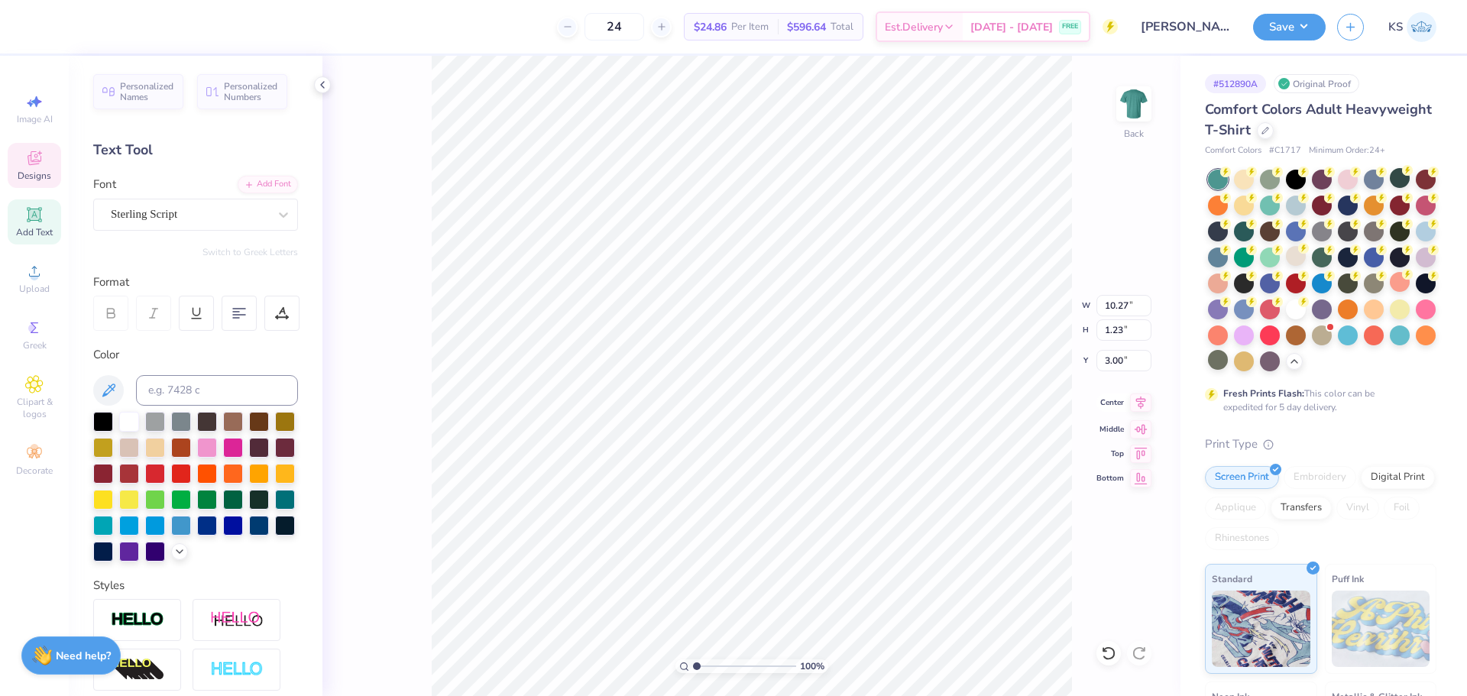
click at [1138, 400] on icon at bounding box center [1140, 403] width 21 height 18
type input "11.00"
type input "4.33"
type input "4.61"
click at [1133, 402] on icon at bounding box center [1140, 403] width 21 height 18
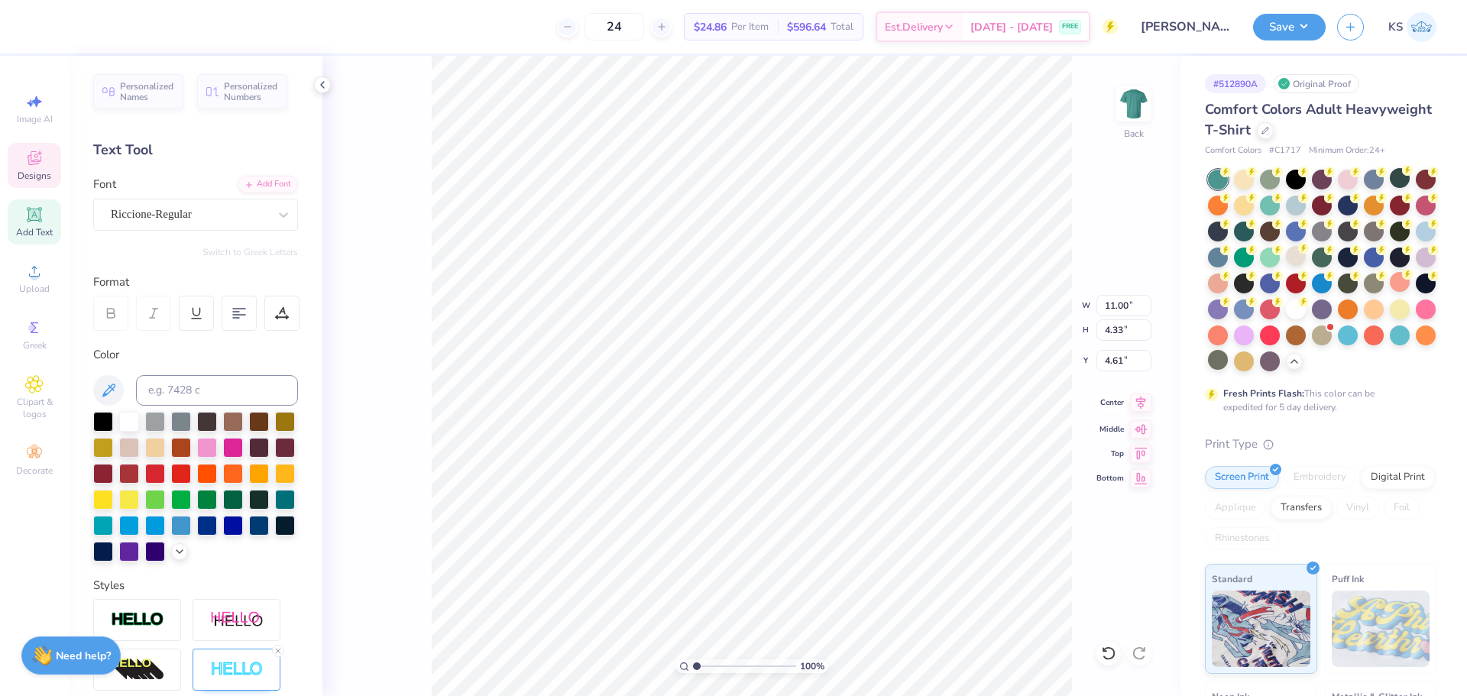
type input "3.06"
type input "1.02"
type input "8.21"
click at [1143, 402] on icon at bounding box center [1140, 403] width 21 height 18
type input "11.00"
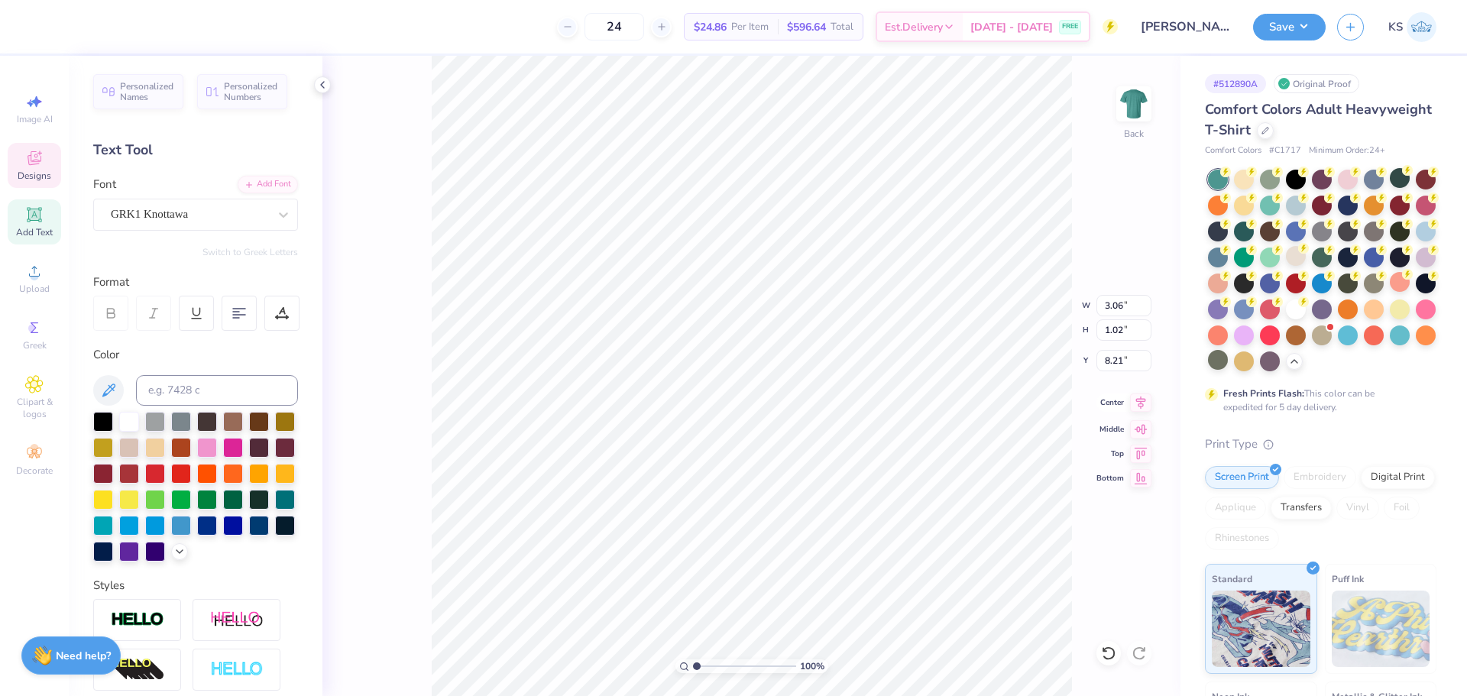
type input "4.33"
type input "4.61"
click at [1137, 402] on icon at bounding box center [1140, 403] width 21 height 18
type input "6.49"
type input "3.74"
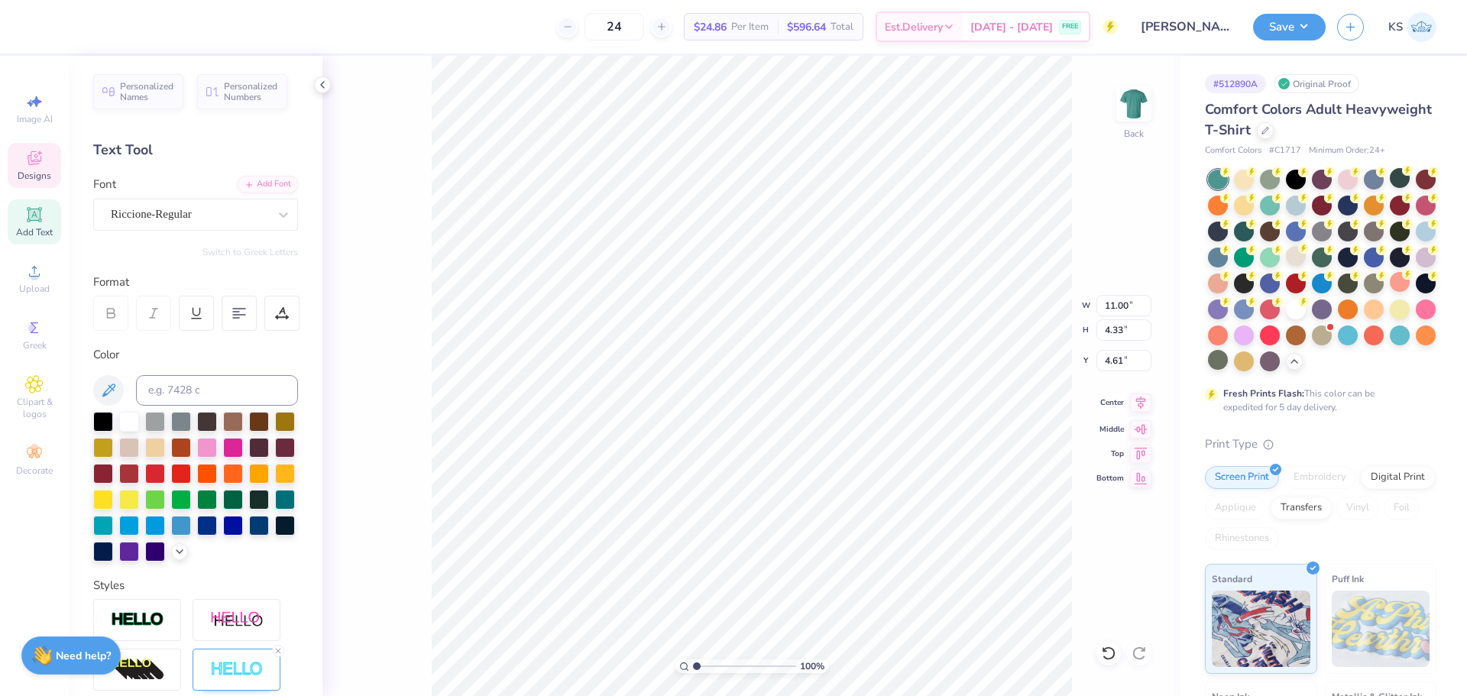
type input "6.75"
click at [1142, 399] on icon at bounding box center [1141, 402] width 10 height 13
click at [1127, 303] on input "11.00" at bounding box center [1124, 305] width 55 height 21
click at [1107, 650] on icon at bounding box center [1108, 653] width 15 height 15
click at [25, 172] on span "Designs" at bounding box center [35, 176] width 34 height 12
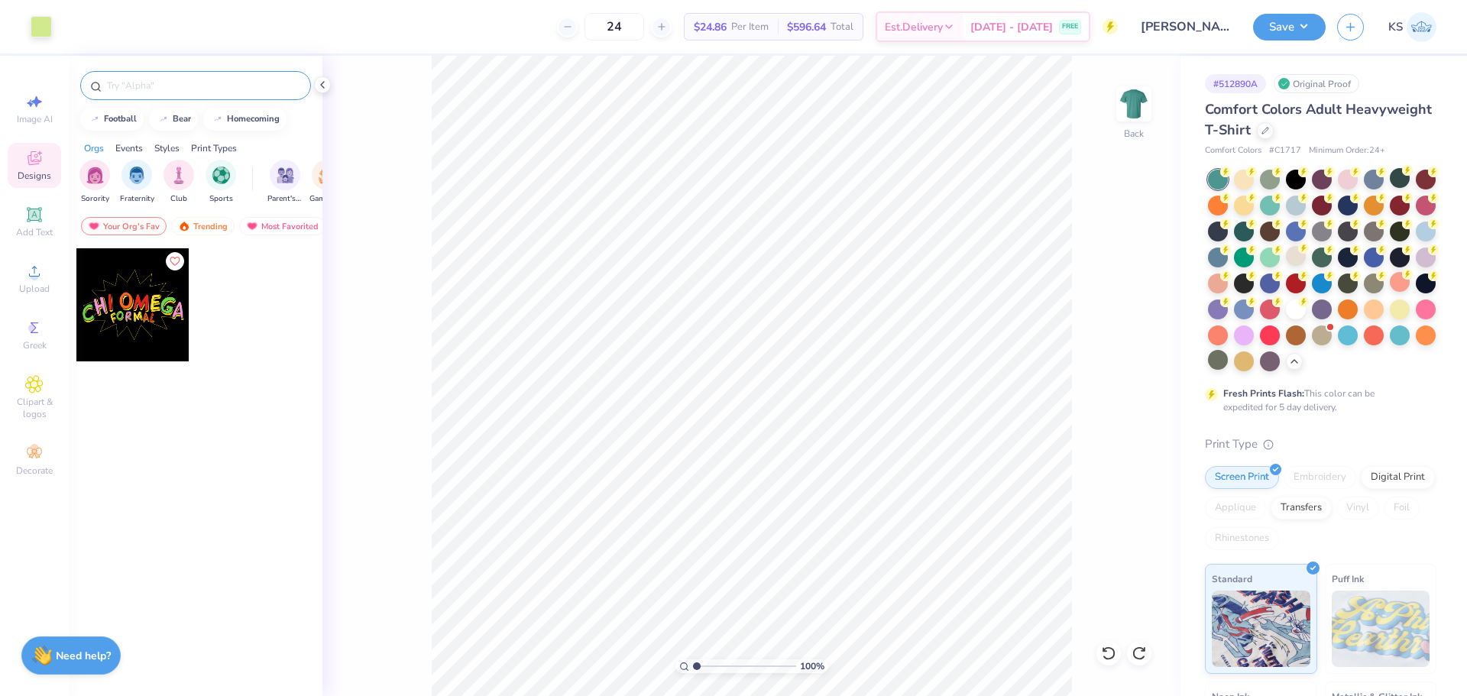
click at [210, 83] on input "text" at bounding box center [203, 85] width 196 height 15
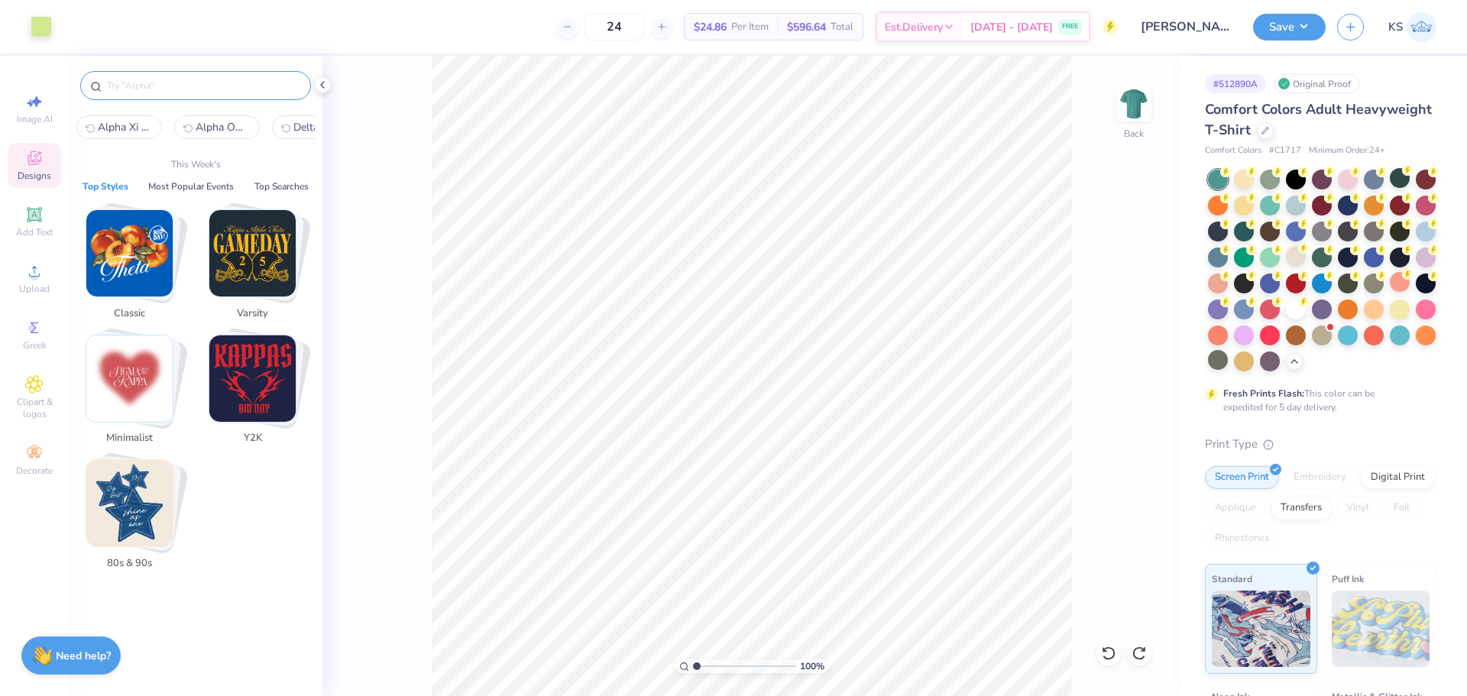
paste input "Dark Mode Football Parent's Weekend Sweater"
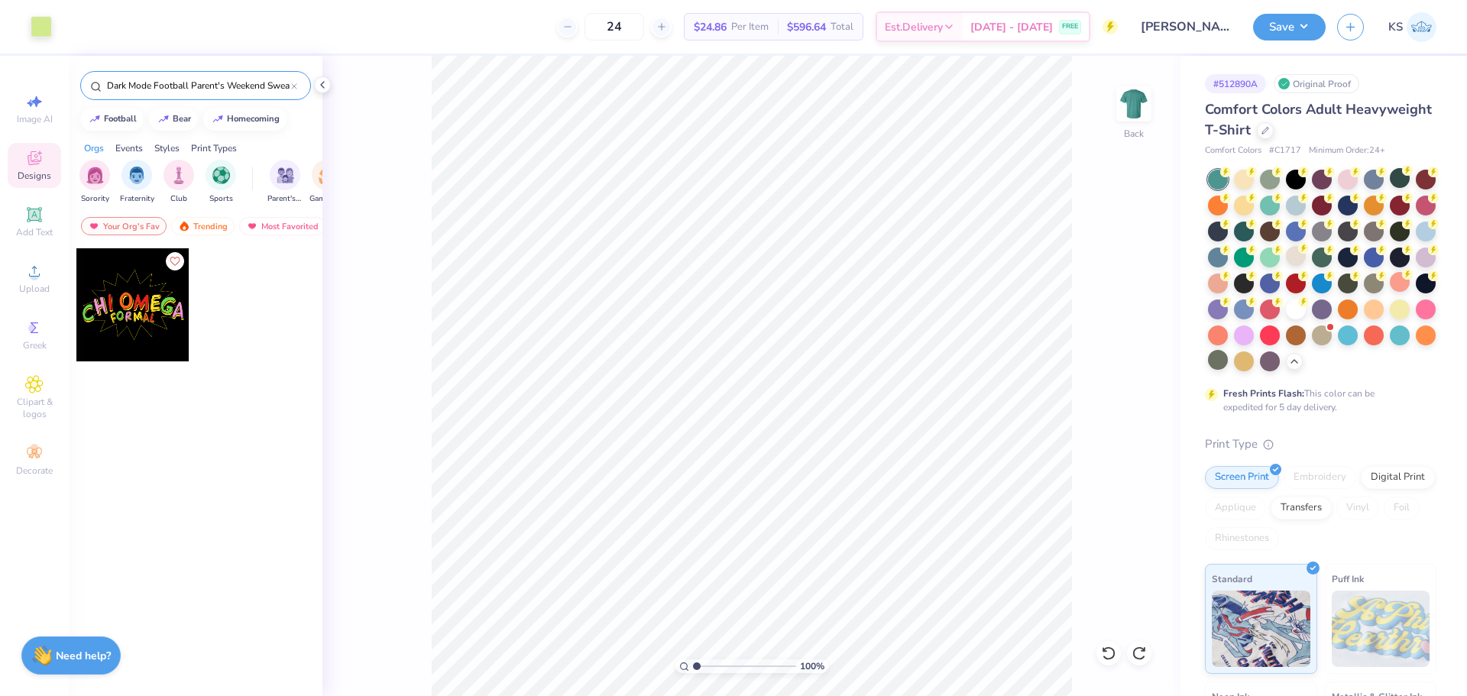
scroll to position [0, 12]
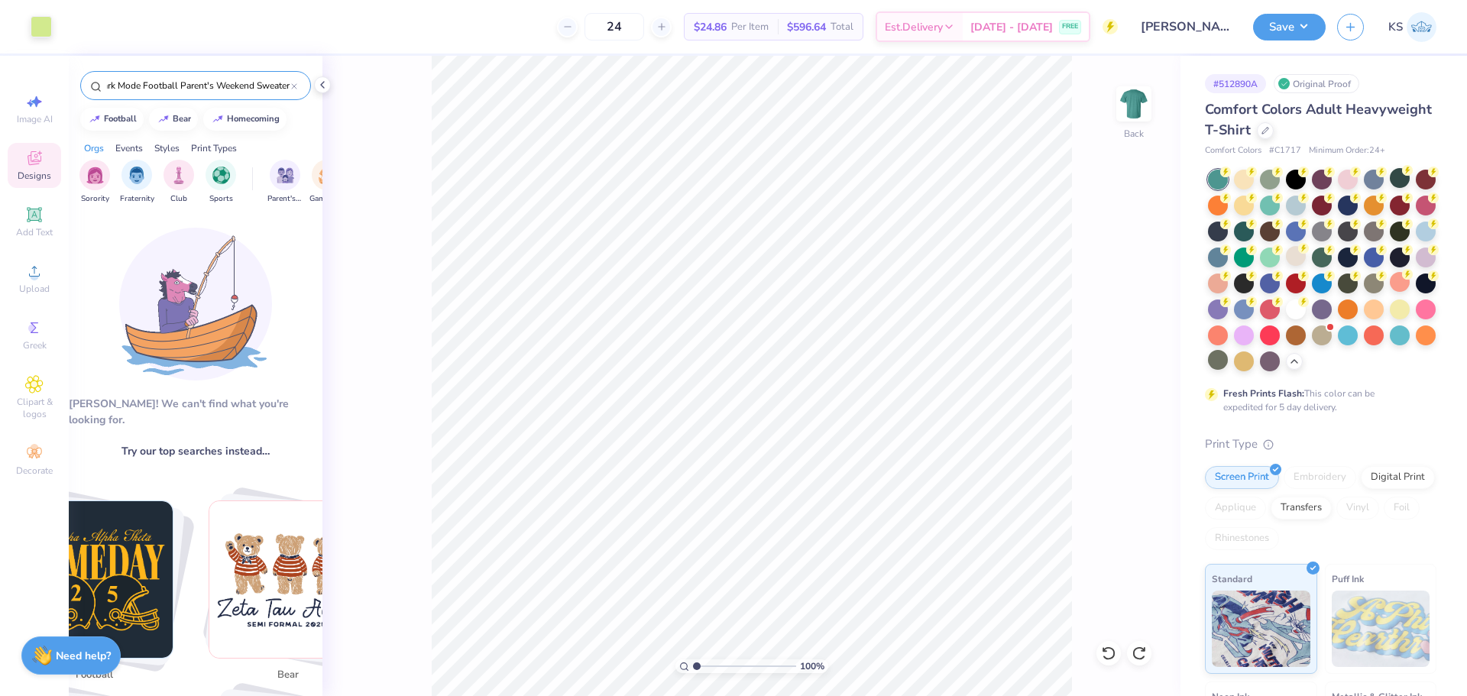
type input "Dark Mode Football Parent's Weekend Sweater"
click at [303, 229] on div "Aw fish! We can't find what you're looking for. Try our top searches instead… A…" at bounding box center [196, 456] width 254 height 488
click at [245, 89] on input "Dark Mode Football Parent's Weekend Sweater" at bounding box center [198, 85] width 186 height 15
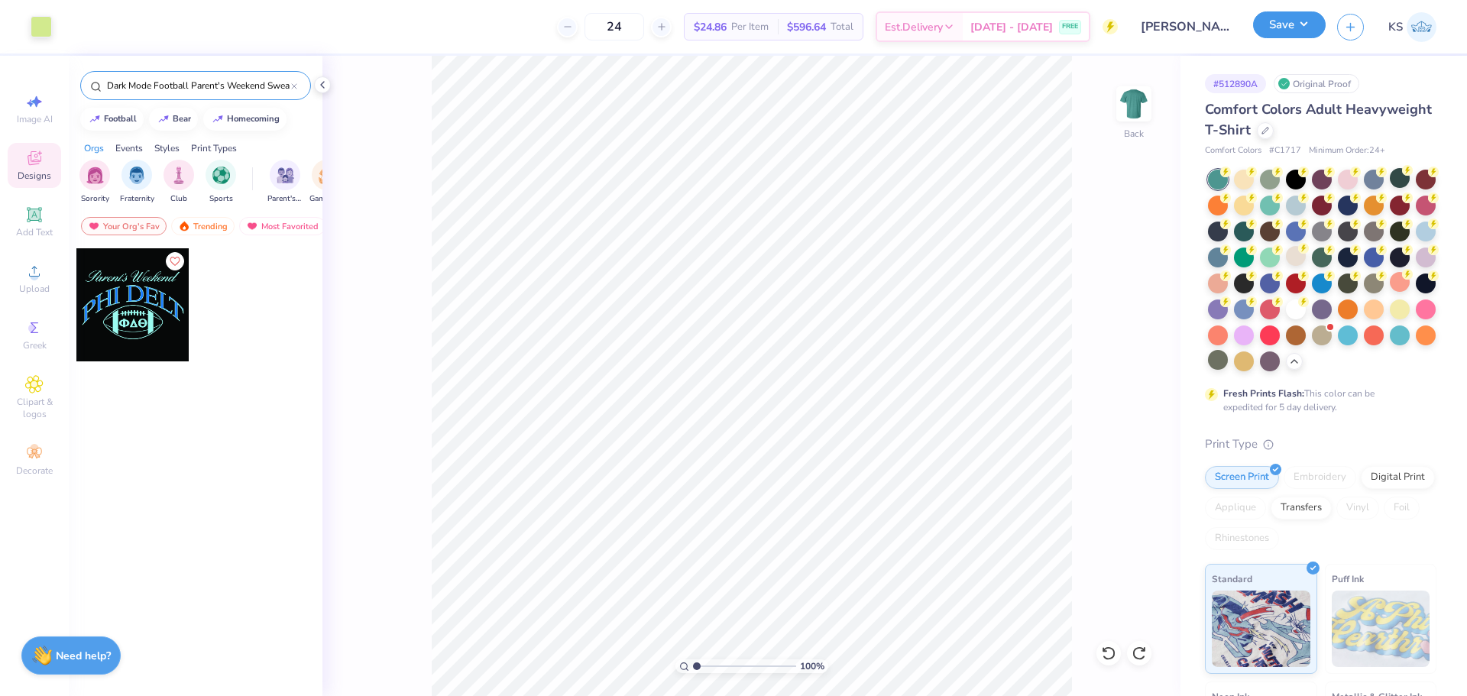
click at [1308, 26] on button "Save" at bounding box center [1289, 24] width 73 height 27
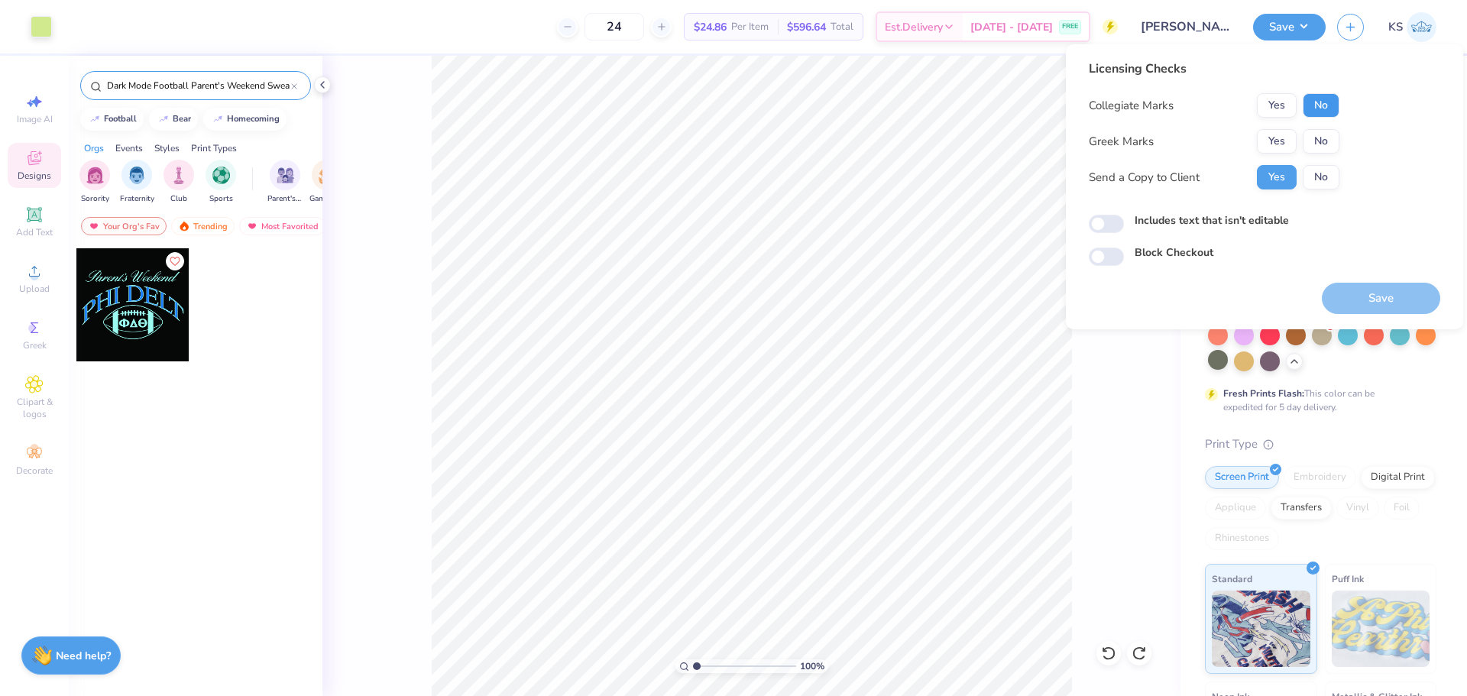
click at [1317, 104] on button "No" at bounding box center [1321, 105] width 37 height 24
click at [1289, 136] on button "Yes" at bounding box center [1277, 141] width 40 height 24
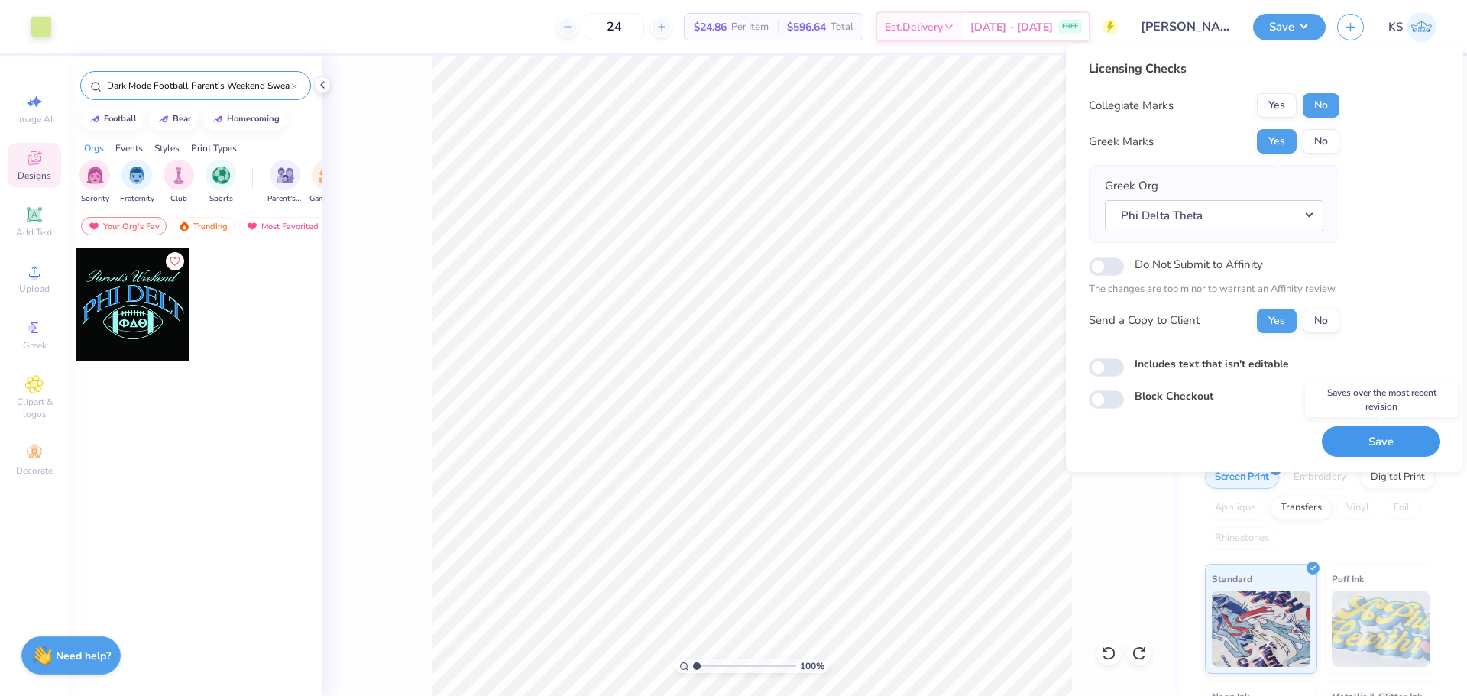
click at [1366, 450] on button "Save" at bounding box center [1381, 441] width 118 height 31
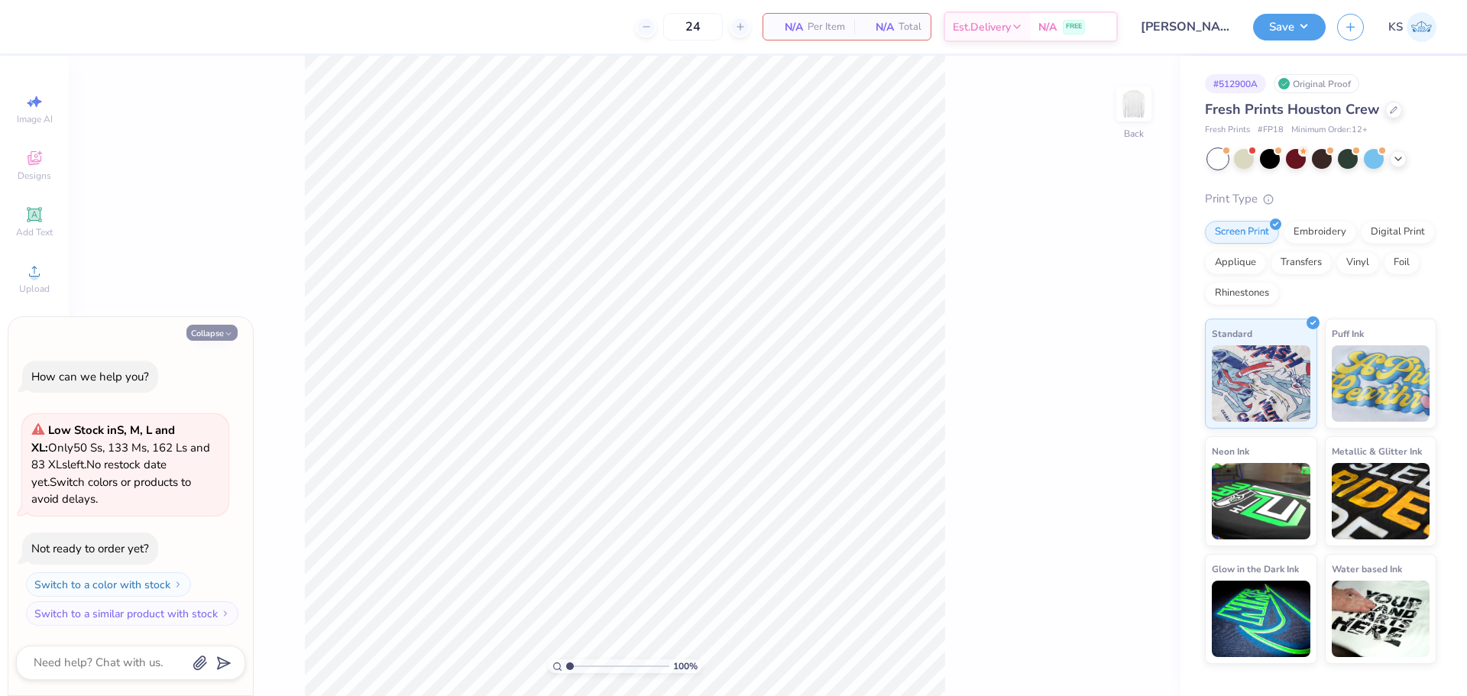
click at [215, 336] on button "Collapse" at bounding box center [211, 333] width 51 height 16
type textarea "x"
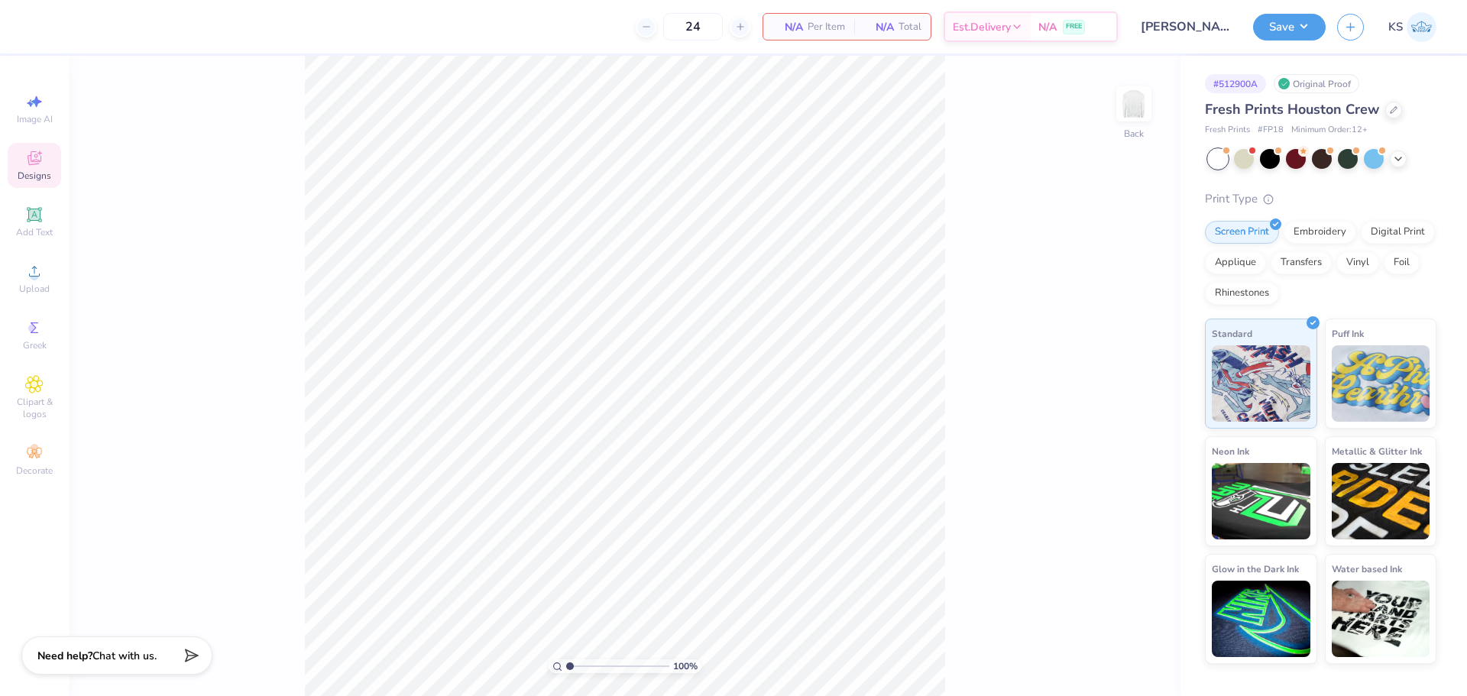
click at [37, 174] on span "Designs" at bounding box center [35, 176] width 34 height 12
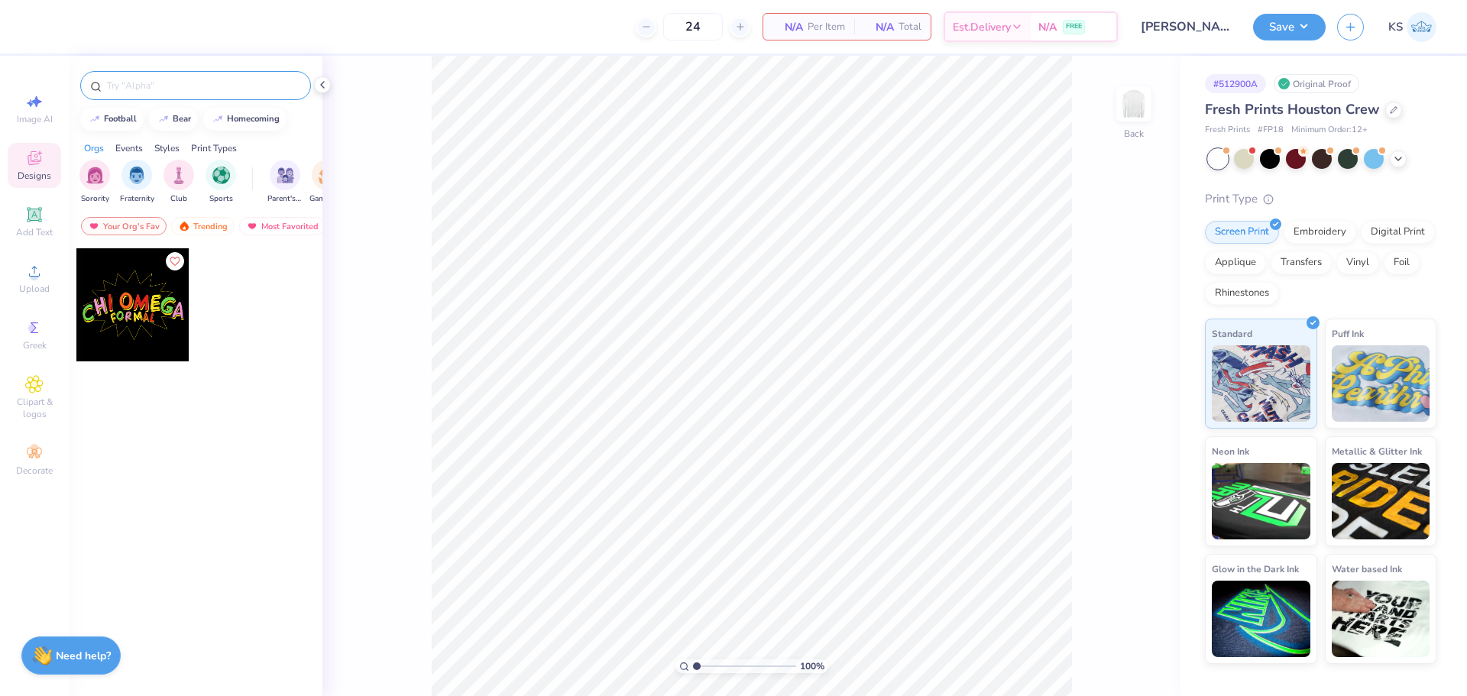
click at [168, 80] on input "text" at bounding box center [203, 85] width 196 height 15
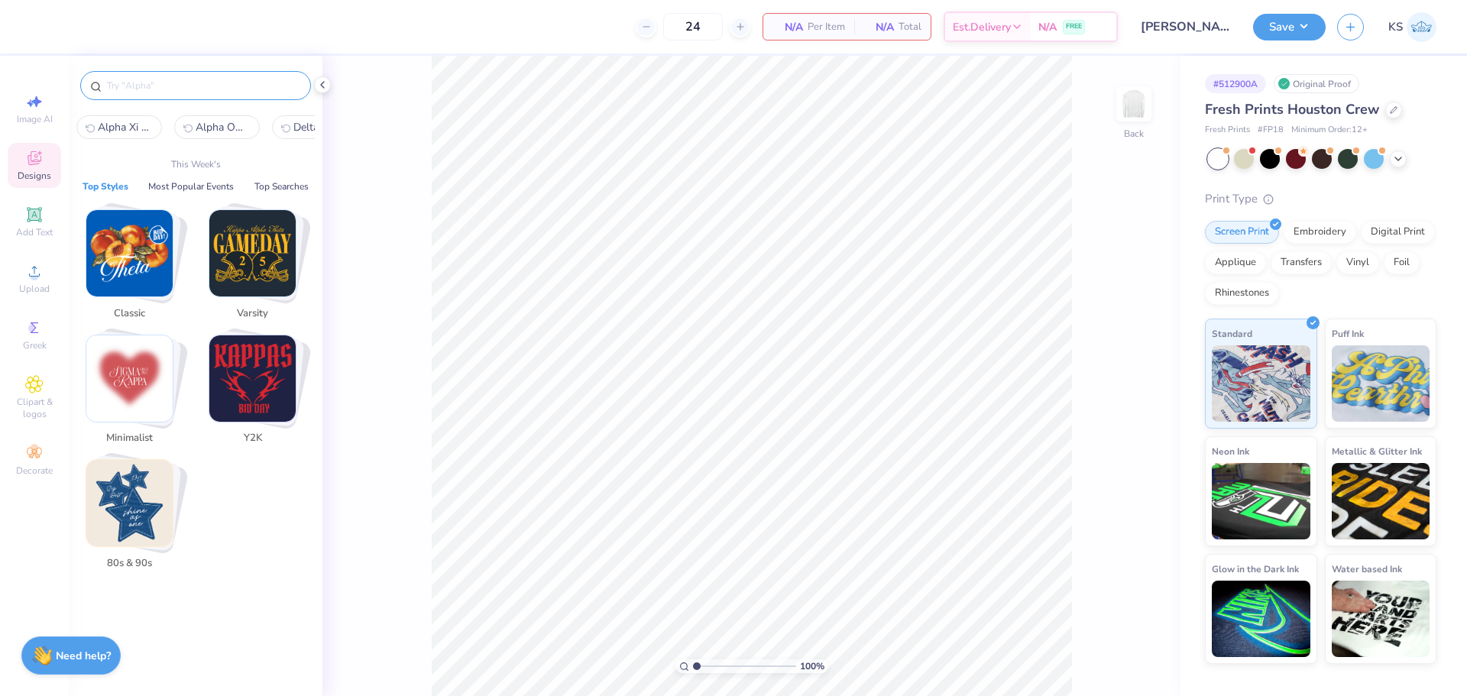
paste input "Retro Vintage People Dancing Spring Formal Sweater"
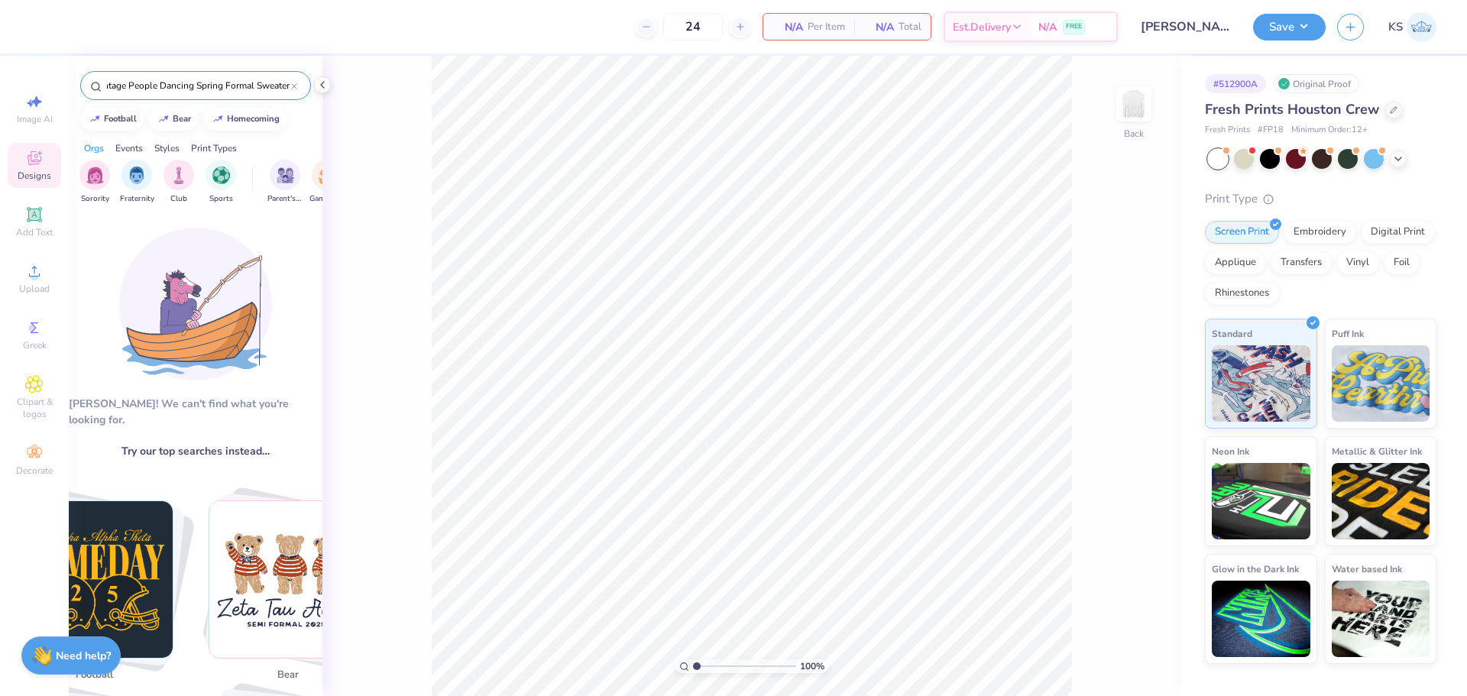
click at [168, 80] on input "Retro Vintage People Dancing Spring Formal Sweater" at bounding box center [198, 85] width 186 height 15
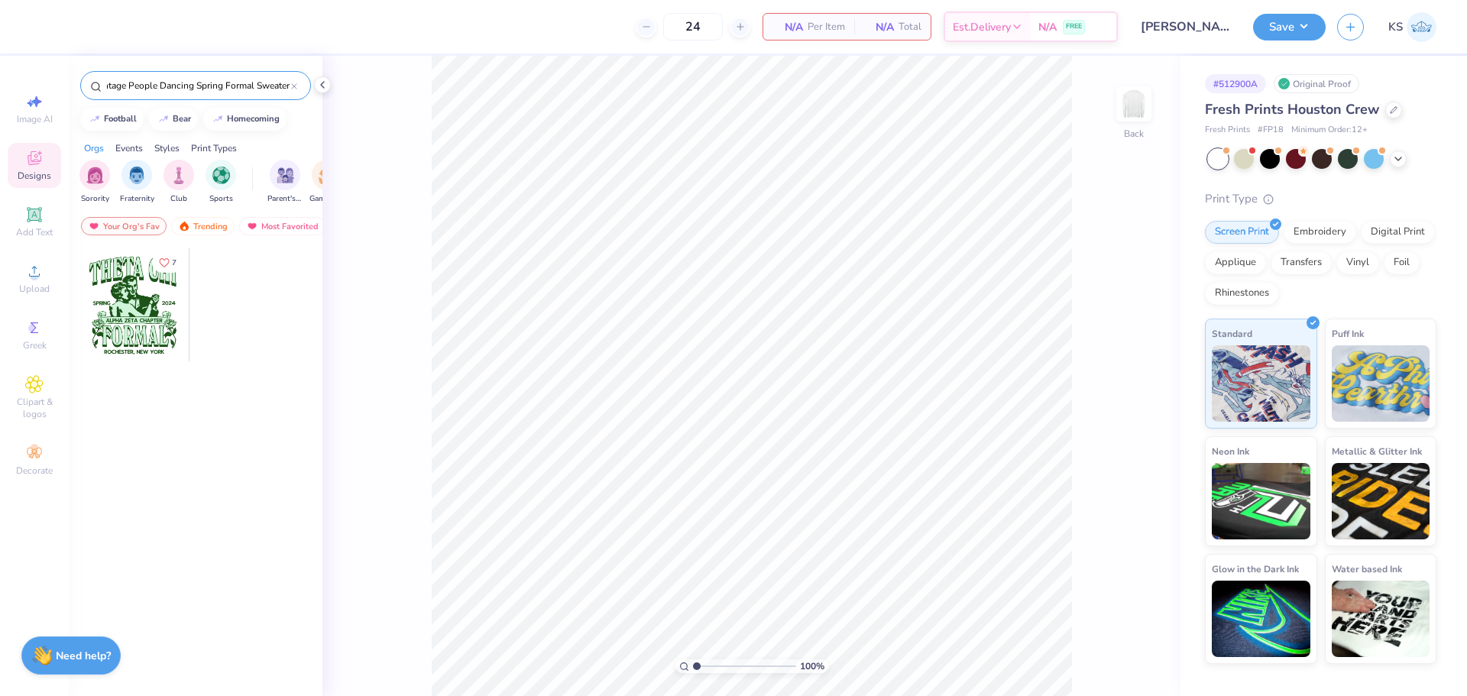
click at [287, 84] on input "Retro Vintage People Dancing Spring Formal Sweater" at bounding box center [198, 85] width 186 height 15
type input "Retro Vintage People Dancing Spring Formal Sweater"
click at [158, 330] on div at bounding box center [132, 304] width 113 height 113
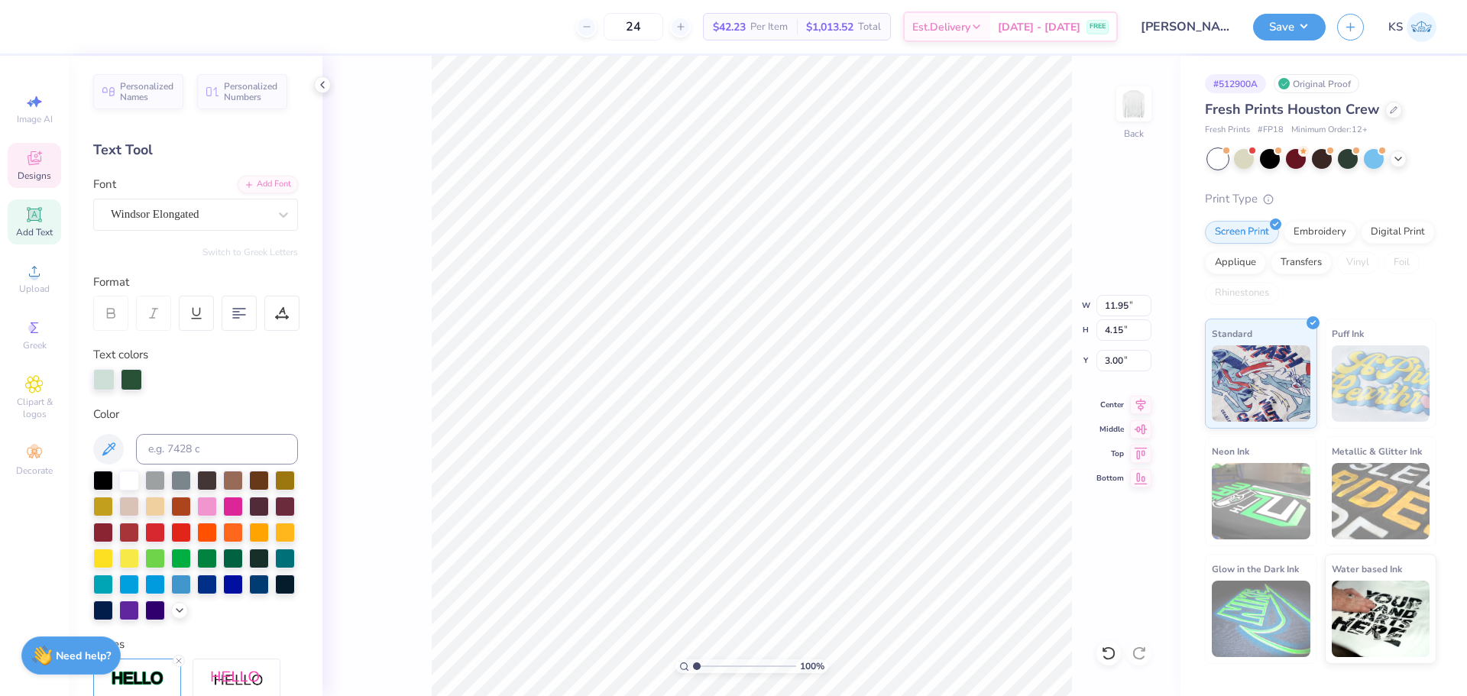
scroll to position [12, 6]
type textarea "OMEGA DELTA SIGM"
type input "14.39"
type input "3.22"
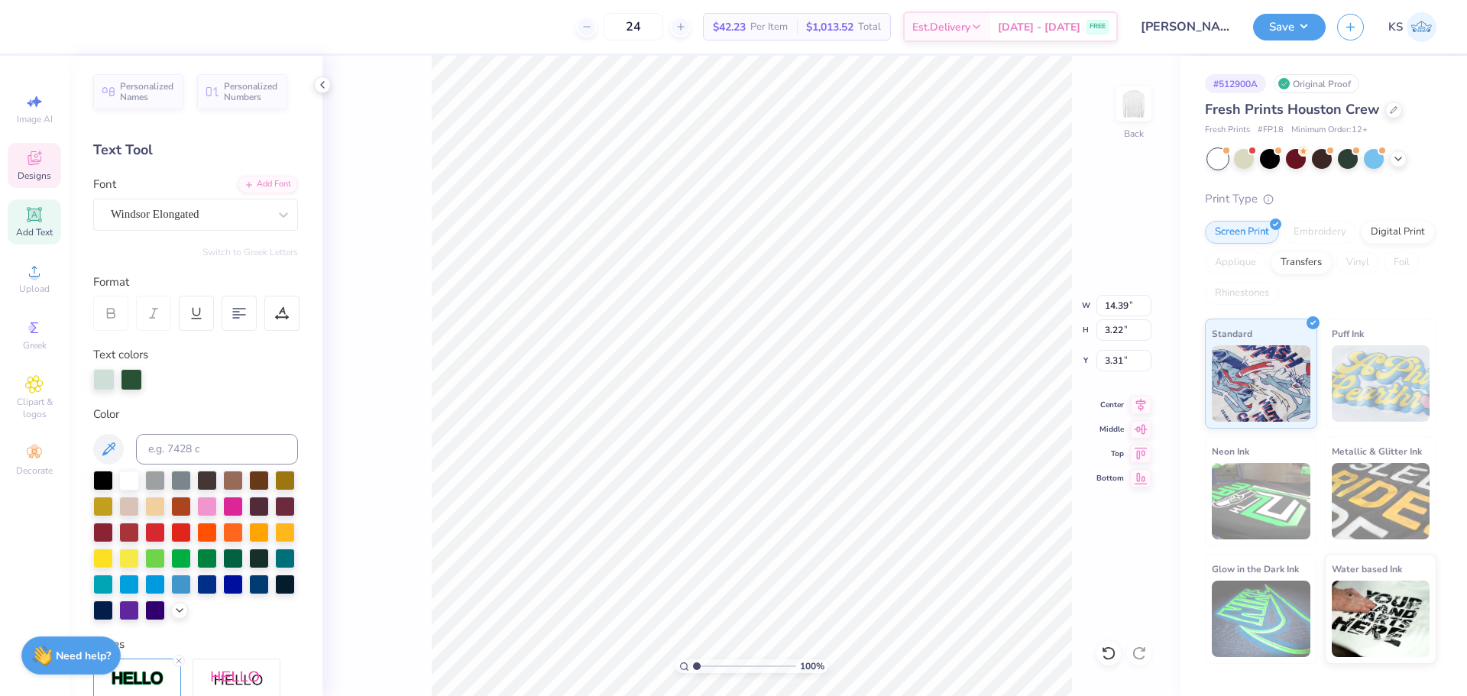
type input "3.31"
click at [1113, 303] on input "14.39" at bounding box center [1124, 305] width 55 height 21
type input "12.00"
type input "2.68"
type input "3.57"
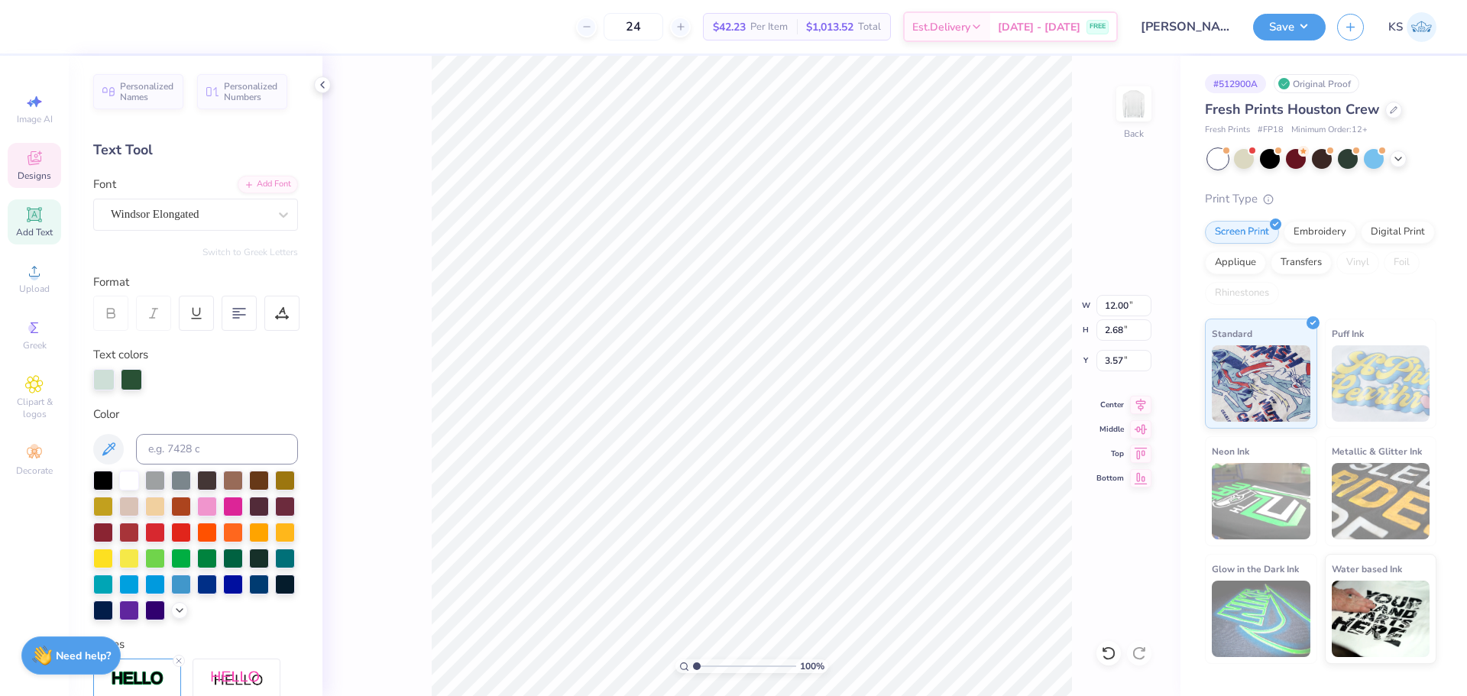
scroll to position [12, 8]
type textarea "OMEGA DELTA SIGMA"
type input "12.85"
type input "2.75"
type input "3.54"
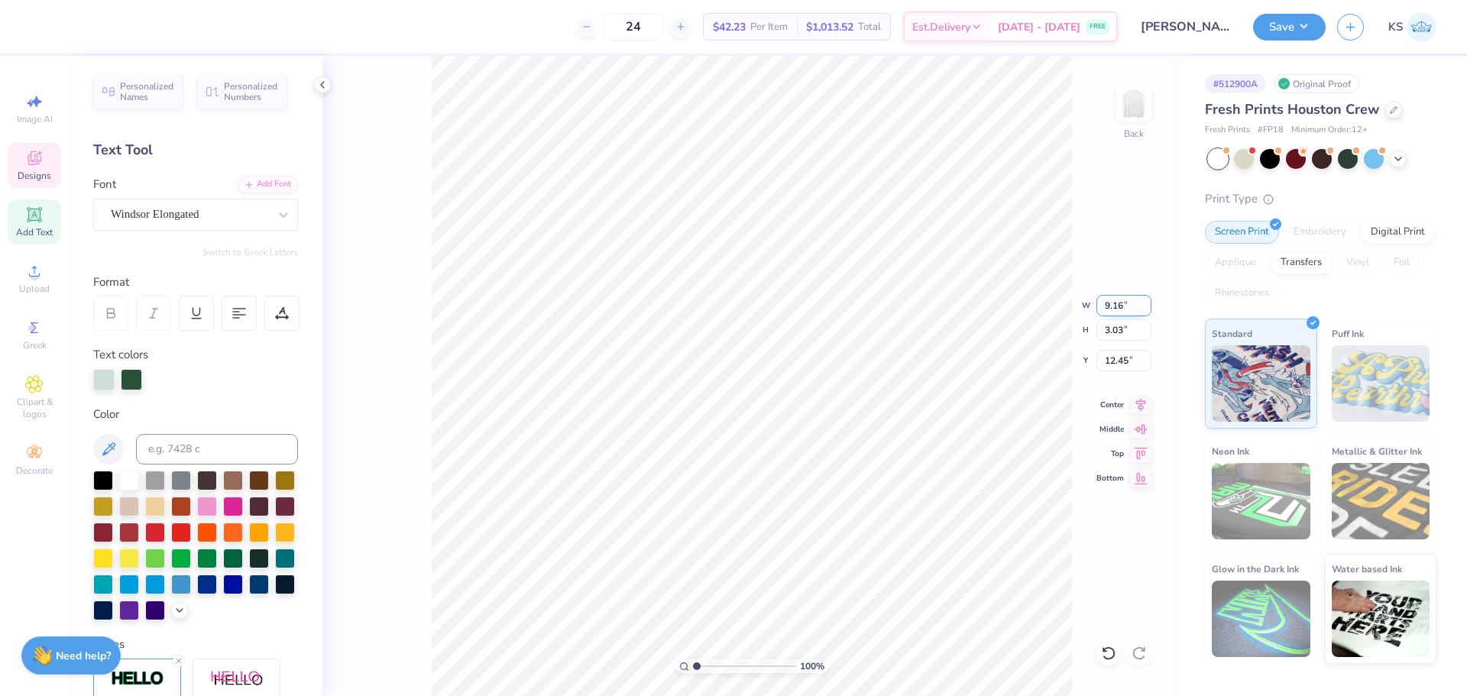
click at [1125, 305] on input "9.16" at bounding box center [1124, 305] width 55 height 21
type input "12.85"
type input "2.75"
type input "3.54"
click at [1116, 303] on input "11.65" at bounding box center [1124, 305] width 55 height 21
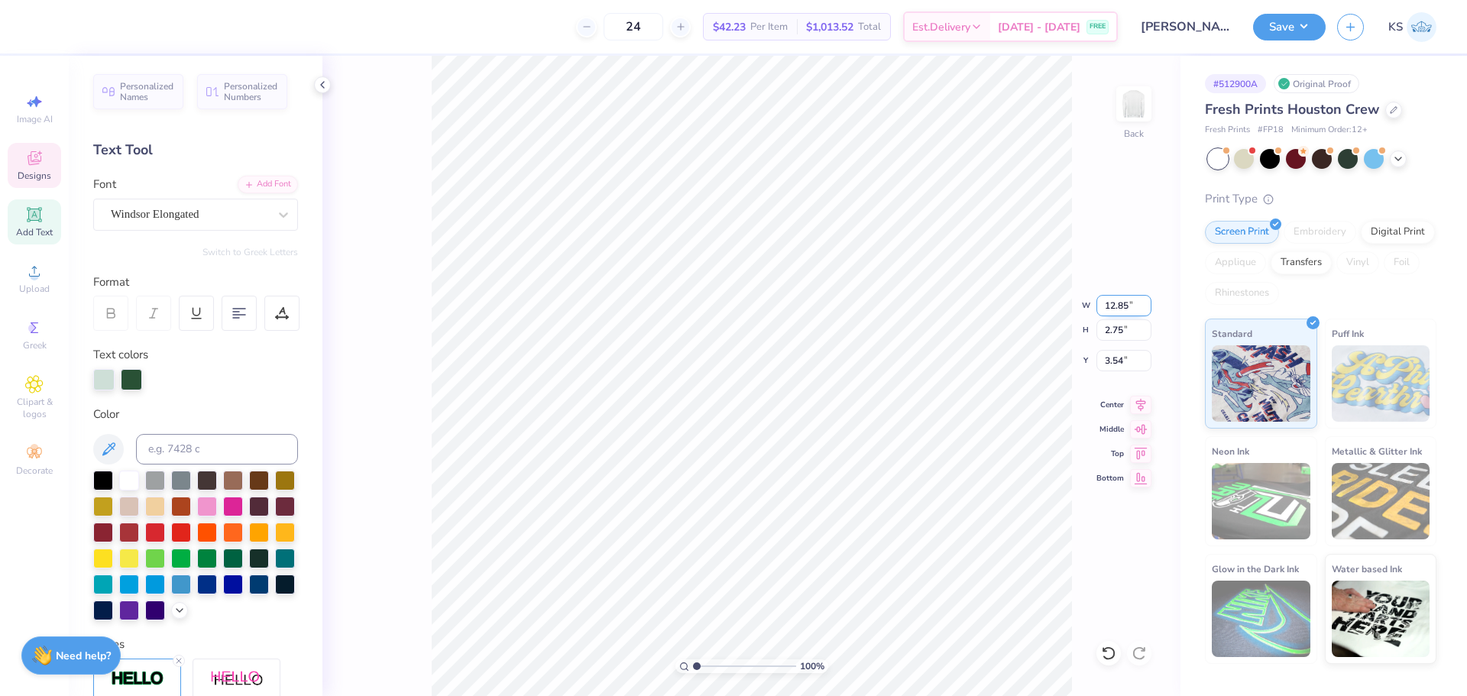
click at [1114, 311] on input "12.85" at bounding box center [1124, 305] width 55 height 21
paste input "1.6"
type input "11.65"
type input "2.50"
type input "3.67"
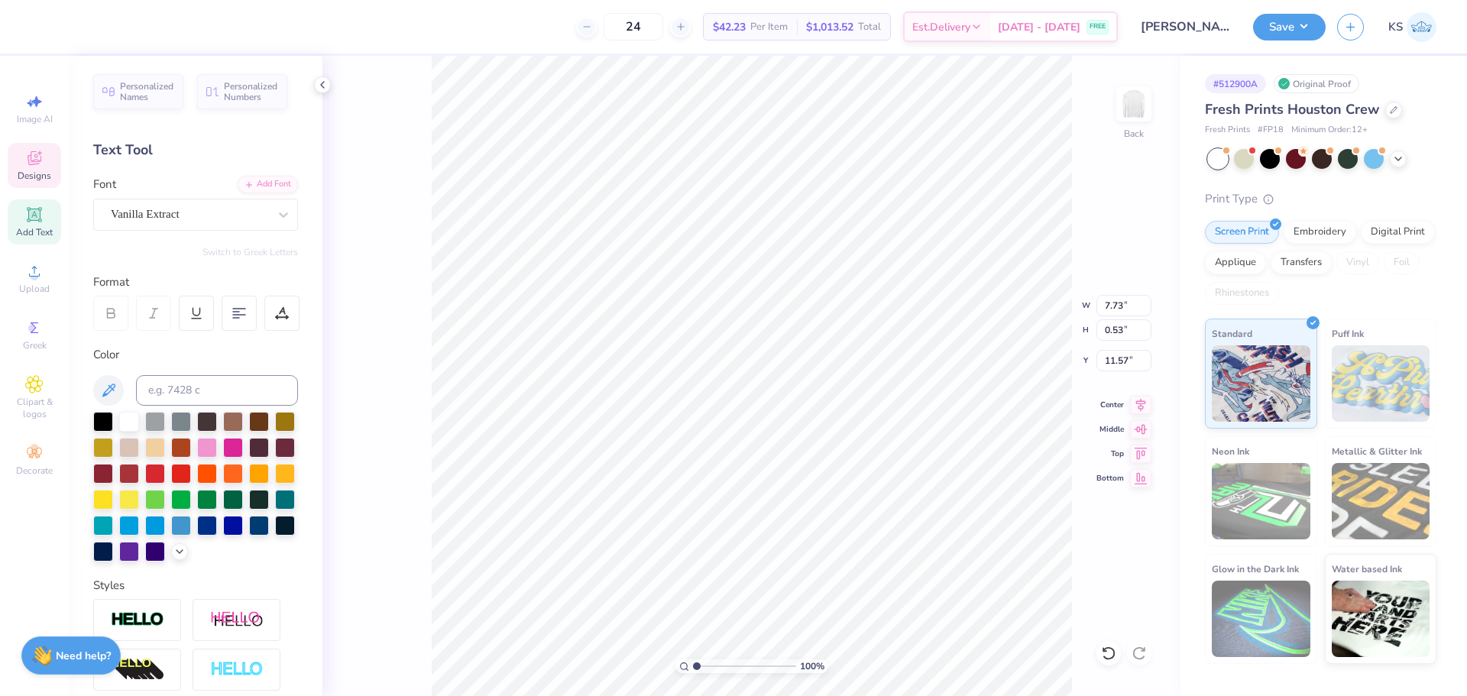
scroll to position [13, 5]
type textarea "ALPHA CHAPTER"
type input "5.64"
type input "0.56"
type input "11.60"
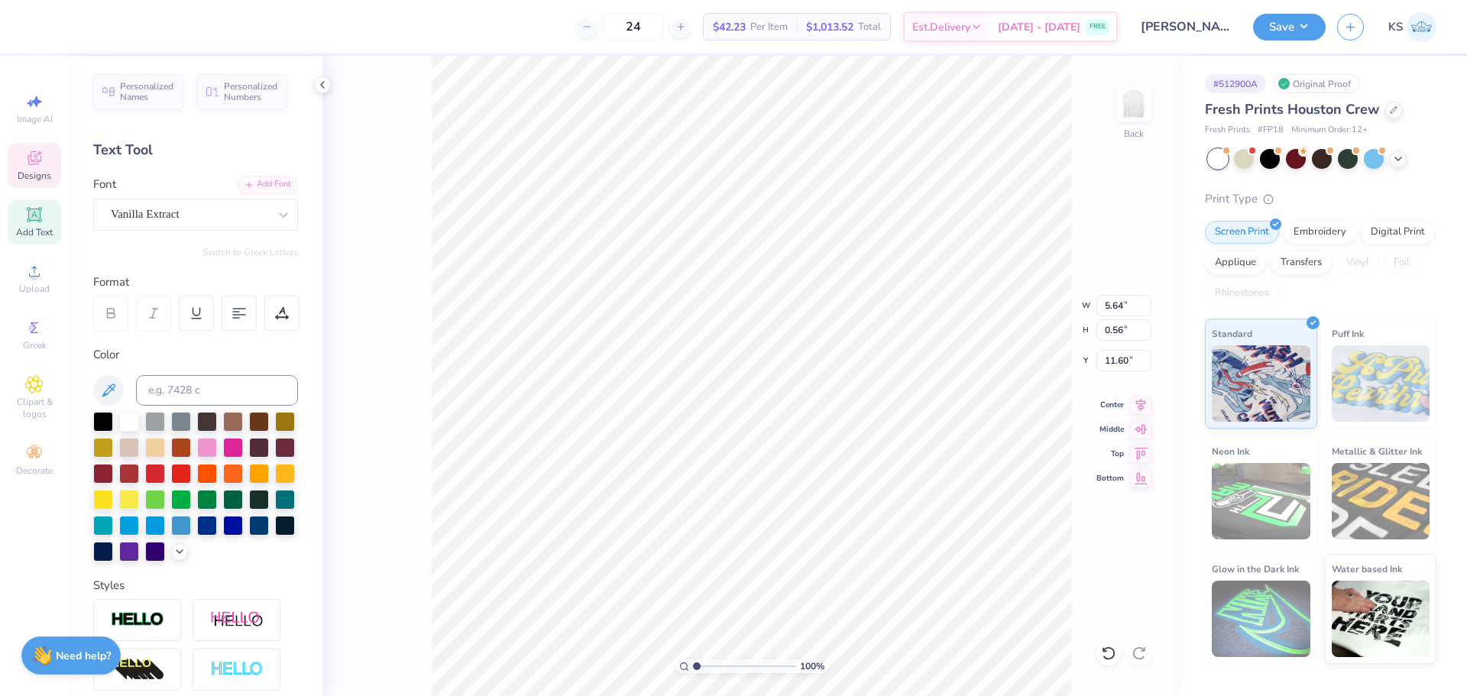
type input "8.23"
type input "0.60"
type input "15.89"
type textarea "[GEOGRAPHIC_DATA], [GEOGRAPHIC_DATA]"
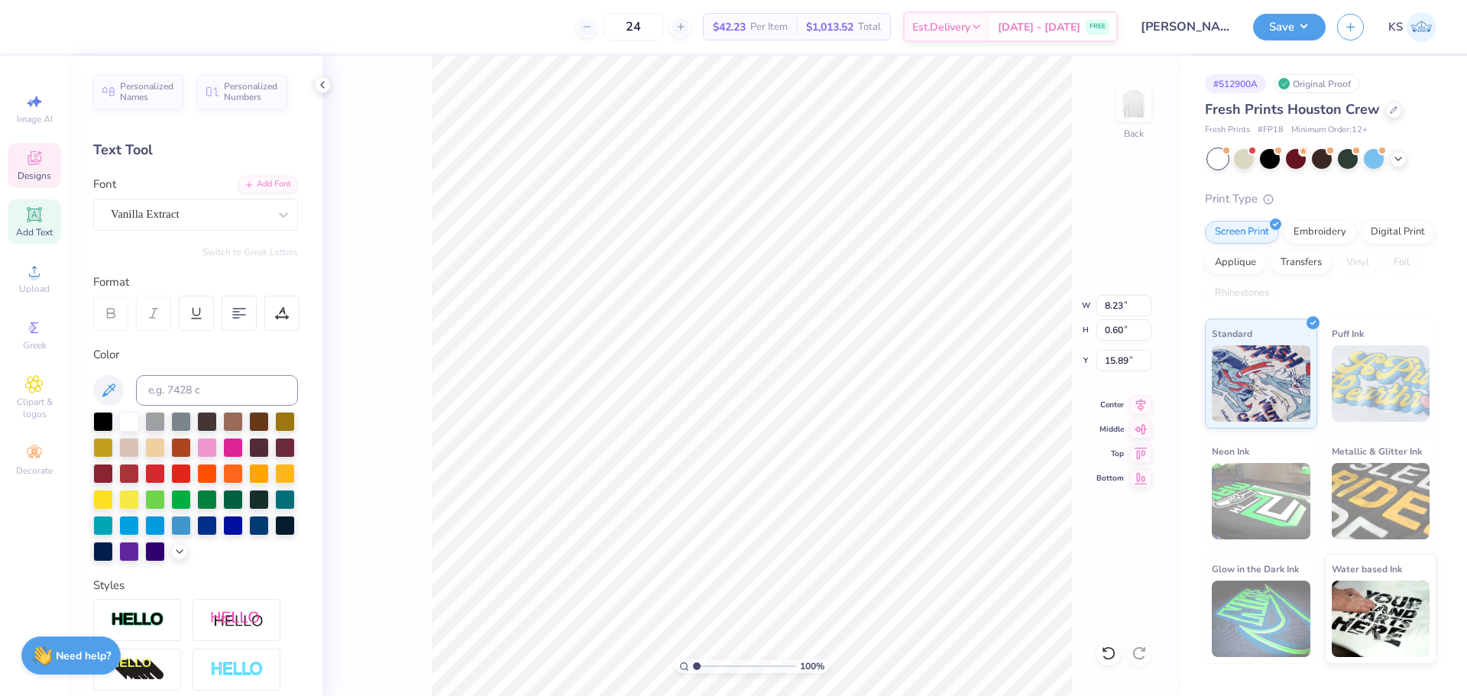
scroll to position [13, 7]
type input "6.90"
type input "0.63"
click at [1123, 309] on input "11.81" at bounding box center [1124, 305] width 55 height 21
type input "12.00"
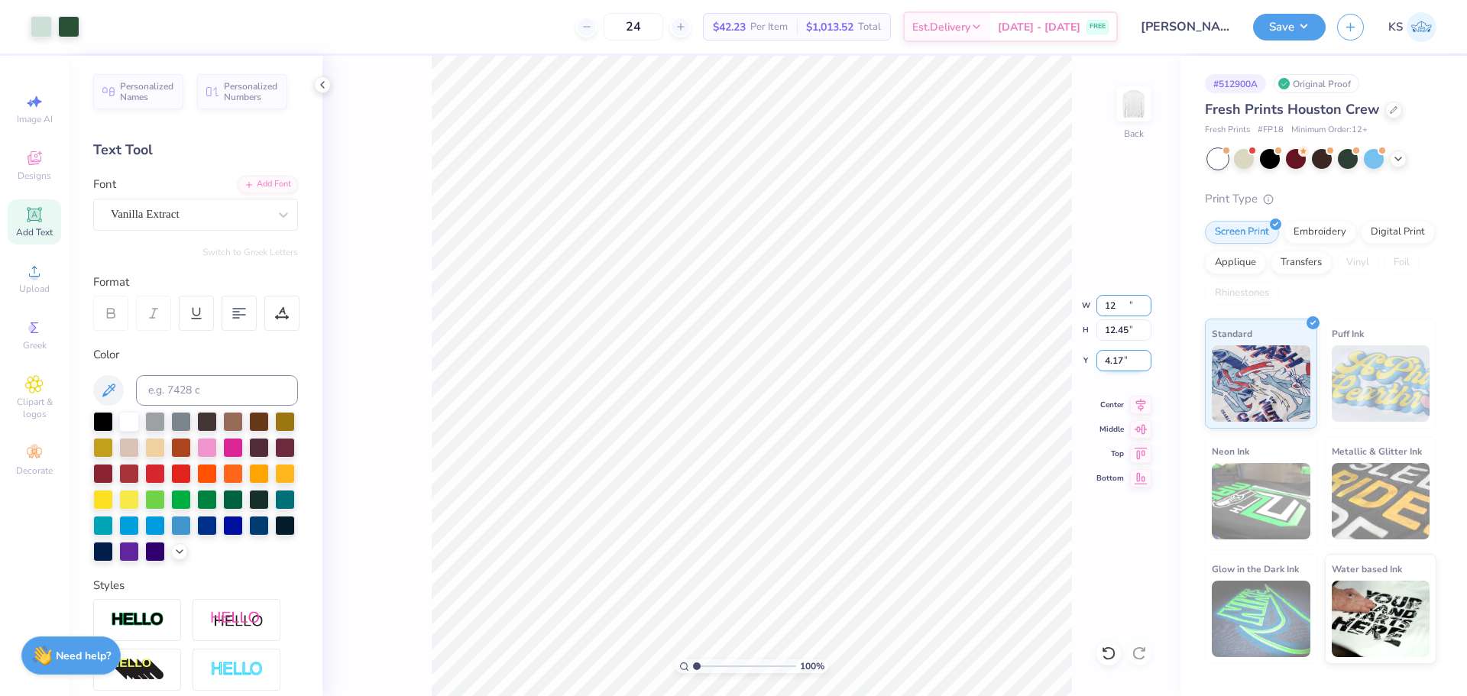
type input "12.45"
click at [1124, 362] on input "4.17" at bounding box center [1124, 360] width 55 height 21
type input "3.00"
type textarea "202"
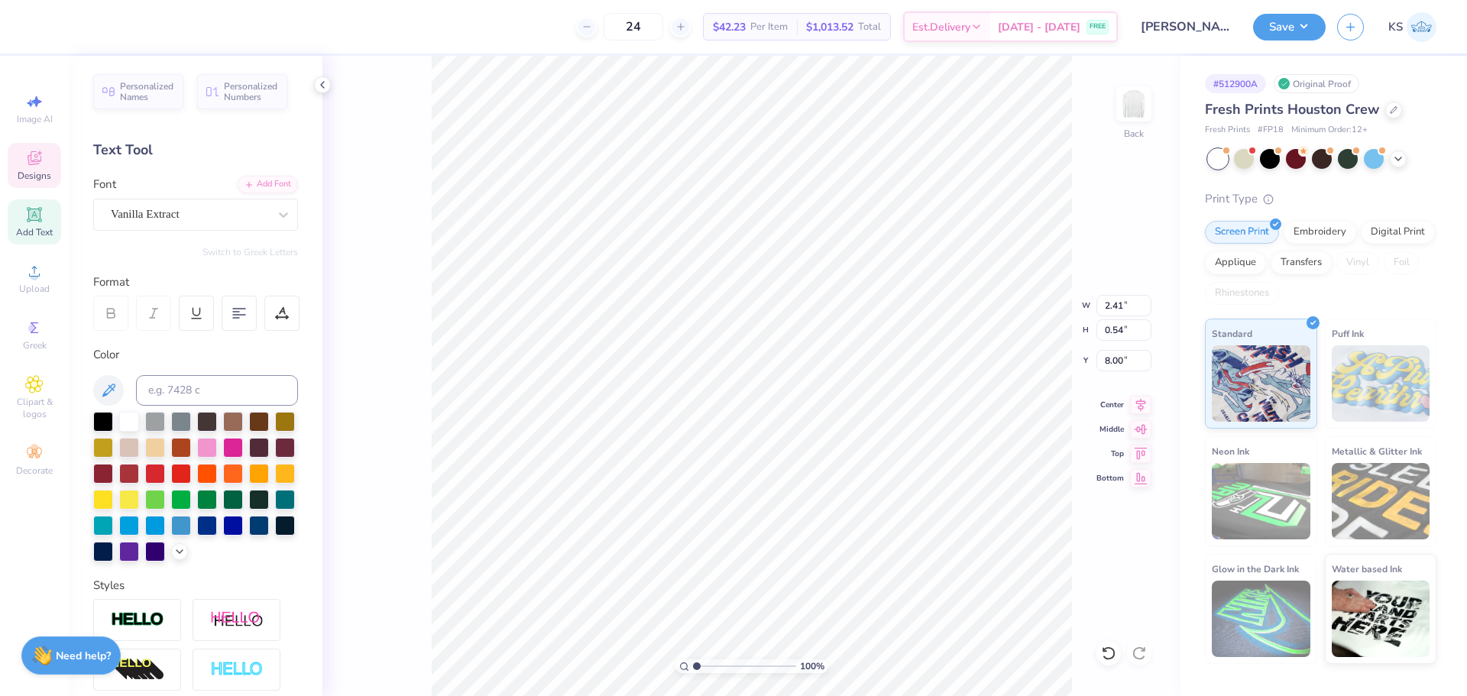
type input "2.41"
type input "0.54"
type input "11.23"
type input "0.59"
click at [702, 665] on input "range" at bounding box center [744, 667] width 103 height 14
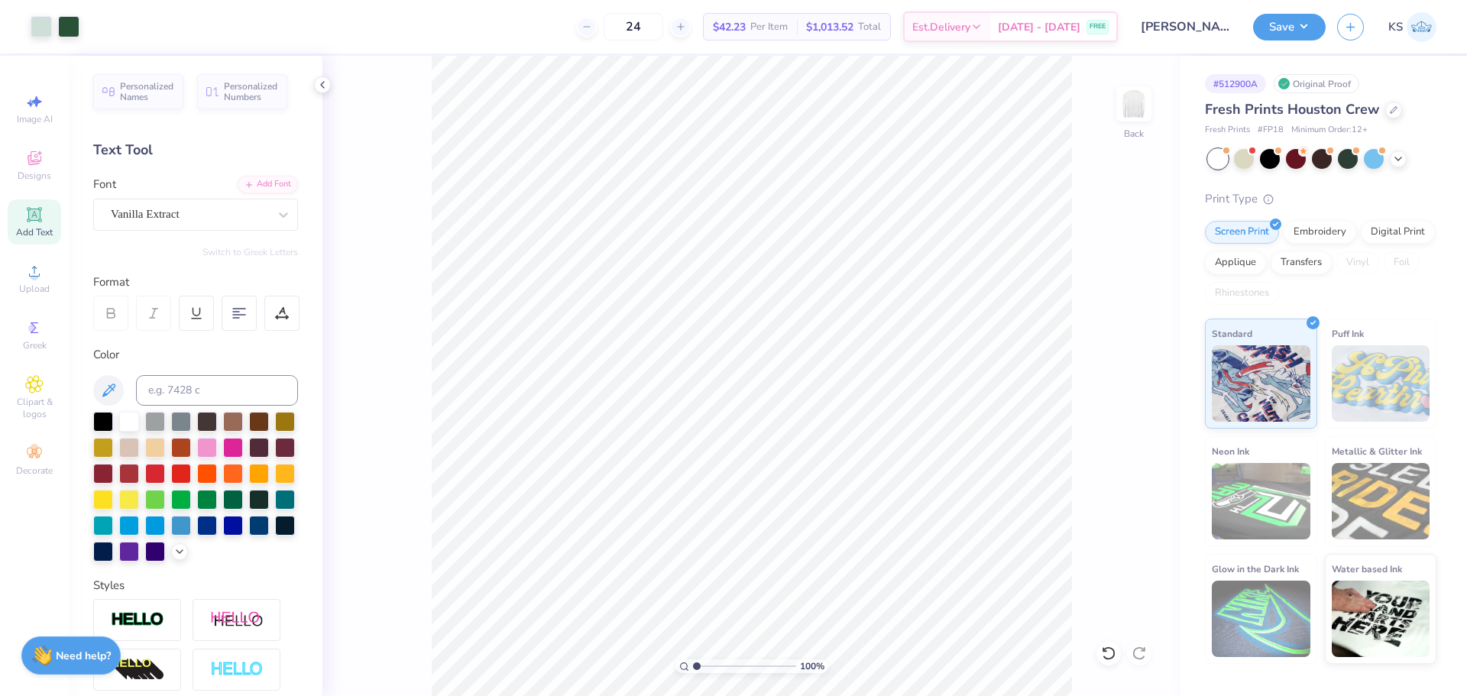
drag, startPoint x: 699, startPoint y: 663, endPoint x: 661, endPoint y: 660, distance: 37.5
type input "1"
click at [693, 660] on input "range" at bounding box center [744, 667] width 103 height 14
click at [780, 528] on li "Group" at bounding box center [784, 529] width 120 height 30
type input "11.55"
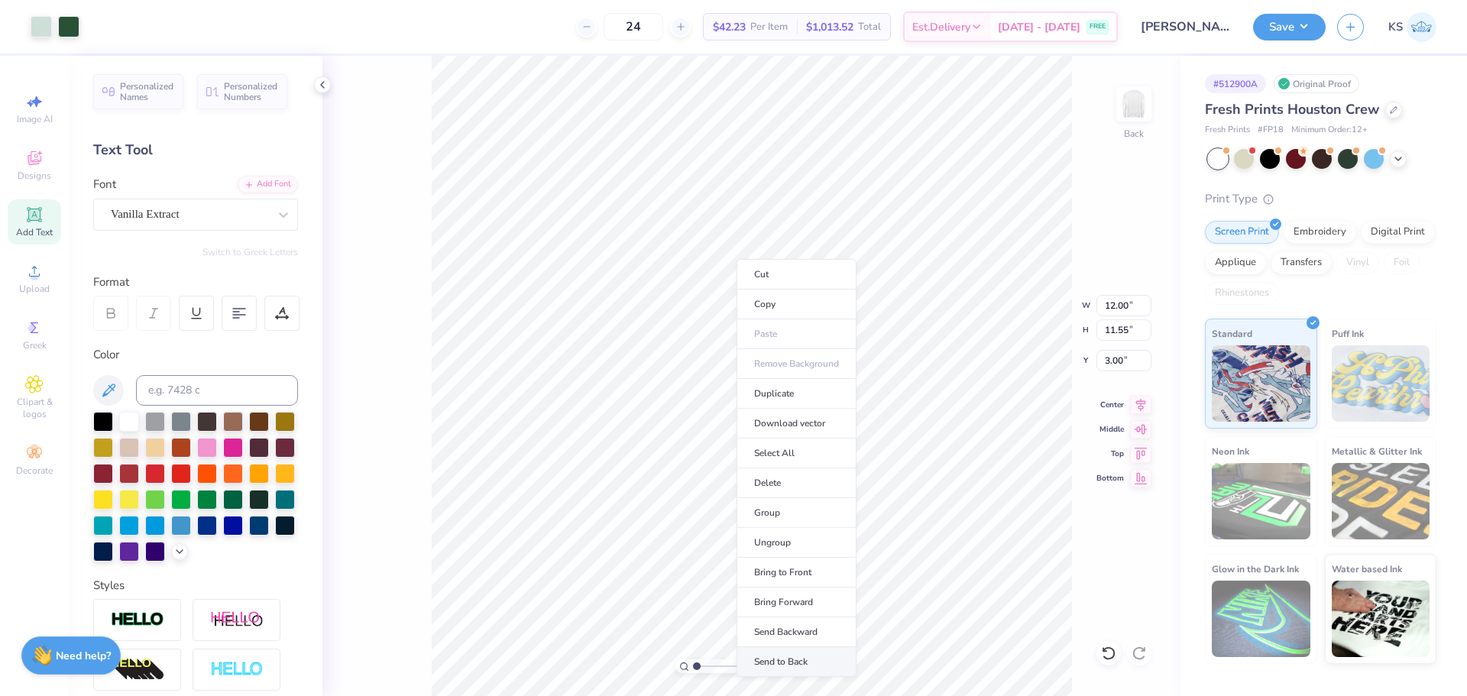
click at [827, 654] on li "Send to Back" at bounding box center [797, 662] width 120 height 30
click at [1282, 24] on button "Save" at bounding box center [1289, 24] width 73 height 27
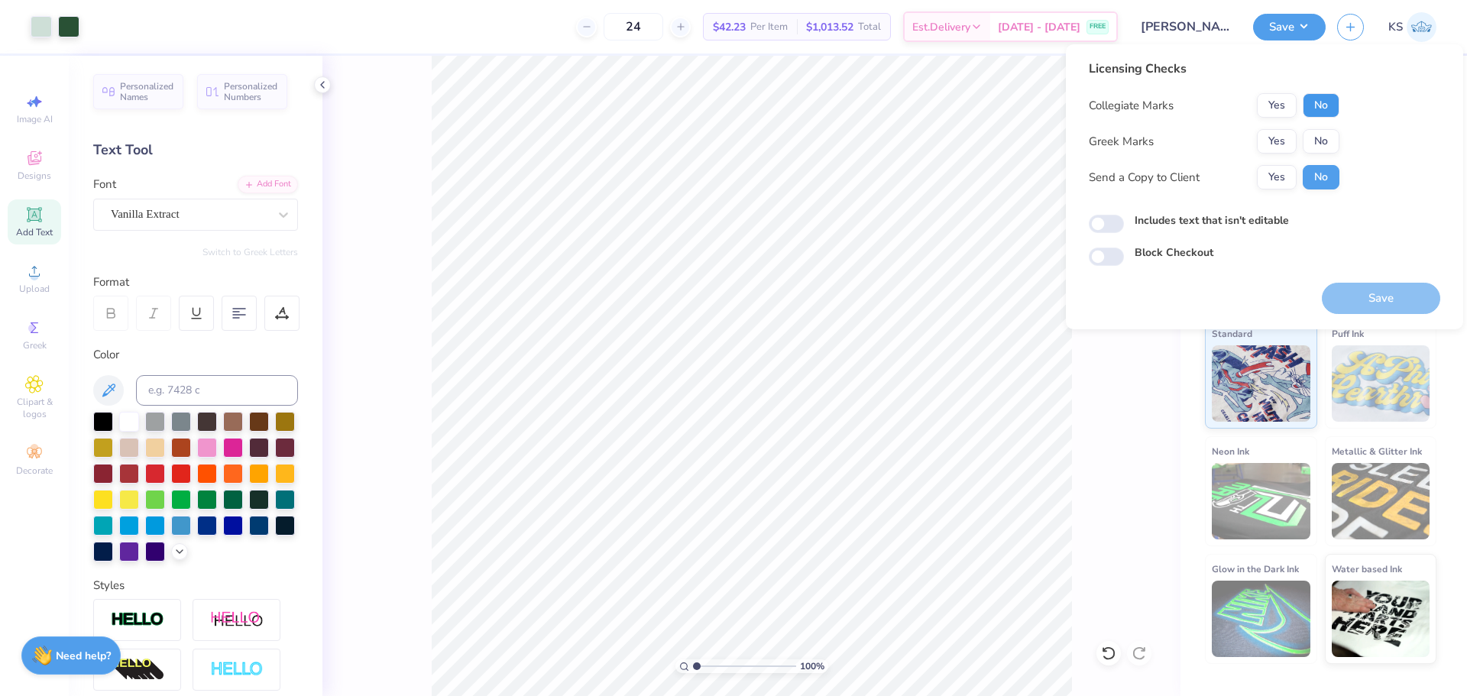
click at [1330, 109] on button "No" at bounding box center [1321, 105] width 37 height 24
click at [1326, 131] on button "No" at bounding box center [1321, 141] width 37 height 24
click at [1283, 172] on button "Yes" at bounding box center [1277, 177] width 40 height 24
click at [1350, 297] on button "Save" at bounding box center [1381, 298] width 118 height 31
